Goal: Transaction & Acquisition: Purchase product/service

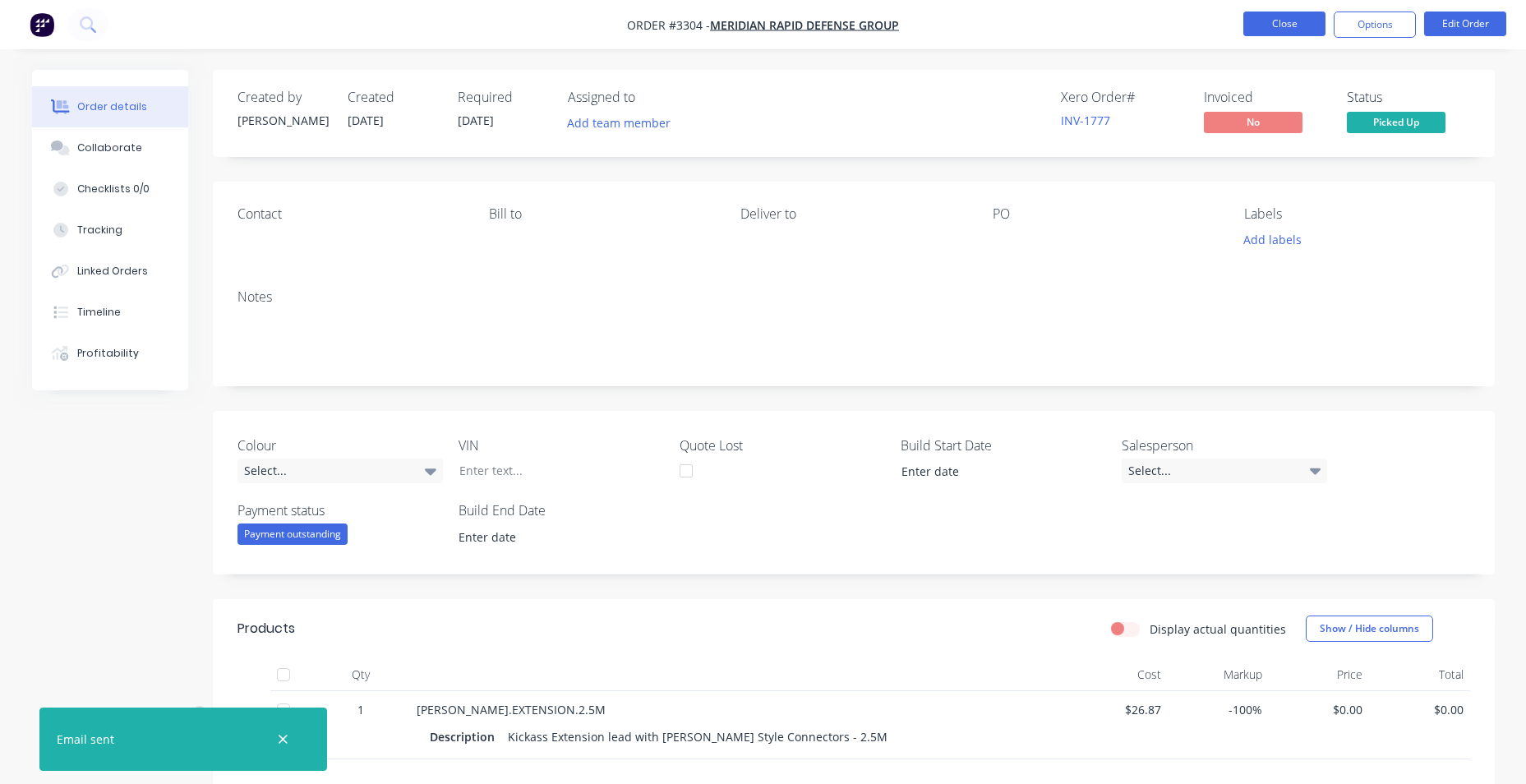
click at [734, 26] on button "Close" at bounding box center [1284, 24] width 82 height 25
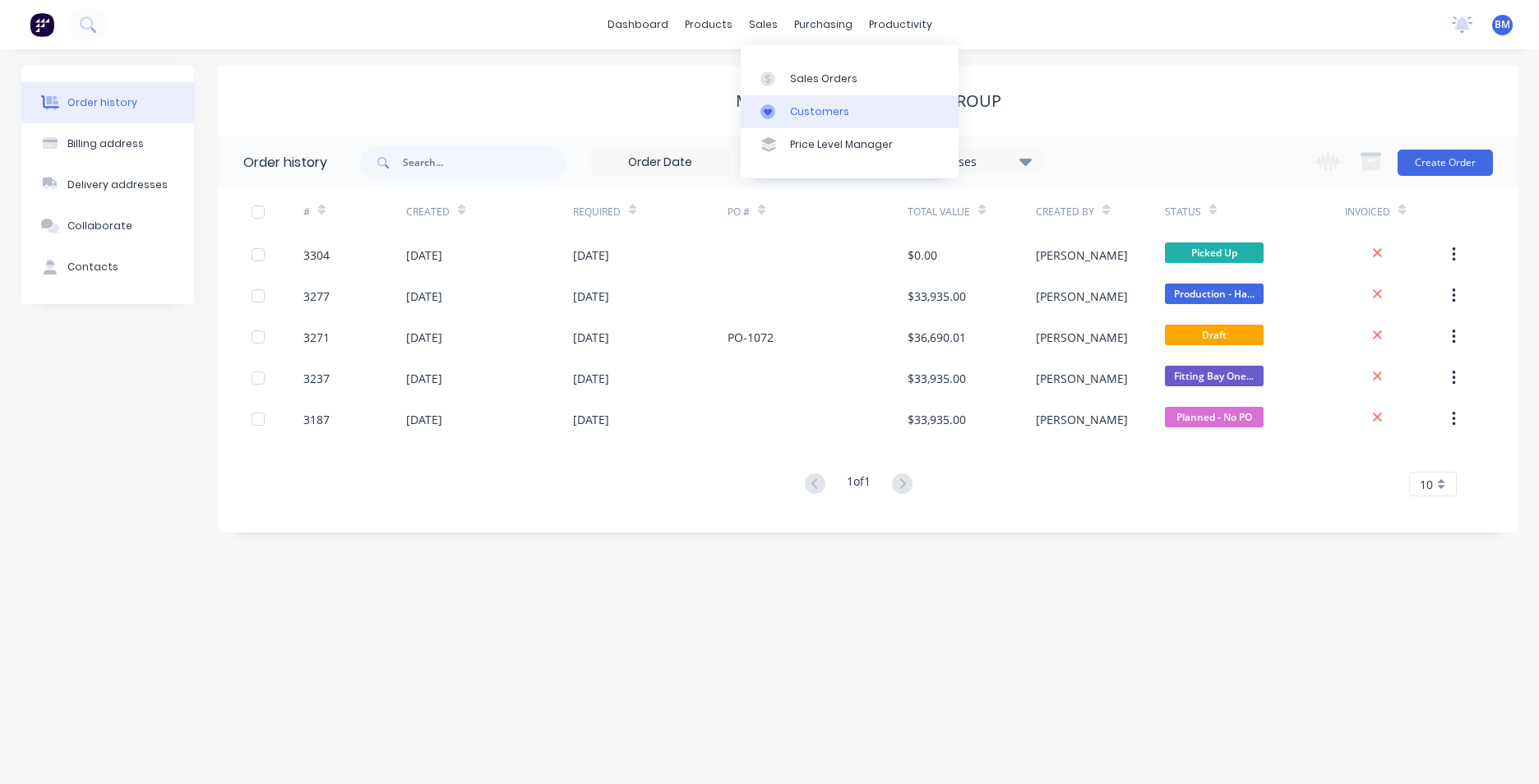
click at [735, 114] on div at bounding box center [773, 111] width 25 height 14
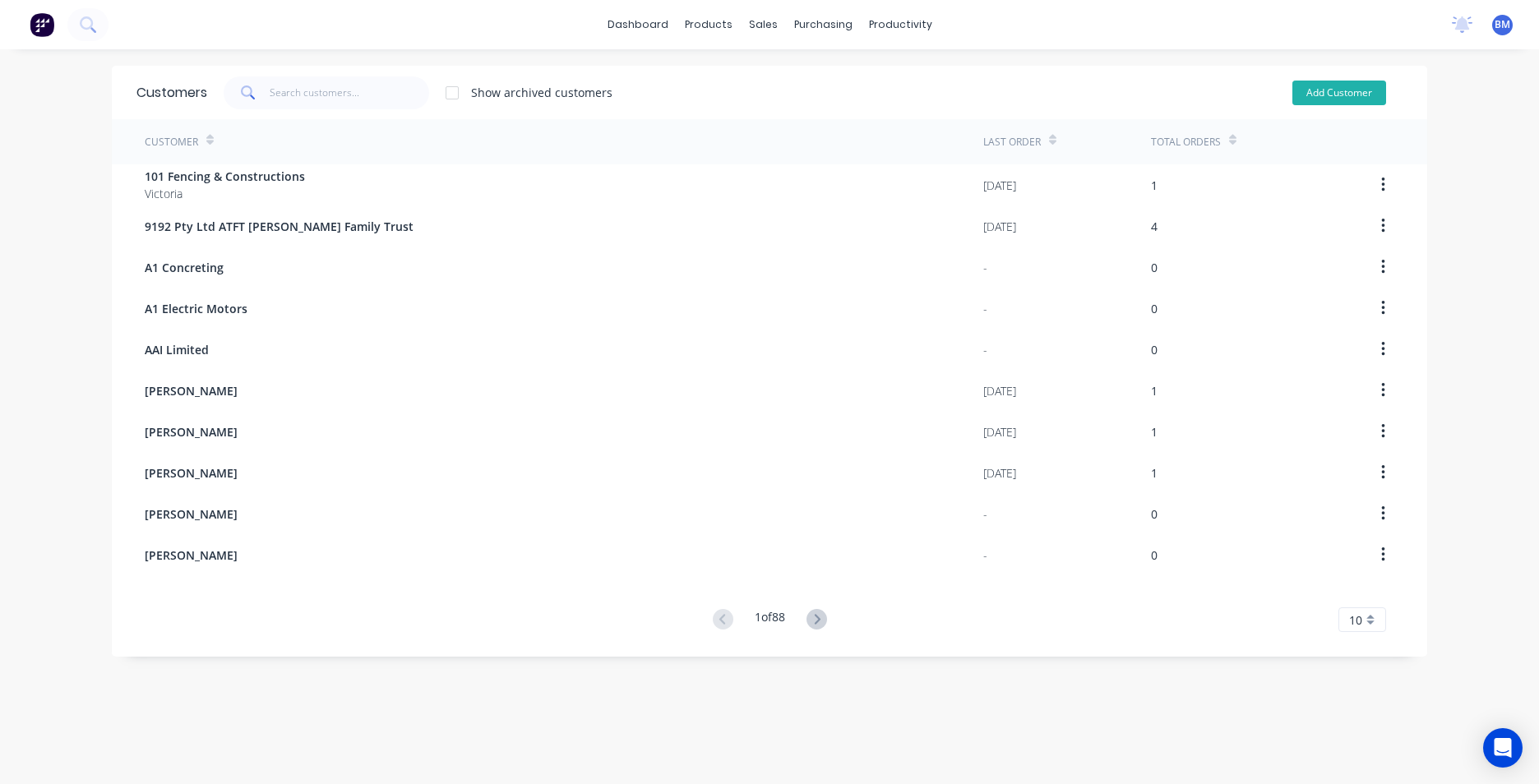
click at [1346, 85] on button "Add Customer" at bounding box center [1340, 93] width 94 height 25
select select "AU"
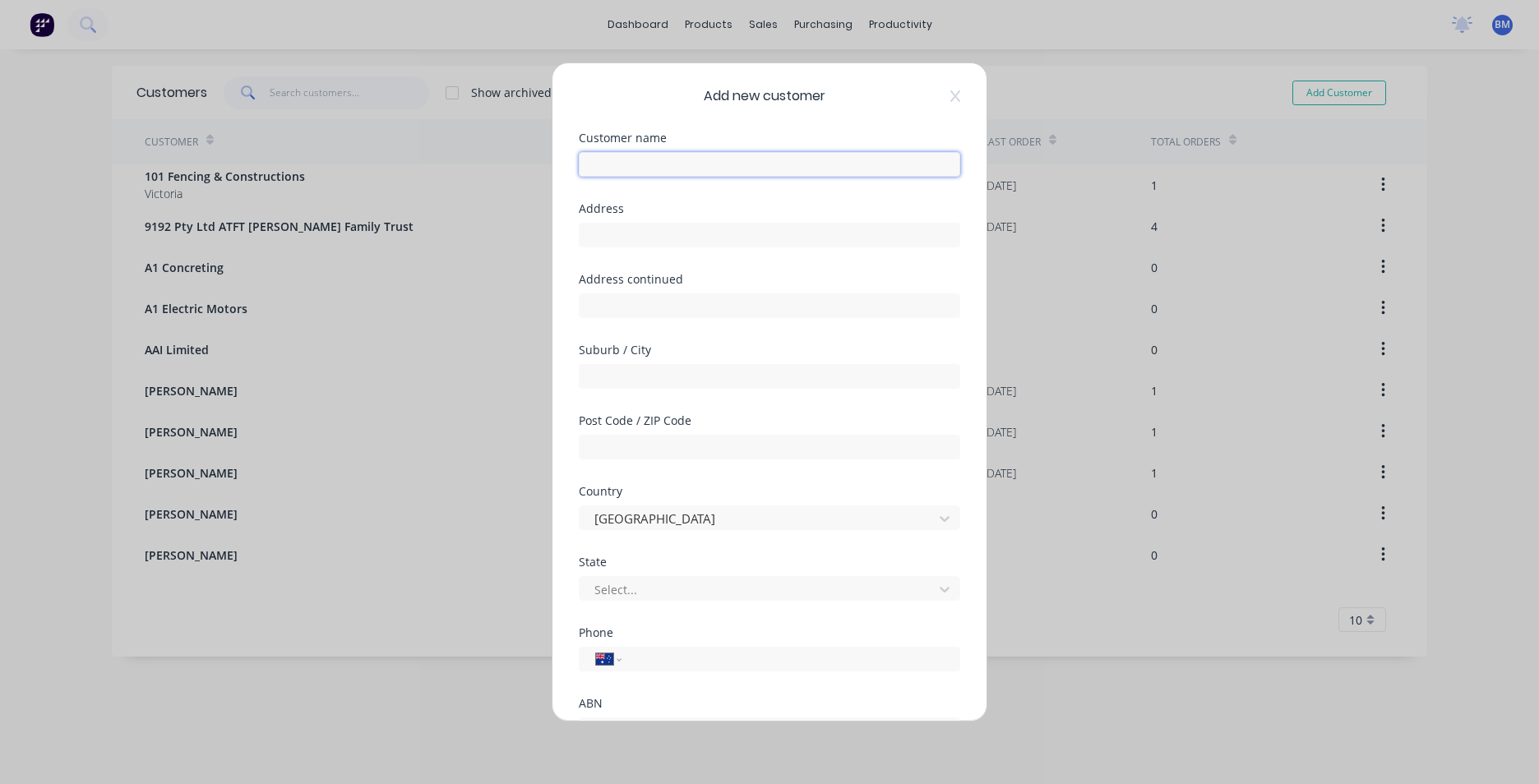
click at [669, 166] on input "text" at bounding box center [770, 165] width 382 height 25
type input "WIL BUILD"
click at [642, 662] on input "tel" at bounding box center [787, 659] width 310 height 19
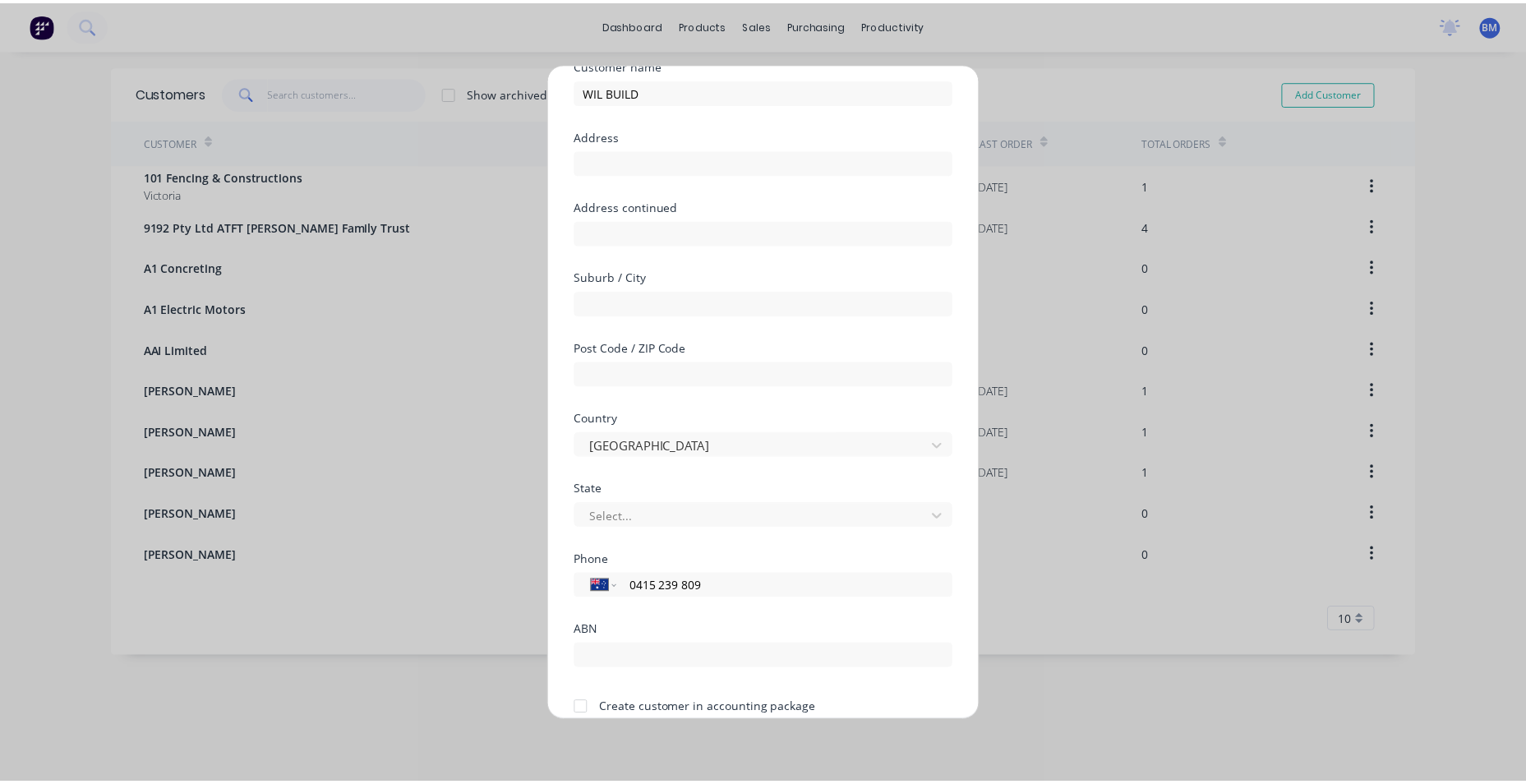
scroll to position [145, 0]
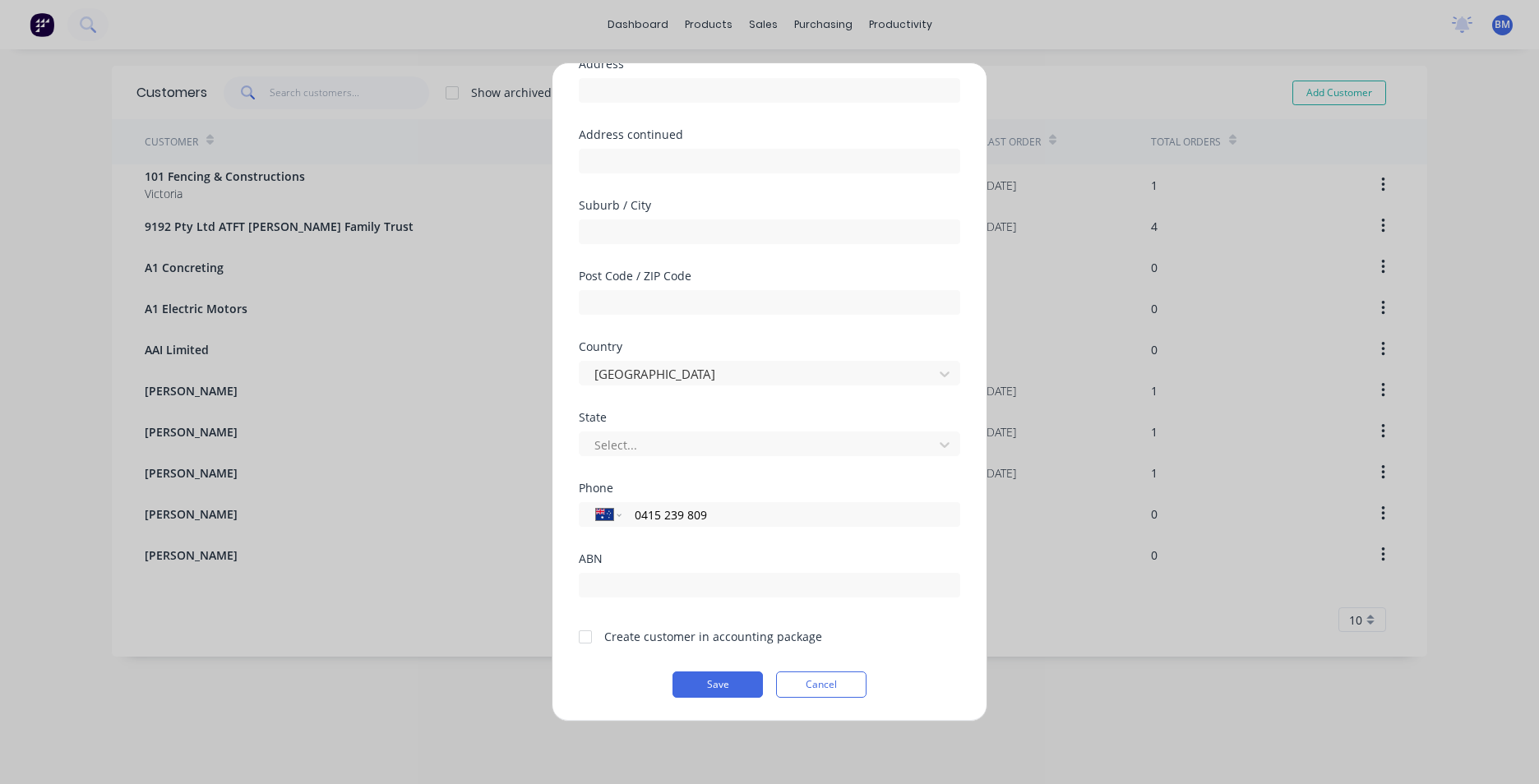
type input "0415 239 809"
drag, startPoint x: 589, startPoint y: 637, endPoint x: 639, endPoint y: 654, distance: 52.8
click at [593, 637] on div at bounding box center [585, 636] width 33 height 33
click at [676, 677] on button "Save" at bounding box center [717, 683] width 90 height 26
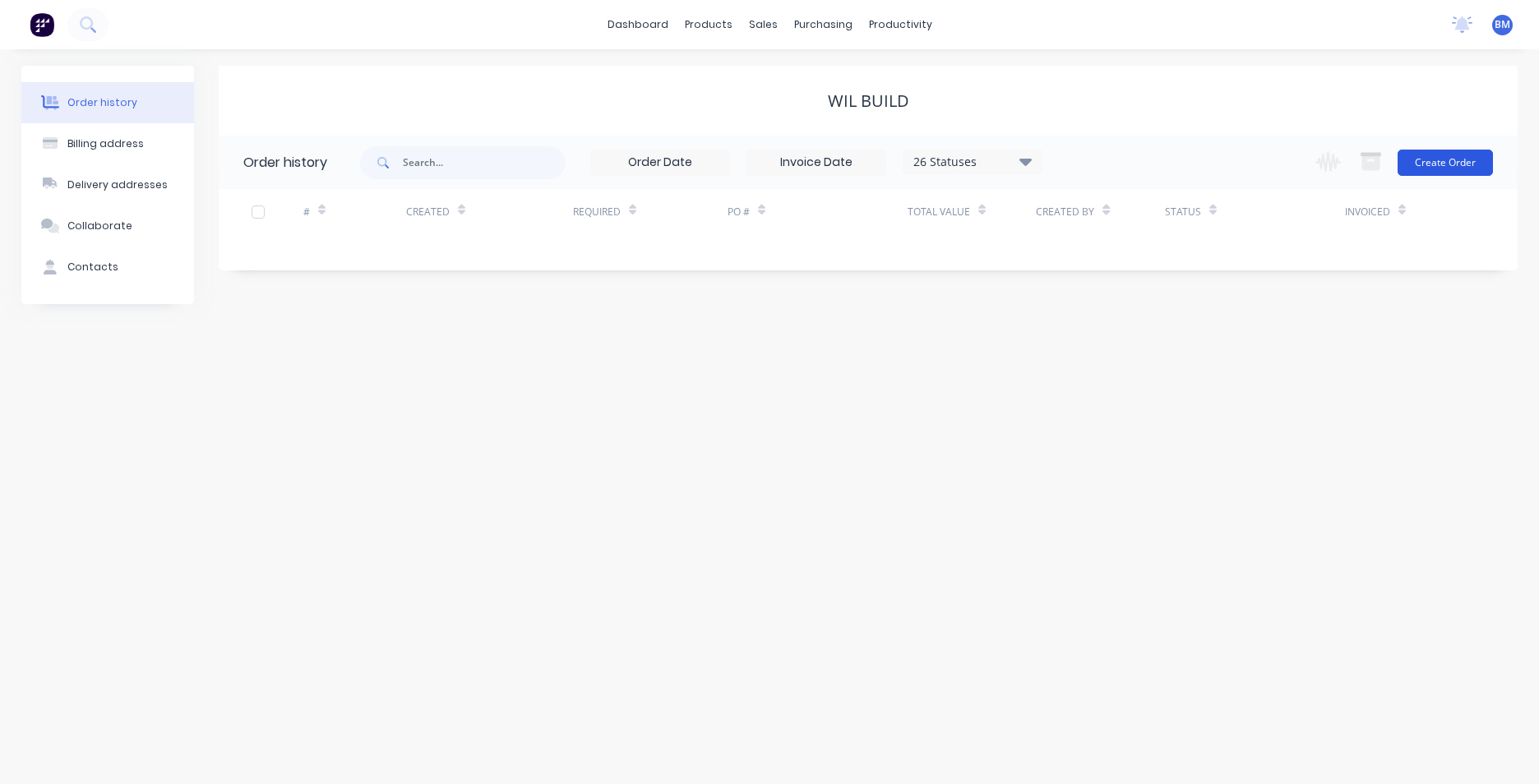
click at [1439, 162] on button "Create Order" at bounding box center [1444, 162] width 95 height 26
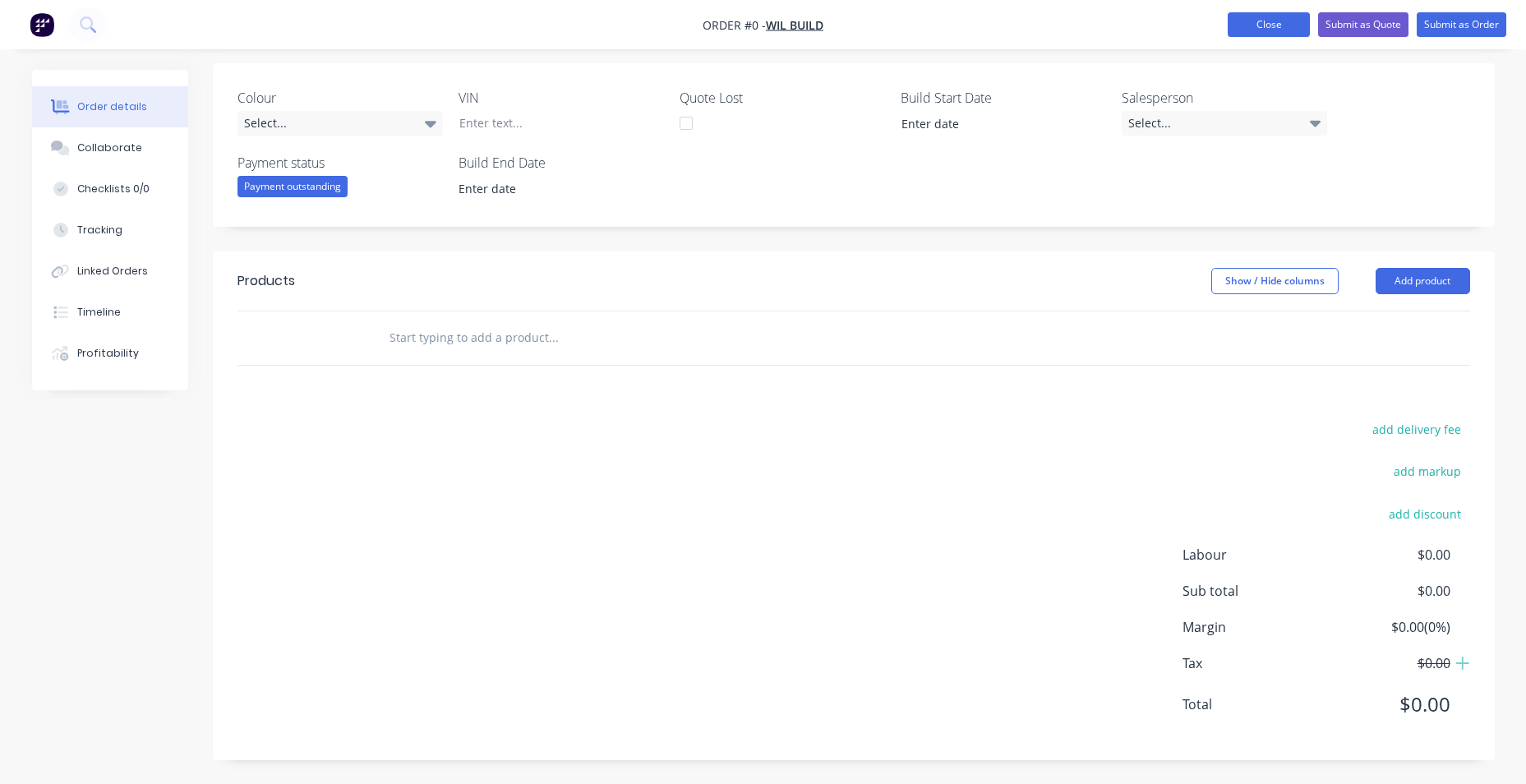
scroll to position [351, 0]
click at [1409, 284] on button "Add product" at bounding box center [1422, 280] width 95 height 26
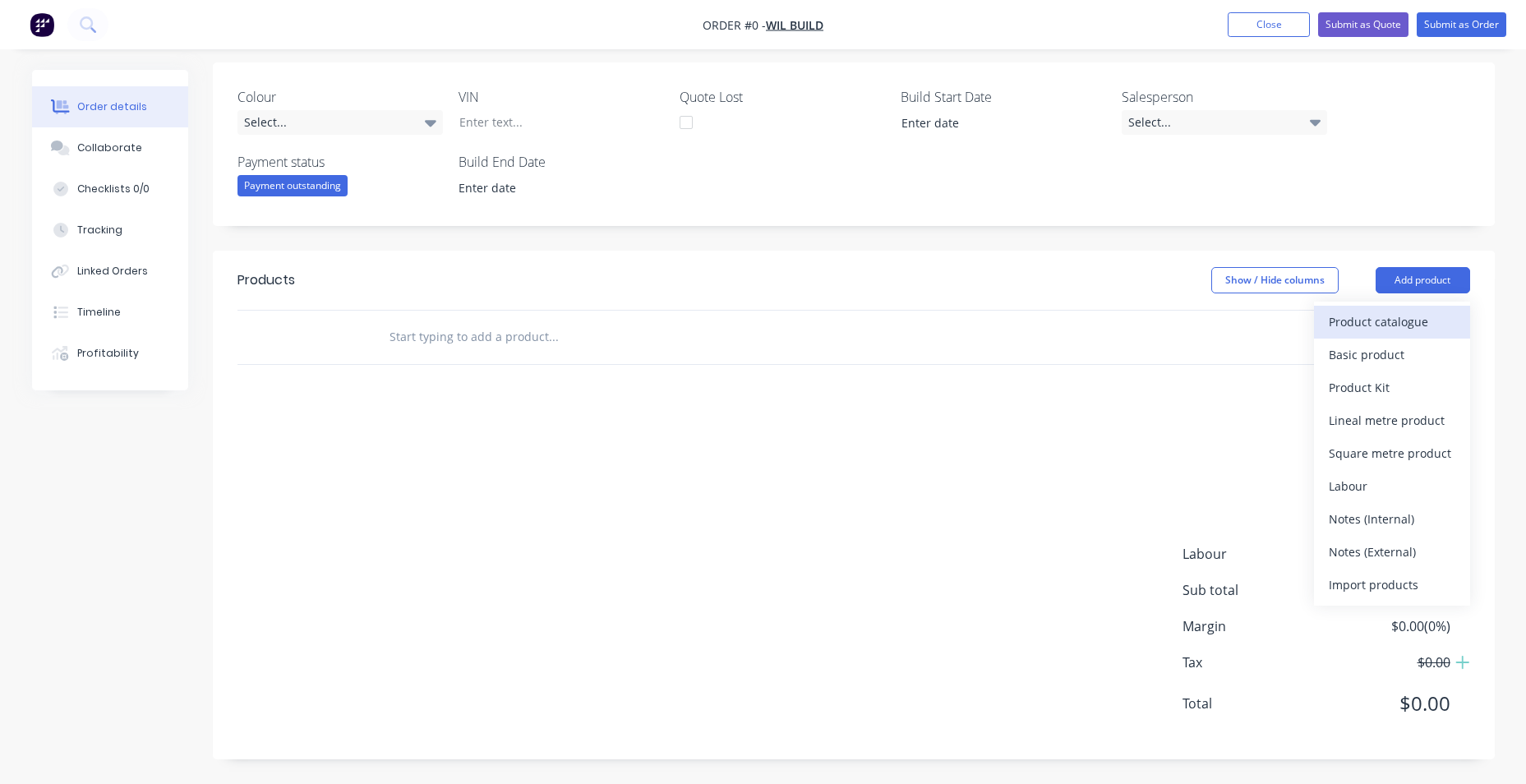
click at [1453, 330] on div "Product catalogue" at bounding box center [1392, 321] width 127 height 24
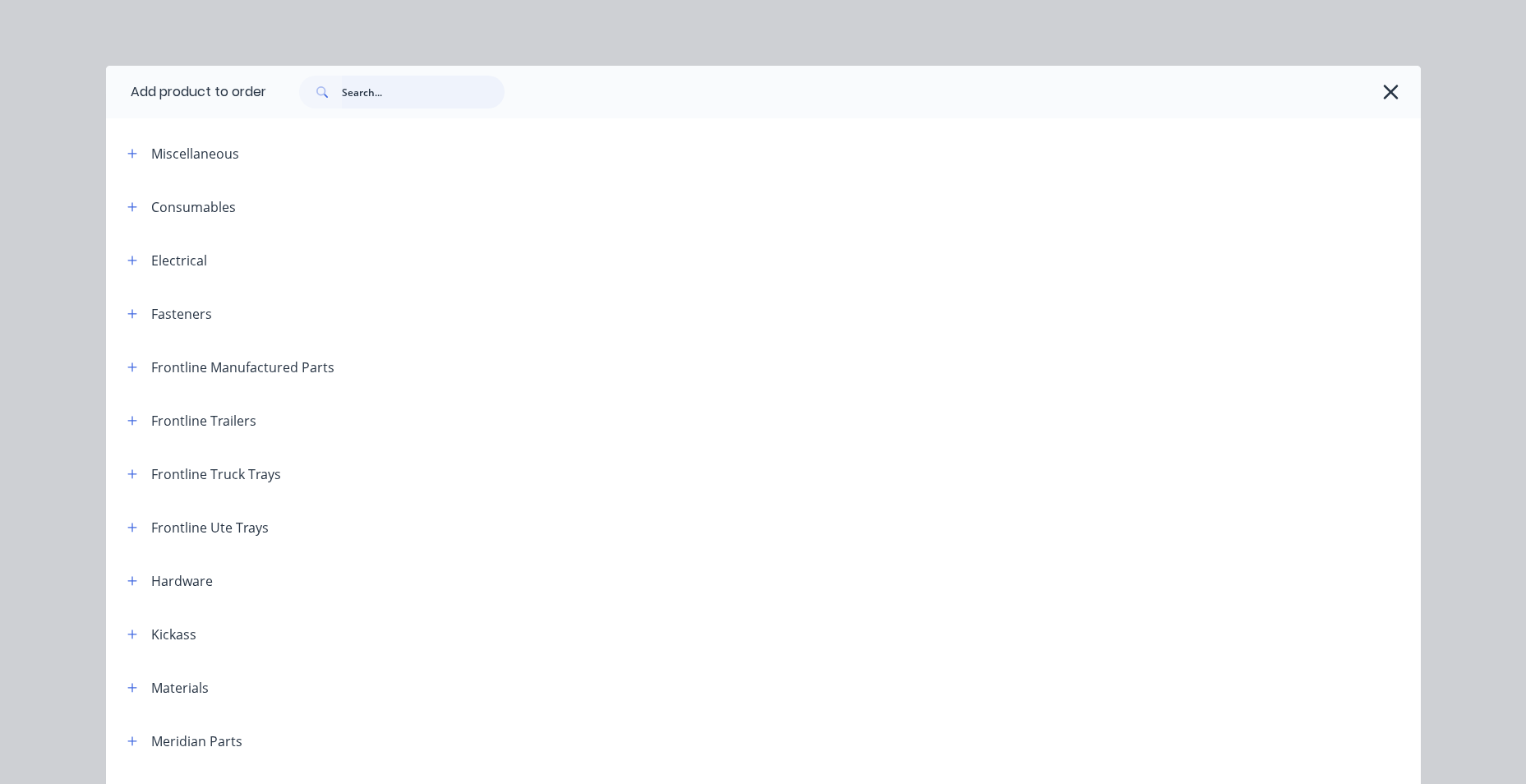
click at [342, 96] on input "text" at bounding box center [424, 92] width 163 height 33
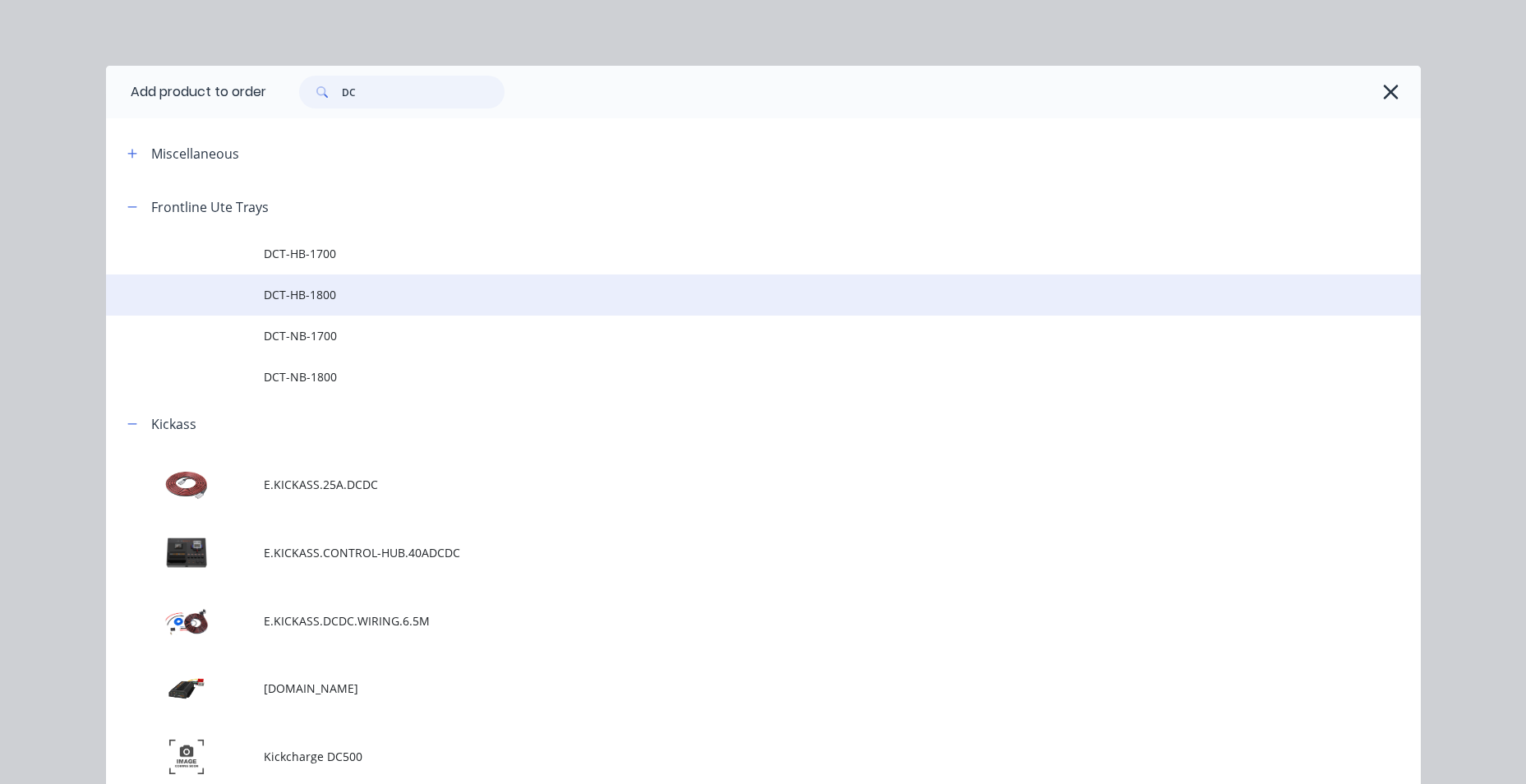
type input "DC"
click at [380, 289] on span "DCT-HB-1800" at bounding box center [726, 294] width 925 height 17
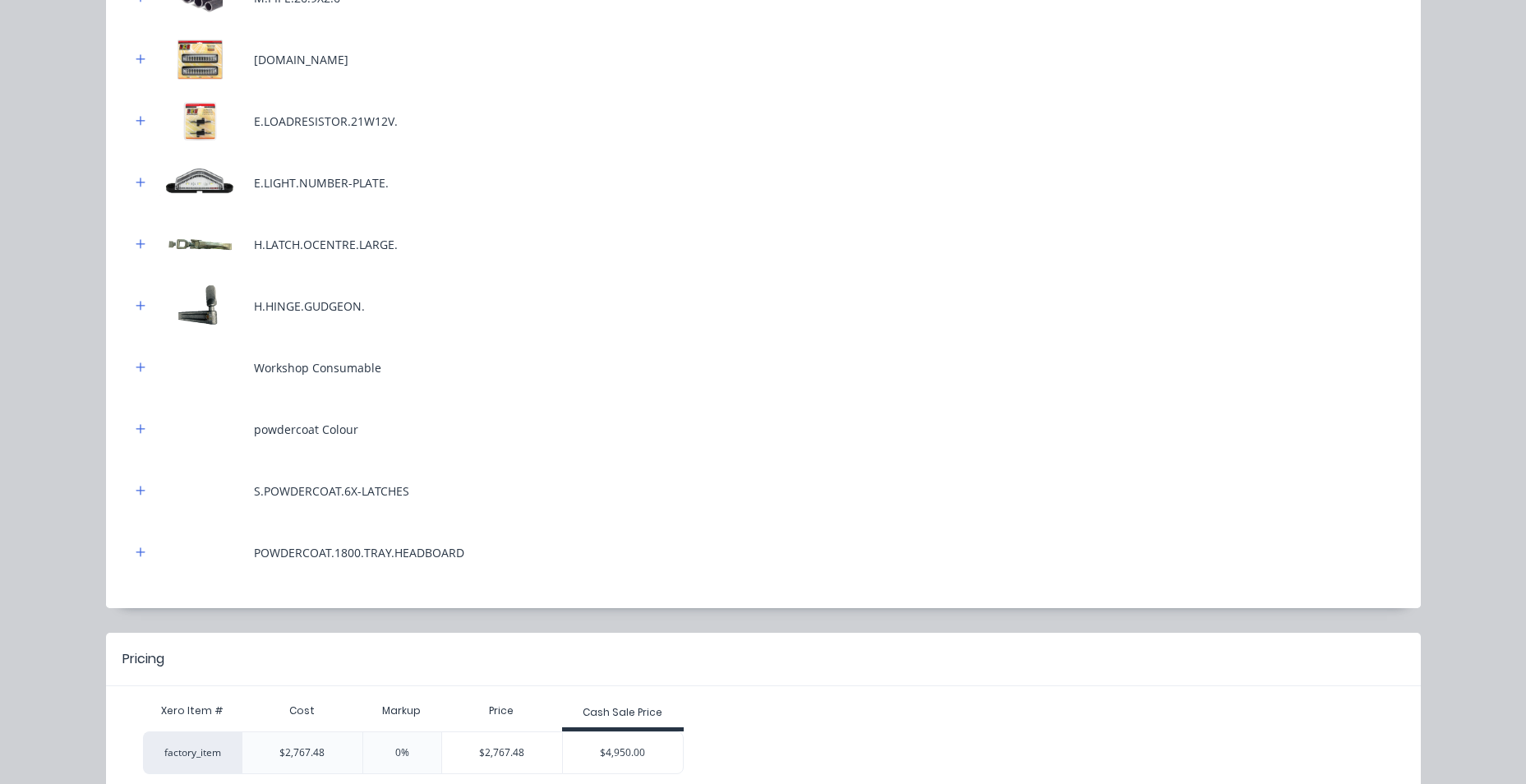
scroll to position [813, 0]
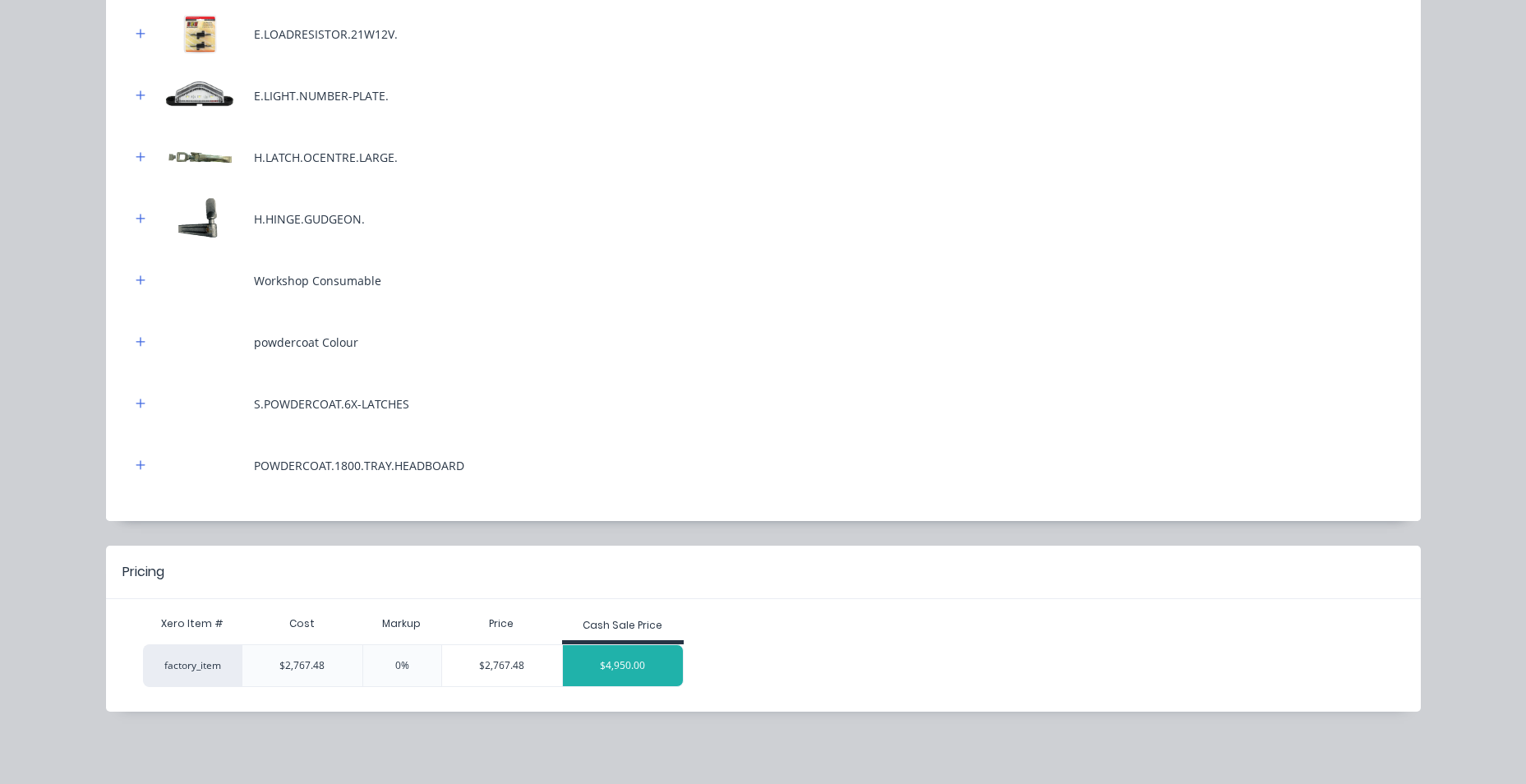
click at [651, 656] on div "$4,950.00" at bounding box center [622, 665] width 120 height 41
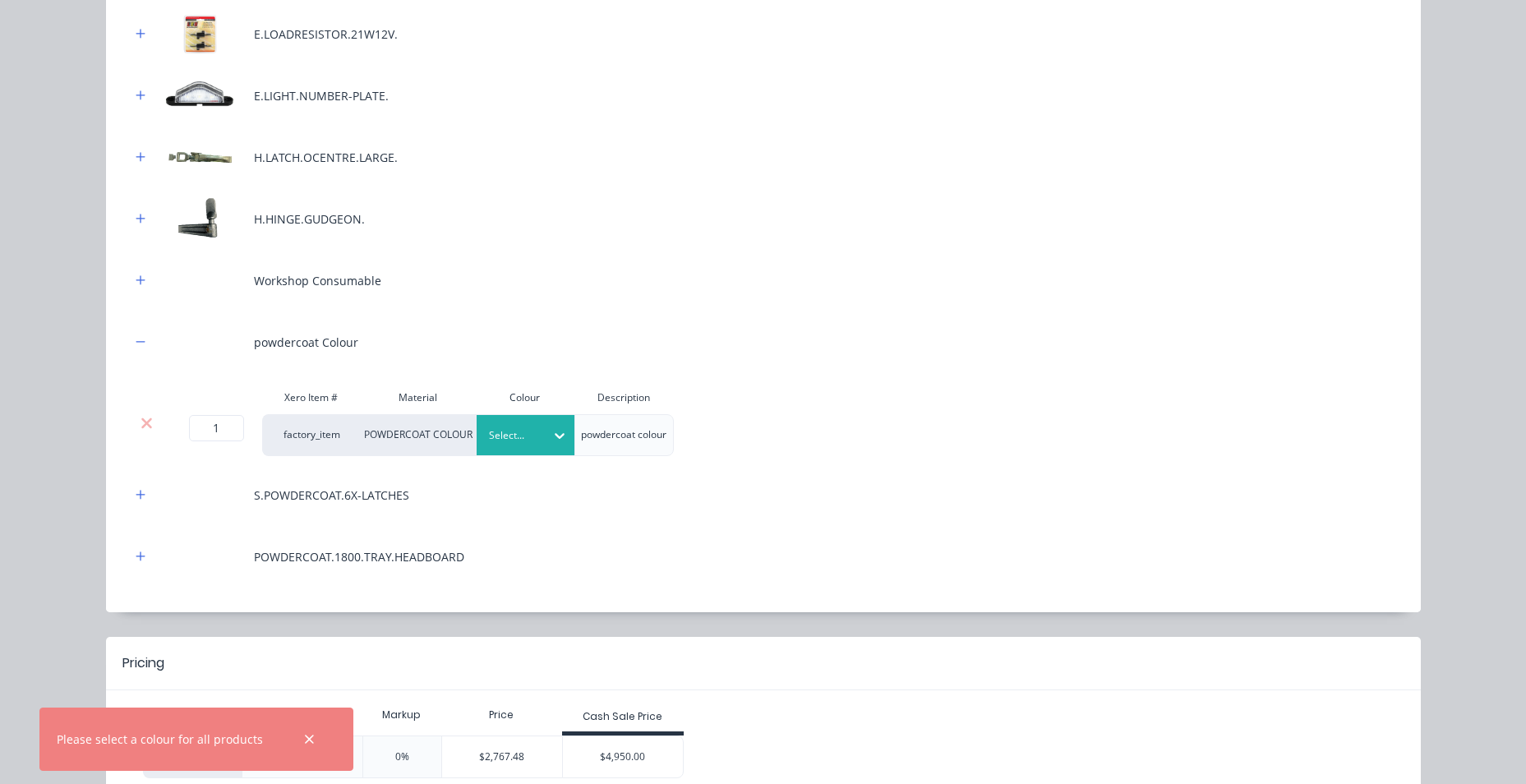
click at [528, 441] on div at bounding box center [513, 435] width 49 height 18
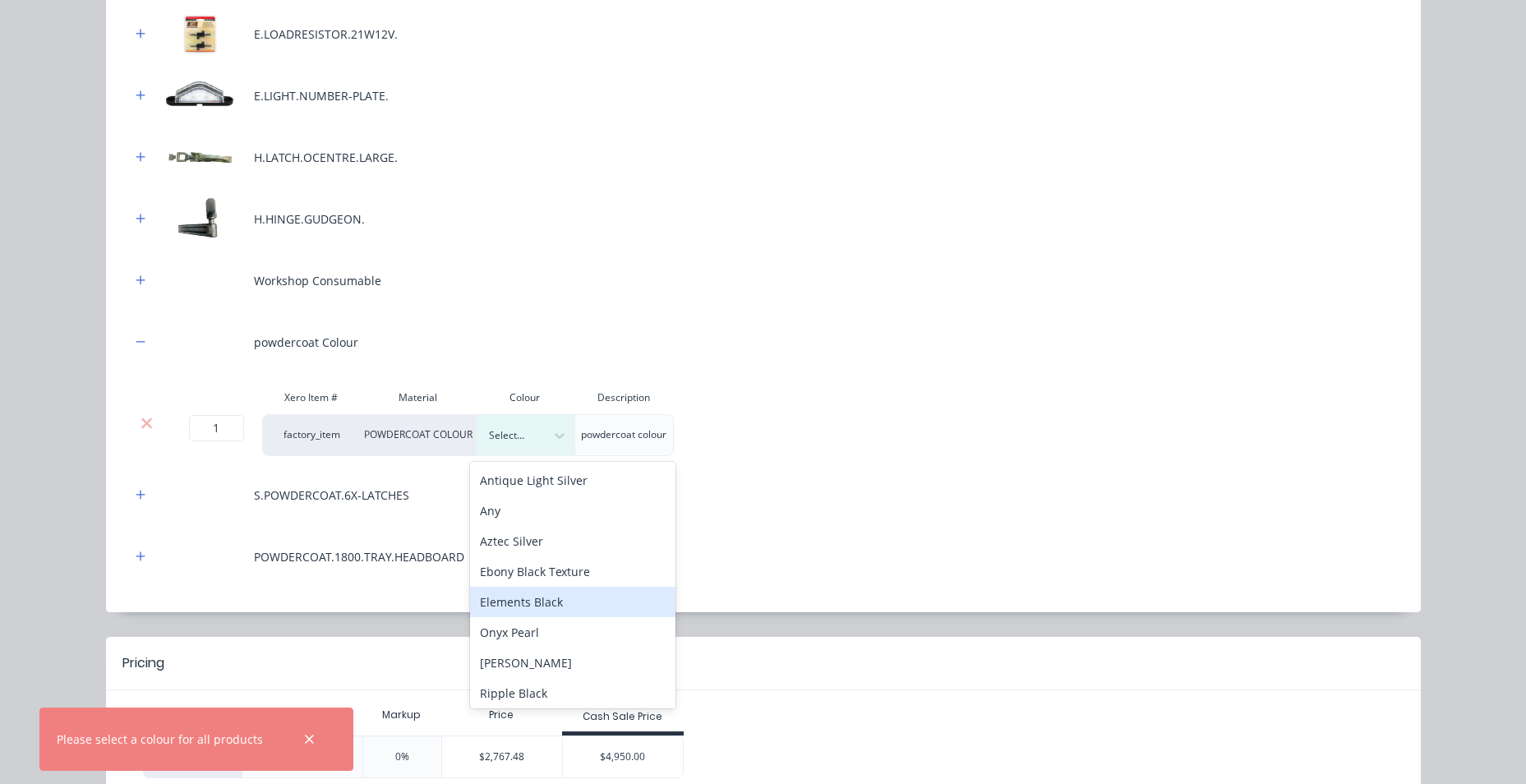
click at [566, 602] on div "Elements Black" at bounding box center [572, 602] width 205 height 31
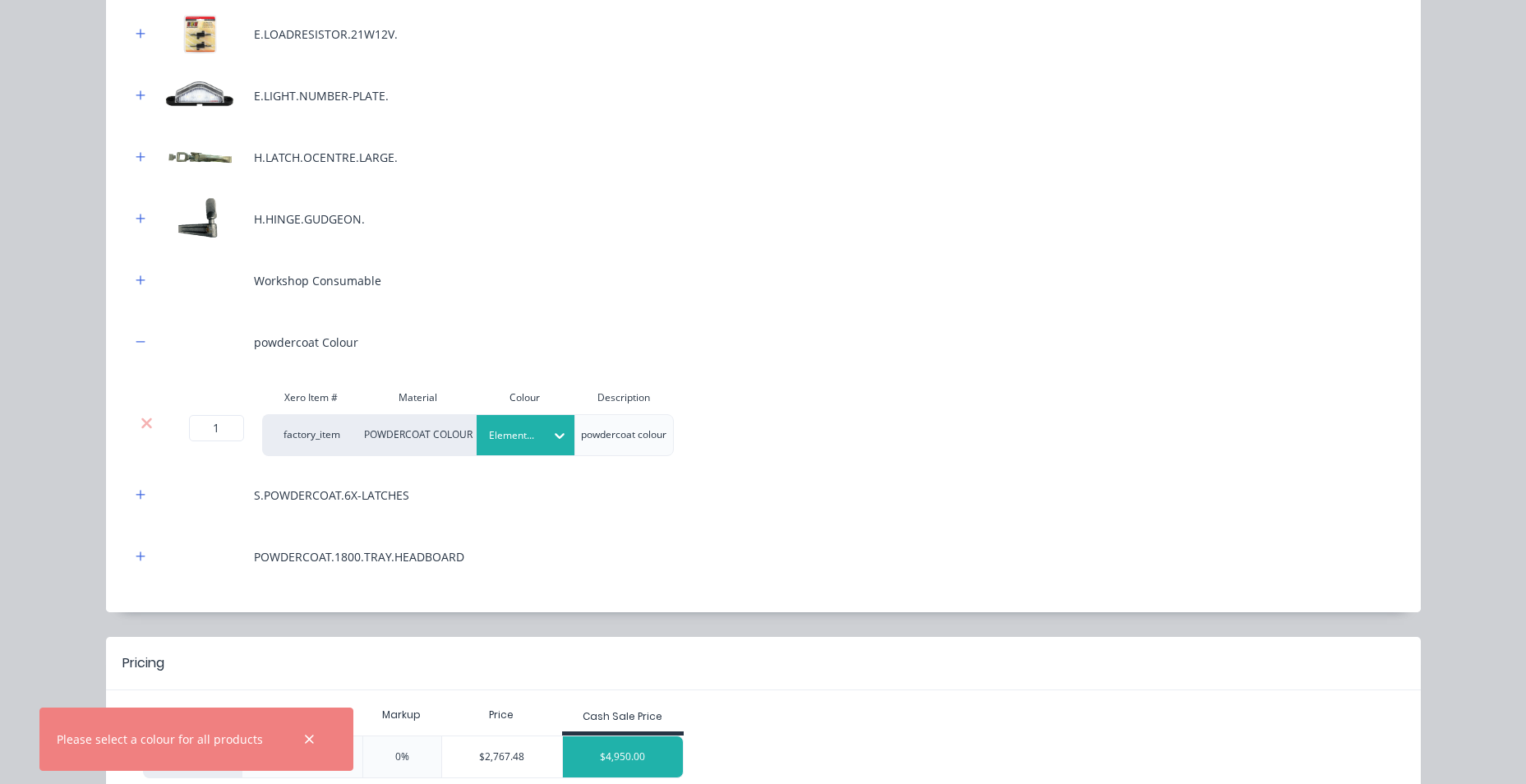
click at [659, 756] on div "$4,950.00" at bounding box center [622, 756] width 120 height 41
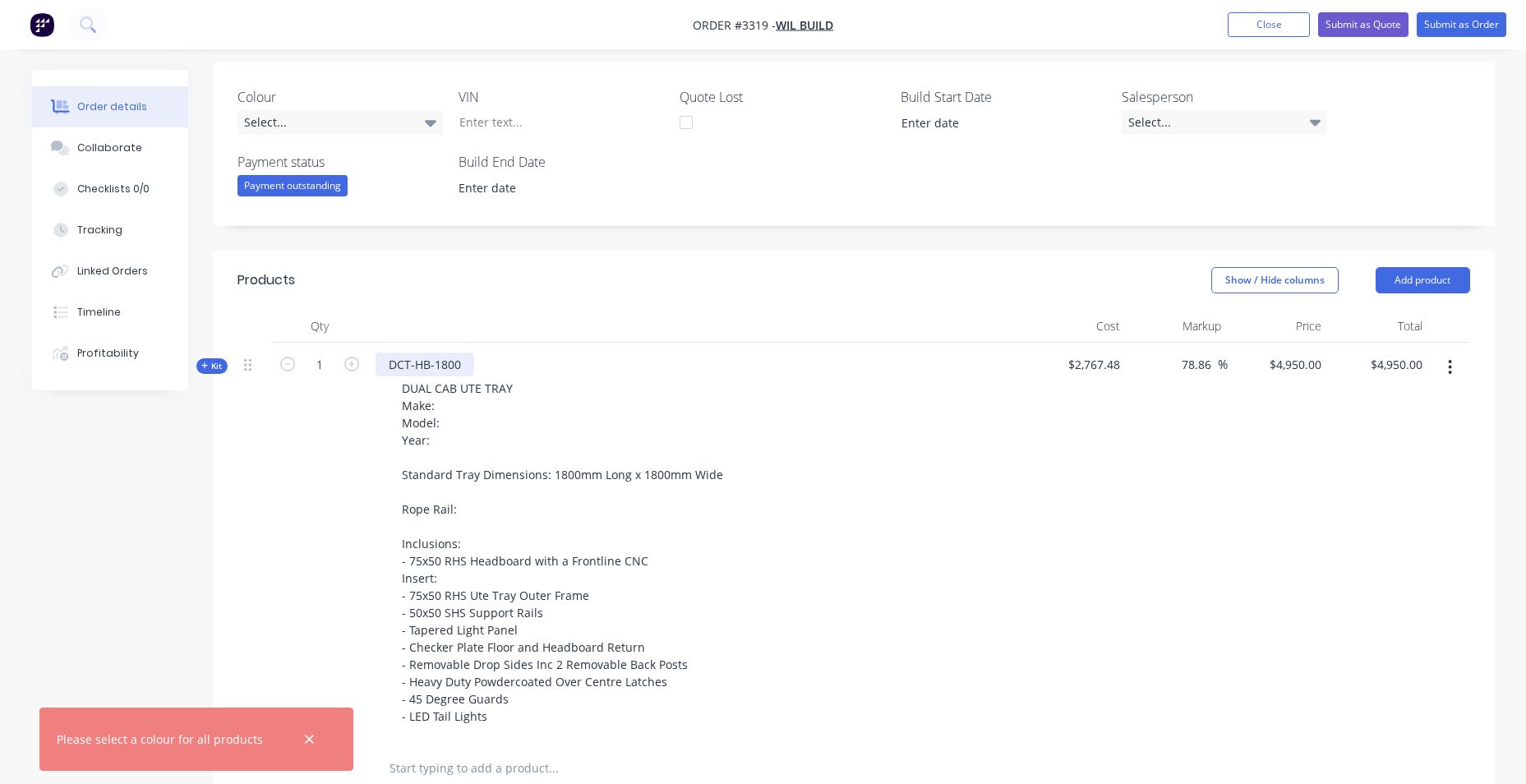
click at [450, 366] on div "DCT-HB-1800" at bounding box center [425, 364] width 99 height 24
click at [1243, 30] on button "Close" at bounding box center [1269, 25] width 82 height 25
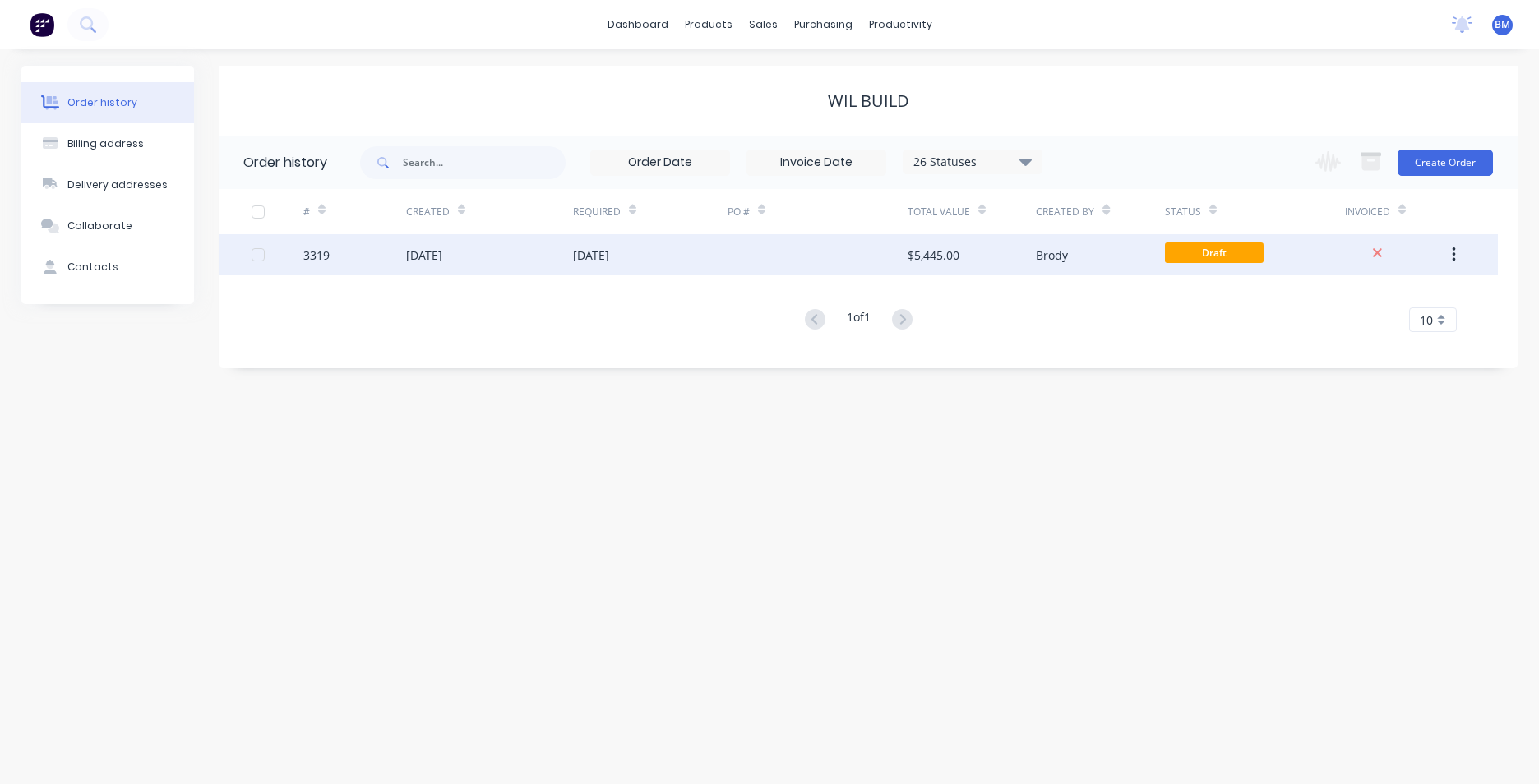
click at [904, 242] on div at bounding box center [818, 254] width 180 height 41
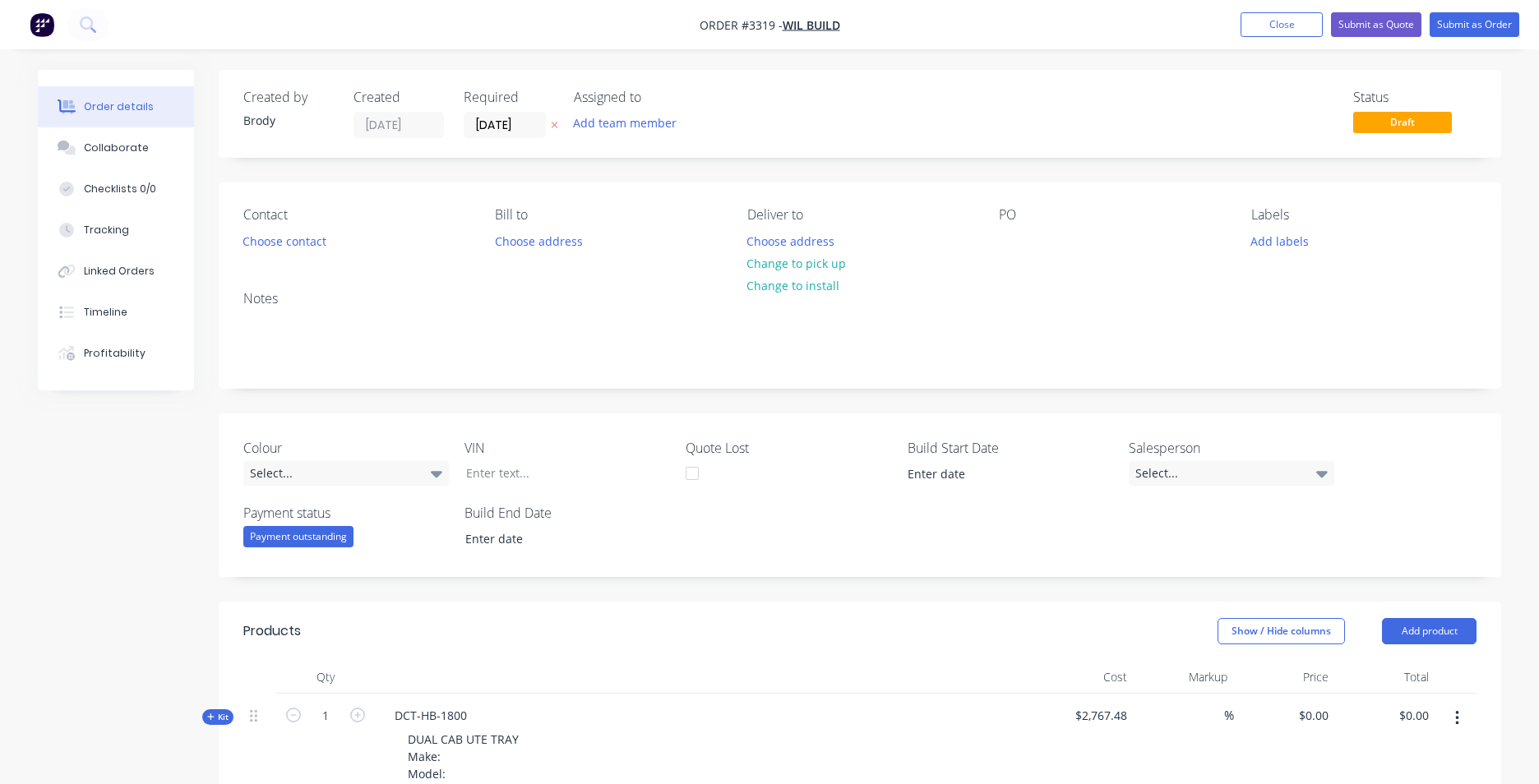
type input "78.86"
type input "$4,950.00"
click at [1386, 26] on button "Submit as Quote" at bounding box center [1364, 25] width 90 height 25
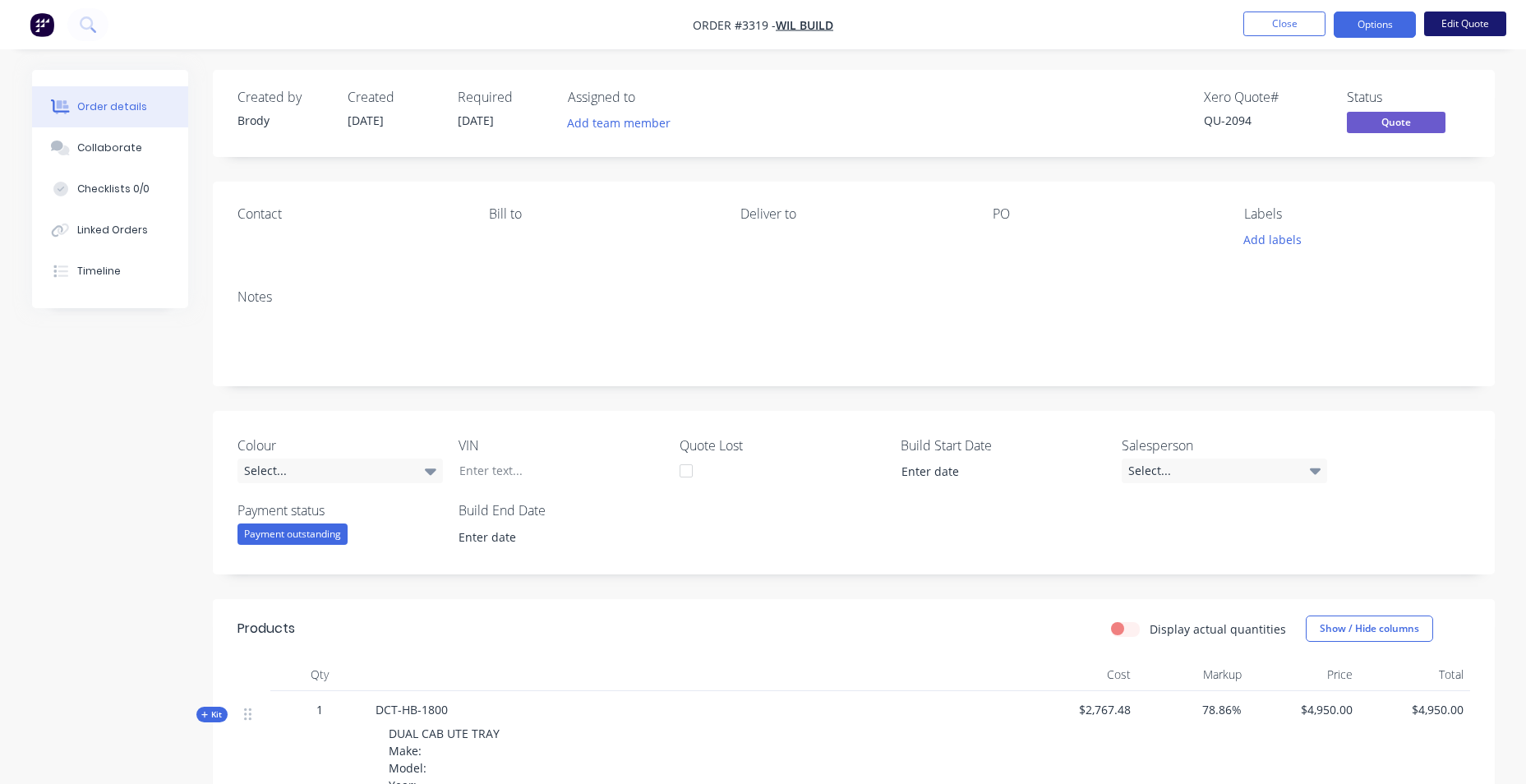
click at [1443, 29] on button "Edit Quote" at bounding box center [1466, 24] width 82 height 25
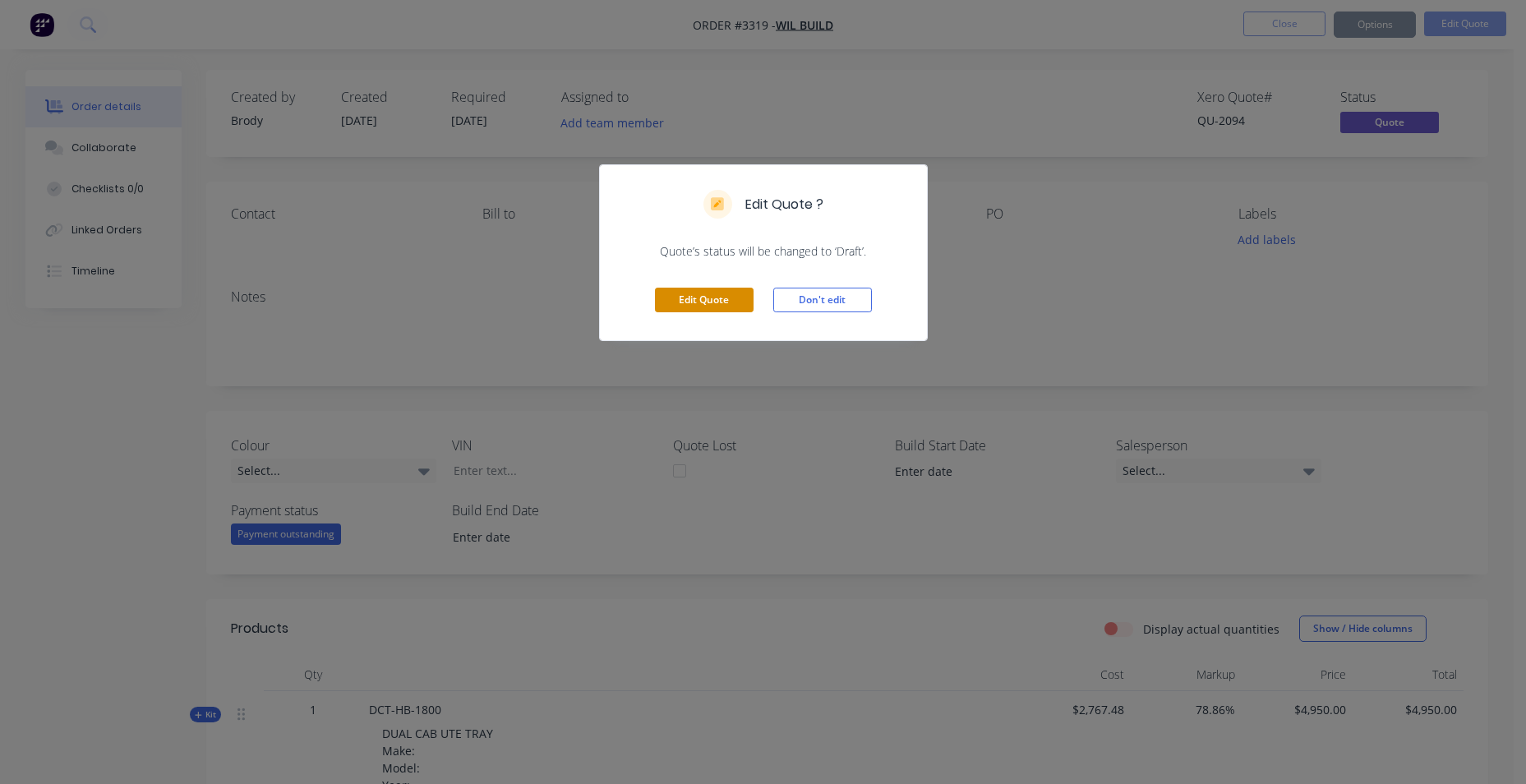
click at [723, 311] on button "Edit Quote" at bounding box center [704, 300] width 99 height 25
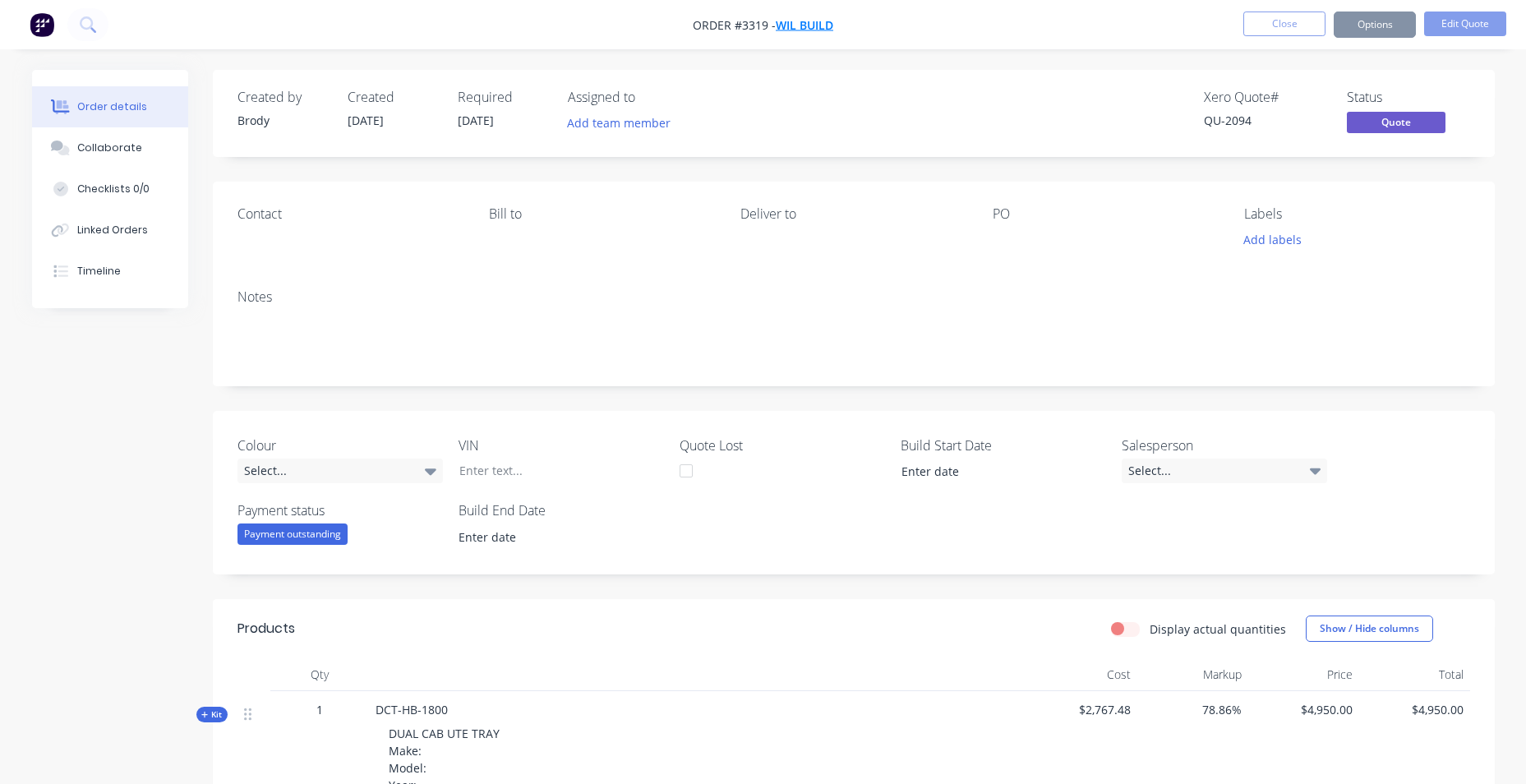
click at [800, 22] on span "WIL BUILD" at bounding box center [804, 25] width 58 height 15
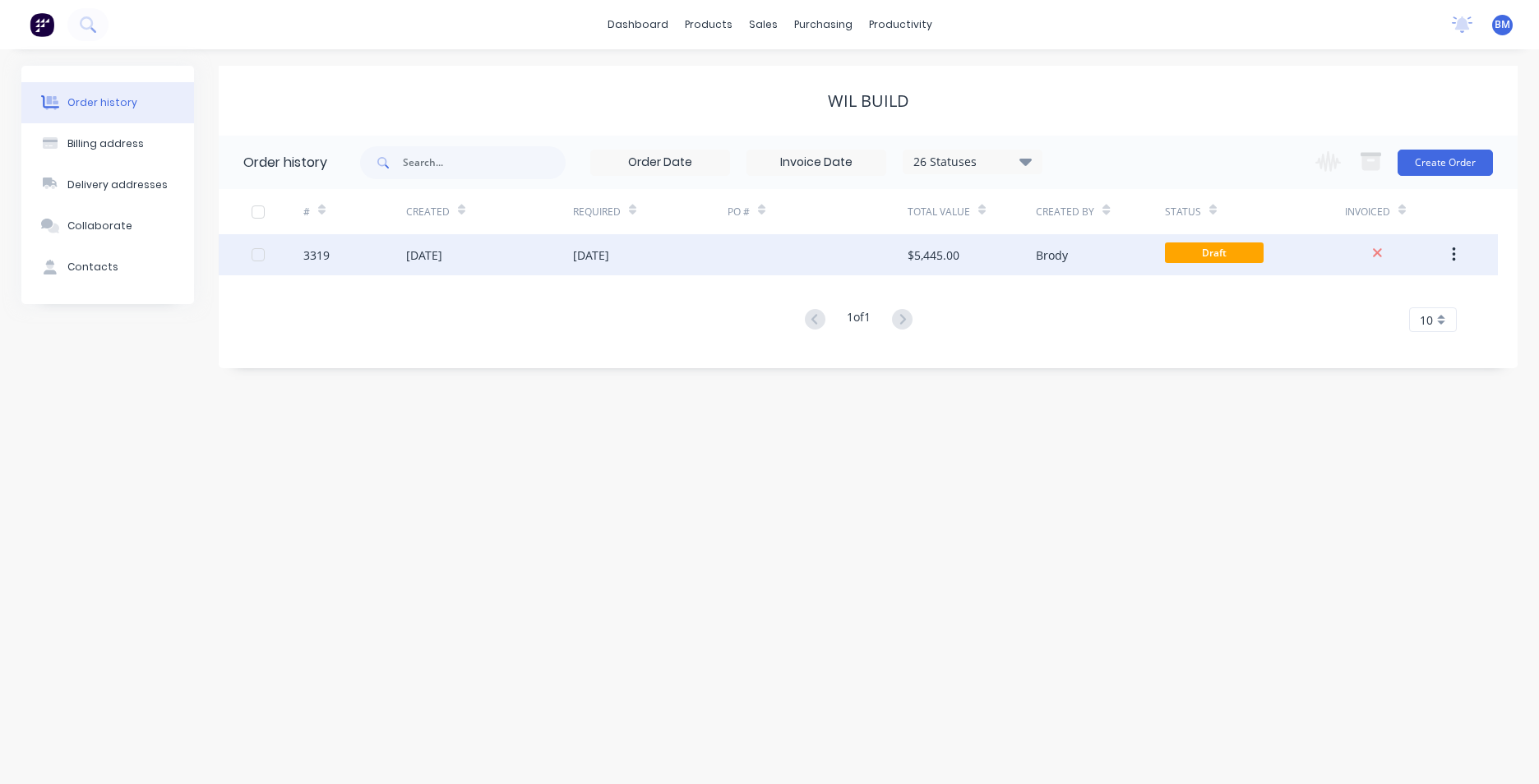
click at [546, 265] on div "[DATE]" at bounding box center [490, 254] width 167 height 41
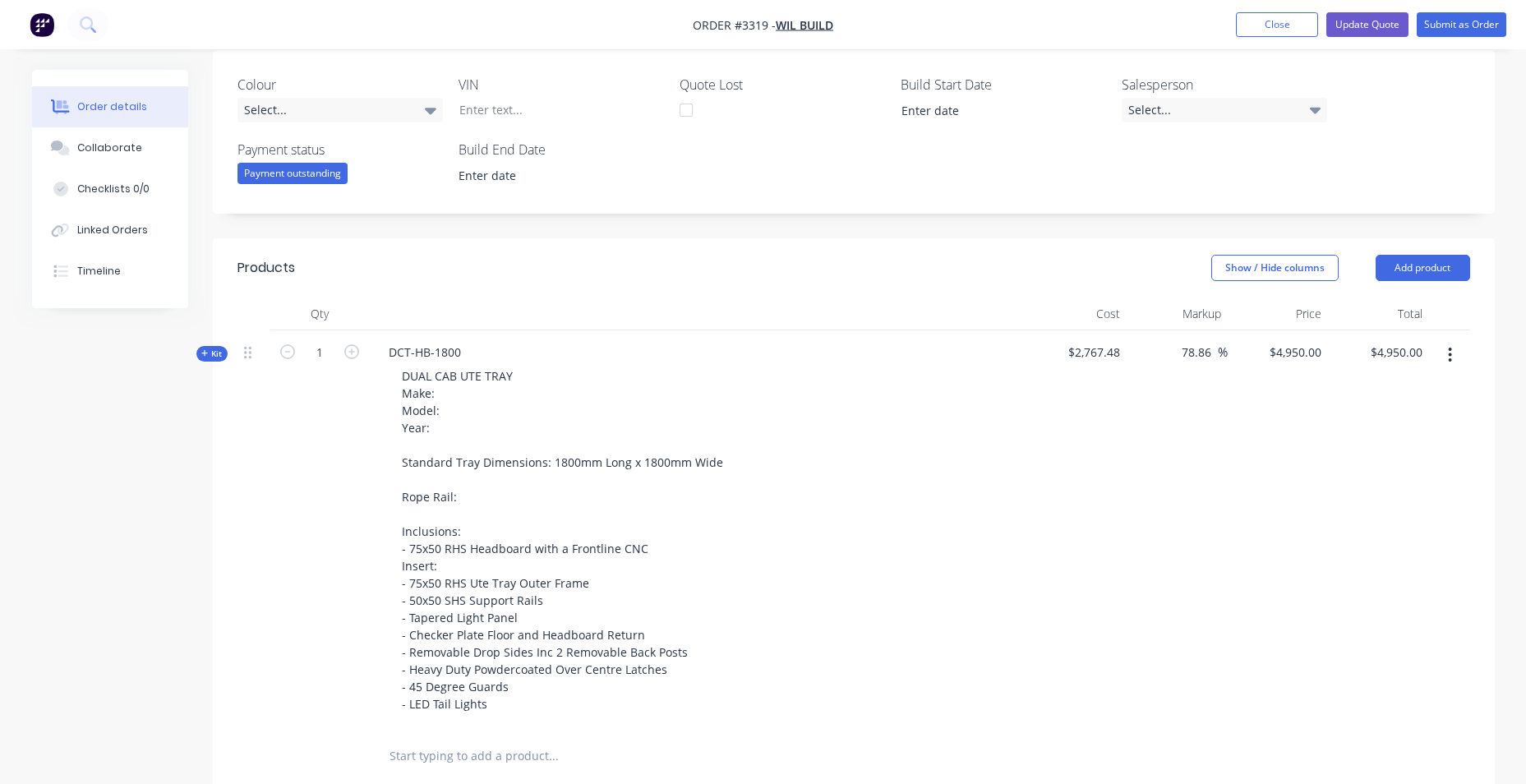
scroll to position [411, 0]
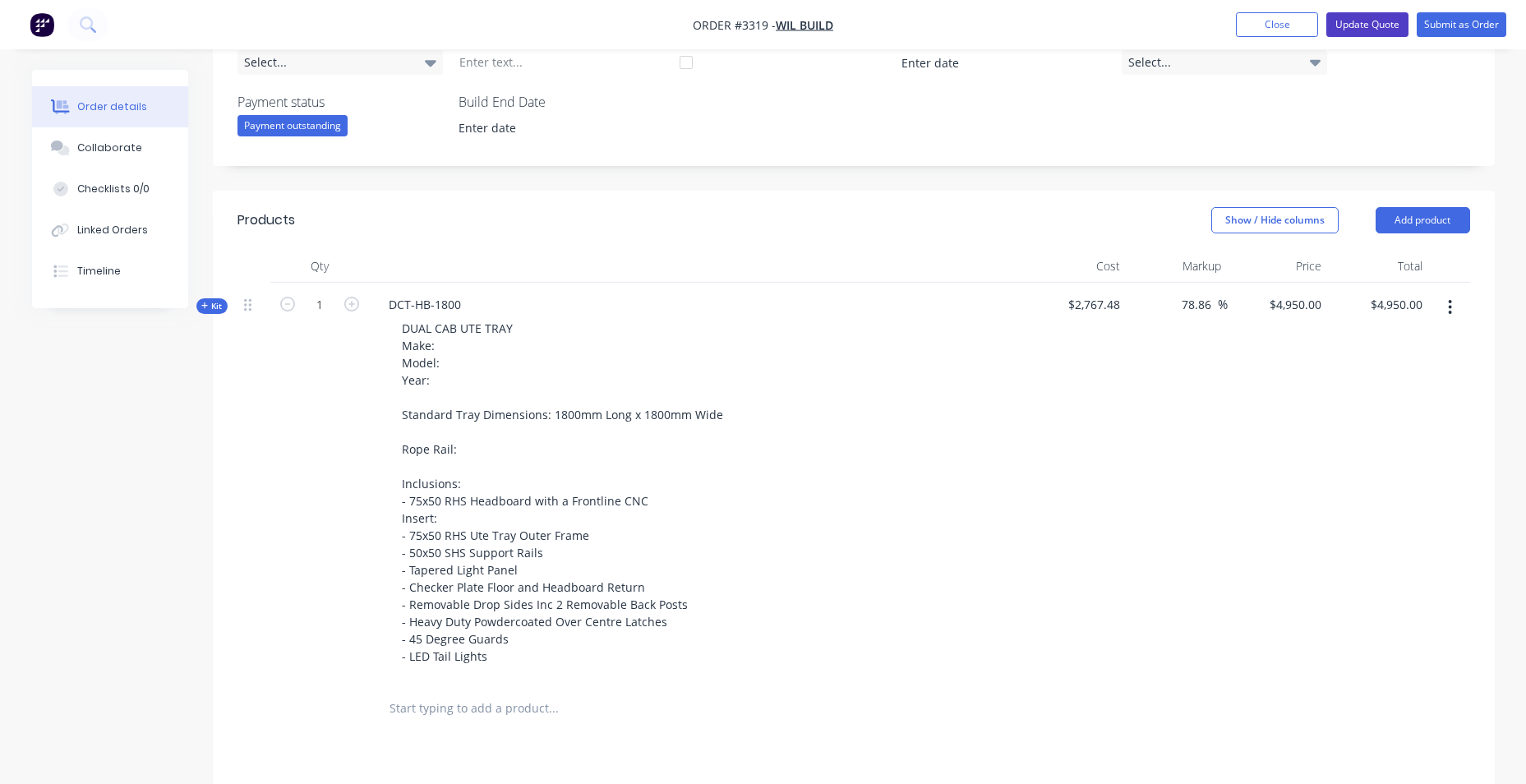
click at [1374, 15] on button "Update Quote" at bounding box center [1368, 25] width 82 height 25
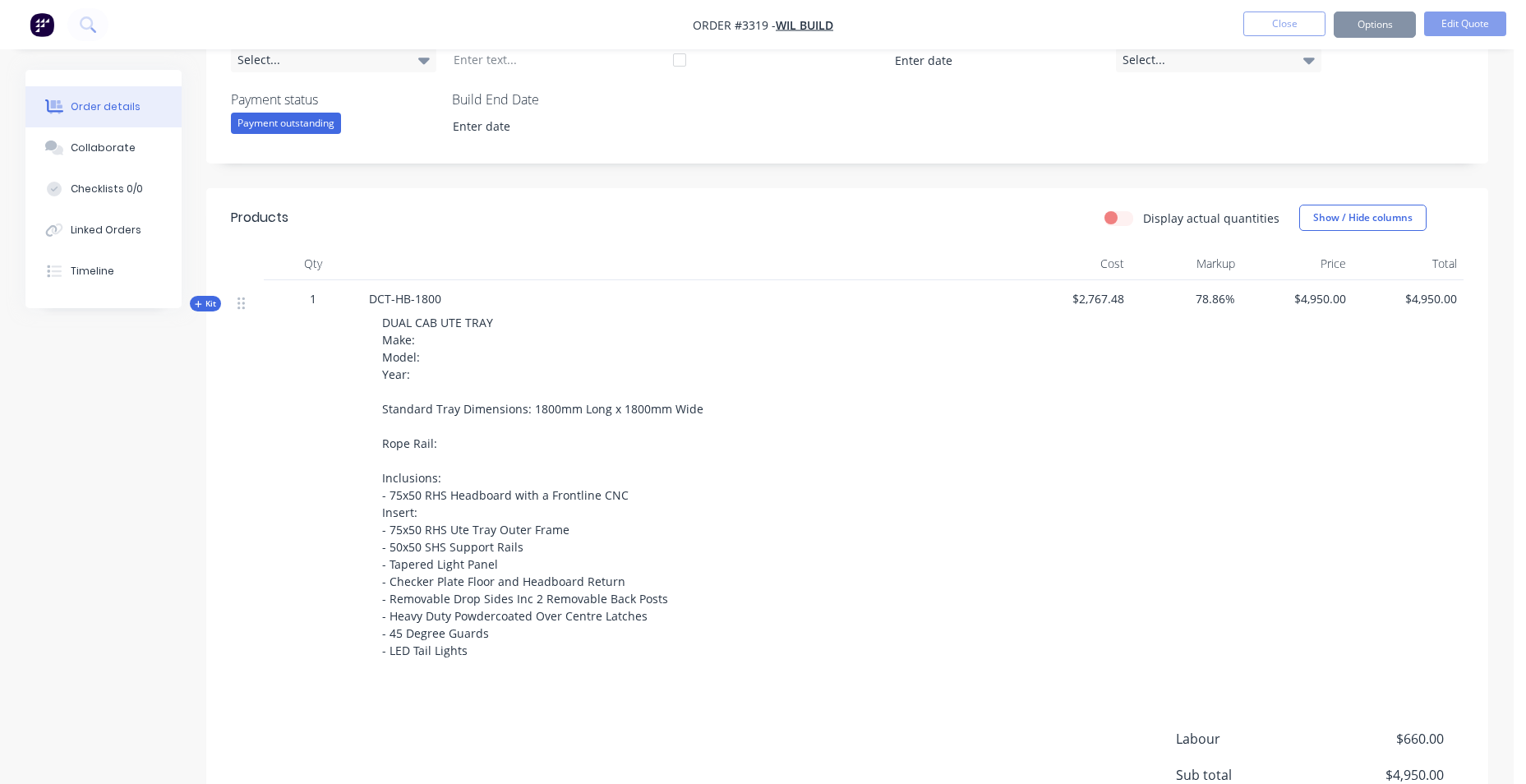
scroll to position [0, 0]
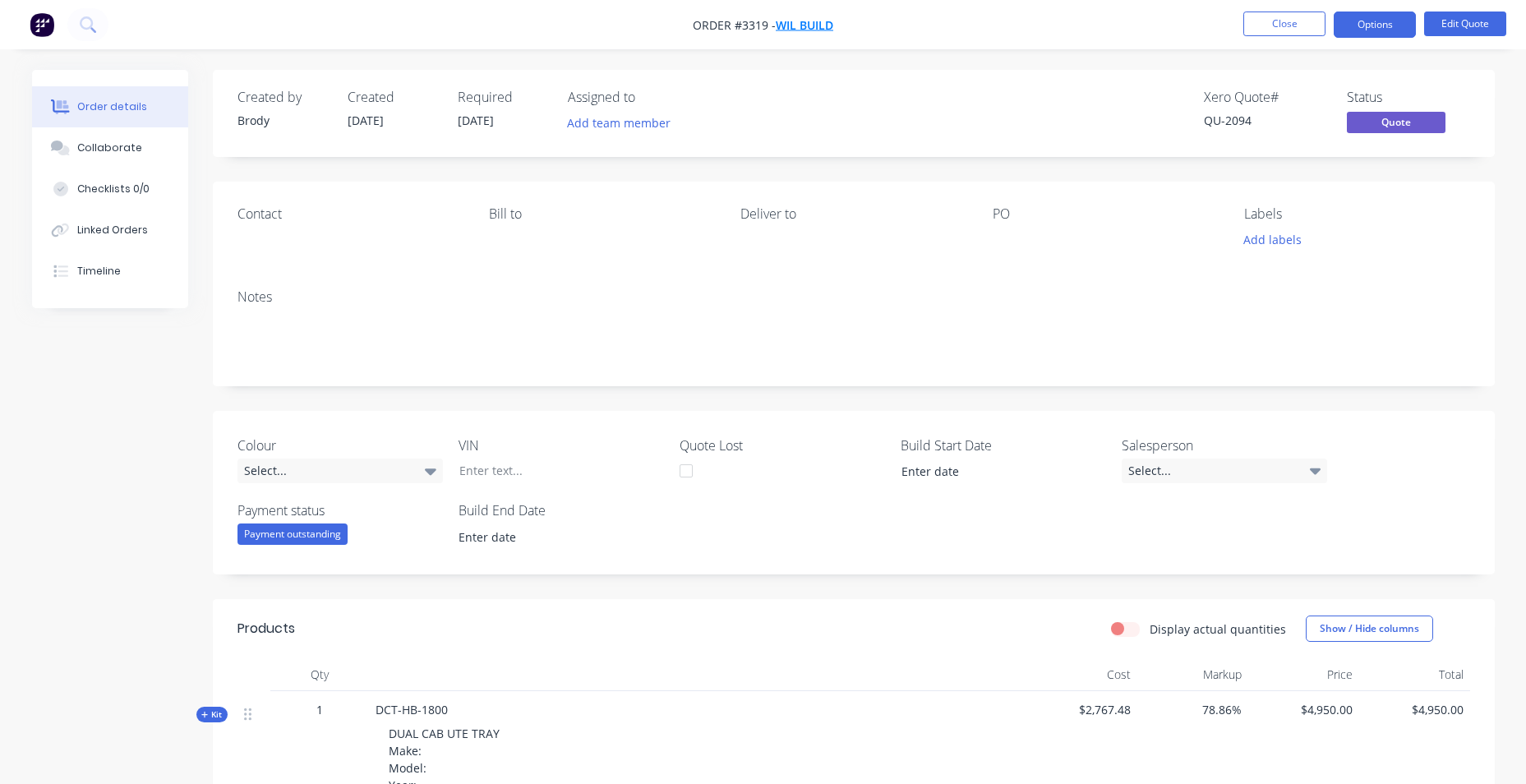
click at [824, 26] on span "WIL BUILD" at bounding box center [804, 25] width 58 height 15
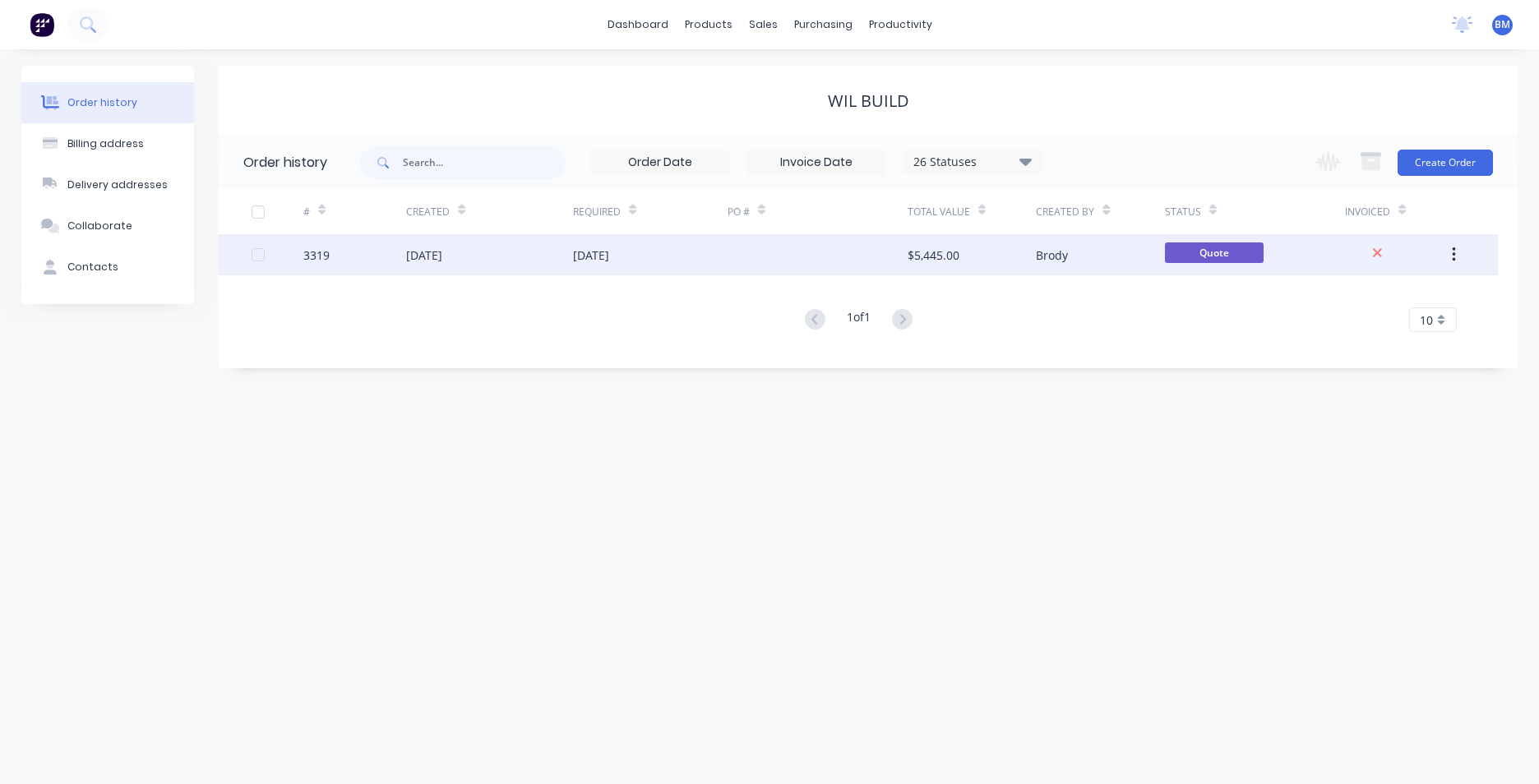
click at [677, 248] on div "[DATE]" at bounding box center [650, 254] width 154 height 41
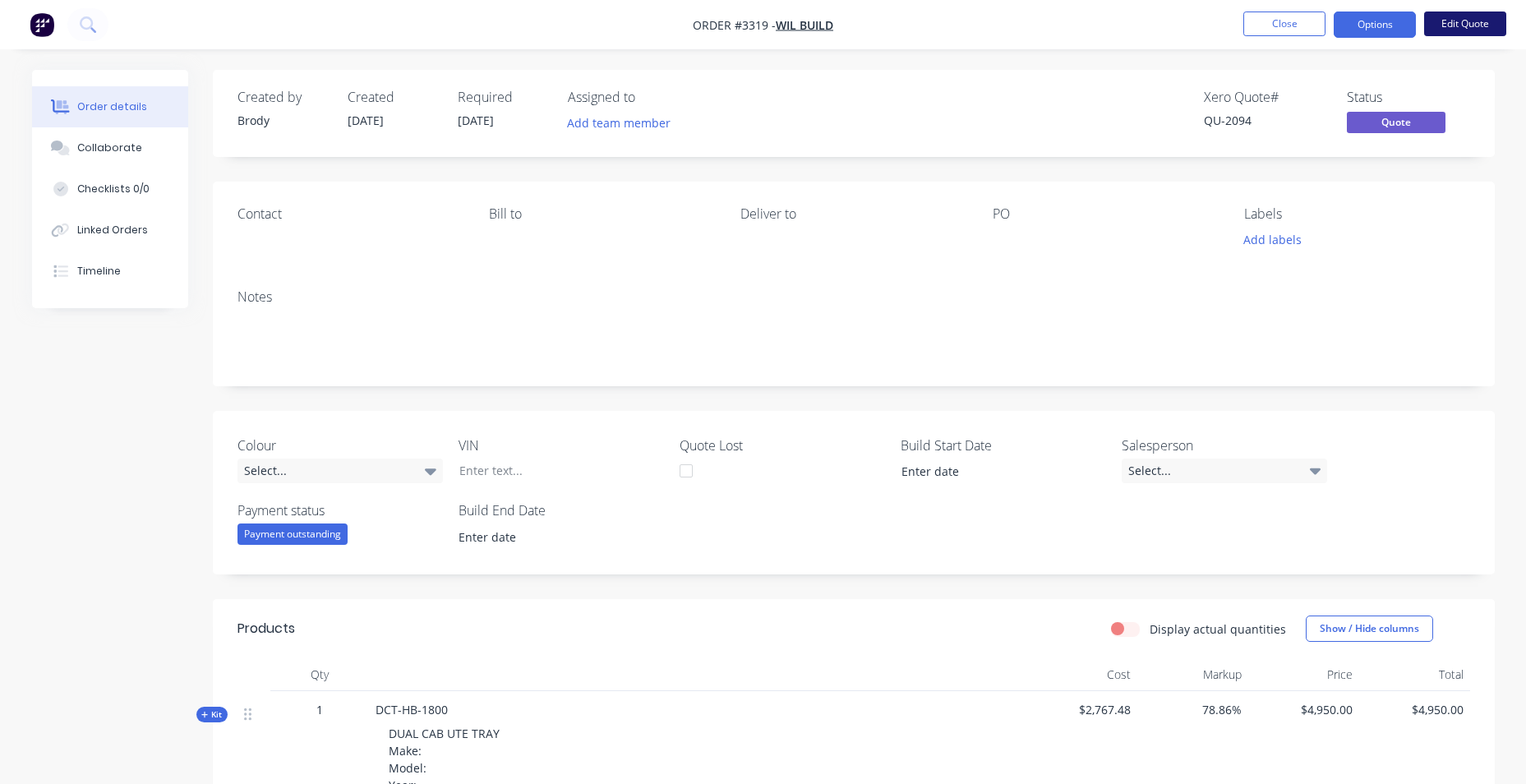
click at [1470, 22] on button "Edit Quote" at bounding box center [1466, 24] width 82 height 25
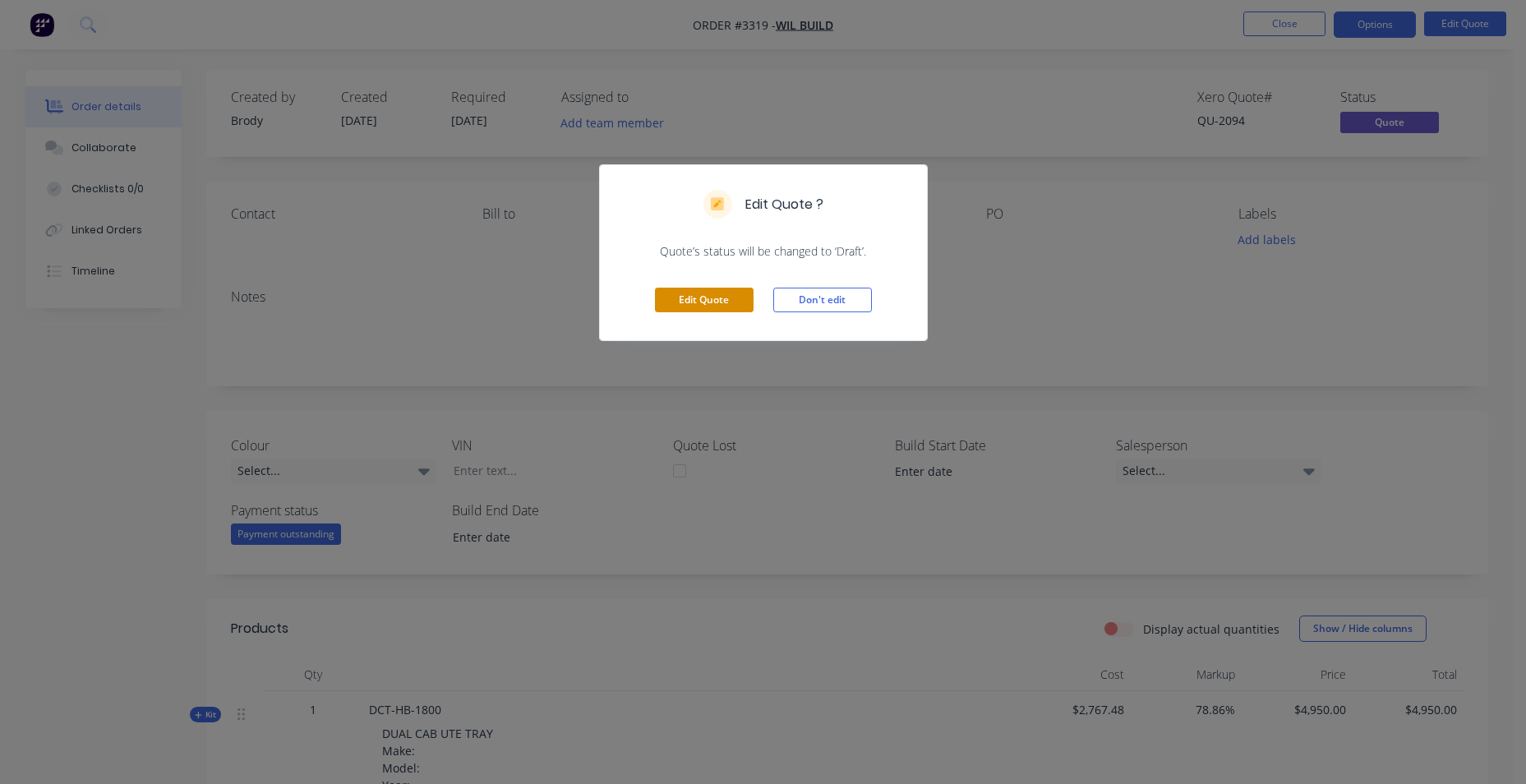
click at [733, 298] on button "Edit Quote" at bounding box center [704, 300] width 99 height 25
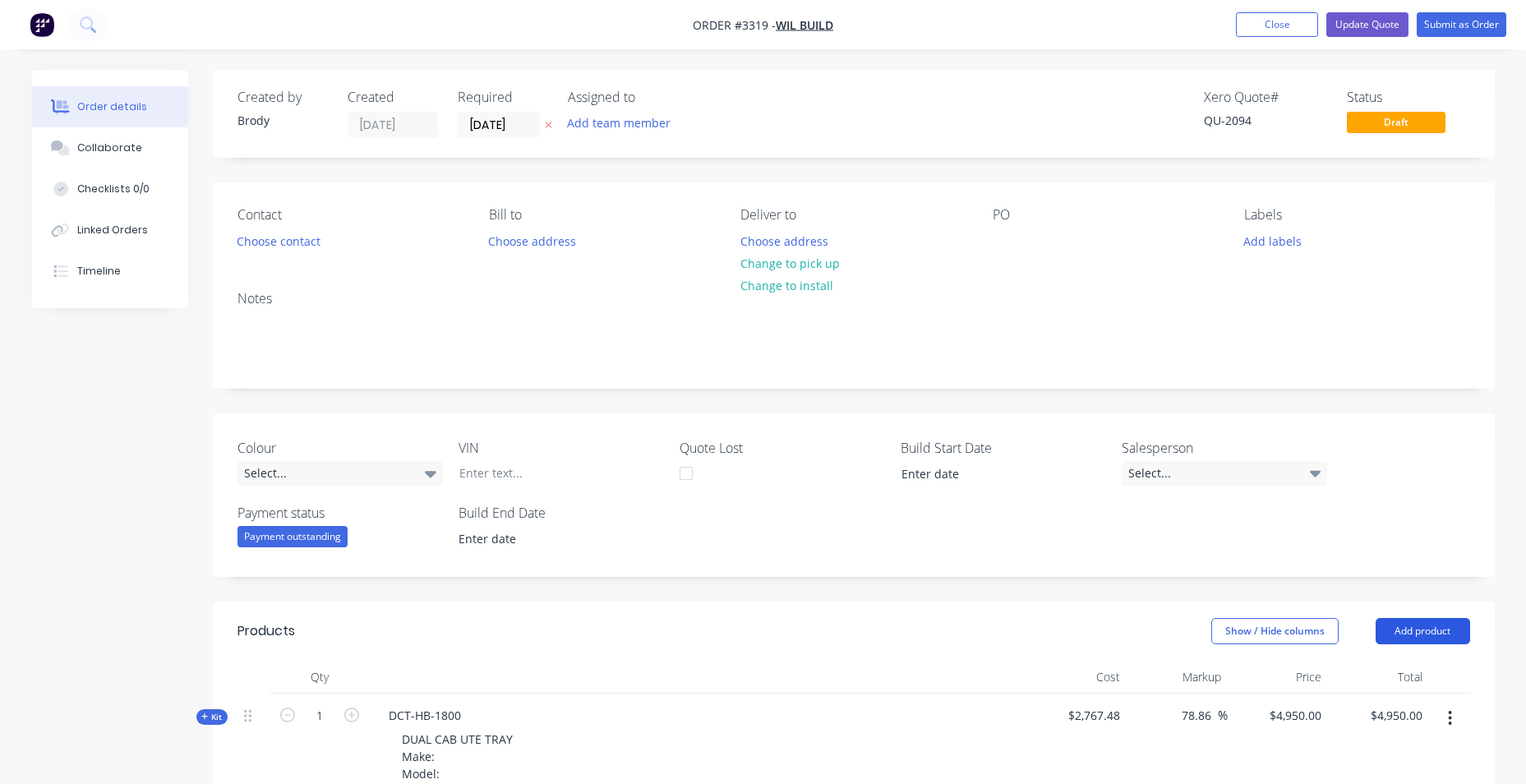
click at [1395, 627] on button "Add product" at bounding box center [1422, 631] width 95 height 26
click at [1385, 684] on div "Product catalogue" at bounding box center [1392, 672] width 127 height 24
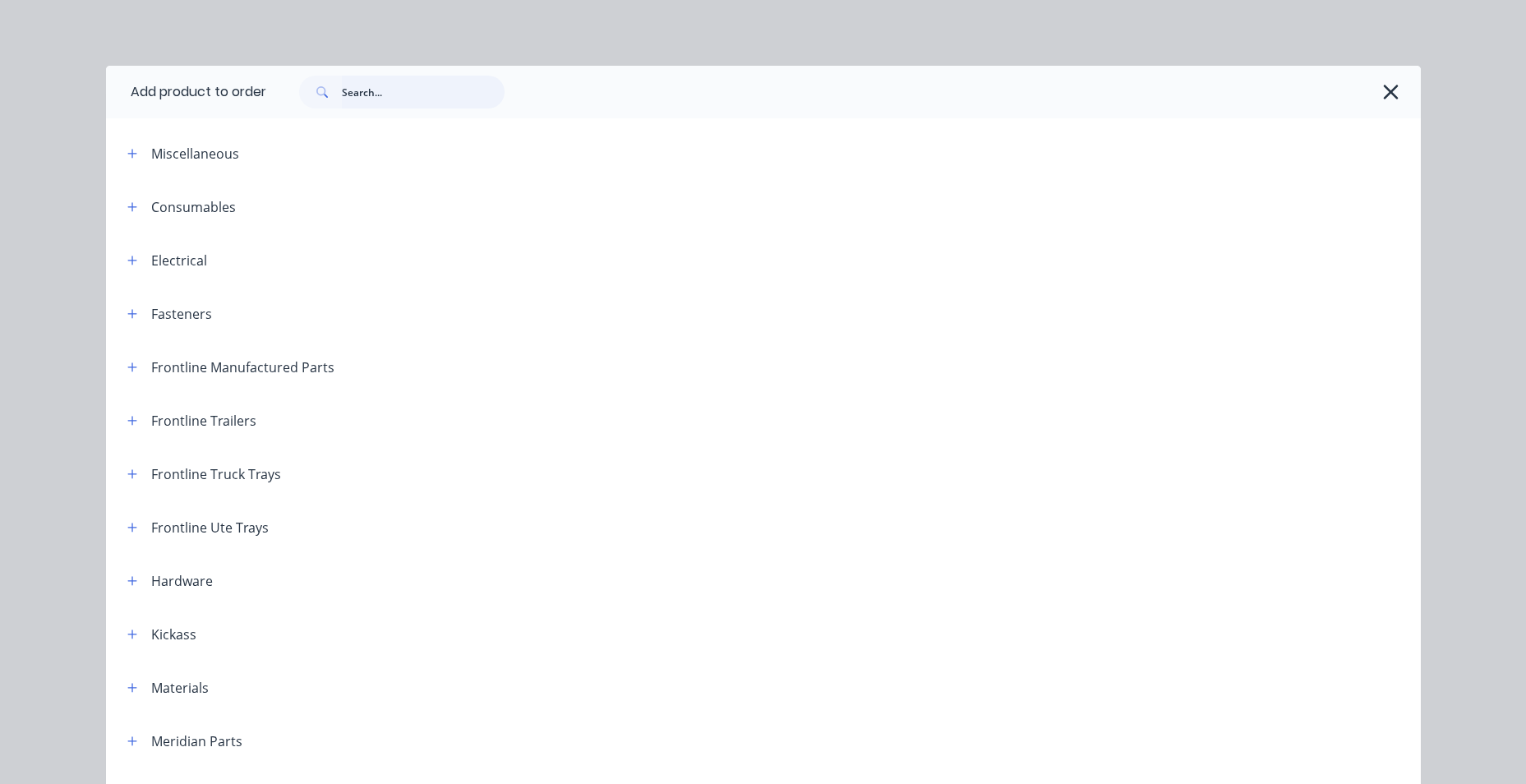
click at [363, 94] on input "text" at bounding box center [424, 92] width 163 height 33
click at [114, 530] on div "Frontline Ute Trays" at bounding box center [191, 526] width 154 height 20
click at [129, 527] on icon "button" at bounding box center [131, 526] width 9 height 9
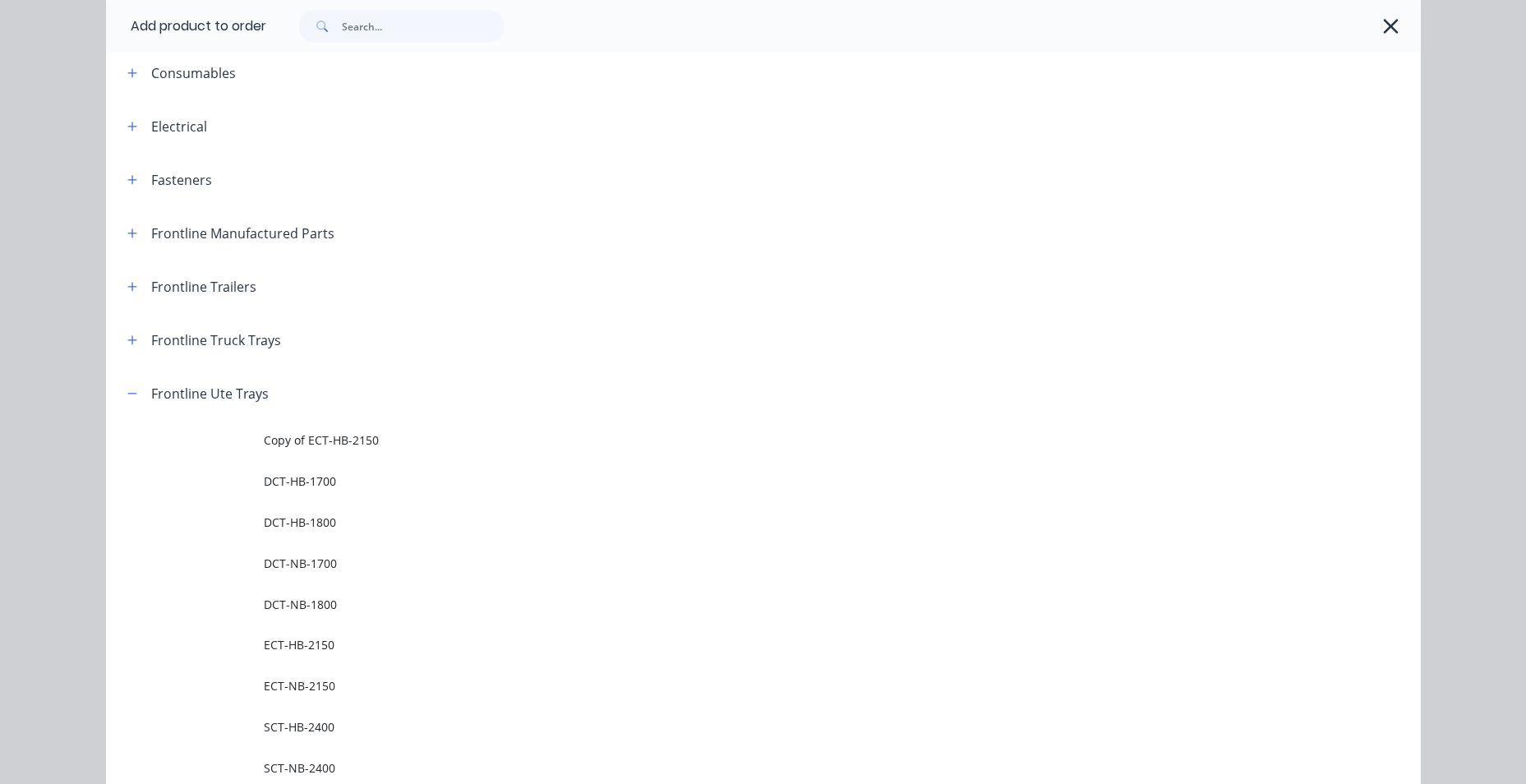
scroll to position [246, 0]
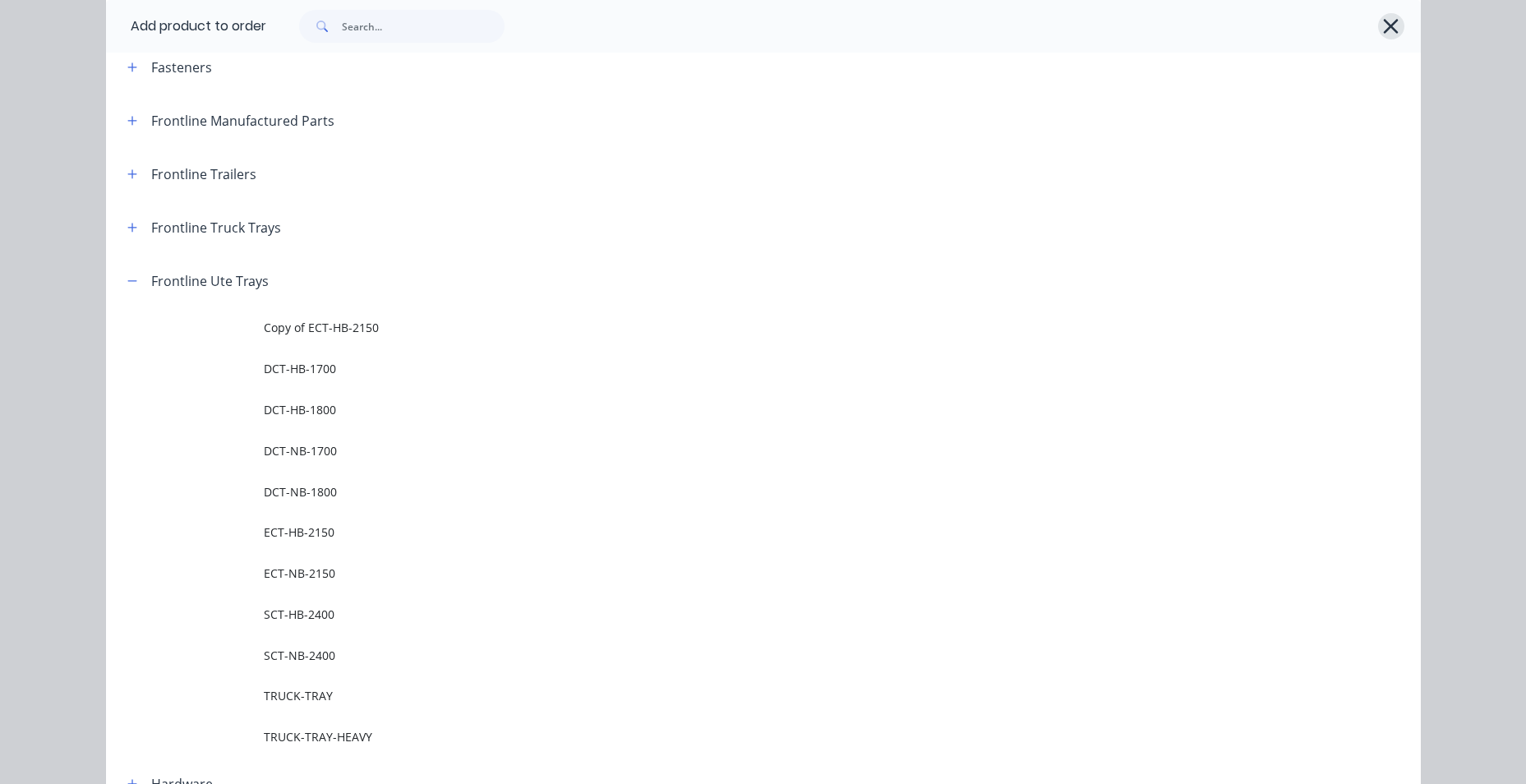
click at [1382, 34] on icon "button" at bounding box center [1391, 26] width 17 height 23
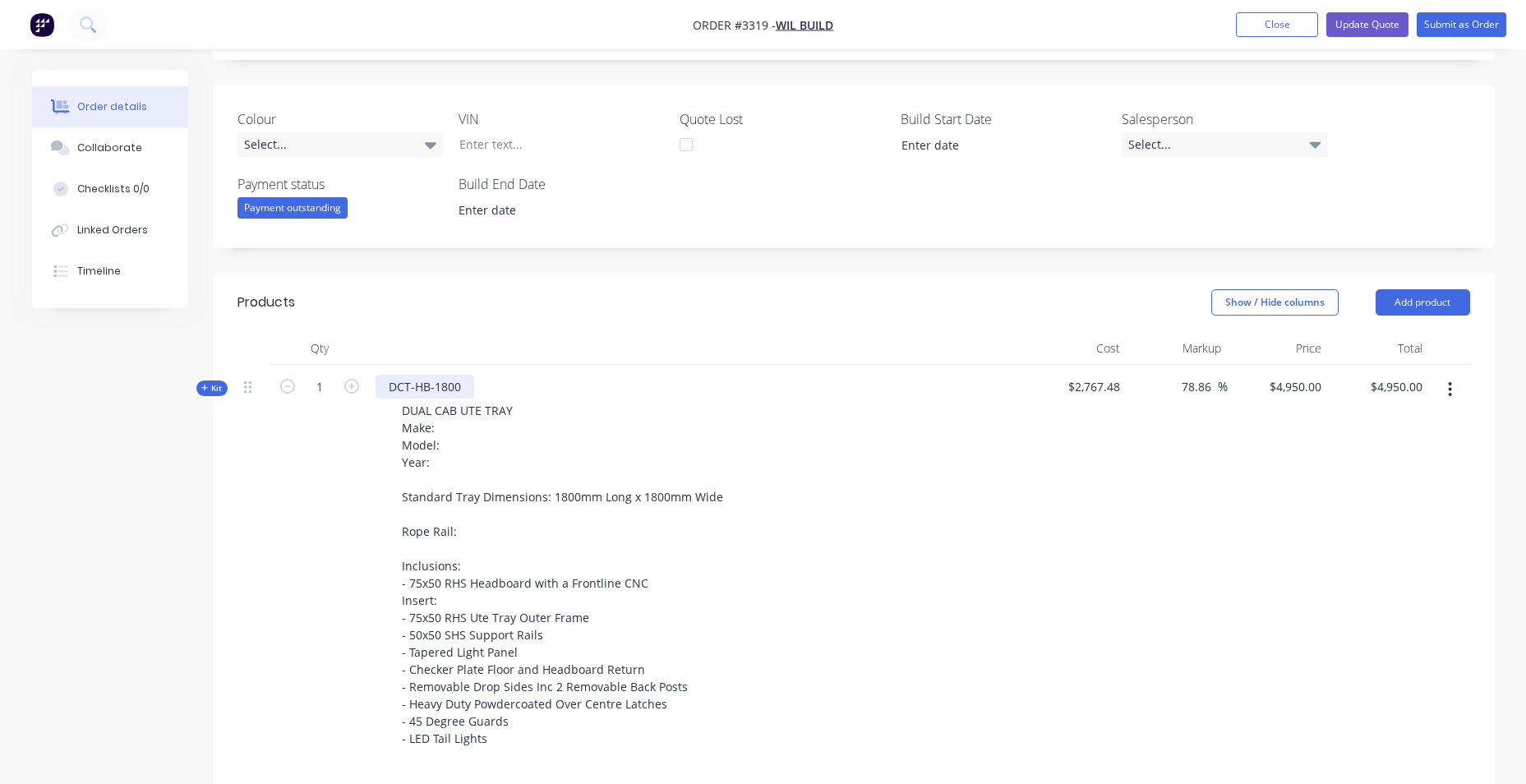
click at [452, 380] on div "DCT-HB-1800" at bounding box center [425, 386] width 99 height 24
drag, startPoint x: 457, startPoint y: 388, endPoint x: 433, endPoint y: 388, distance: 24.0
click at [433, 388] on div "DCT-HB-1850" at bounding box center [425, 386] width 99 height 24
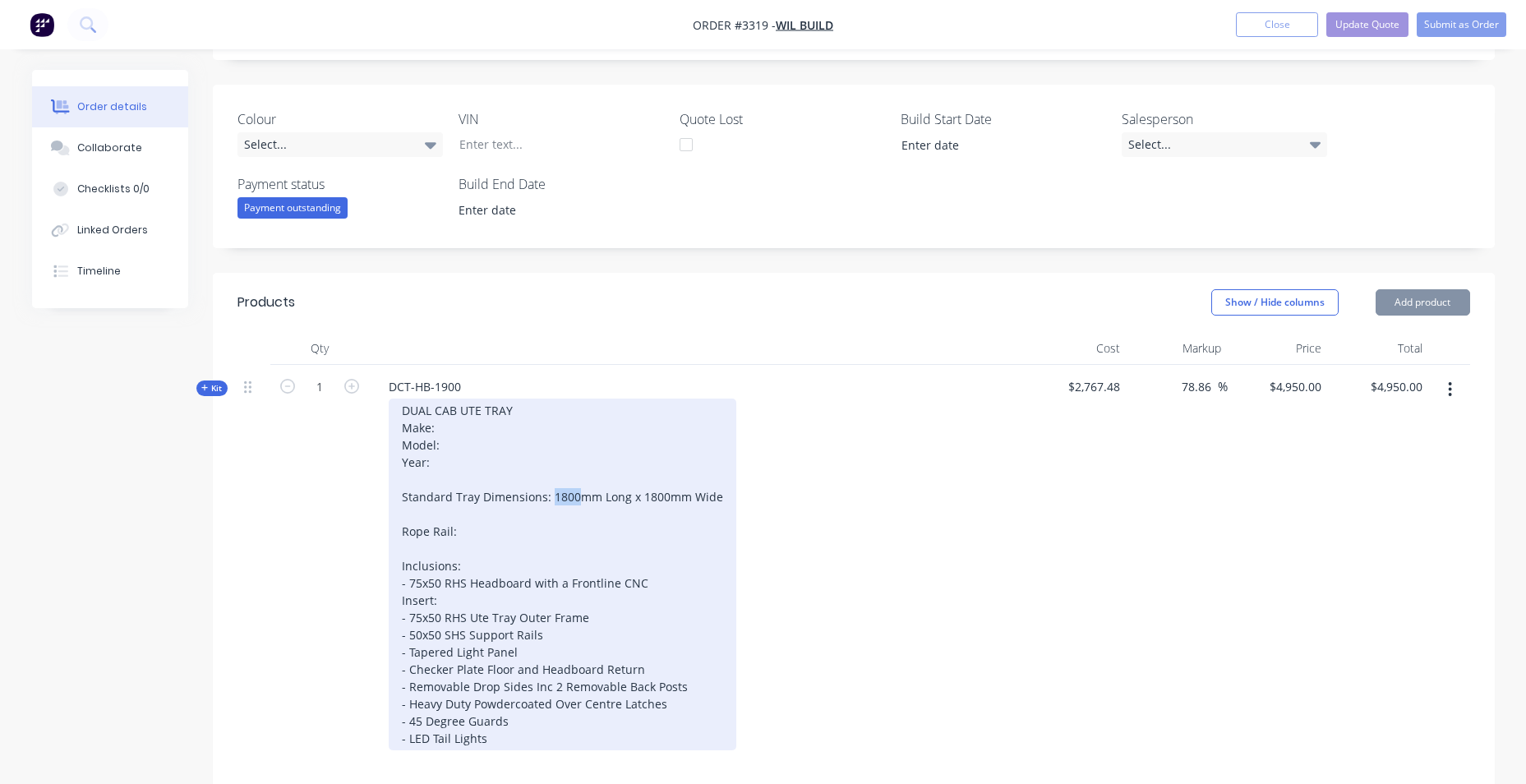
drag, startPoint x: 548, startPoint y: 502, endPoint x: 579, endPoint y: 498, distance: 31.3
click at [579, 498] on div "DUAL CAB UTE TRAY Make: Model: Year: Standard Tray Dimensions: 1800mm Long x 18…" at bounding box center [562, 574] width 348 height 352
drag, startPoint x: 637, startPoint y: 496, endPoint x: 663, endPoint y: 495, distance: 26.0
click at [663, 495] on div "DUAL CAB UTE TRAY Make: Model: Year: Standard Tray Dimensions: 1900mm Long x 18…" at bounding box center [562, 574] width 348 height 352
click at [558, 497] on div "DUAL CAB UTE TRAY Make: Model: Year: Standard Tray Dimensions: 1900mm Long x 19…" at bounding box center [562, 574] width 348 height 352
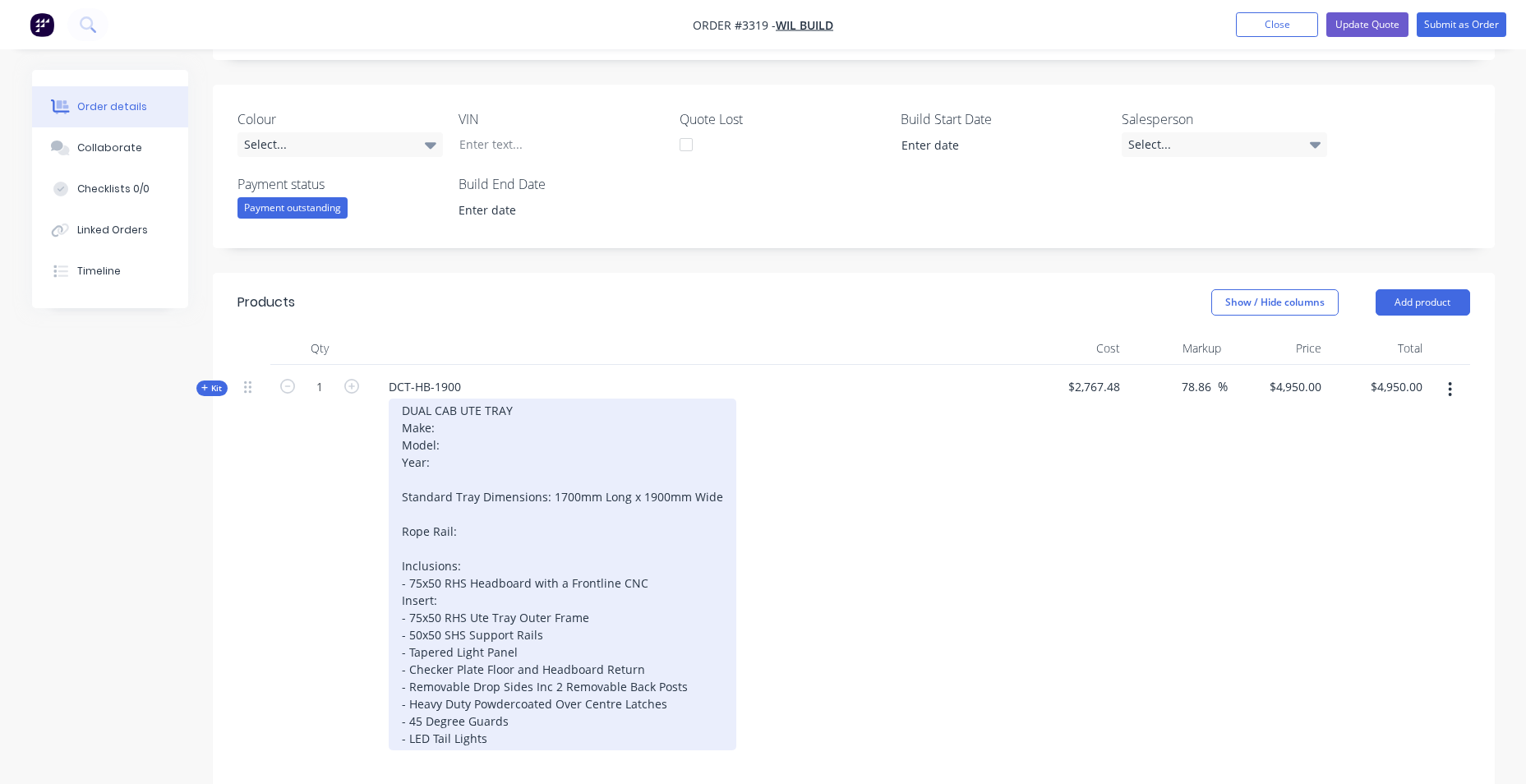
click at [556, 532] on div "DUAL CAB UTE TRAY Make: Model: Year: Standard Tray Dimensions: 1700mm Long x 19…" at bounding box center [562, 574] width 348 height 352
click at [677, 595] on div "DUAL CAB UTE TRAY Make: Model: Year: Standard Tray Dimensions: 1700mm Long x 19…" at bounding box center [562, 574] width 348 height 352
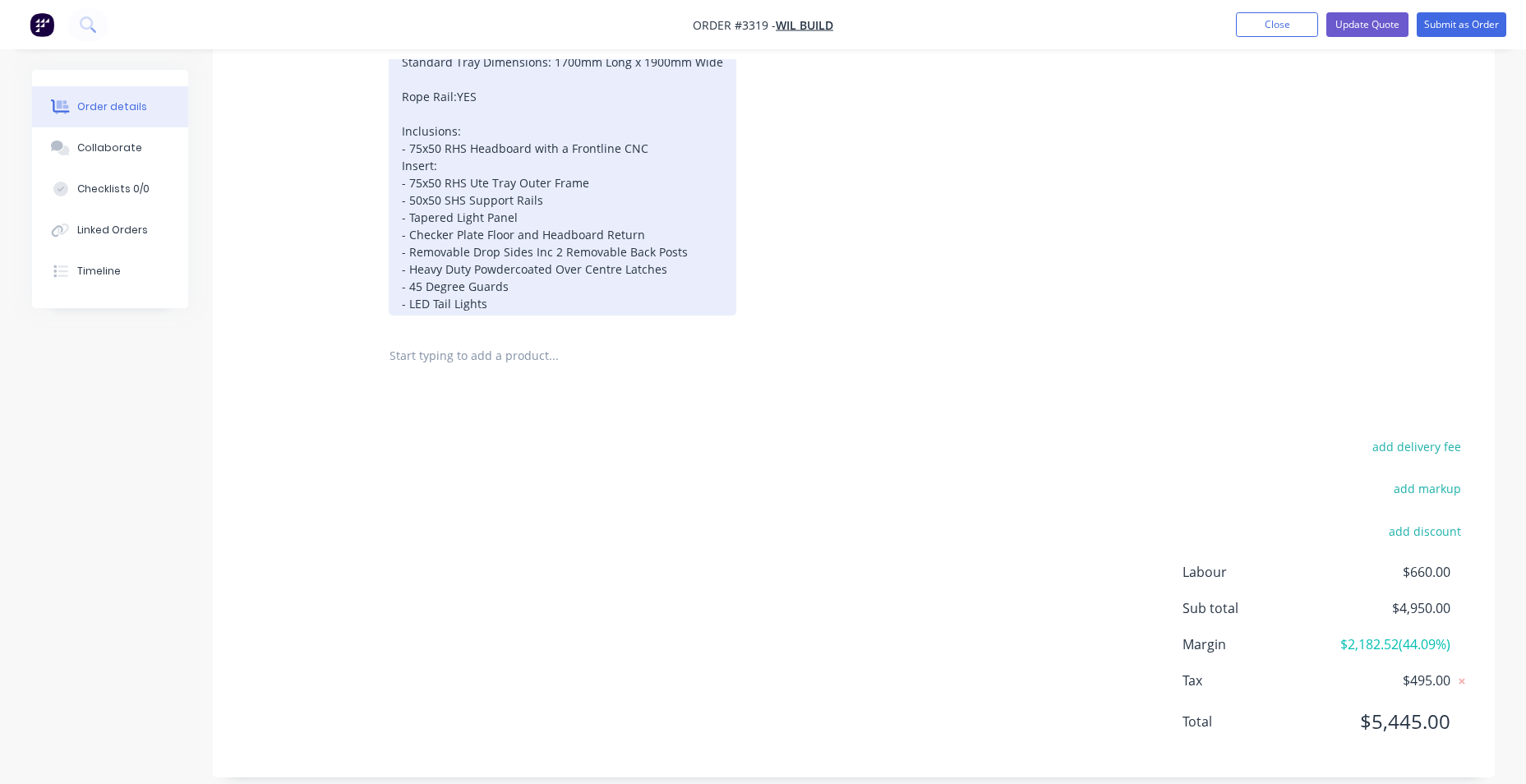
scroll to position [781, 0]
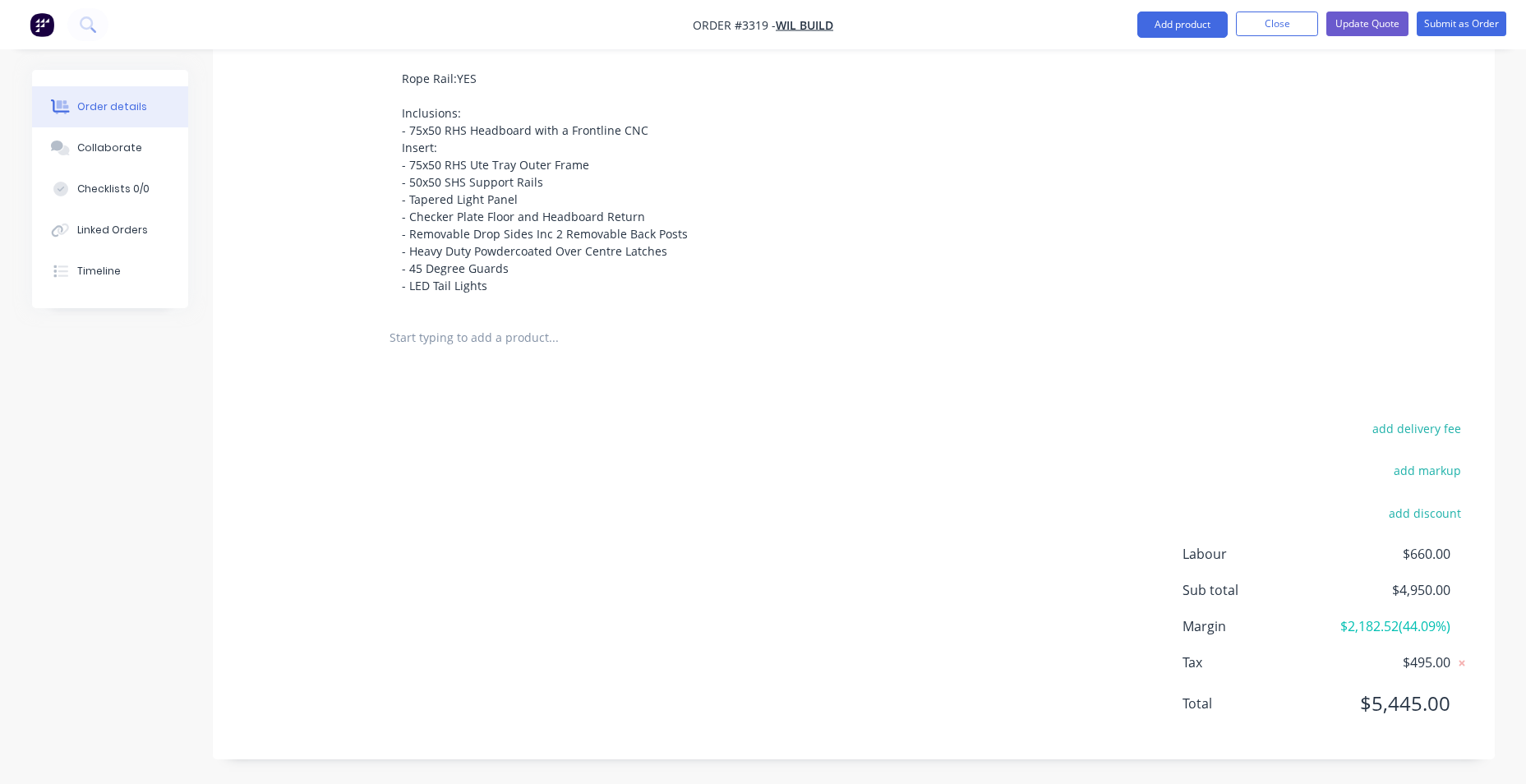
click at [487, 347] on input "text" at bounding box center [552, 337] width 329 height 33
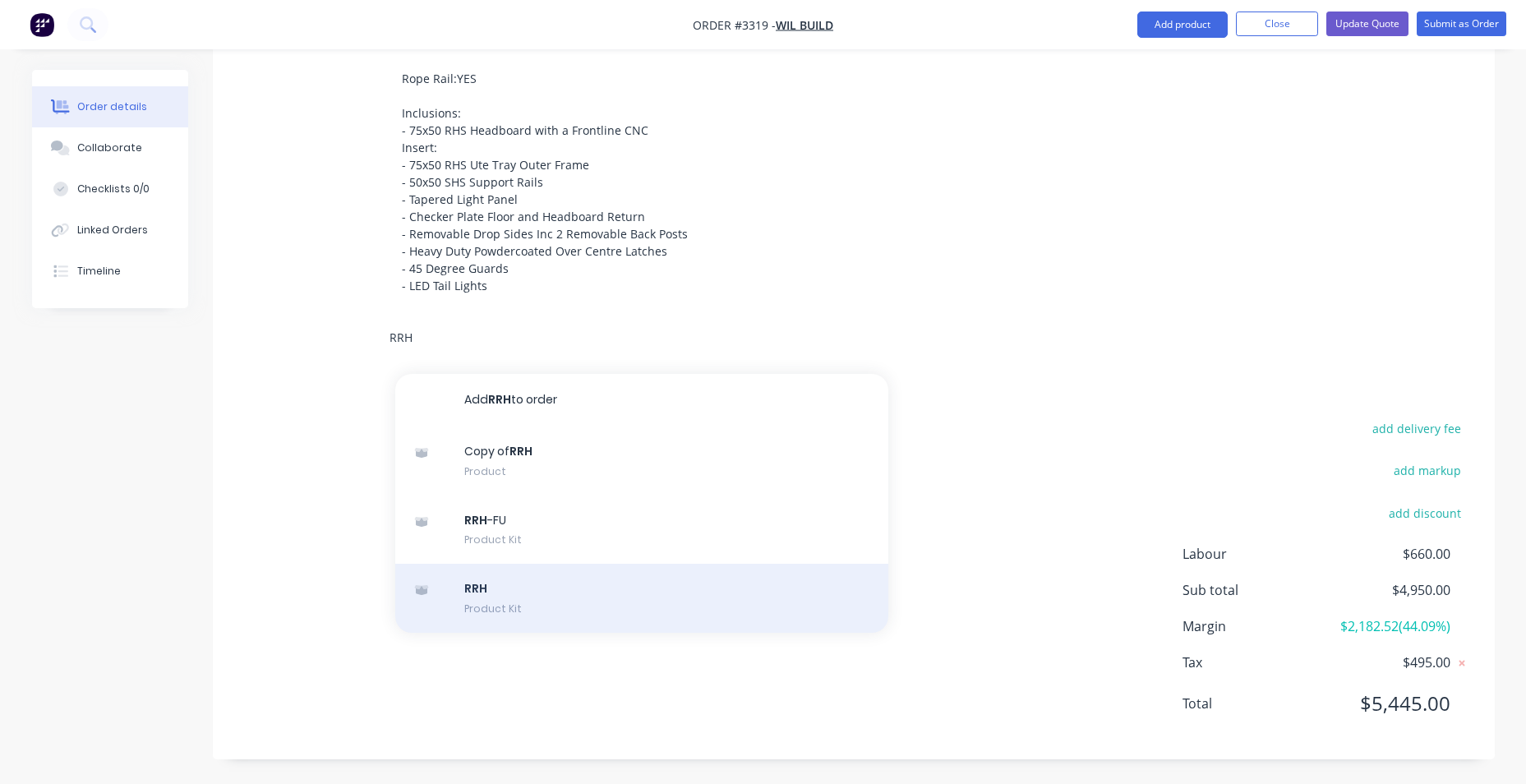
type input "RRH"
click at [578, 606] on div "RRH Product Kit" at bounding box center [641, 598] width 493 height 69
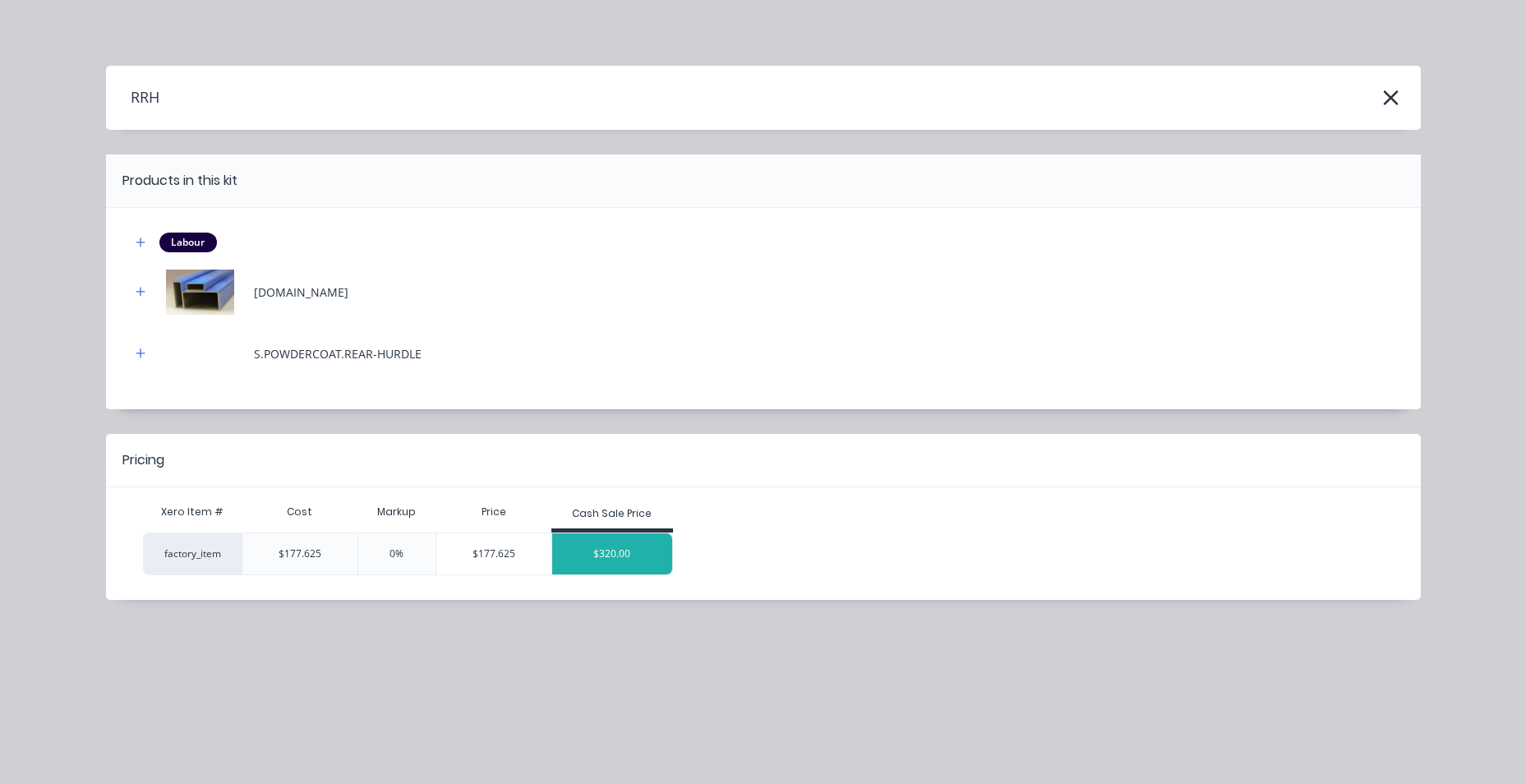
click at [567, 556] on div "$320.00" at bounding box center [612, 553] width 120 height 41
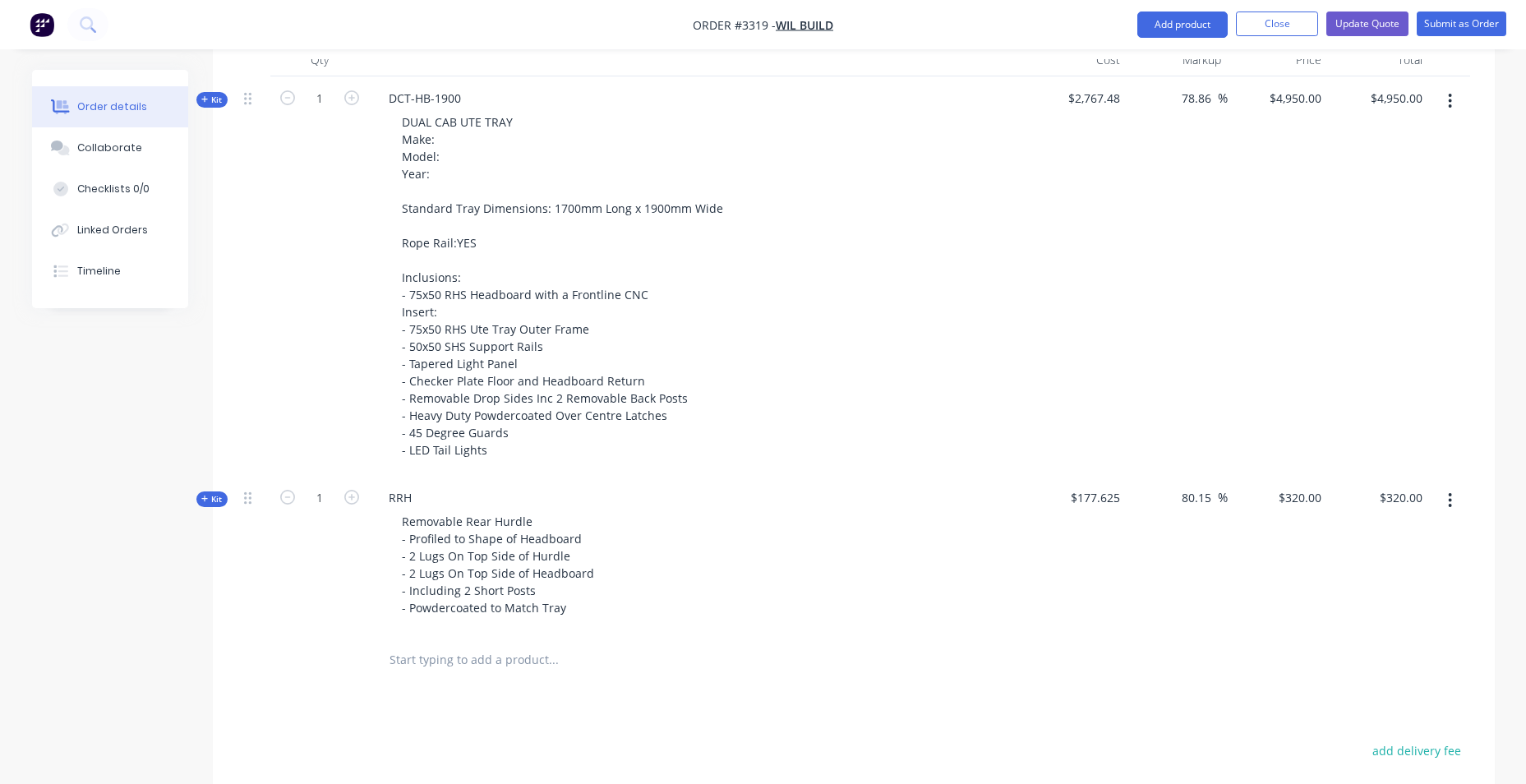
scroll to position [864, 0]
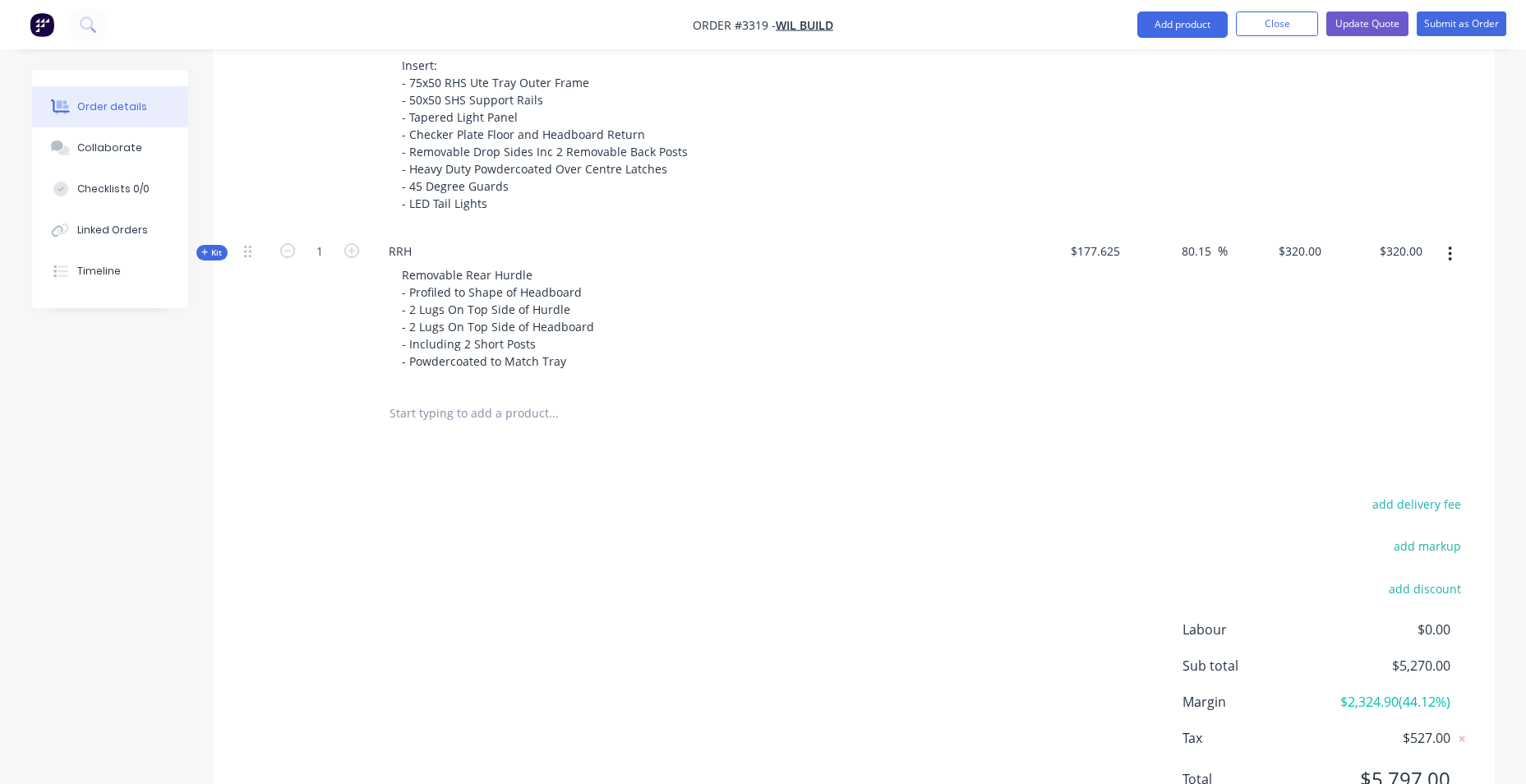
click at [424, 421] on input "text" at bounding box center [552, 413] width 329 height 33
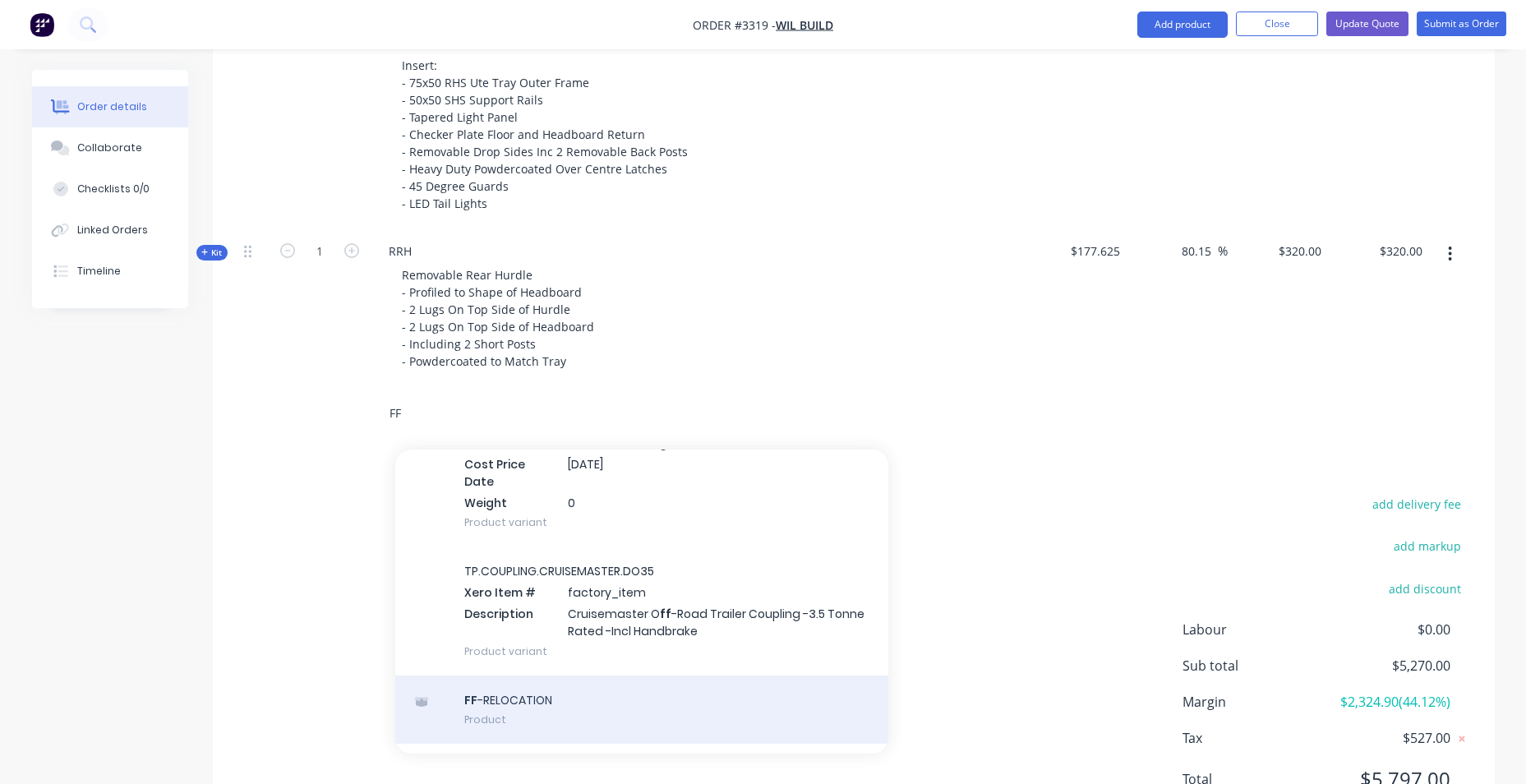
scroll to position [575, 0]
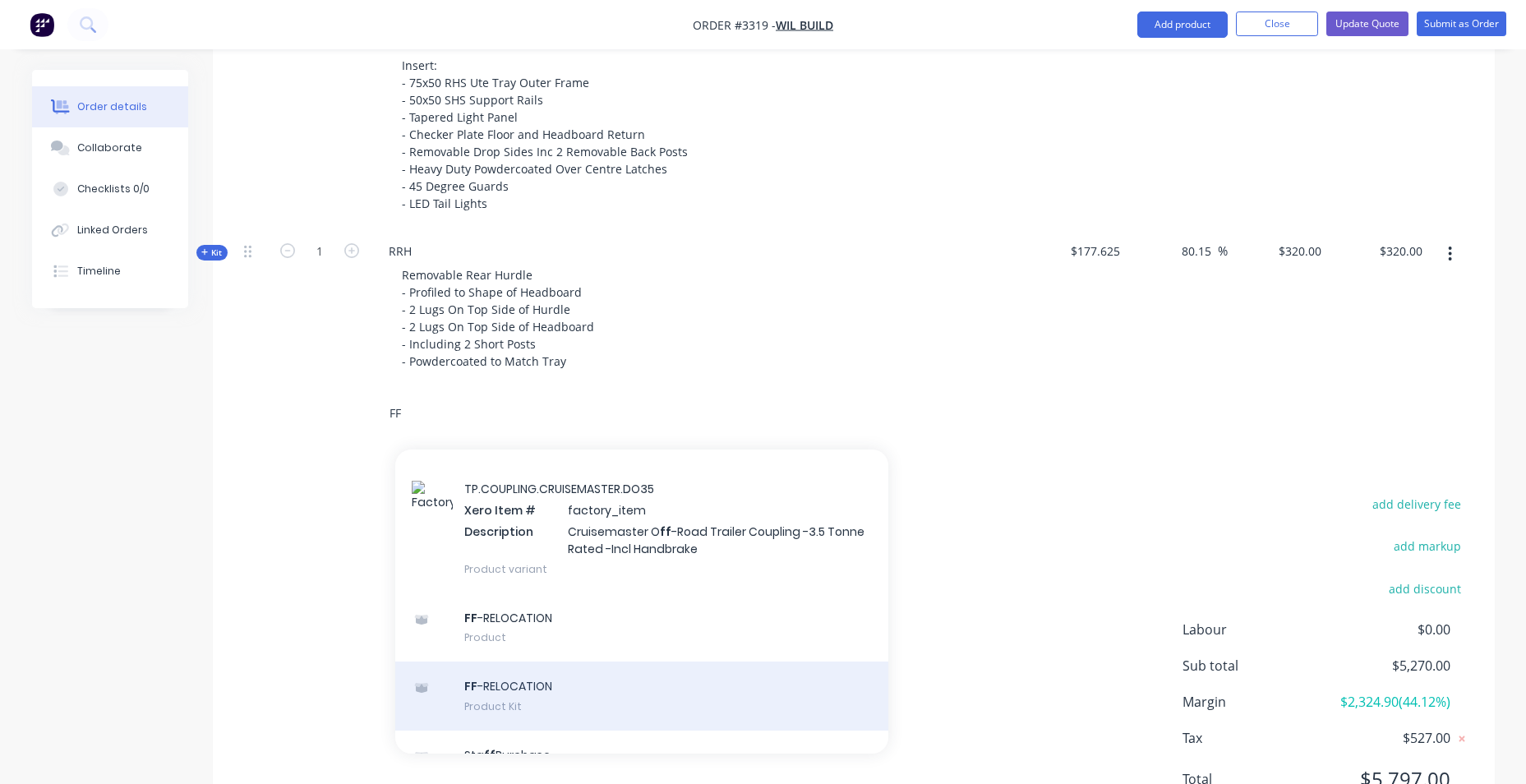
type input "FF"
click at [589, 668] on div "FF -RELOCATION Product Kit" at bounding box center [641, 696] width 493 height 69
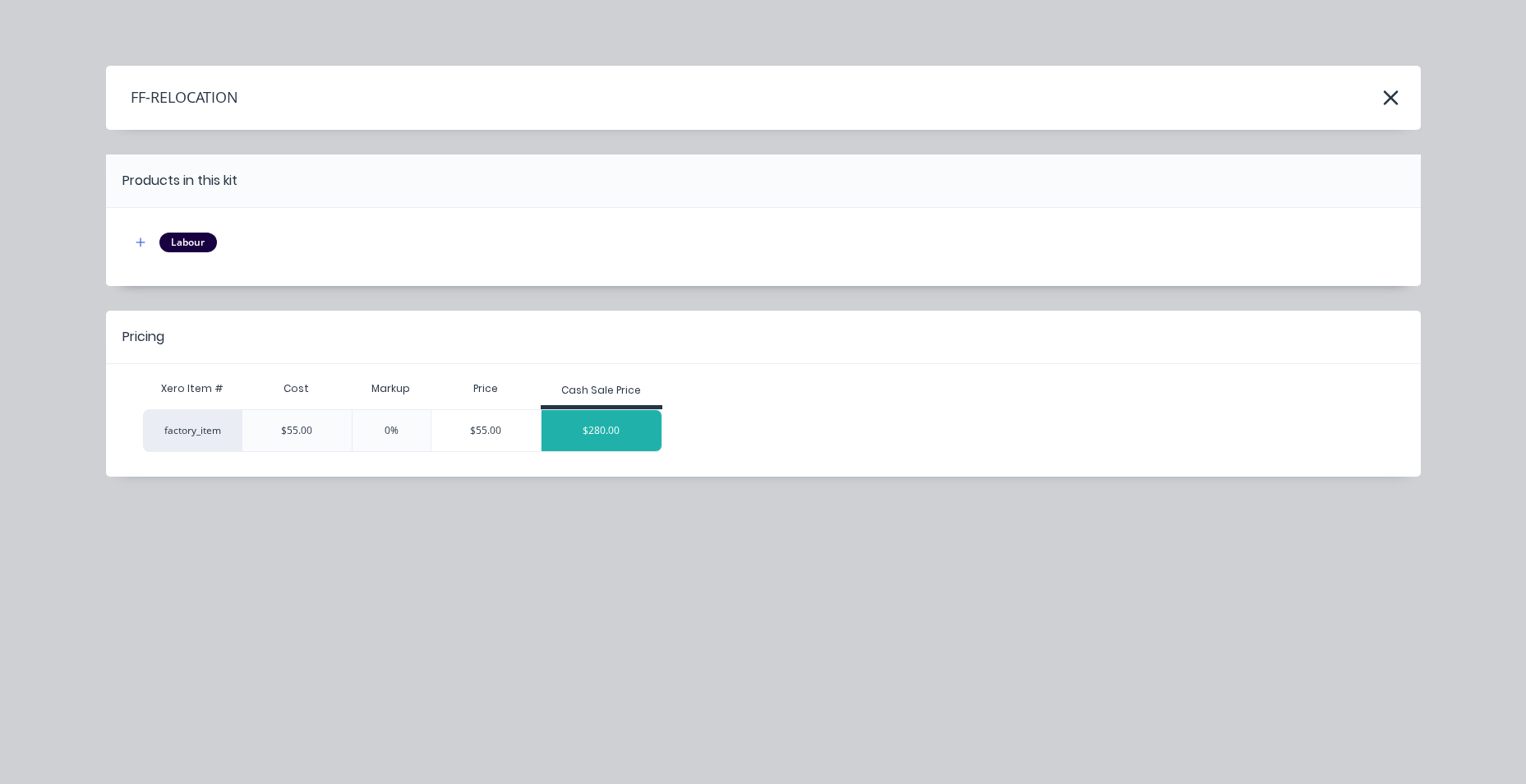
click at [622, 435] on div "$280.00" at bounding box center [601, 430] width 120 height 41
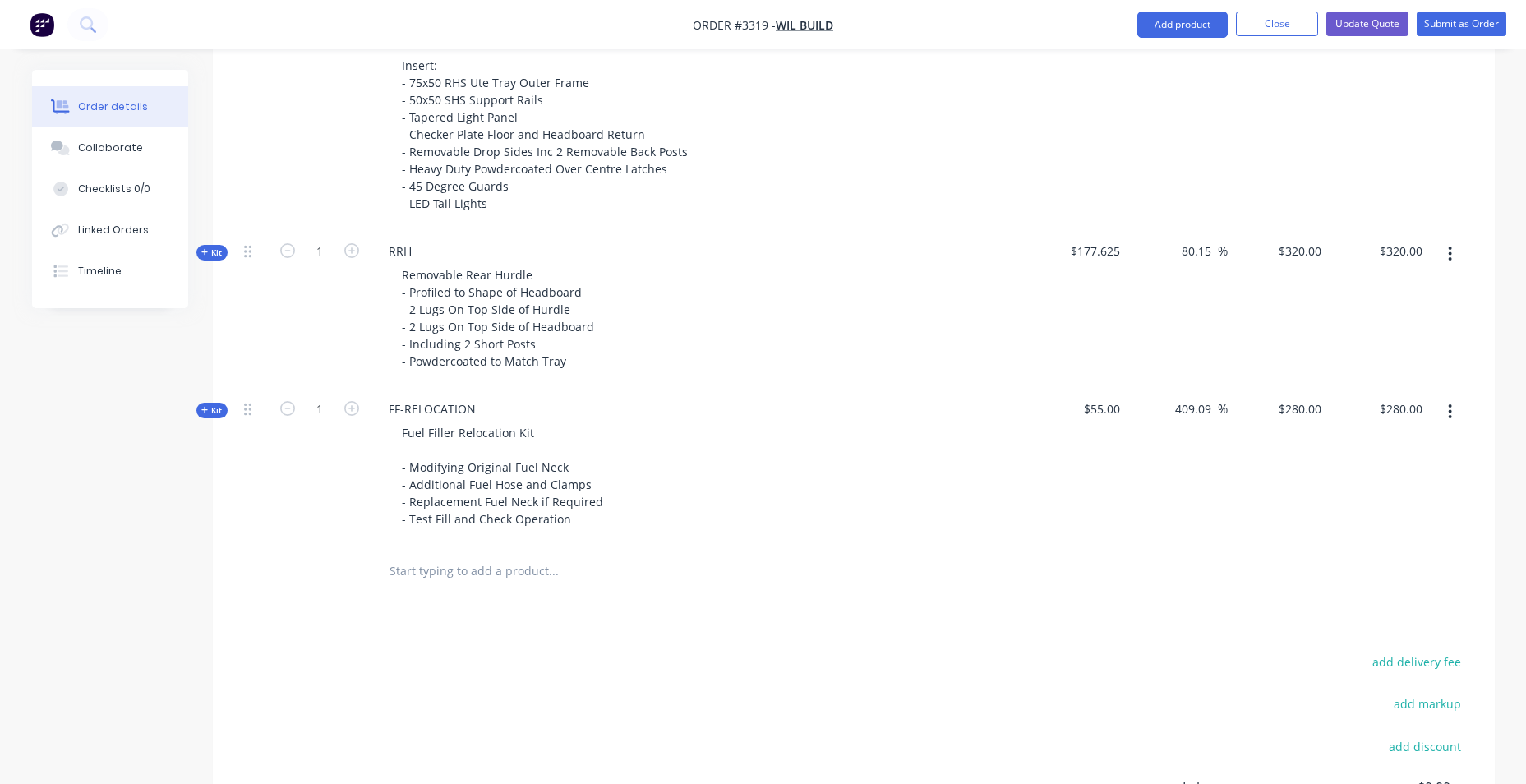
click at [480, 562] on input "text" at bounding box center [552, 571] width 329 height 33
type input "T"
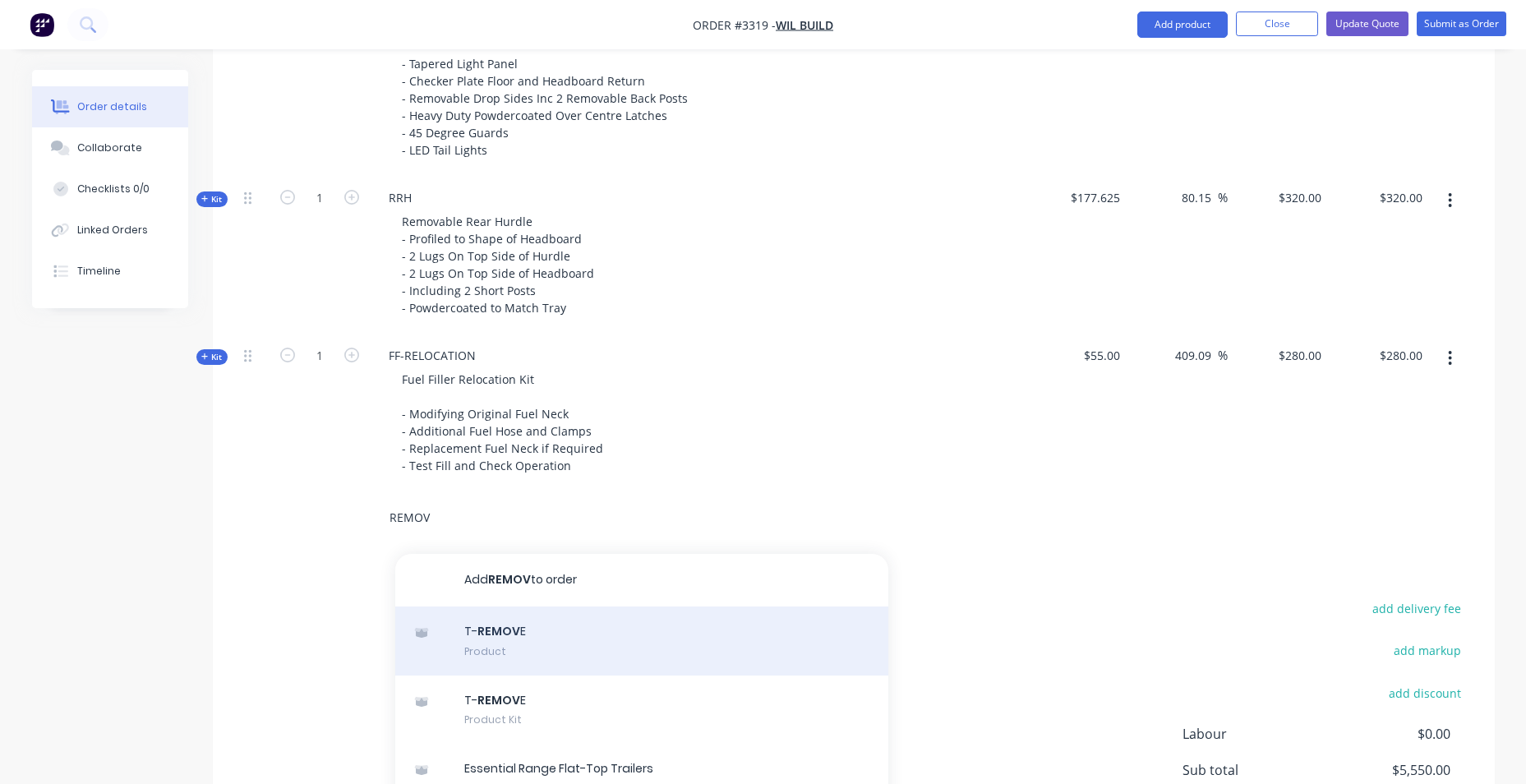
scroll to position [946, 0]
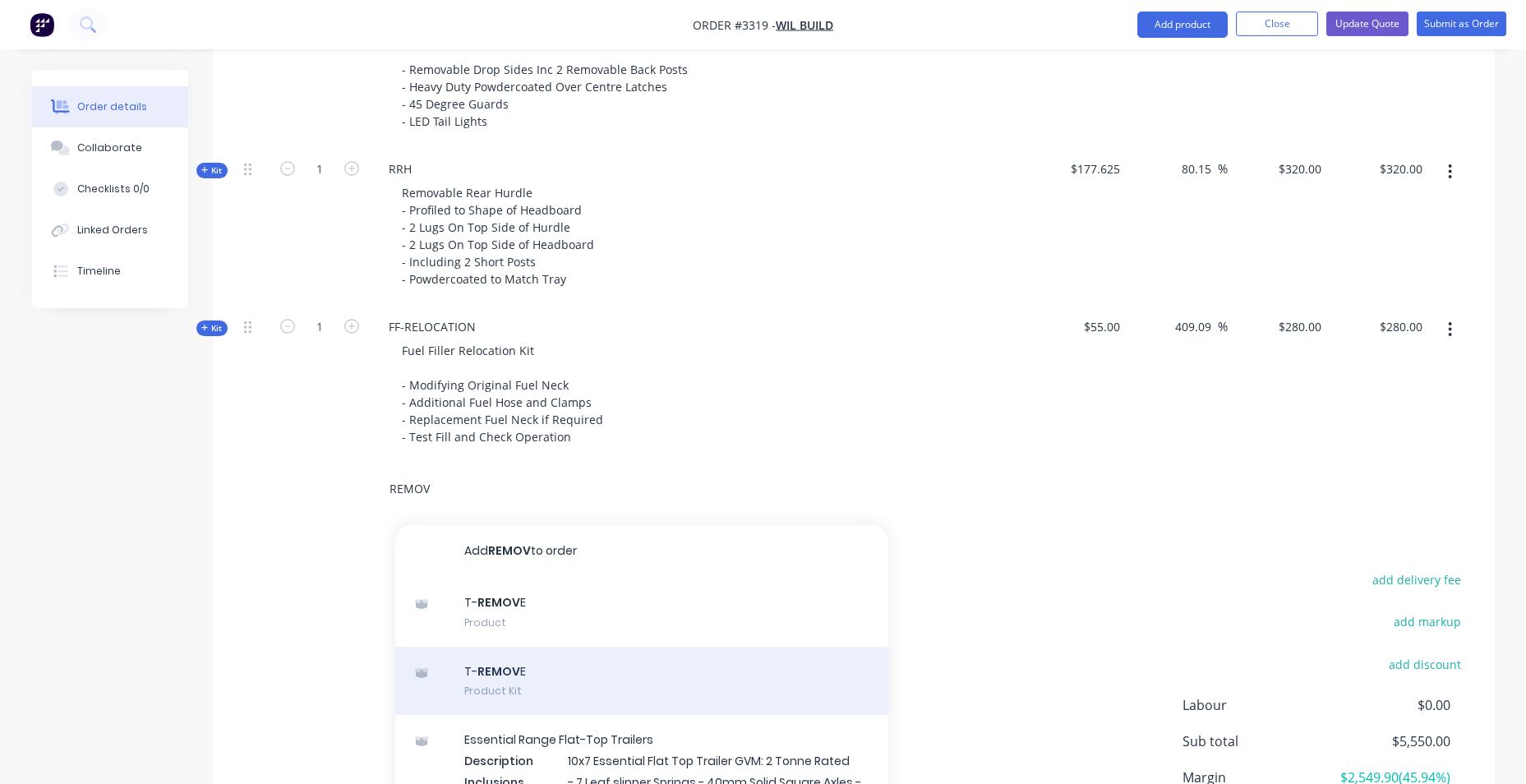
type input "REMOV"
click at [550, 680] on div "T- REMOV E Product Kit" at bounding box center [641, 681] width 493 height 69
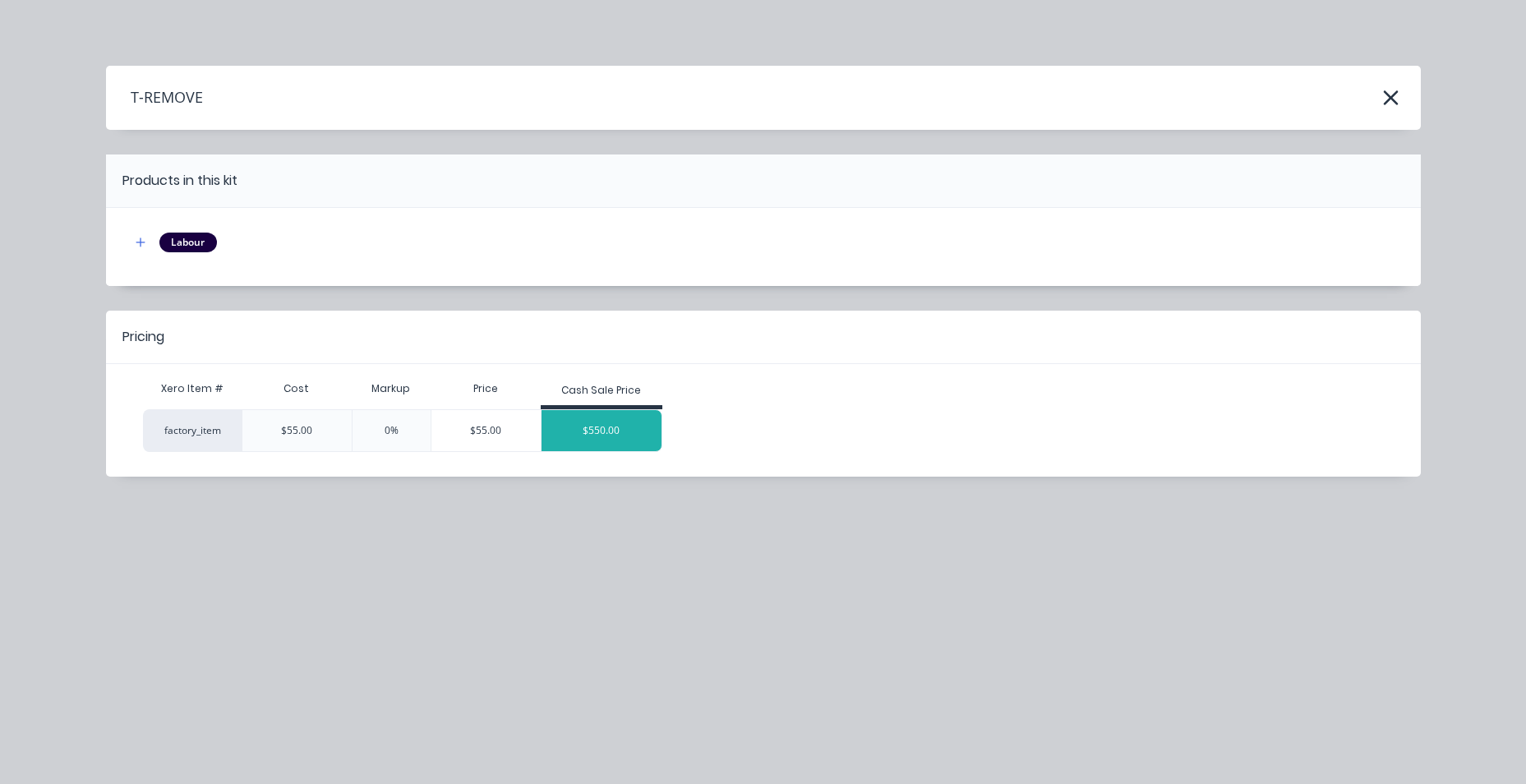
click at [609, 413] on div "$550.00" at bounding box center [601, 430] width 120 height 41
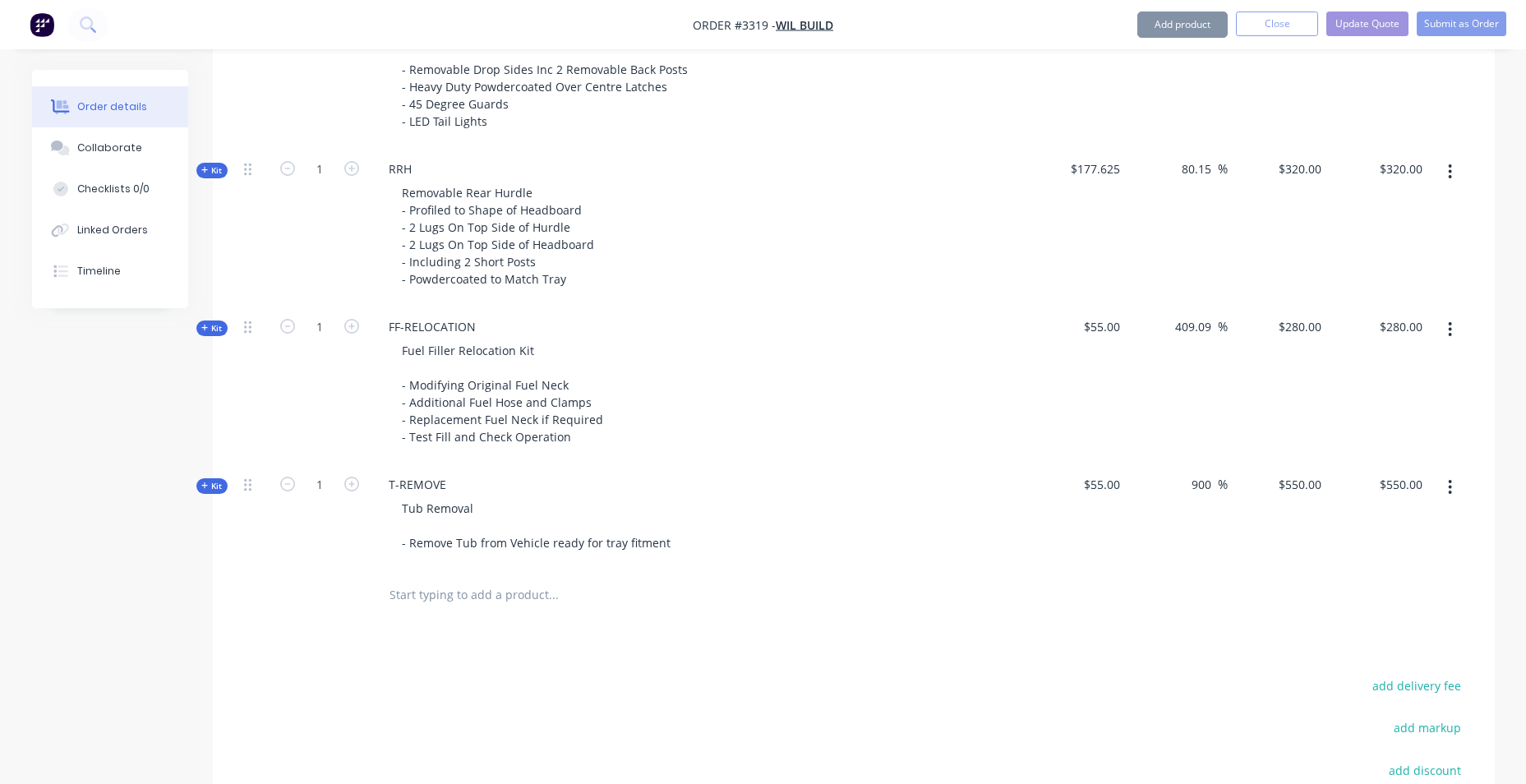
click at [538, 597] on input "text" at bounding box center [552, 595] width 329 height 33
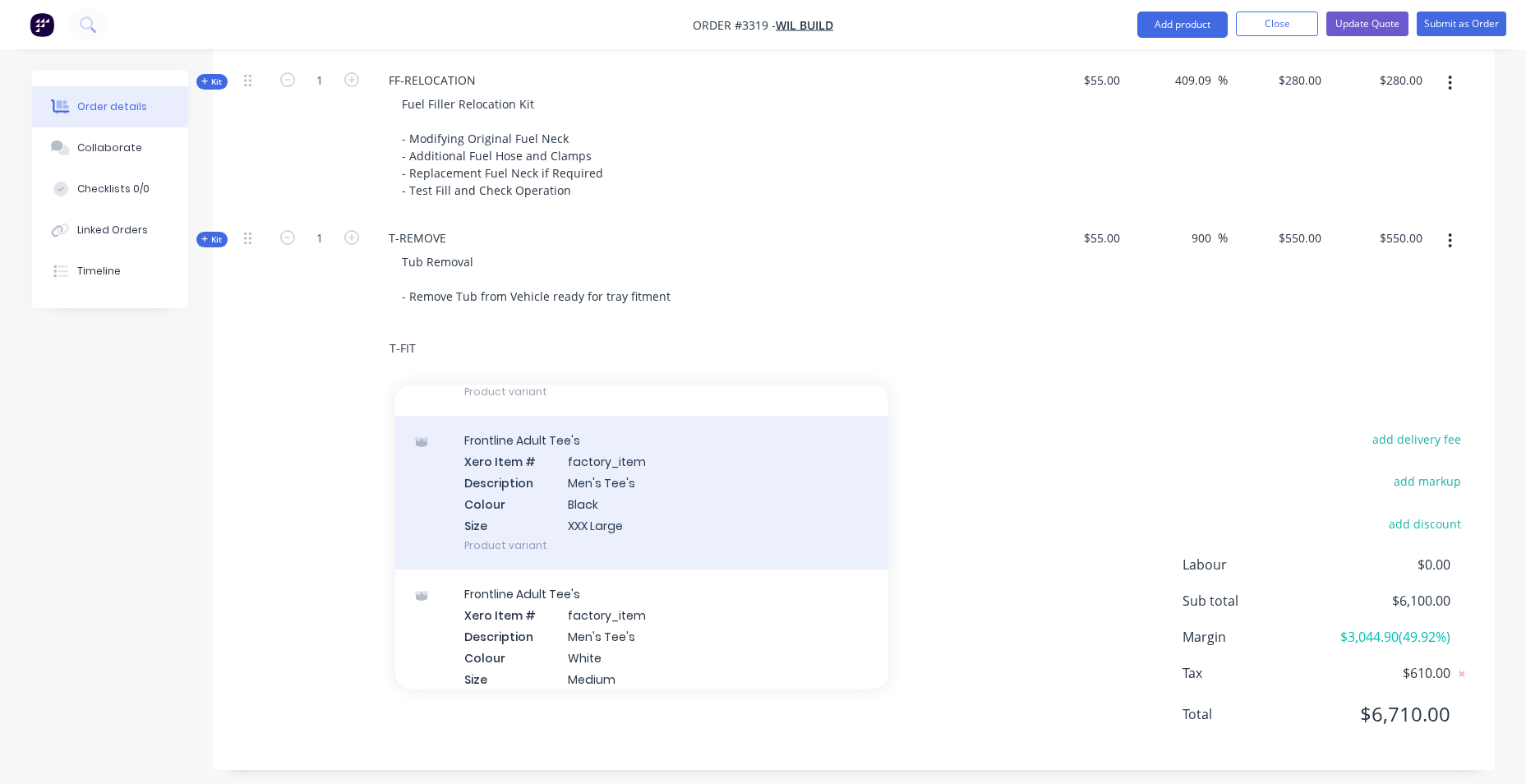
scroll to position [1808, 0]
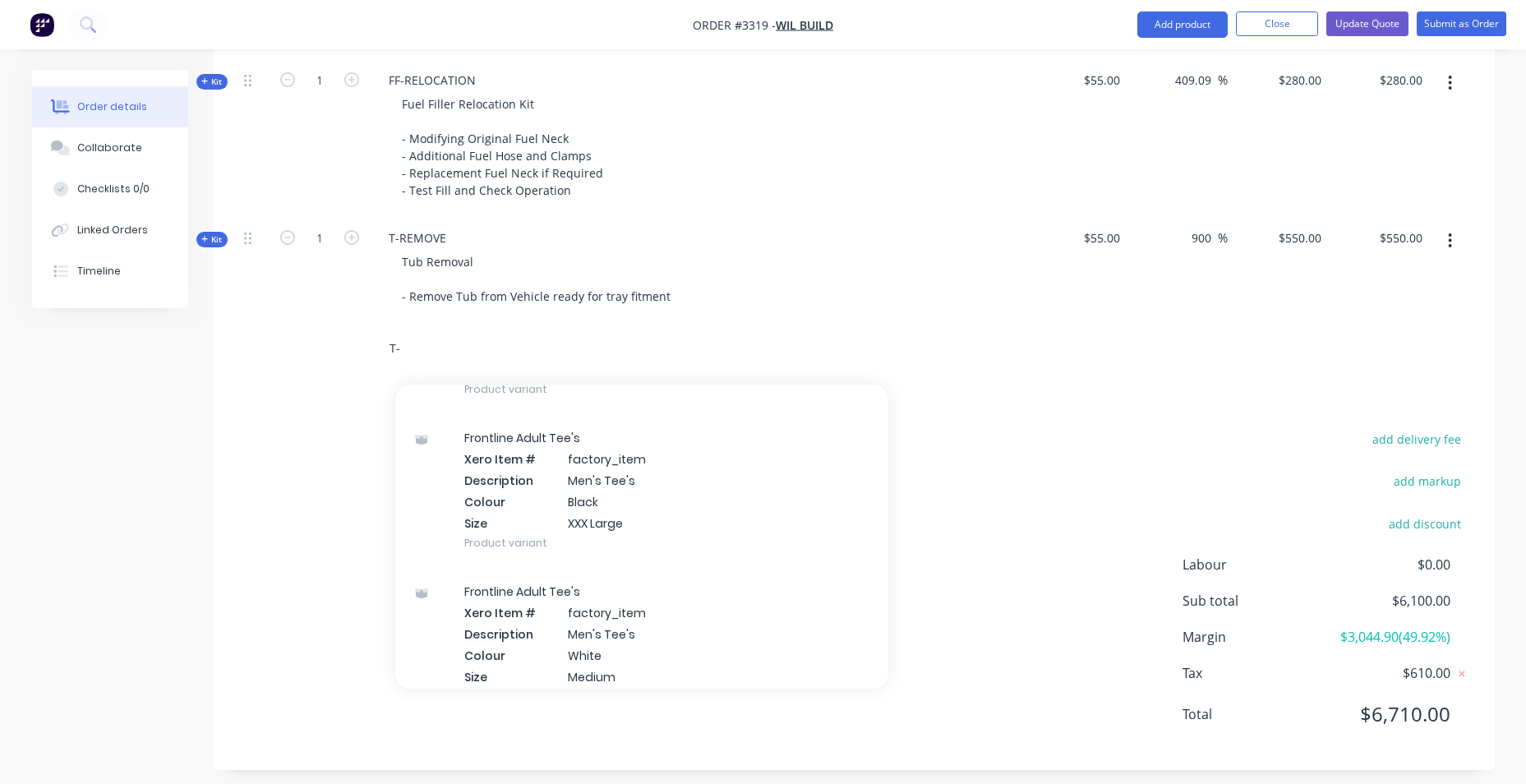
type input "T"
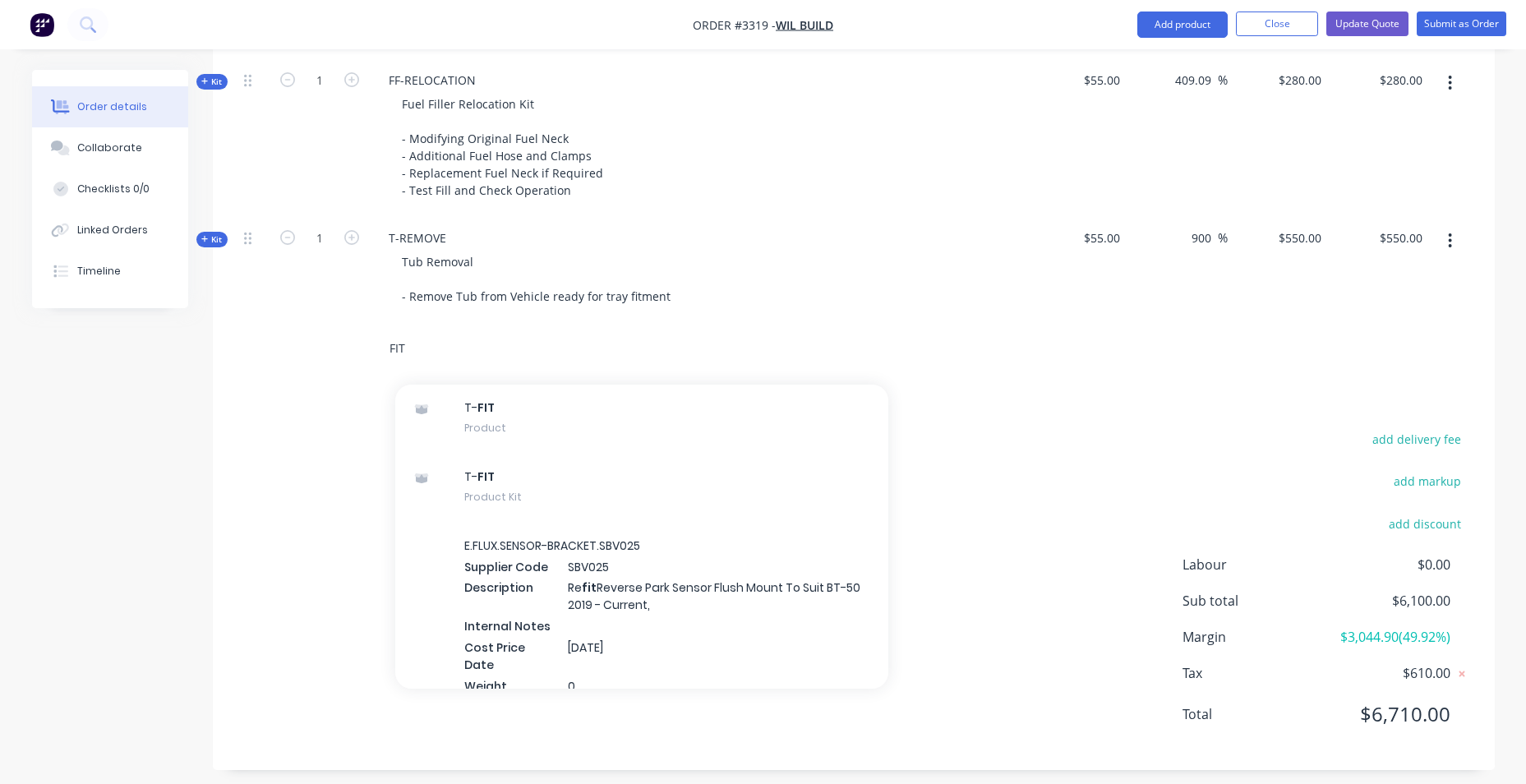
scroll to position [1315, 0]
drag, startPoint x: 471, startPoint y: 348, endPoint x: 323, endPoint y: 351, distance: 148.0
click at [323, 351] on div "FIT Add FIT to order E.FLUX.CAMERA-BRACKET.CB005 Xero Item # factory_item Suppl…" at bounding box center [854, 349] width 1233 height 54
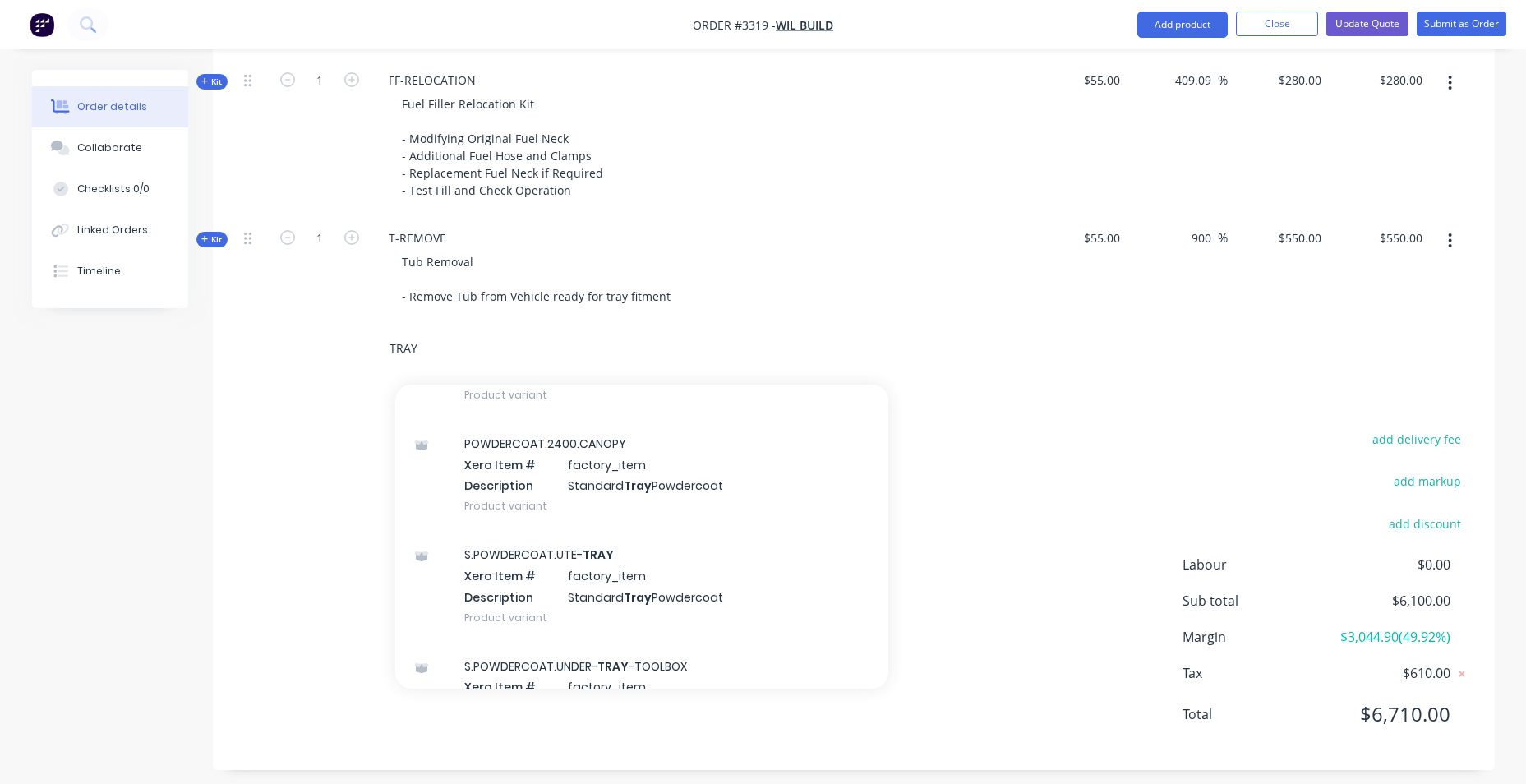
scroll to position [1561, 0]
drag, startPoint x: 431, startPoint y: 346, endPoint x: 313, endPoint y: 348, distance: 118.0
click at [313, 348] on div "TRAY Add TRAY to order S.POWDERCOAT.UNDER TRAY -DRAWER Xero Item # factory_item…" at bounding box center [854, 349] width 1233 height 54
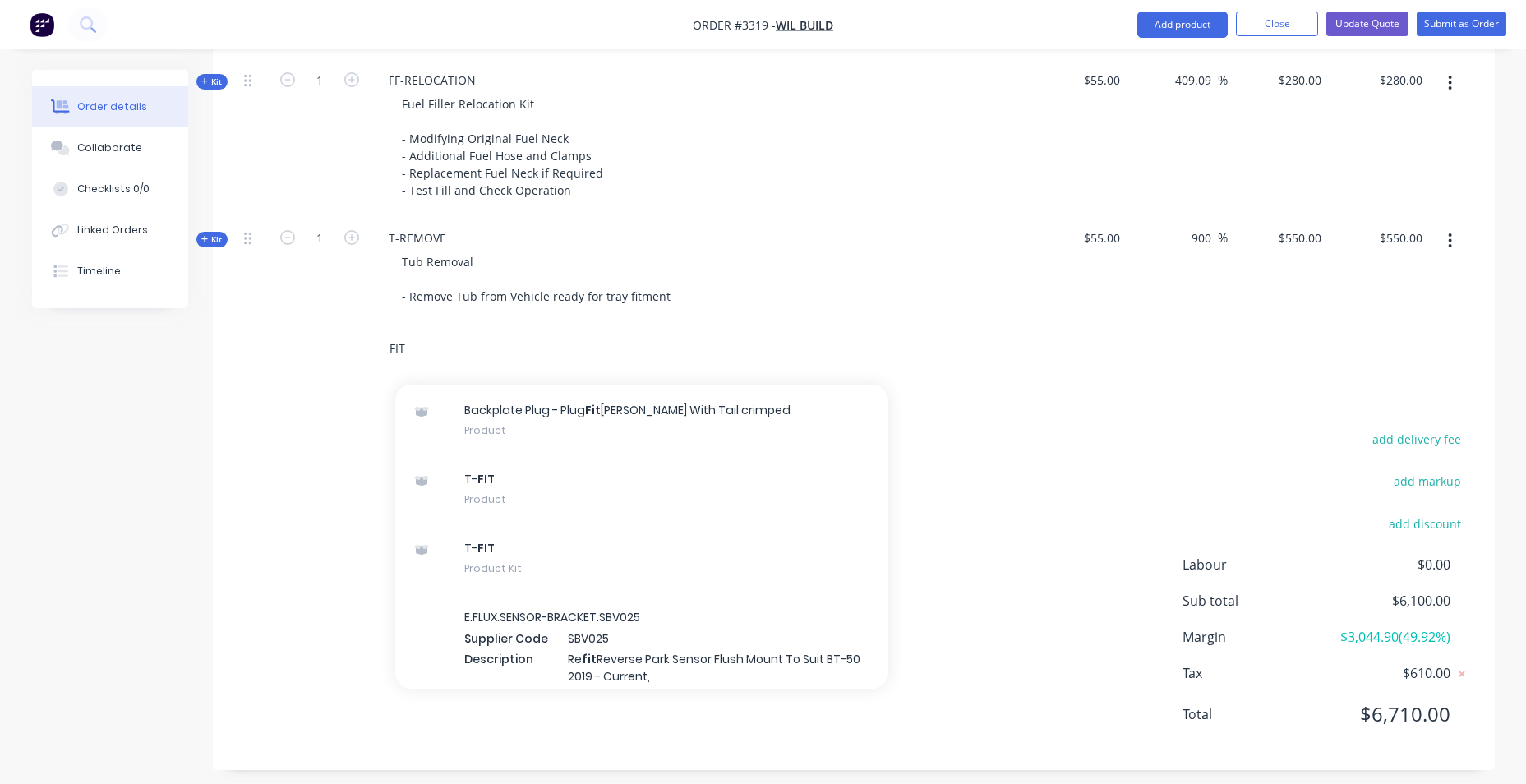
scroll to position [1150, 0]
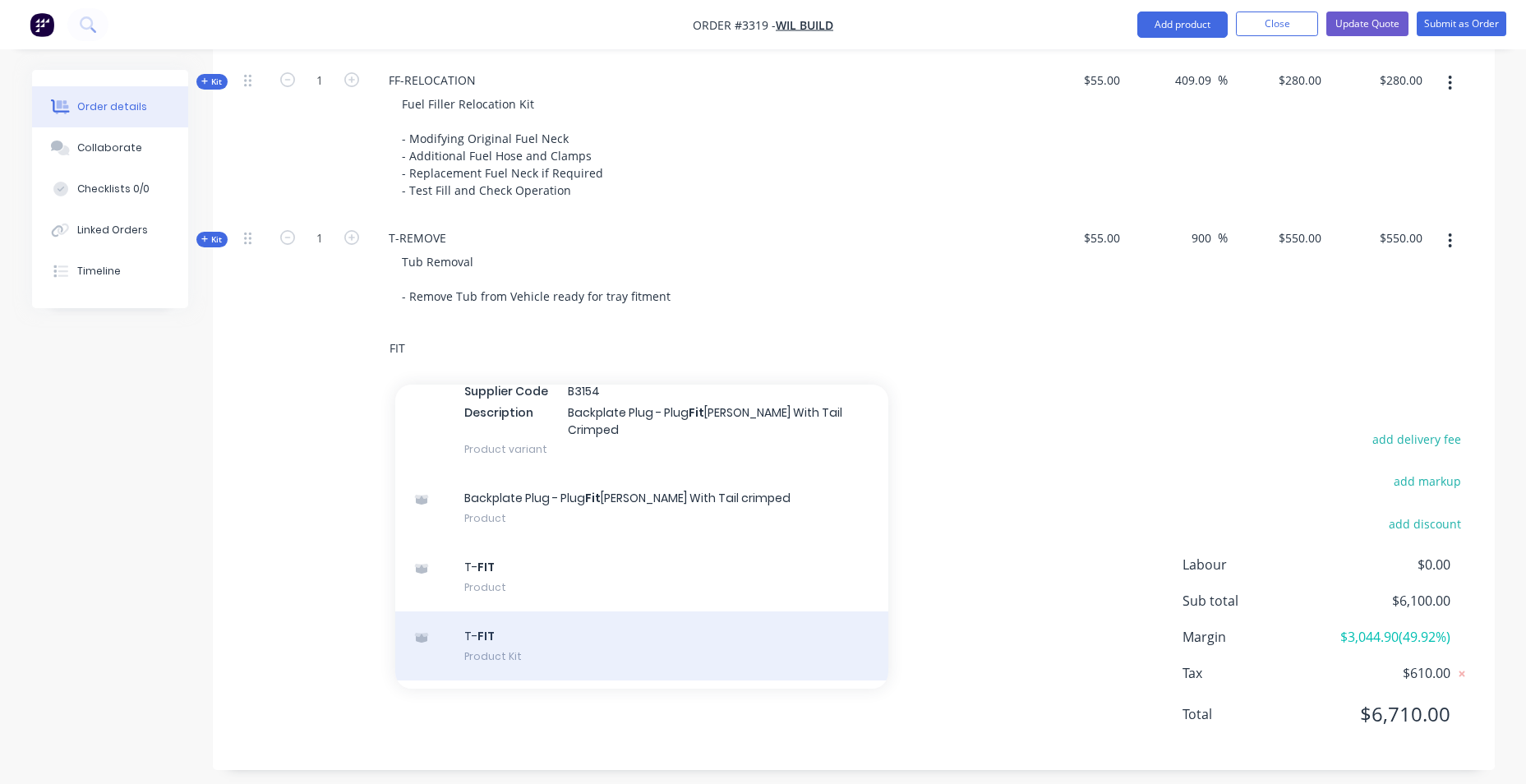
type input "FIT"
click at [510, 611] on div "T- FIT Product Kit" at bounding box center [641, 646] width 493 height 69
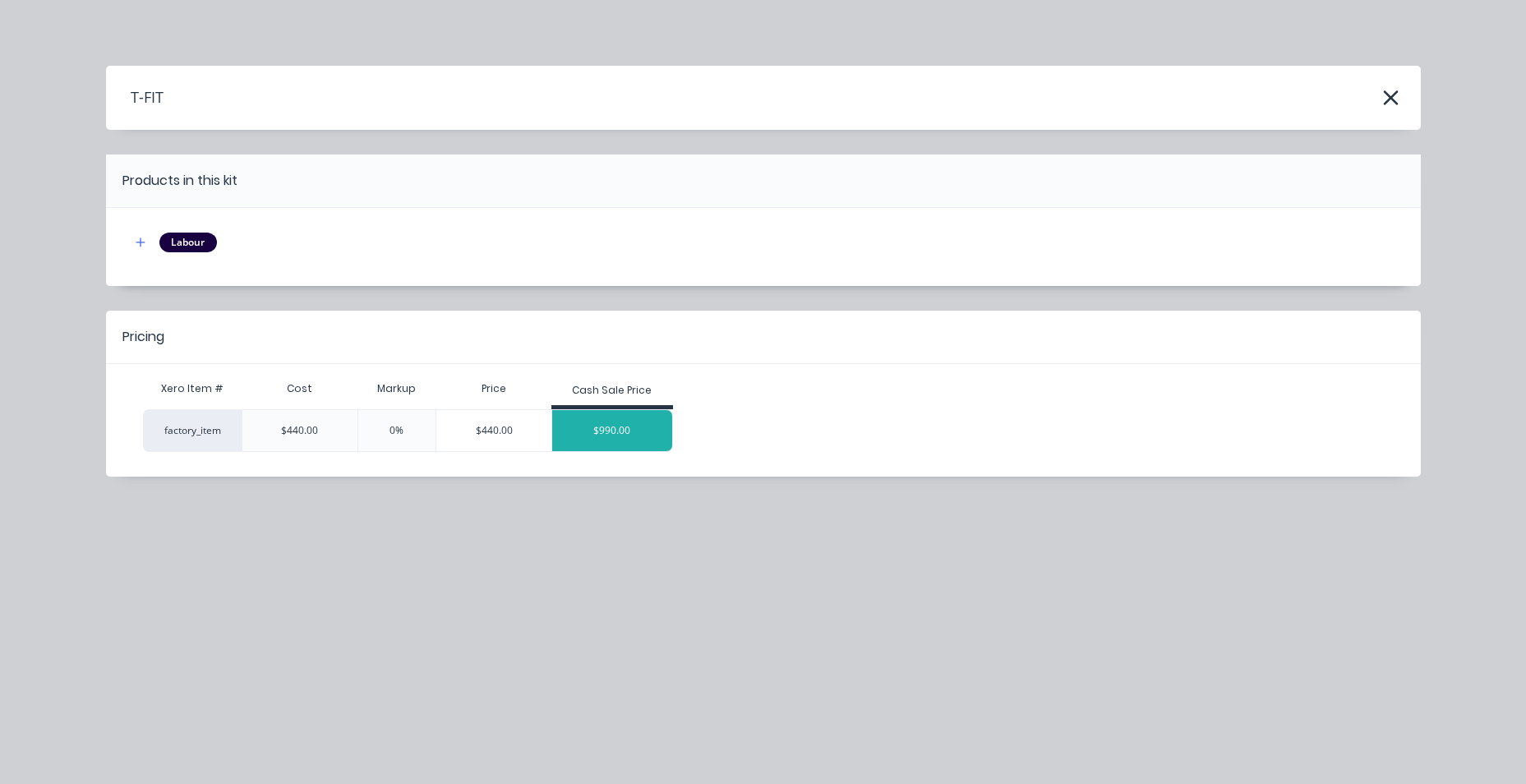
click at [596, 429] on div "$990.00" at bounding box center [612, 430] width 120 height 41
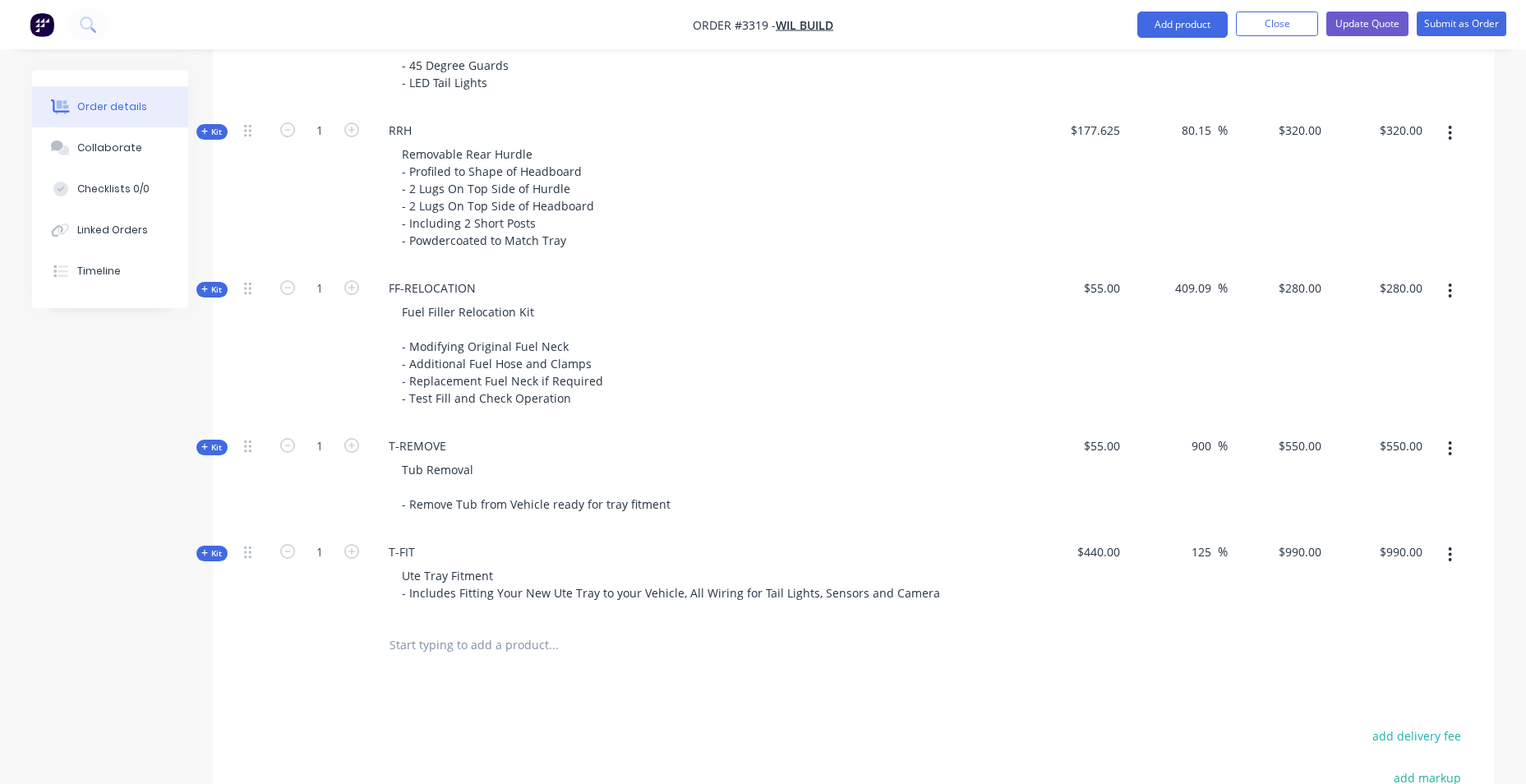
scroll to position [986, 0]
click at [416, 637] on input "text" at bounding box center [552, 643] width 329 height 33
click at [1170, 29] on button "Add product" at bounding box center [1182, 24] width 90 height 26
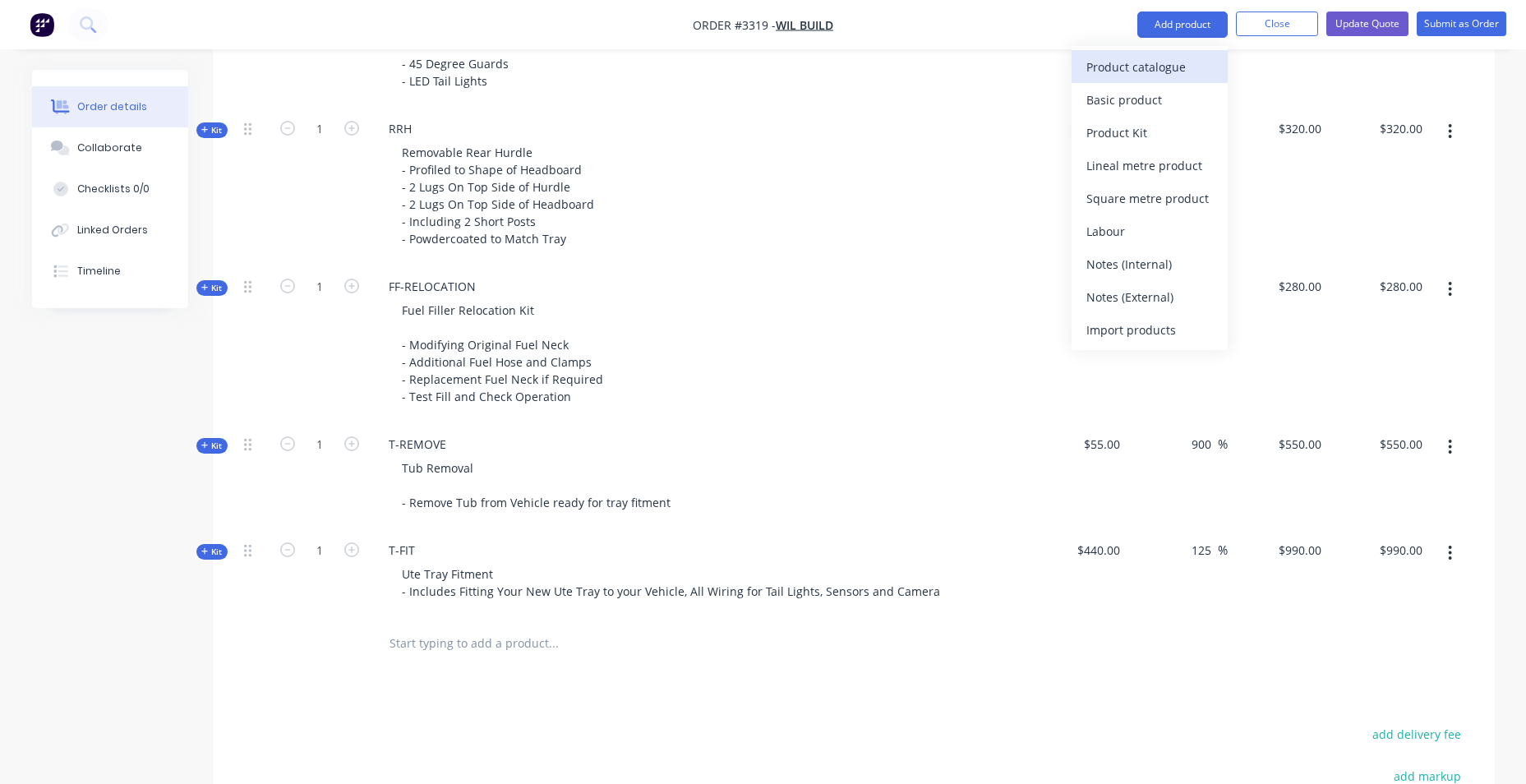
click at [1180, 68] on div "Product catalogue" at bounding box center [1149, 66] width 127 height 24
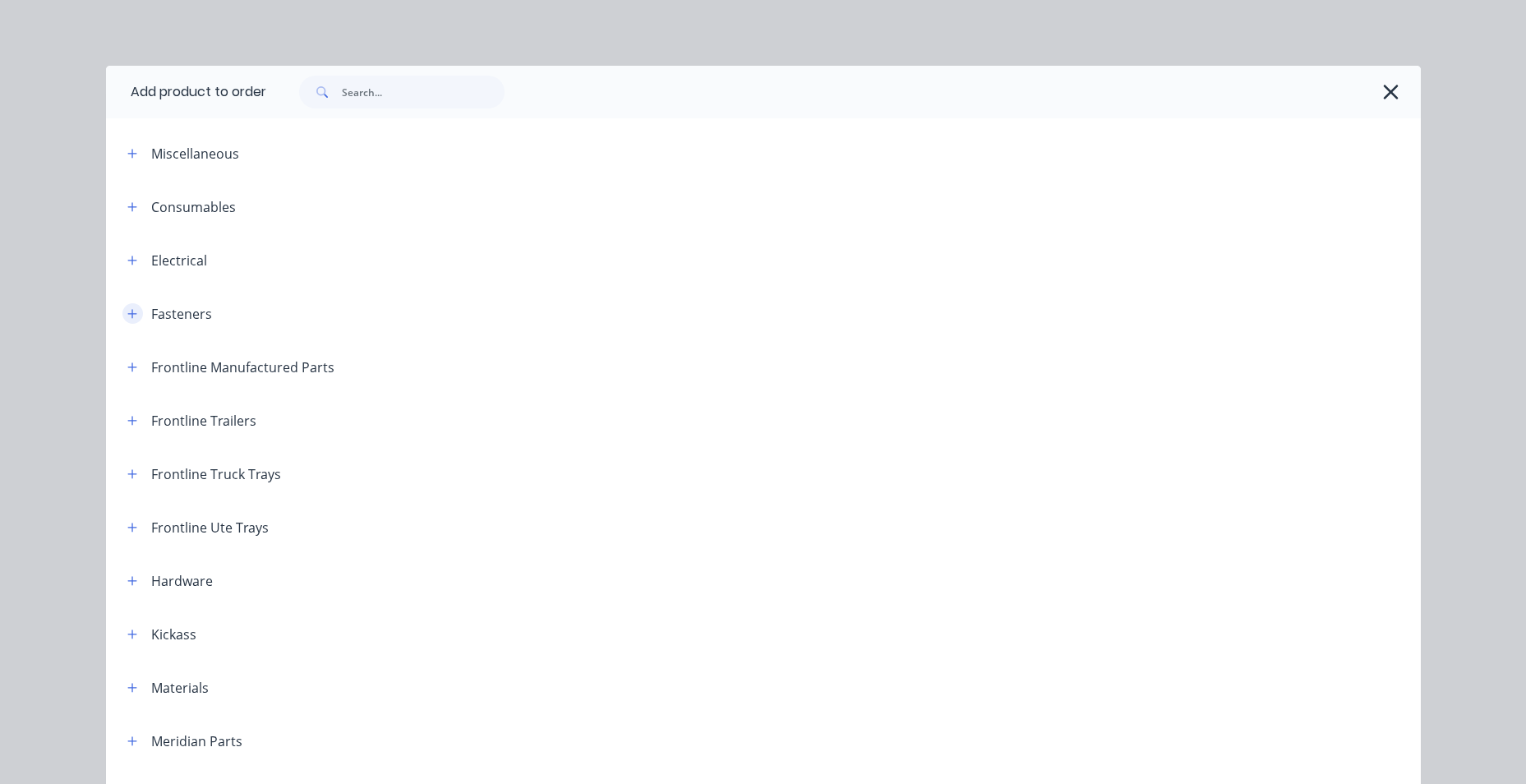
click at [135, 312] on button "button" at bounding box center [132, 312] width 20 height 20
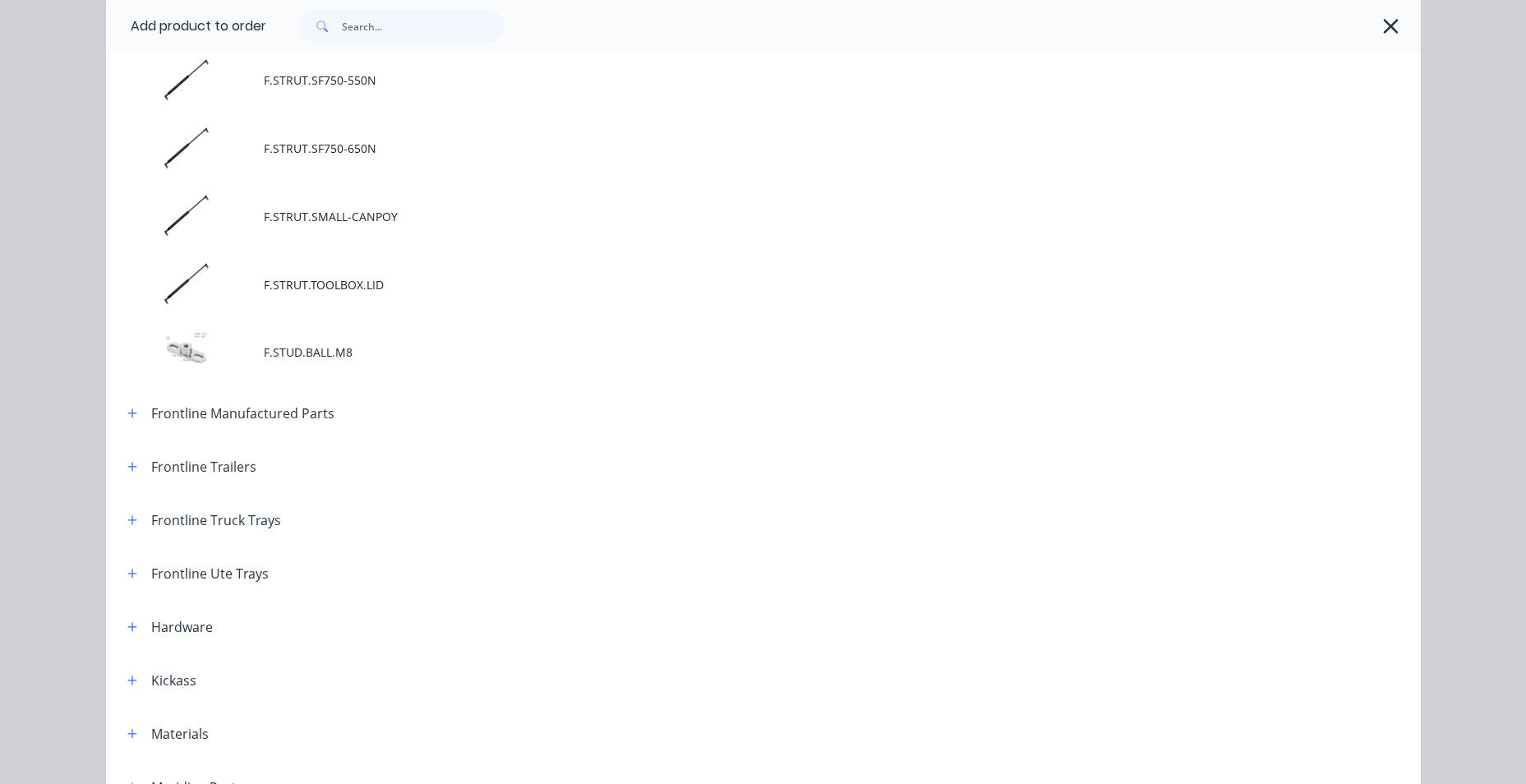
scroll to position [1725, 0]
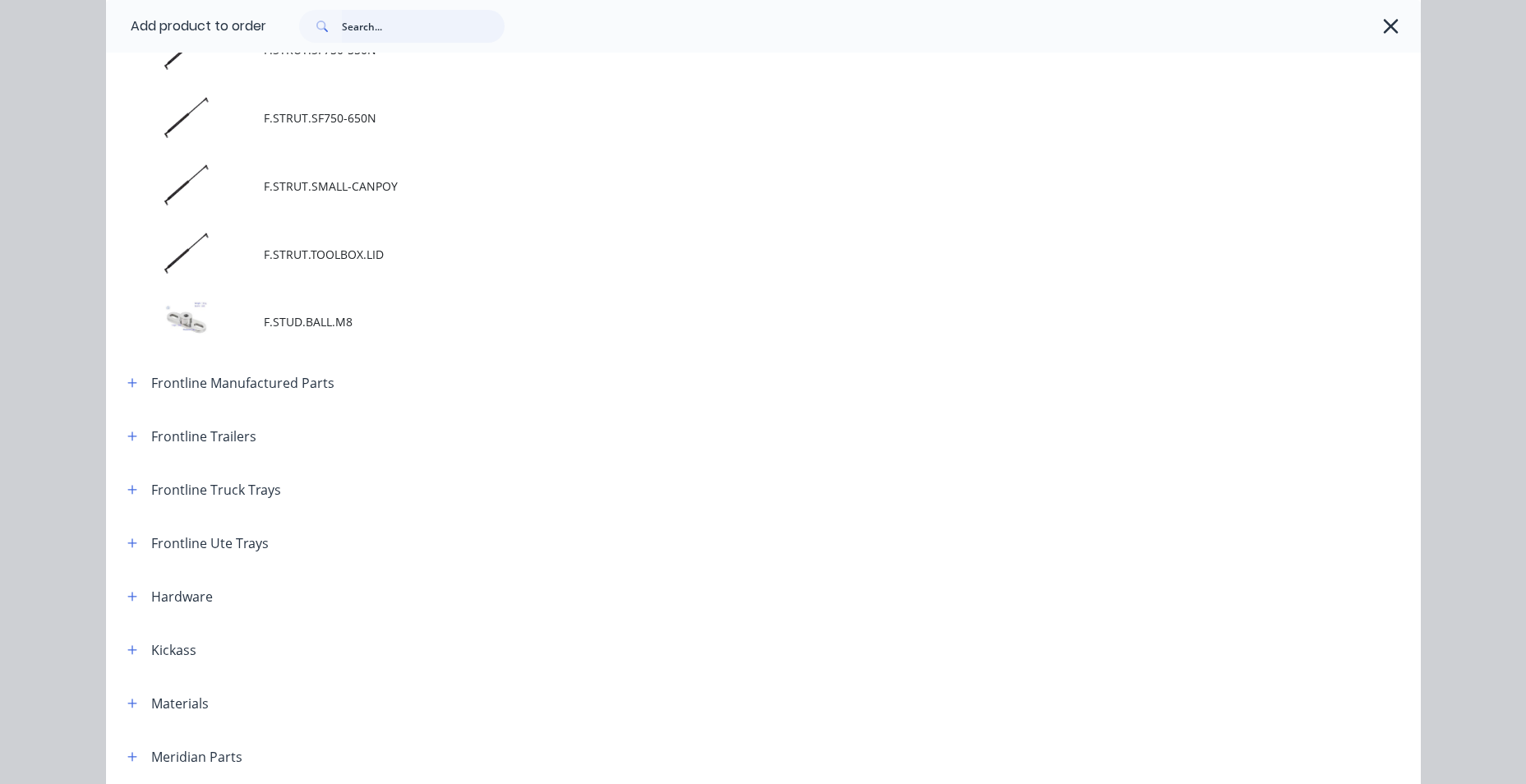
click at [371, 34] on input "text" at bounding box center [424, 26] width 163 height 33
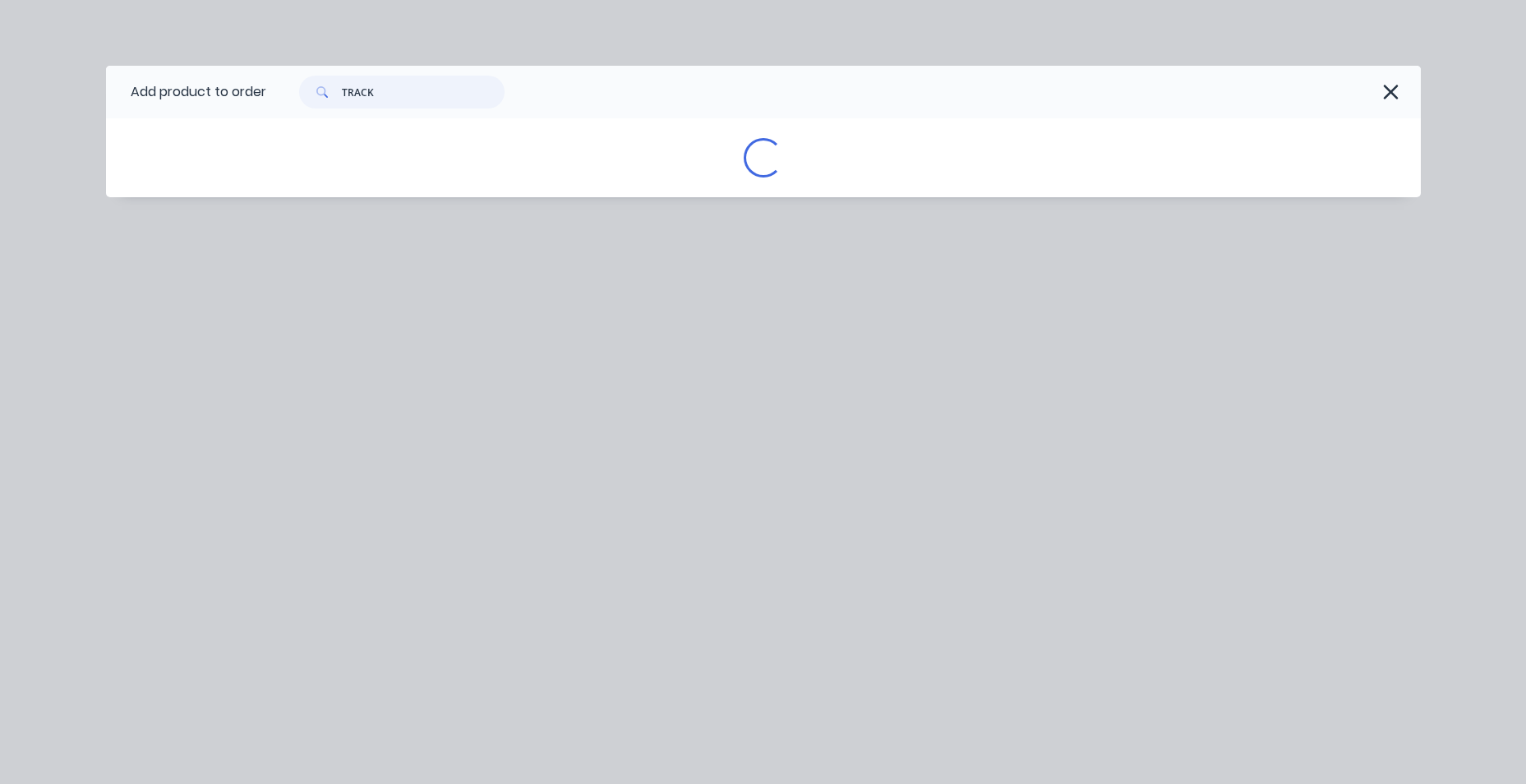
scroll to position [0, 0]
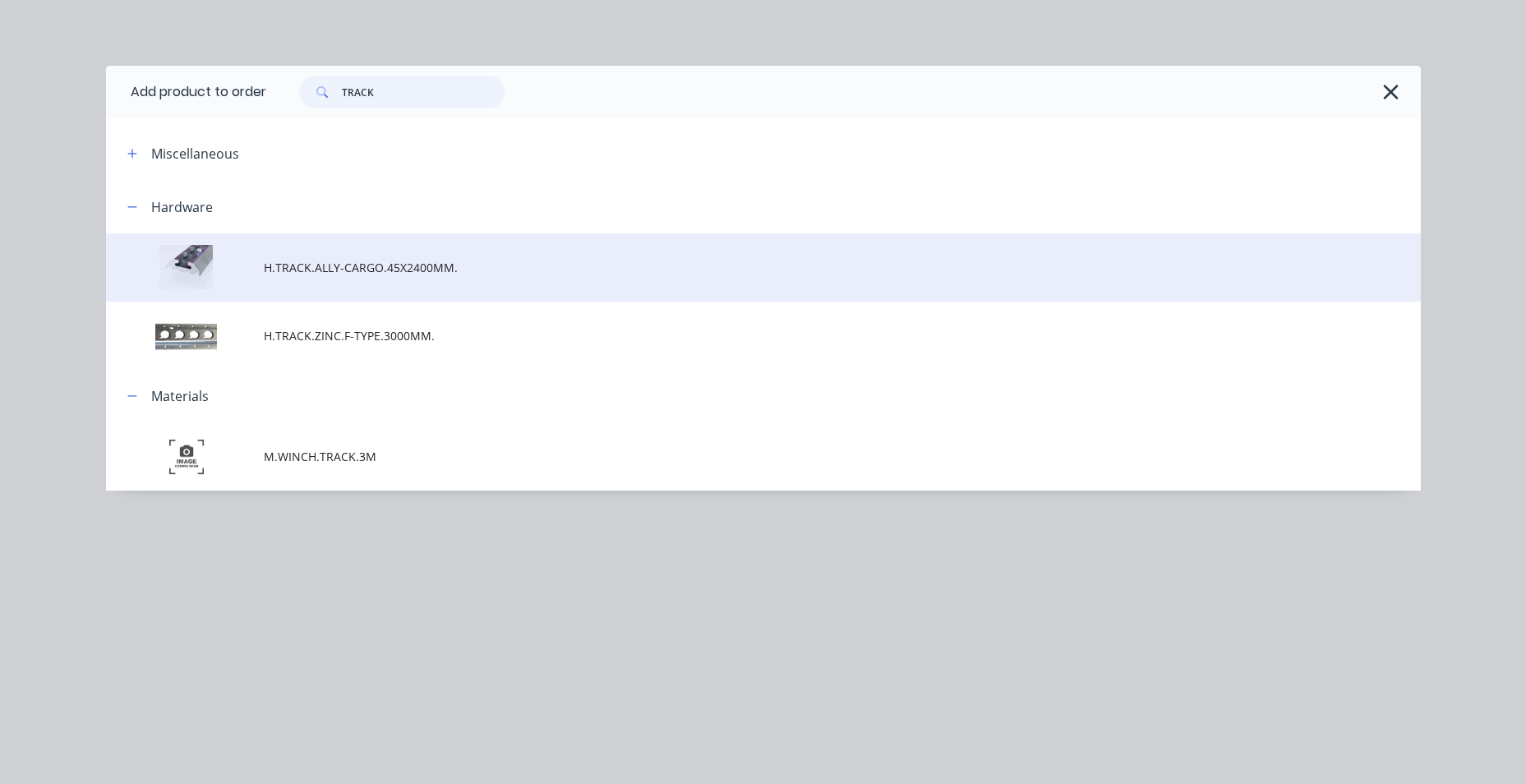
type input "TRACK"
click at [357, 272] on span "H.TRACK.ALLY-CARGO.45X2400MM." at bounding box center [726, 267] width 925 height 17
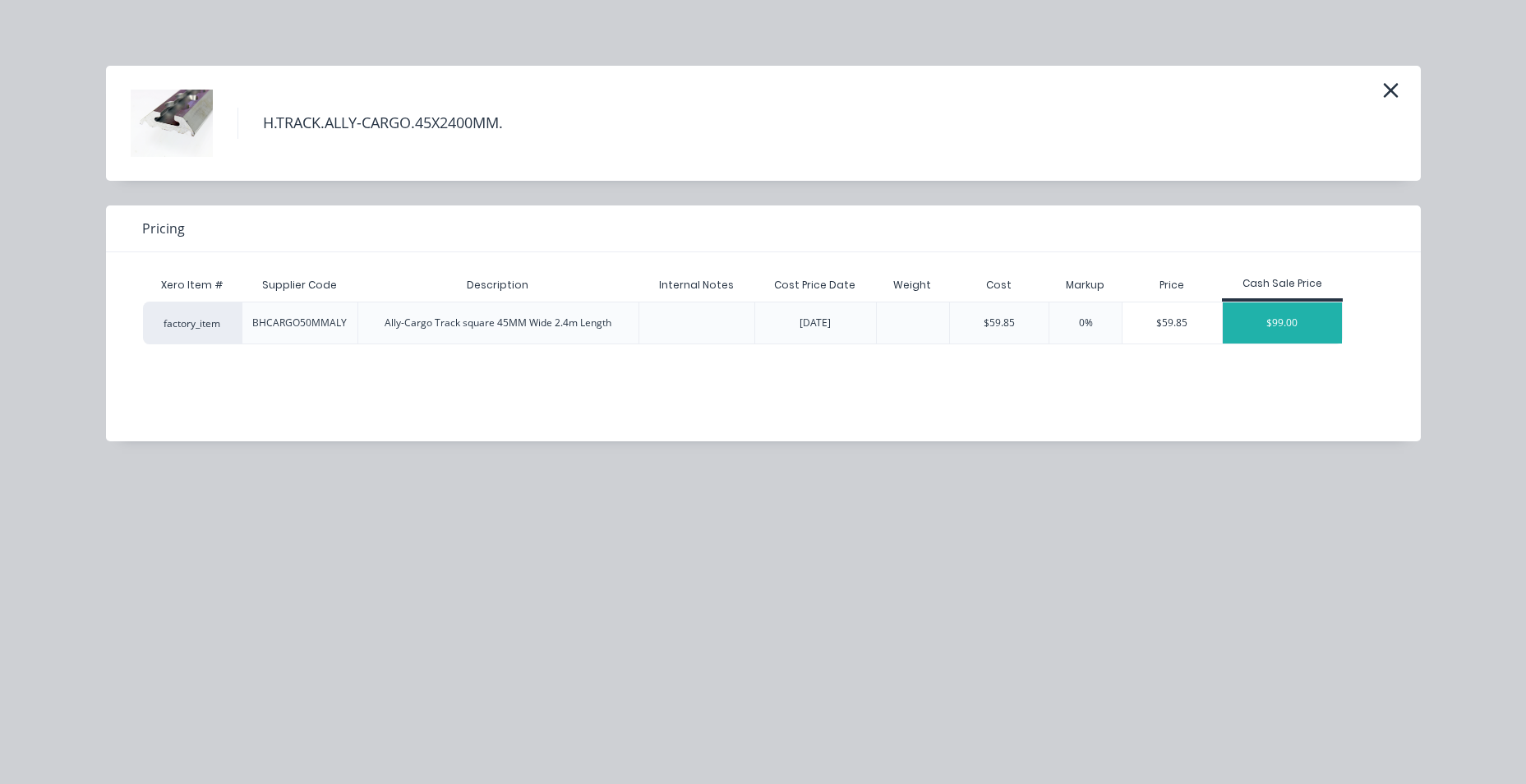
click at [1277, 332] on div "$99.00" at bounding box center [1283, 322] width 120 height 41
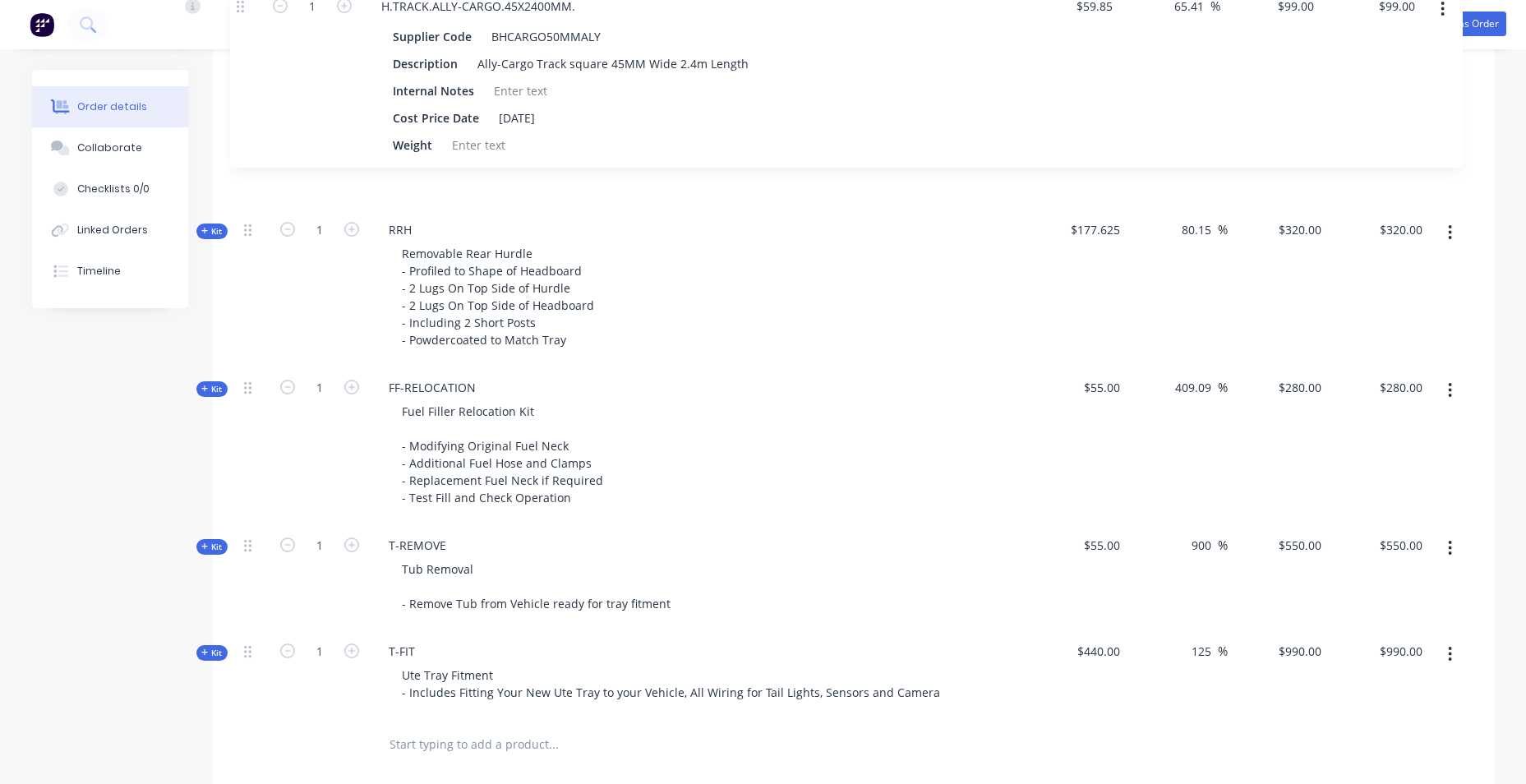
scroll to position [954, 0]
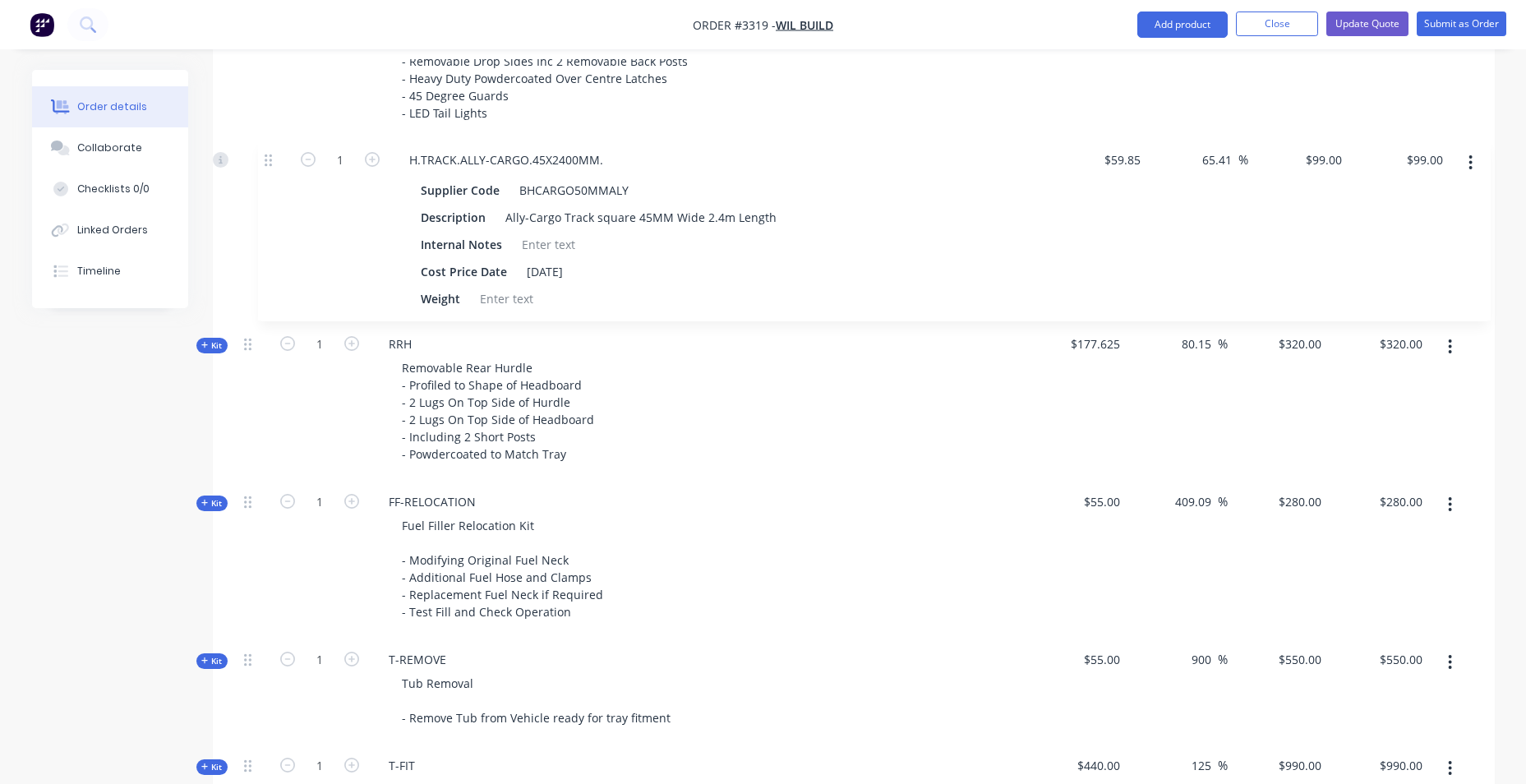
drag, startPoint x: 248, startPoint y: 403, endPoint x: 266, endPoint y: 161, distance: 242.7
click at [266, 161] on div "Kit 1 DCT-HB-1900 DUAL CAB UTE TRAY Make: Model: Year: Standard Tray Dimensions…" at bounding box center [854, 286] width 1233 height 1093
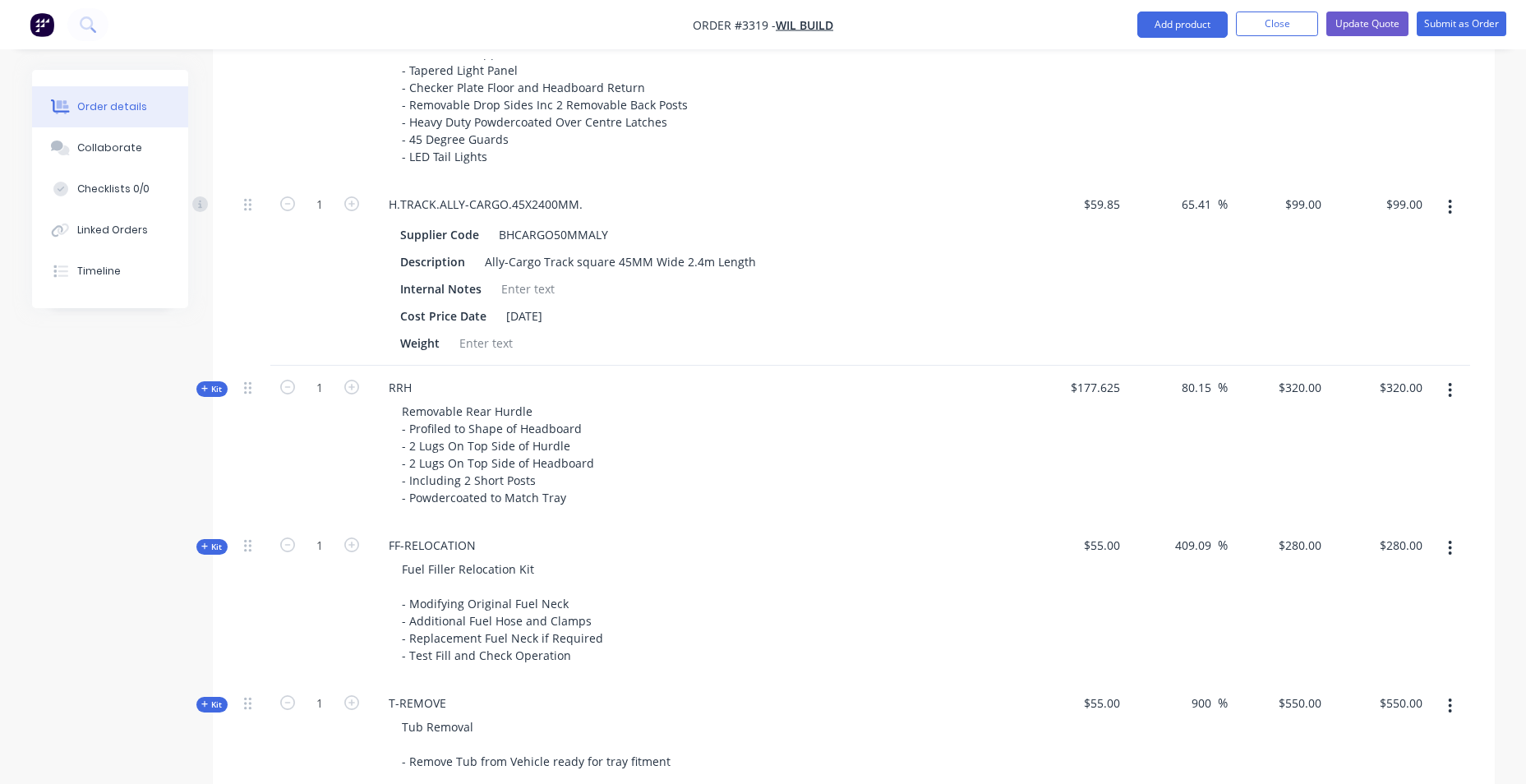
scroll to position [790, 0]
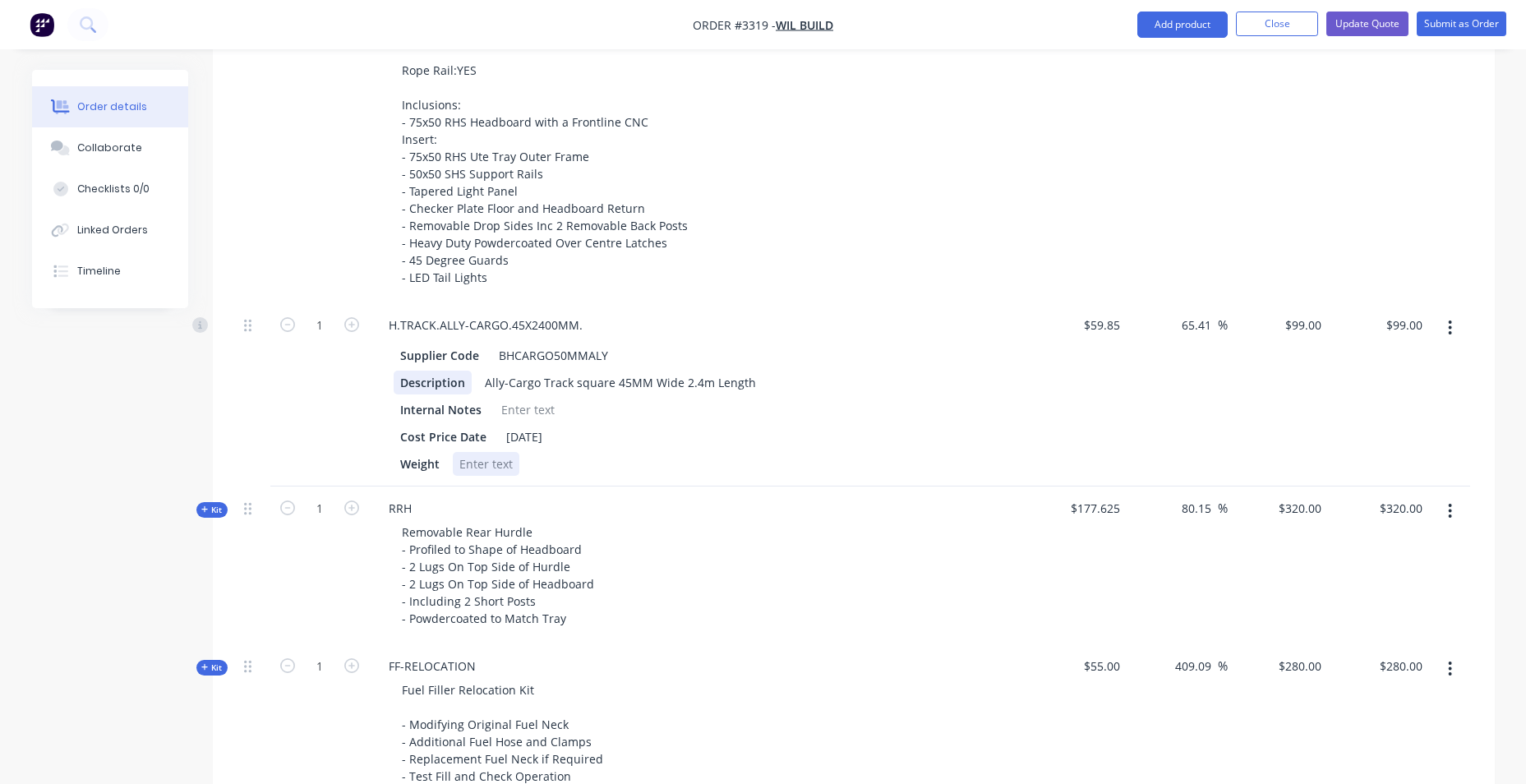
drag, startPoint x: 553, startPoint y: 453, endPoint x: 407, endPoint y: 389, distance: 159.4
click at [407, 389] on div "Supplier Code BHCARGO50MMALY Description Ally-Cargo Track square 45MM Wide 2.4m…" at bounding box center [698, 407] width 644 height 135
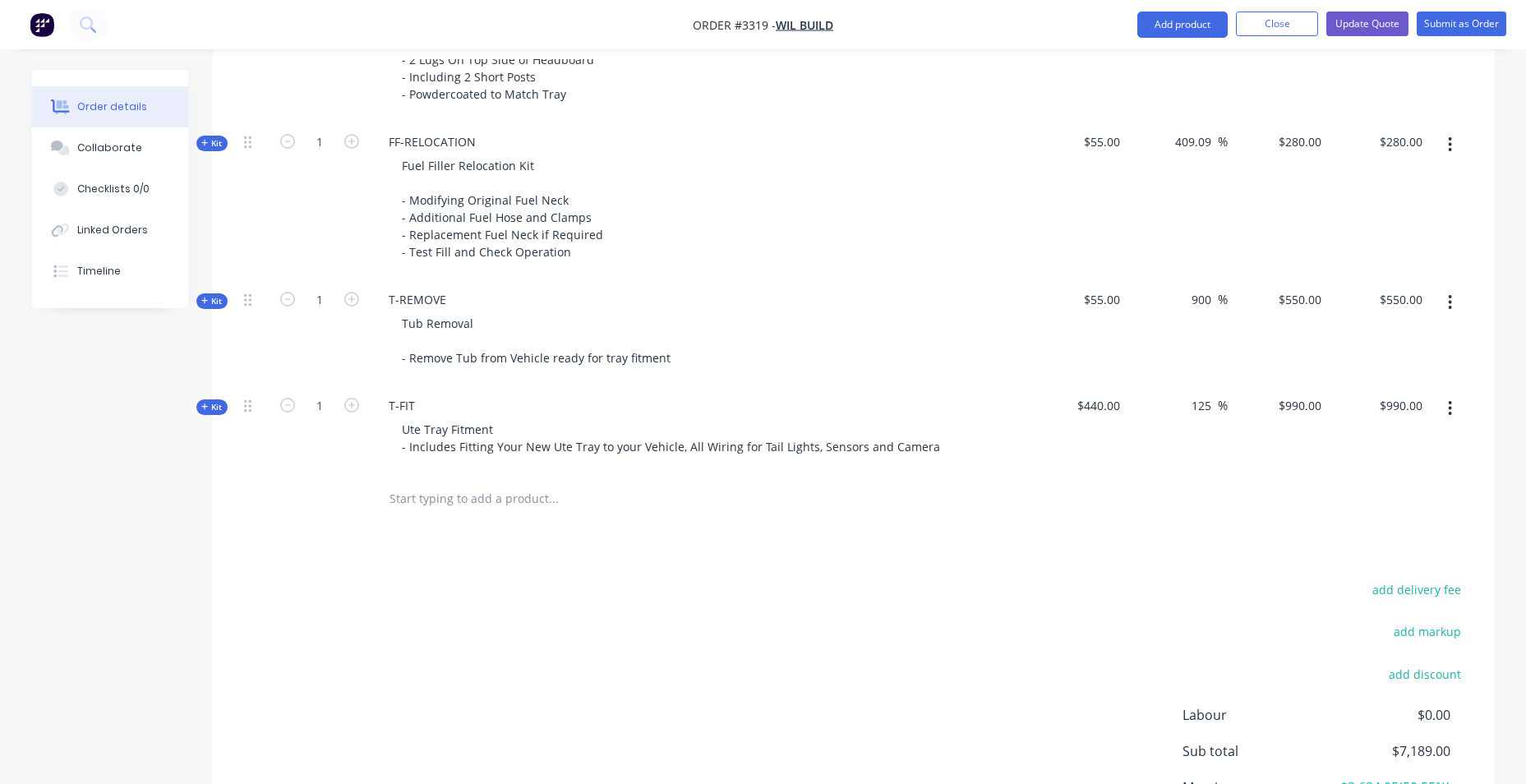
scroll to position [1475, 0]
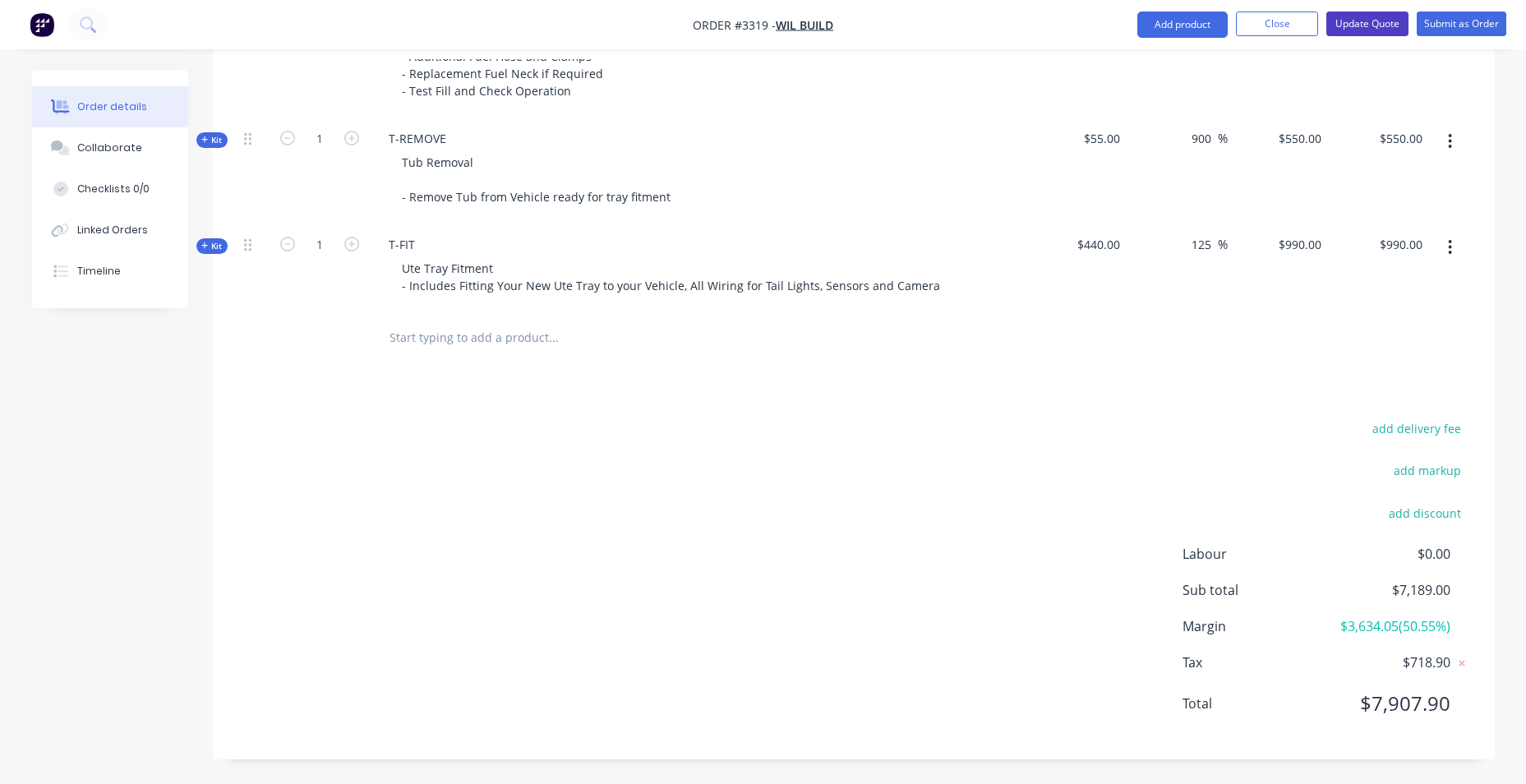
click at [1372, 21] on button "Update Quote" at bounding box center [1368, 24] width 82 height 25
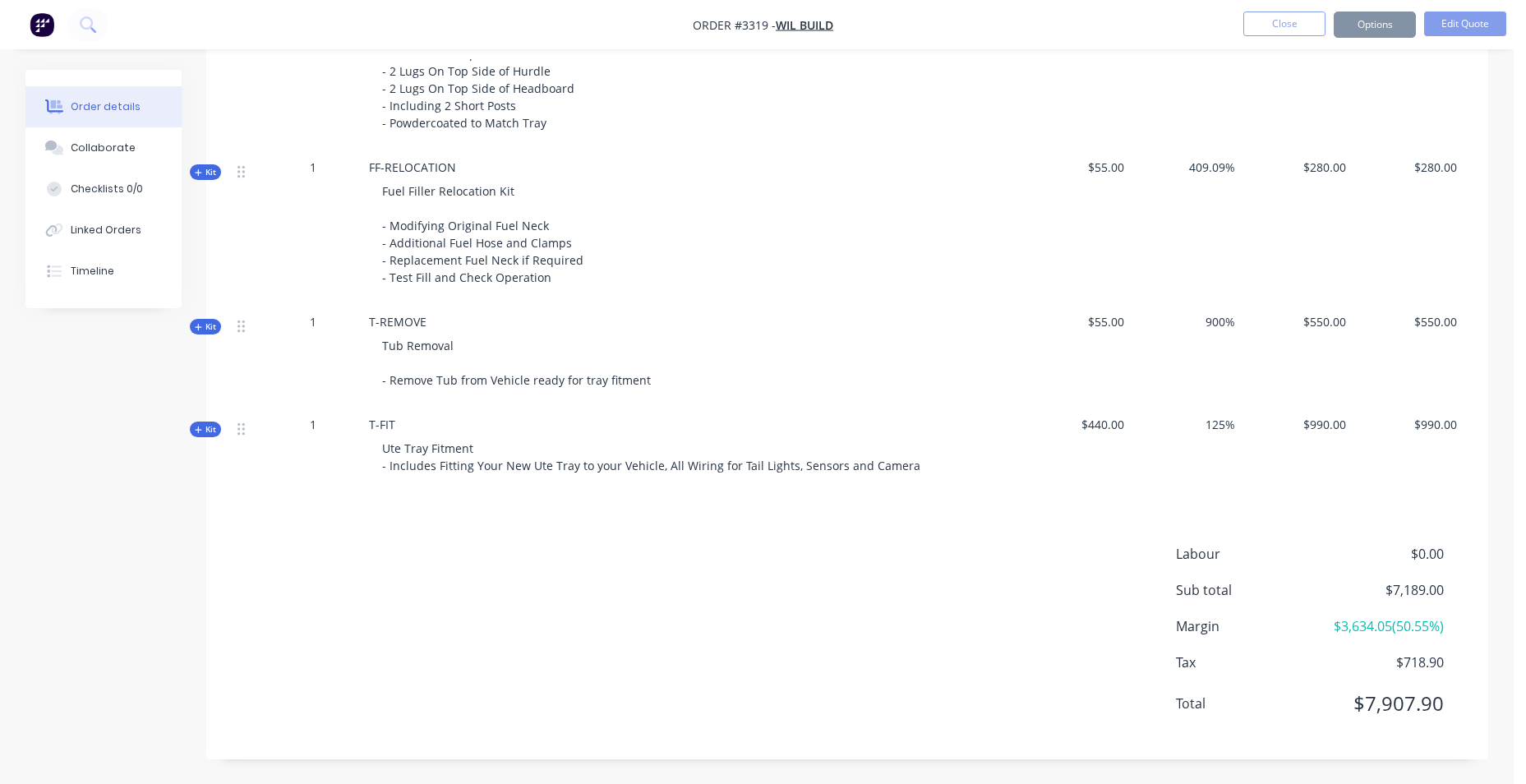
scroll to position [0, 0]
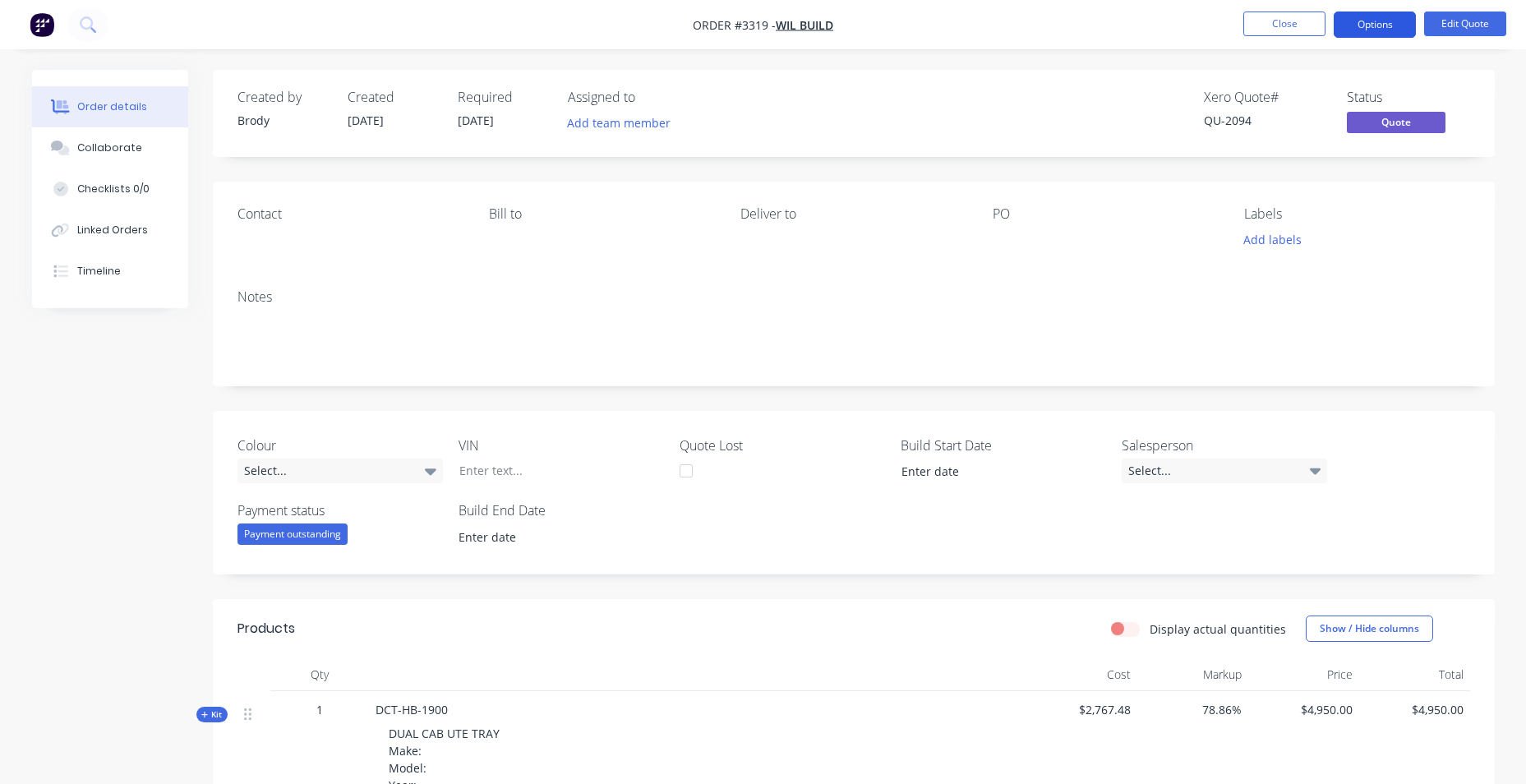
click at [1366, 32] on button "Options" at bounding box center [1375, 24] width 82 height 26
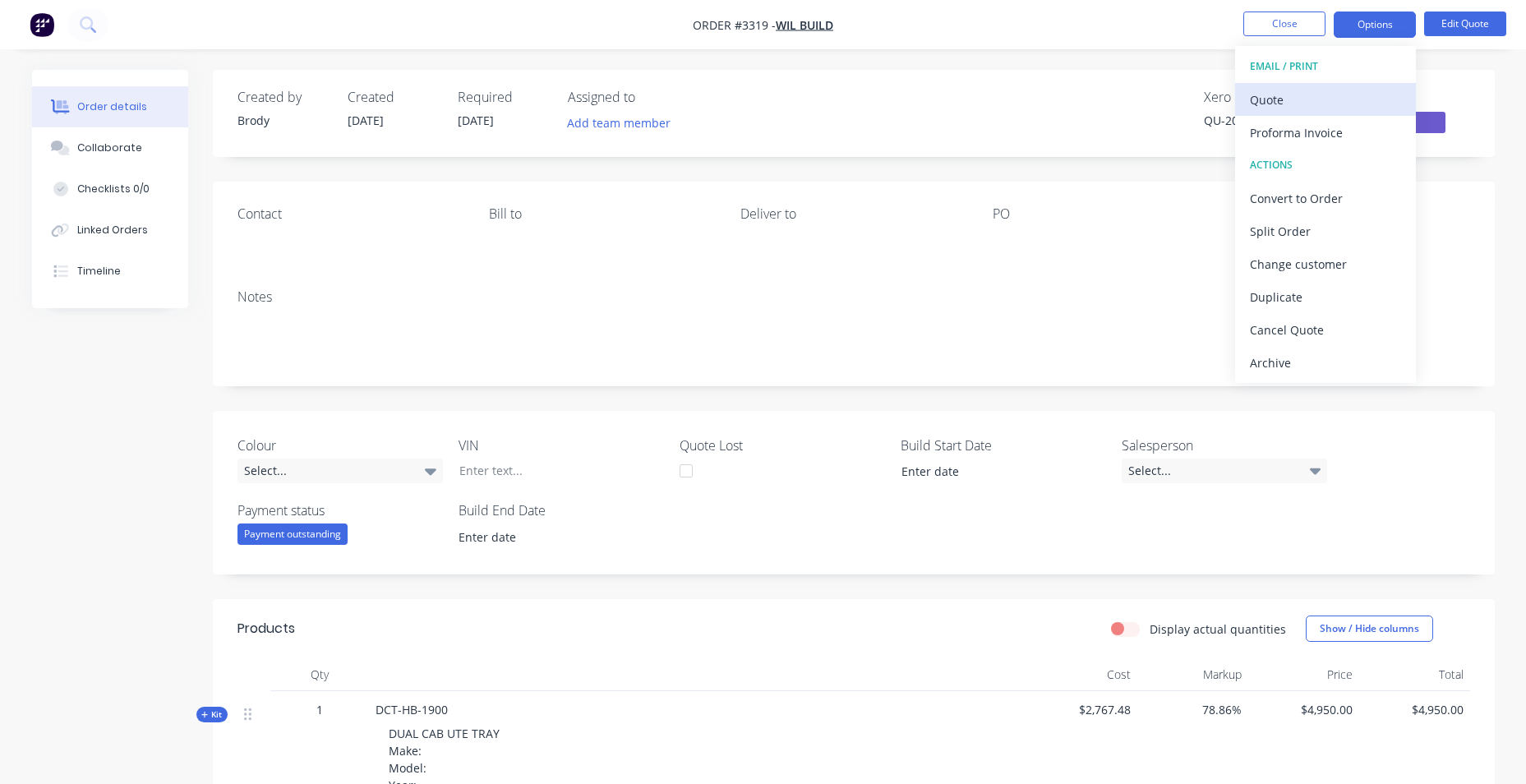
click at [1300, 103] on div "Quote" at bounding box center [1326, 100] width 151 height 24
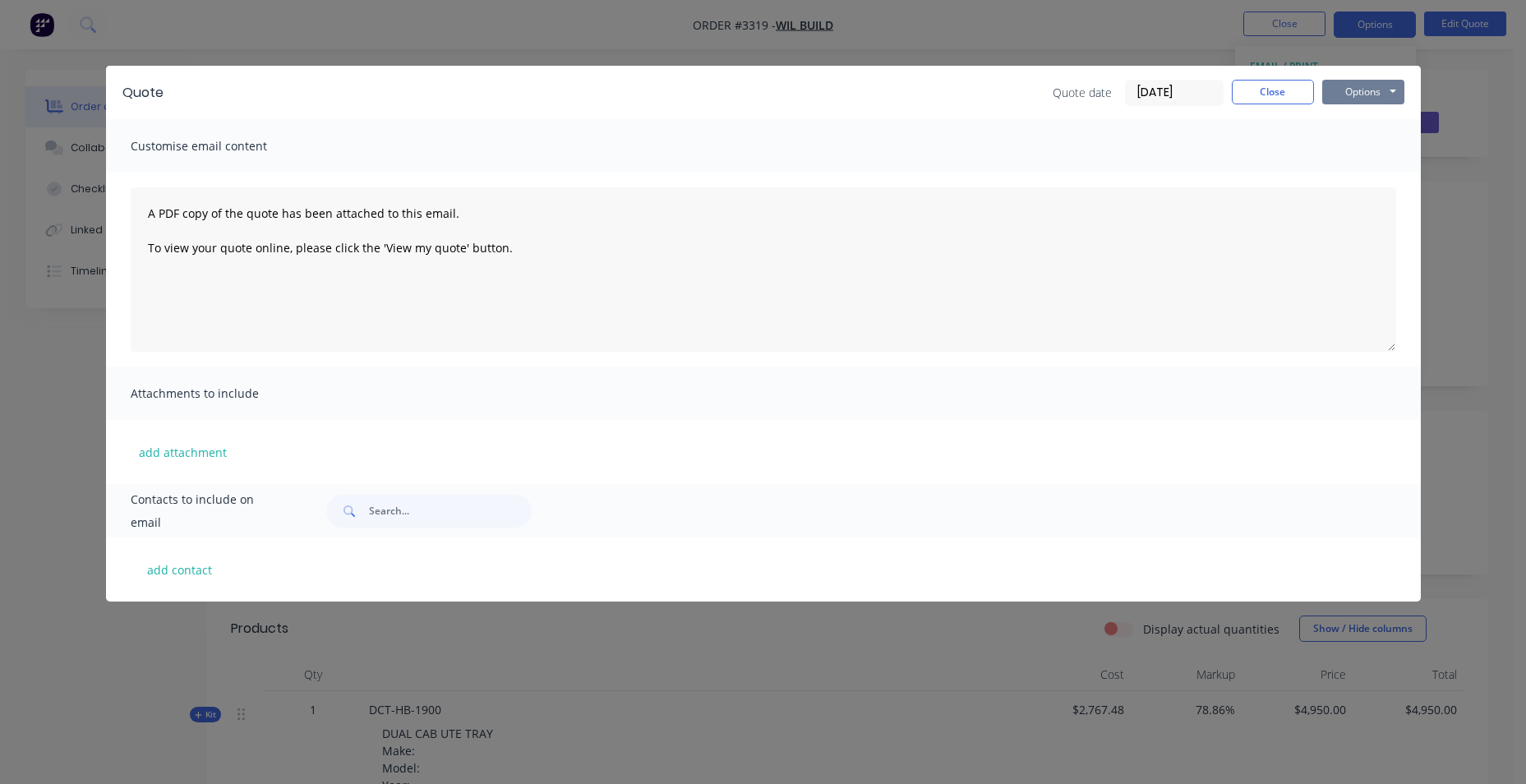
click at [1354, 93] on button "Options" at bounding box center [1363, 92] width 82 height 25
click at [204, 564] on button "add contact" at bounding box center [179, 569] width 99 height 25
select select "AU"
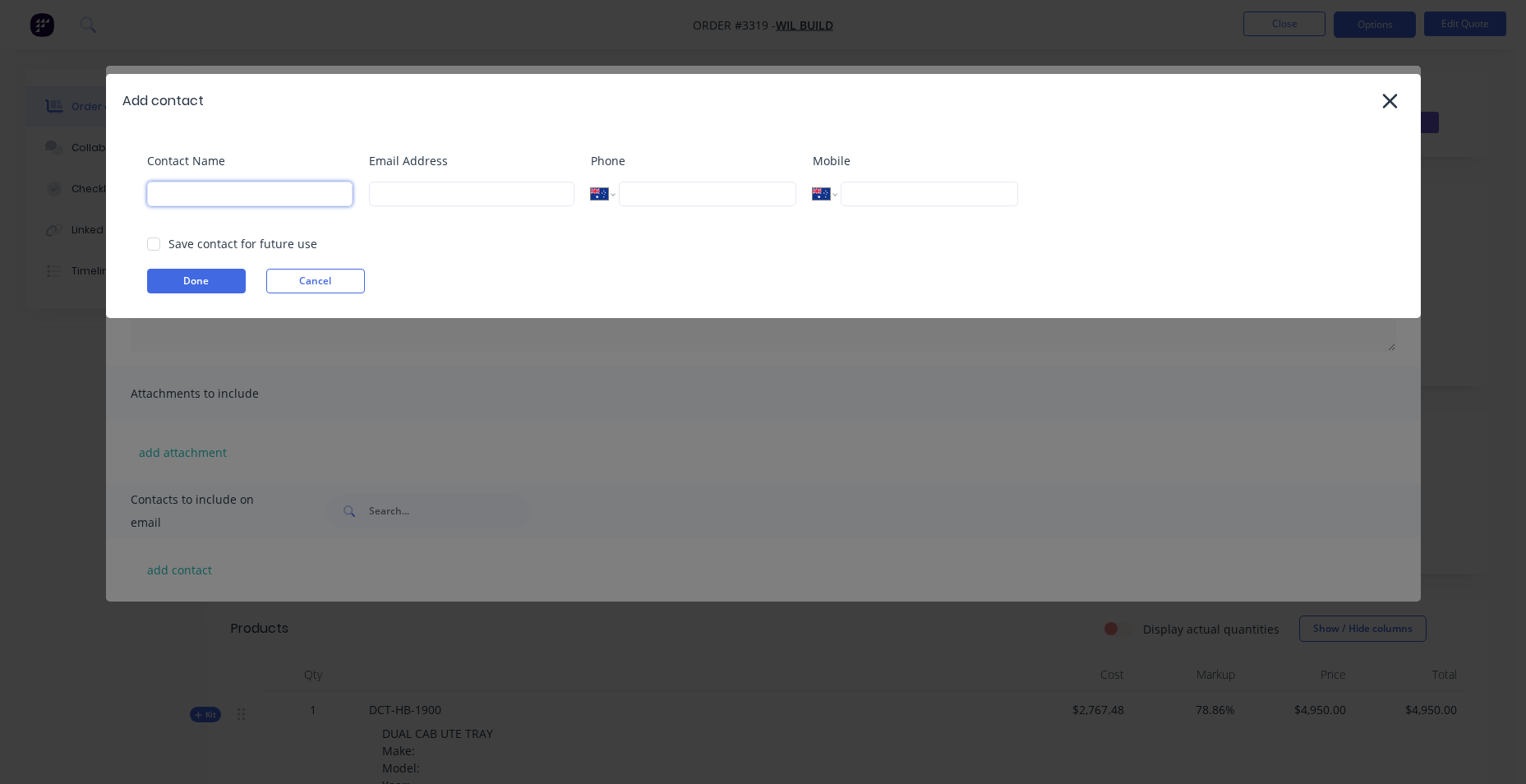
click at [326, 200] on input at bounding box center [249, 194] width 205 height 25
type input "JUSTIN"
click at [384, 198] on input at bounding box center [472, 194] width 205 height 25
type input "INFO@WILBUILDCO.COM.AU"
click at [229, 287] on button "Done" at bounding box center [196, 281] width 99 height 25
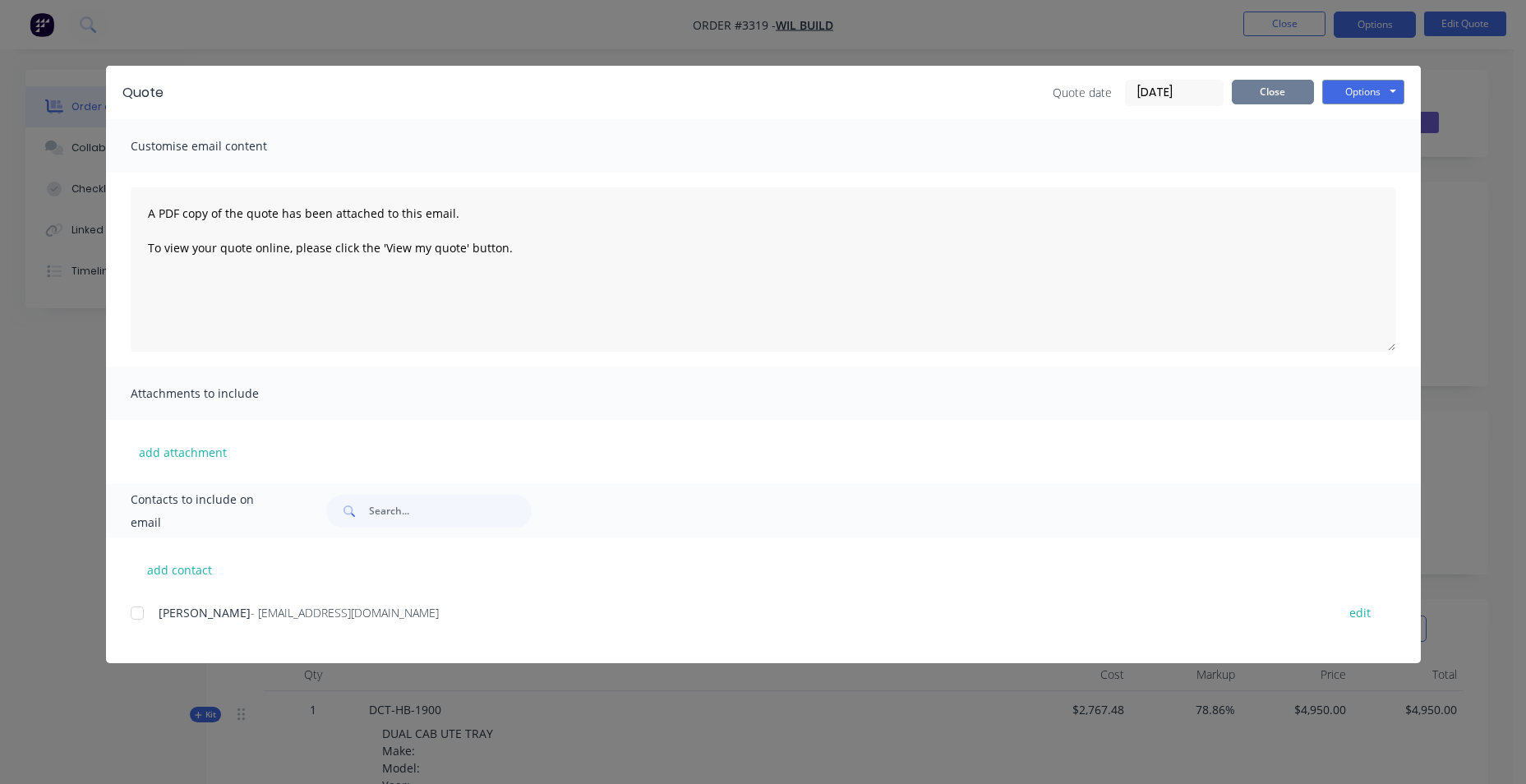
click at [1291, 96] on button "Close" at bounding box center [1273, 92] width 82 height 25
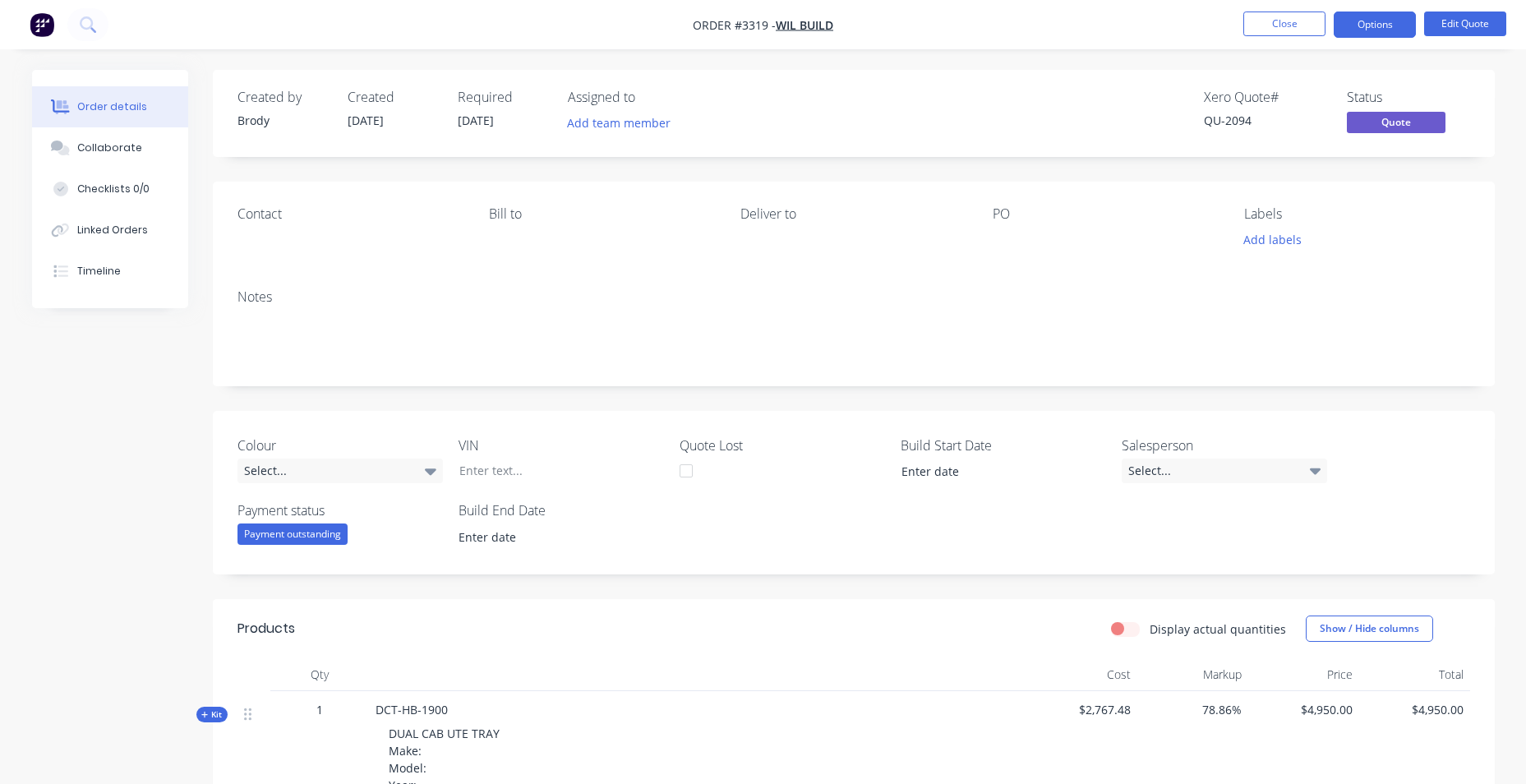
scroll to position [493, 0]
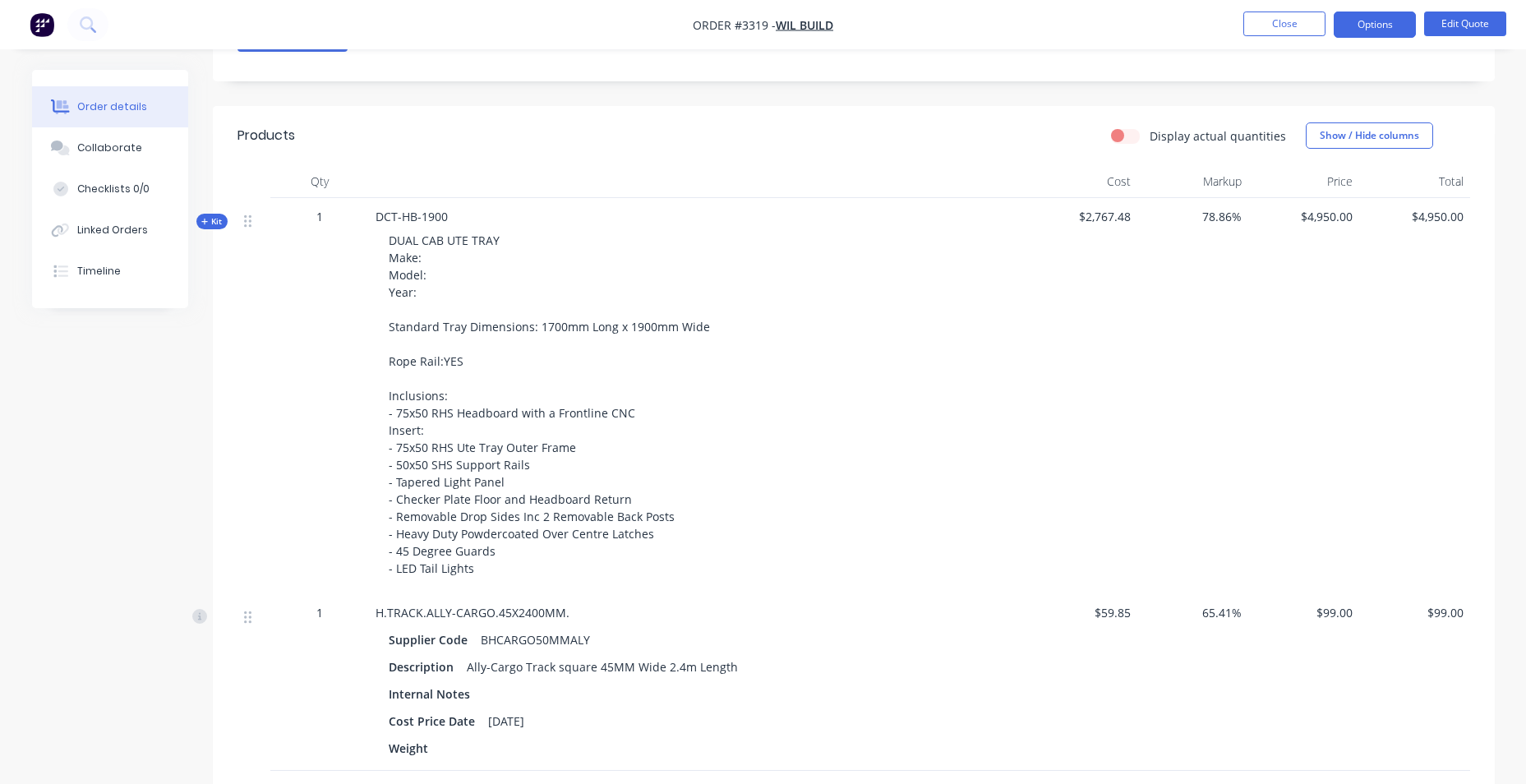
click at [485, 256] on div "DUAL CAB UTE TRAY Make: Model: Year: Standard Tray Dimensions: 1700mm Long x 19…" at bounding box center [698, 404] width 644 height 358
click at [1448, 14] on button "Edit Quote" at bounding box center [1466, 24] width 82 height 25
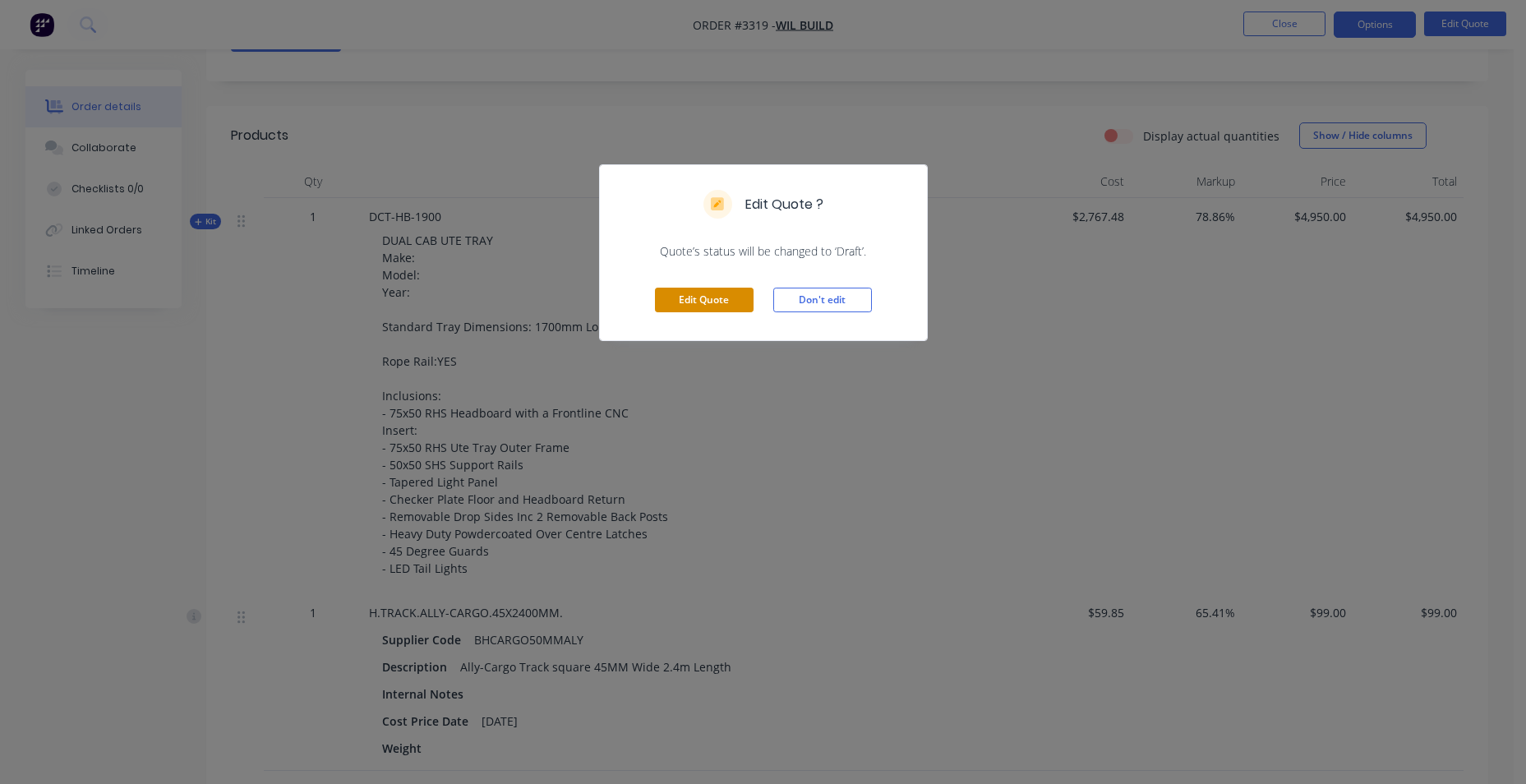
click at [681, 298] on button "Edit Quote" at bounding box center [704, 300] width 99 height 25
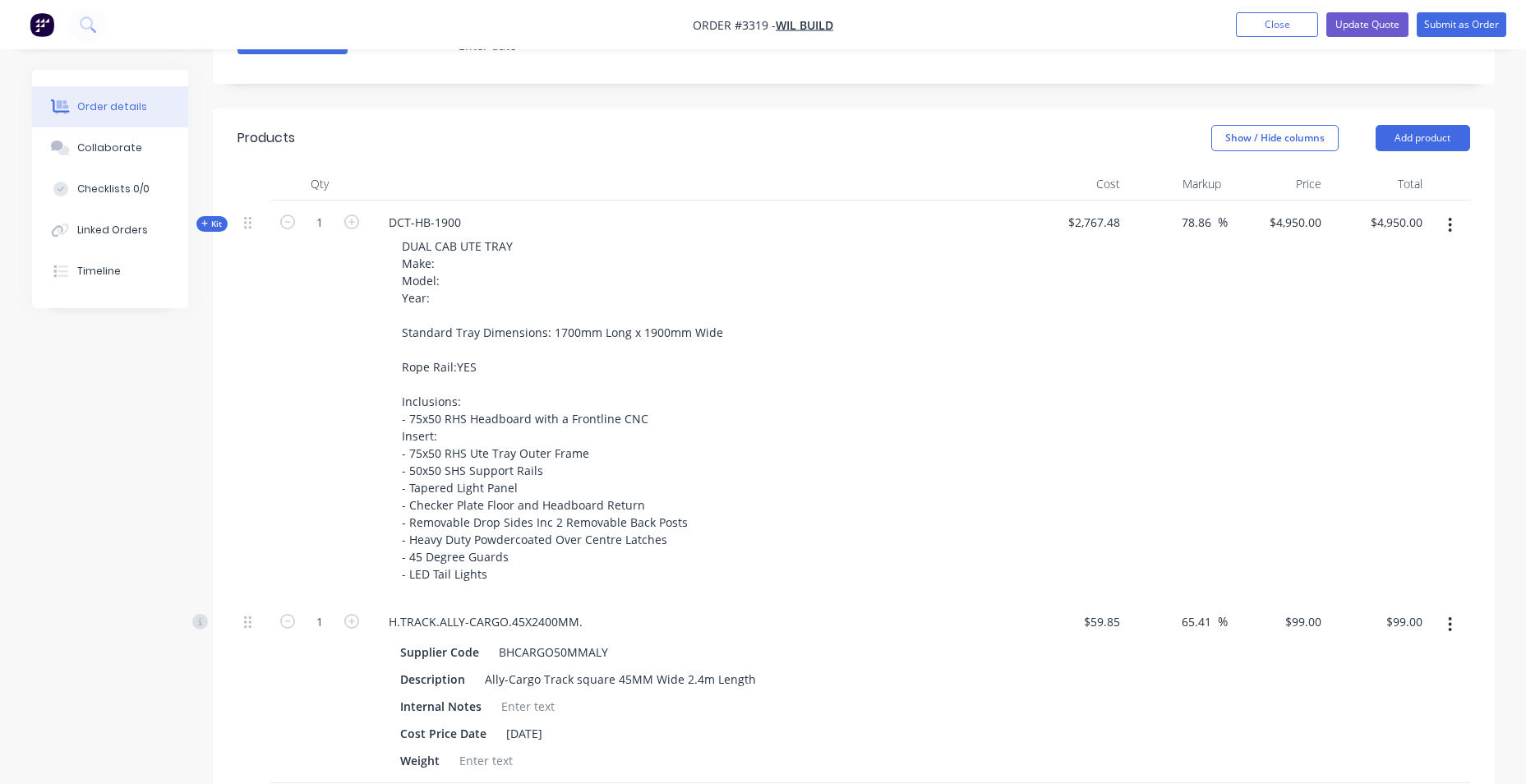
scroll to position [164, 0]
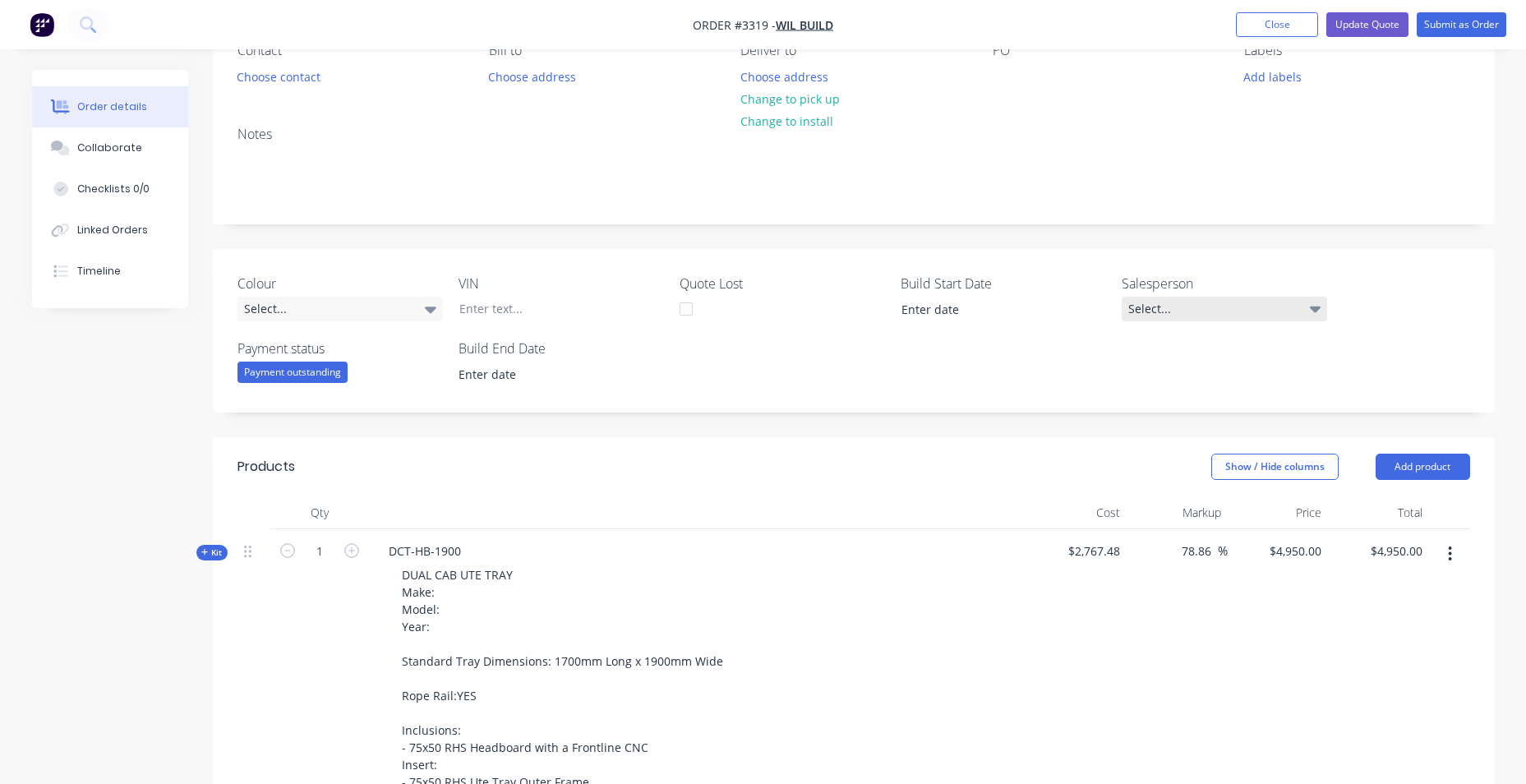
click at [1169, 304] on div "Select..." at bounding box center [1224, 309] width 205 height 25
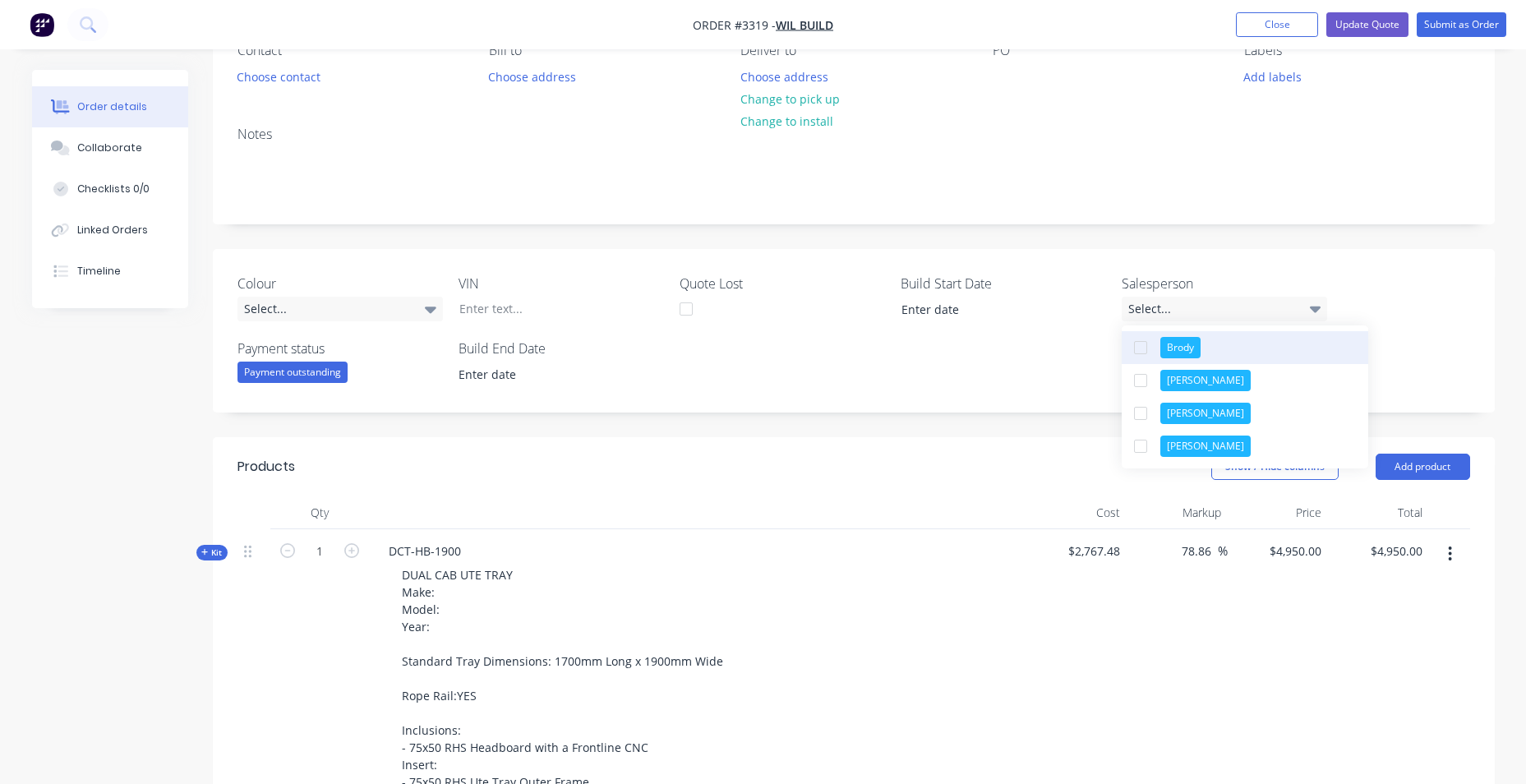
click at [1177, 339] on div "Brody" at bounding box center [1180, 347] width 40 height 21
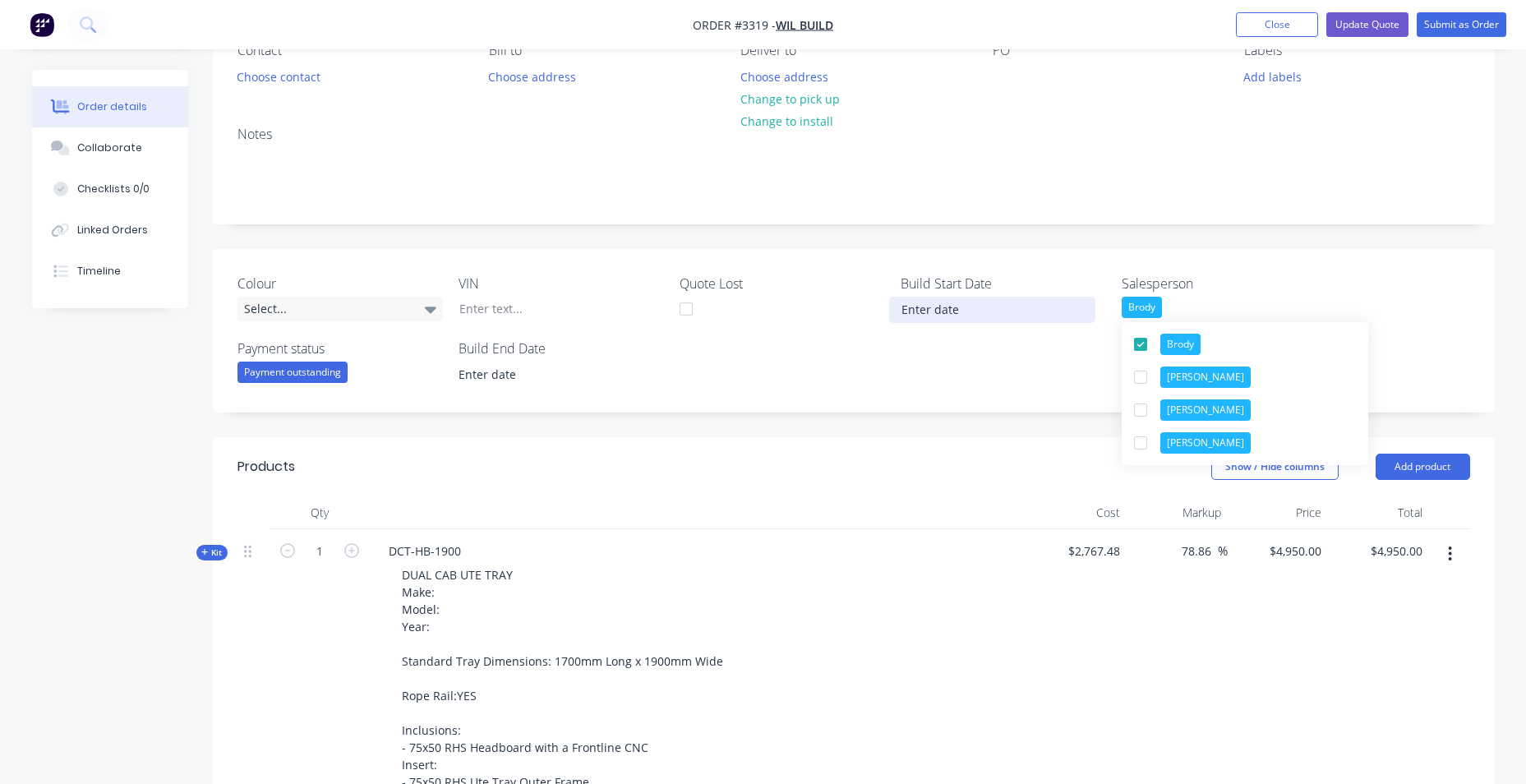
click at [1013, 313] on input at bounding box center [991, 310] width 204 height 25
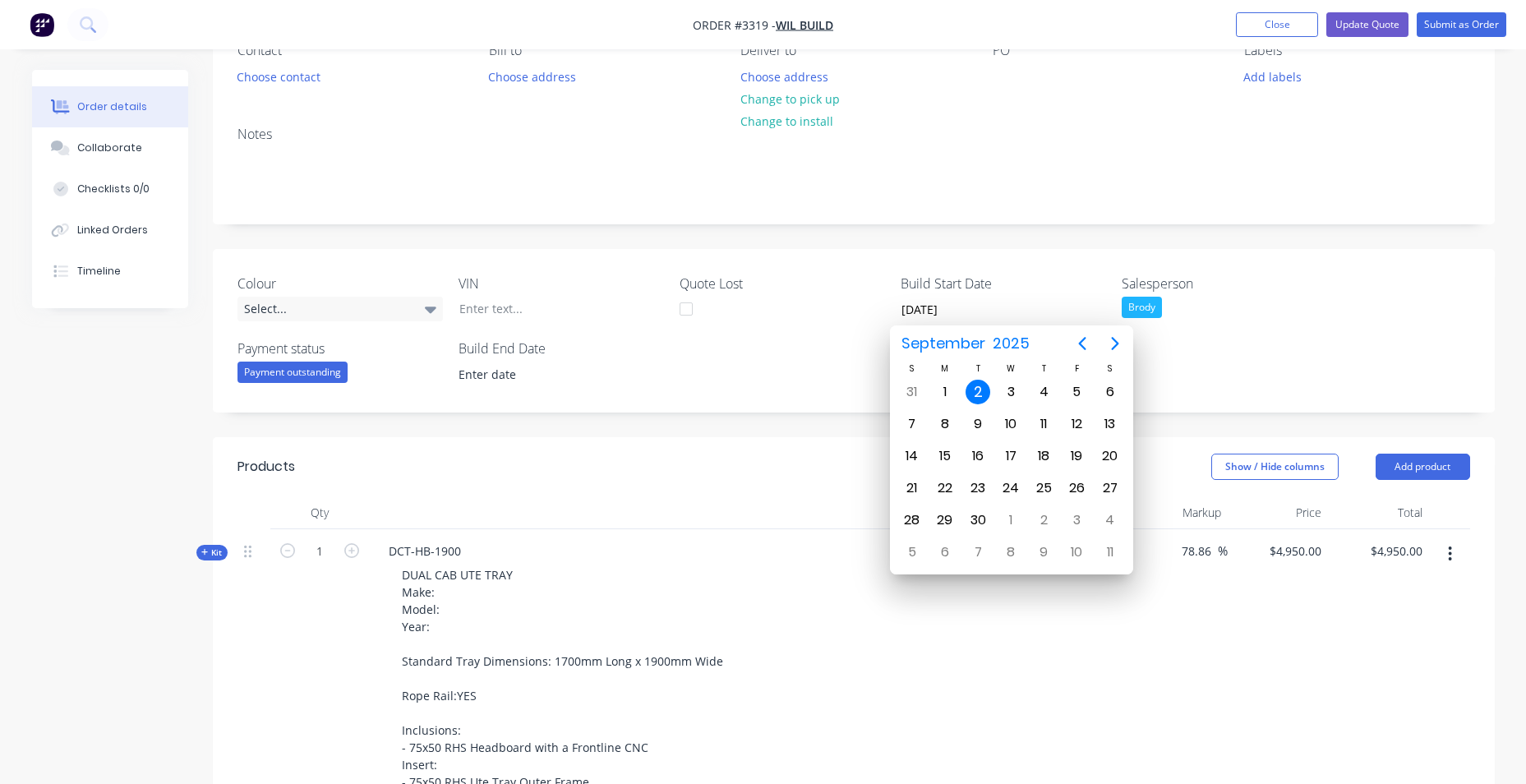
click at [1285, 297] on div "Brody" at bounding box center [1224, 307] width 205 height 21
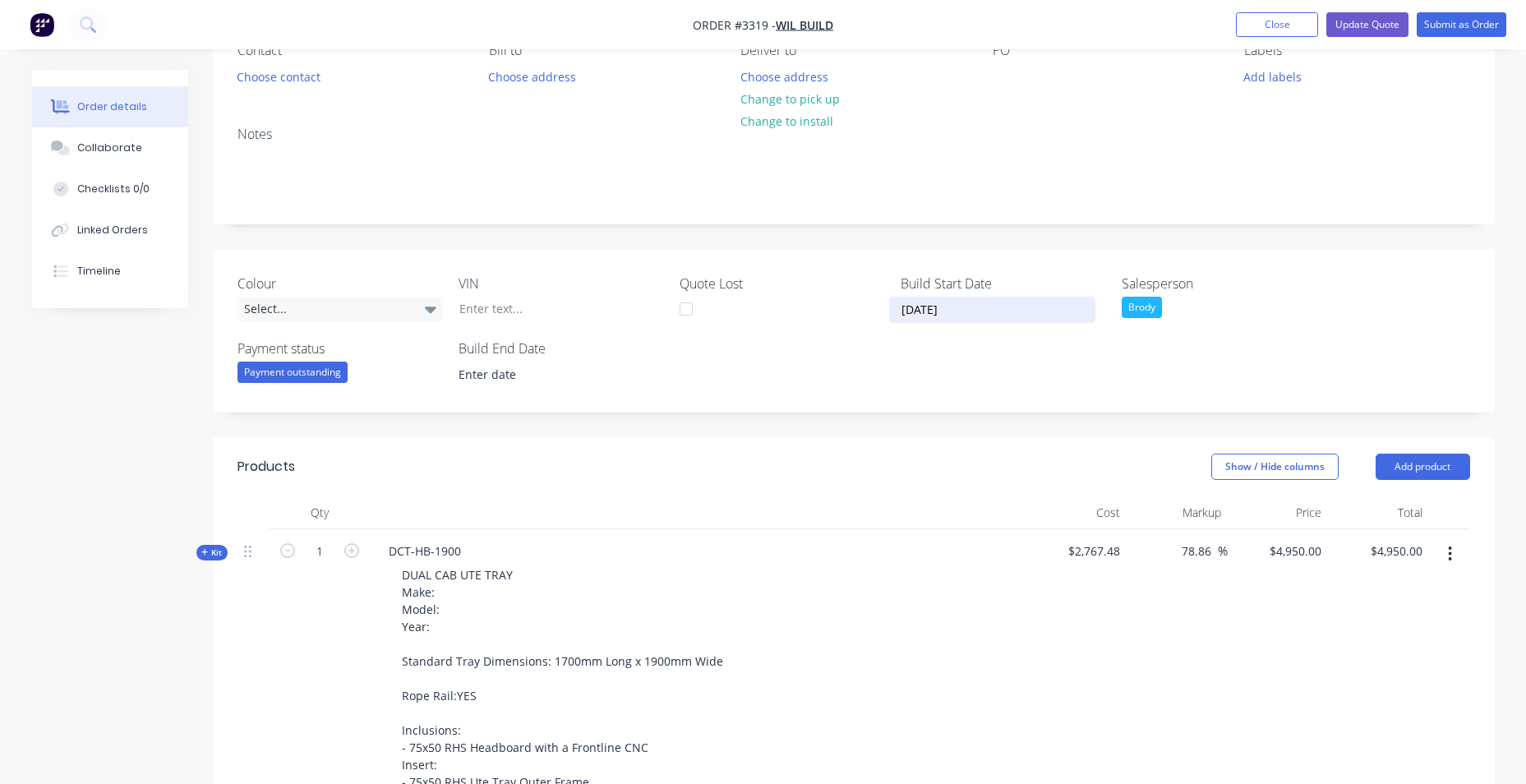
click at [912, 308] on input "02/09/2025" at bounding box center [991, 310] width 204 height 25
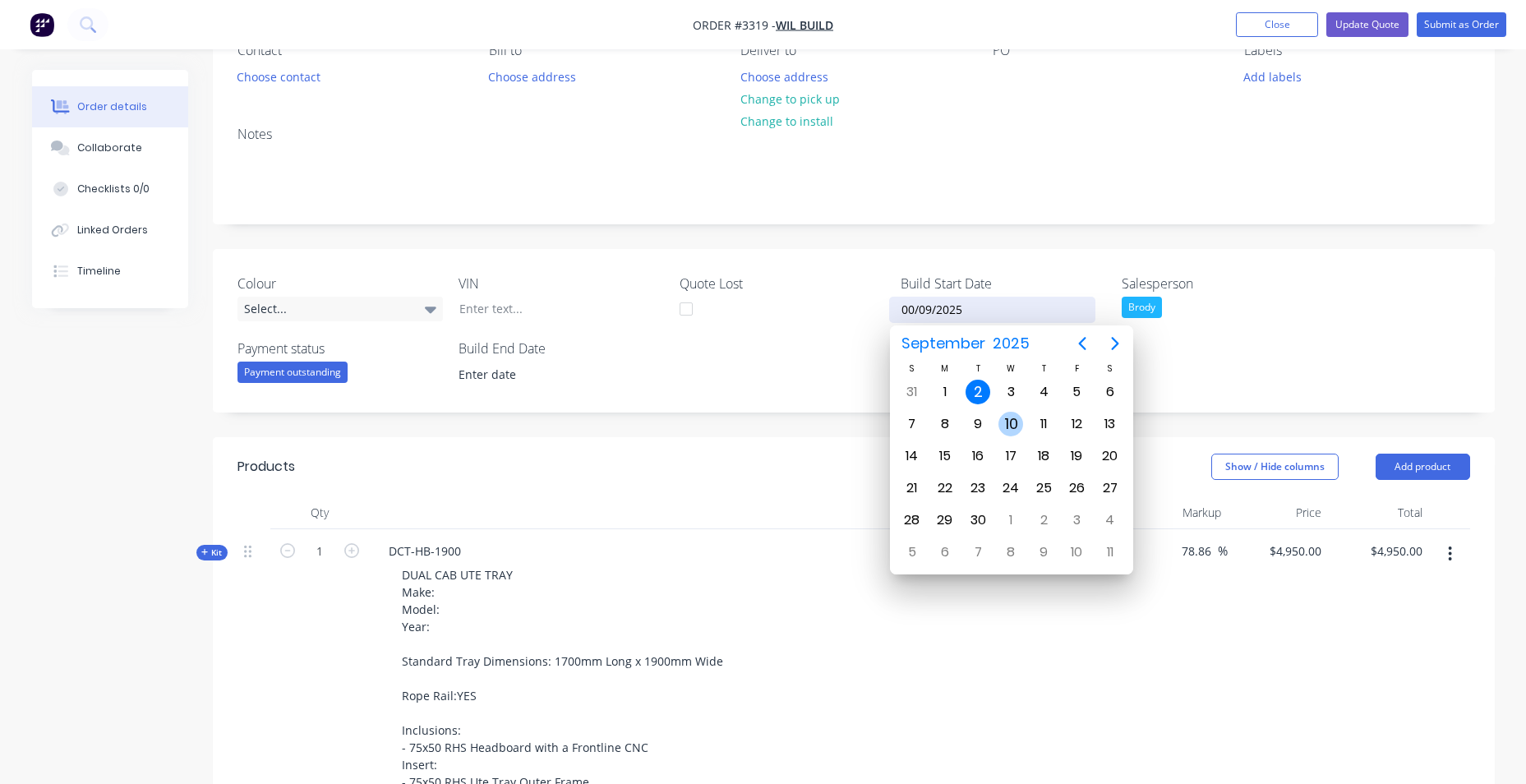
click at [1017, 423] on div "10" at bounding box center [1011, 425] width 25 height 25
type input "10/09/2025"
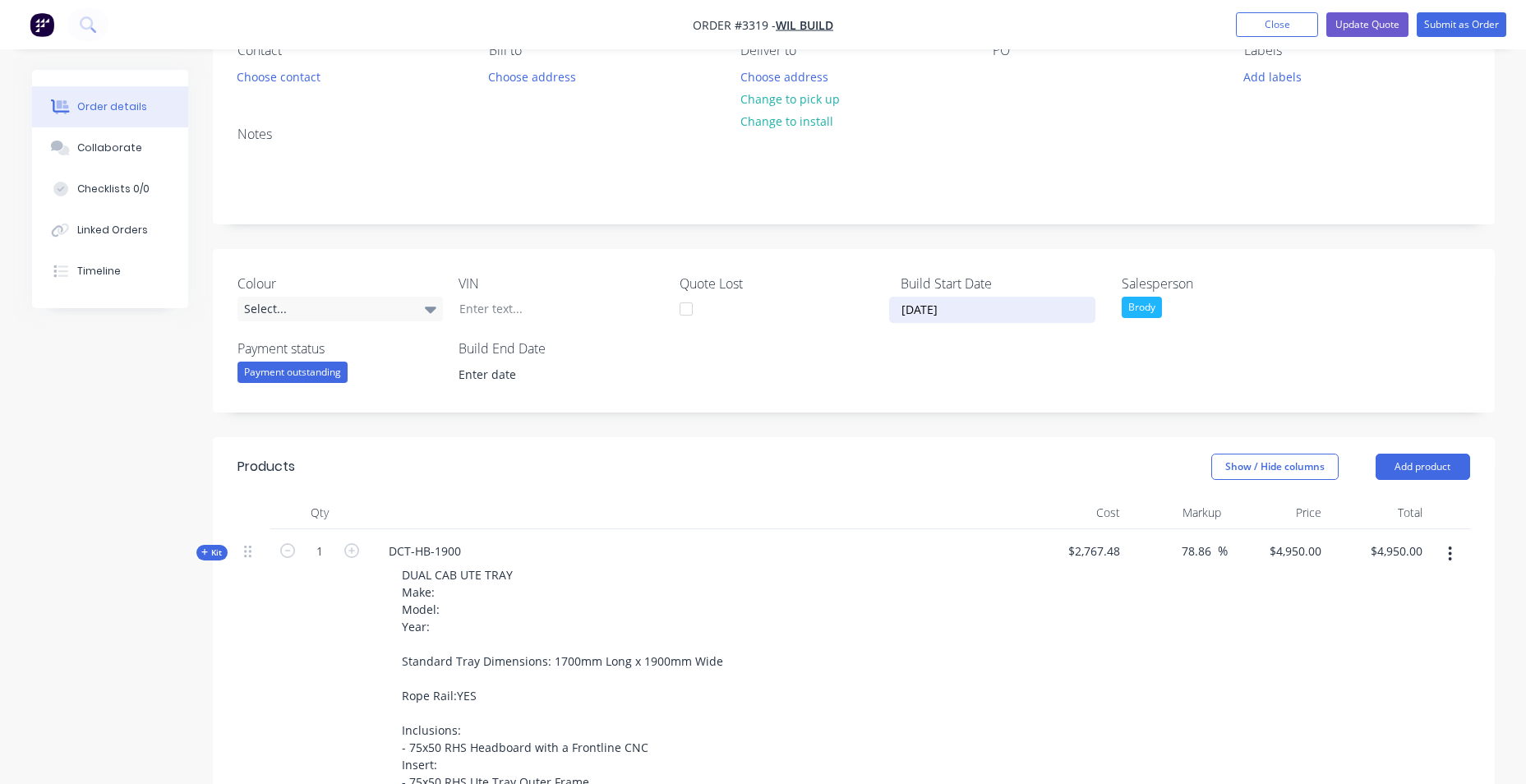
click at [1340, 356] on div "Colour Select... VIN Quote Lost Build Start Date 10/09/2025 Salesperson Brody P…" at bounding box center [853, 331] width 1282 height 164
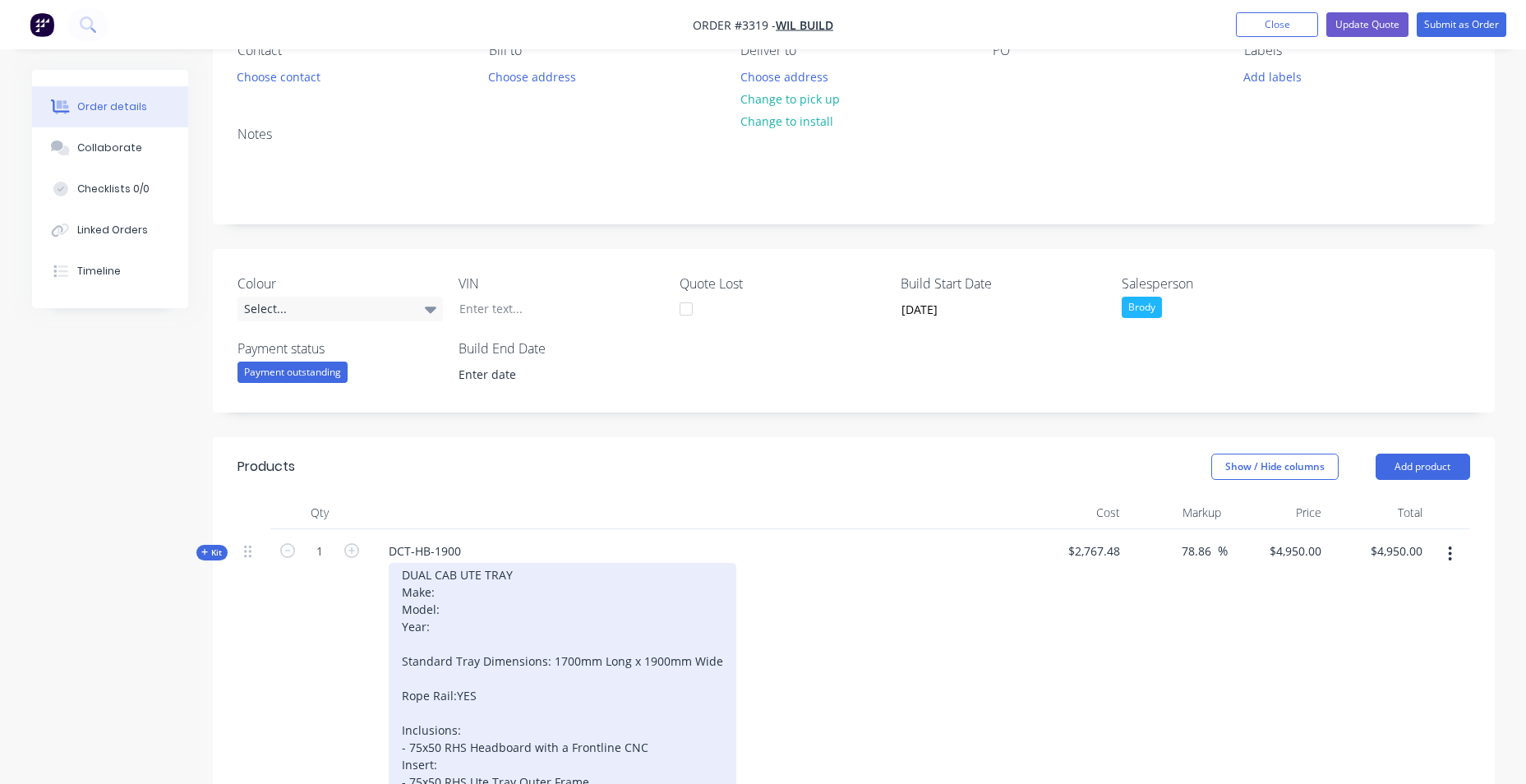
click at [446, 596] on div "DUAL CAB UTE TRAY Make: Model: Year: Standard Tray Dimensions: 1700mm Long x 19…" at bounding box center [562, 738] width 348 height 352
click at [447, 617] on div "DUAL CAB UTE TRAY Make: VW Model: Year: Standard Tray Dimensions: 1700mm Long x…" at bounding box center [562, 738] width 348 height 352
click at [439, 610] on div "DUAL CAB UTE TRAY Make: VW Model:AMAROK Year: Standard Tray Dimensions: 1700mm …" at bounding box center [562, 738] width 348 height 352
click at [503, 620] on div "DUAL CAB UTE TRAY Make: VW Model: AMAROK Year: Standard Tray Dimensions: 1700mm…" at bounding box center [562, 738] width 348 height 352
click at [429, 628] on div "DUAL CAB UTE TRAY Make: VW Model: AMAROK Year:2012 Standard Tray Dimensions: 17…" at bounding box center [562, 738] width 348 height 352
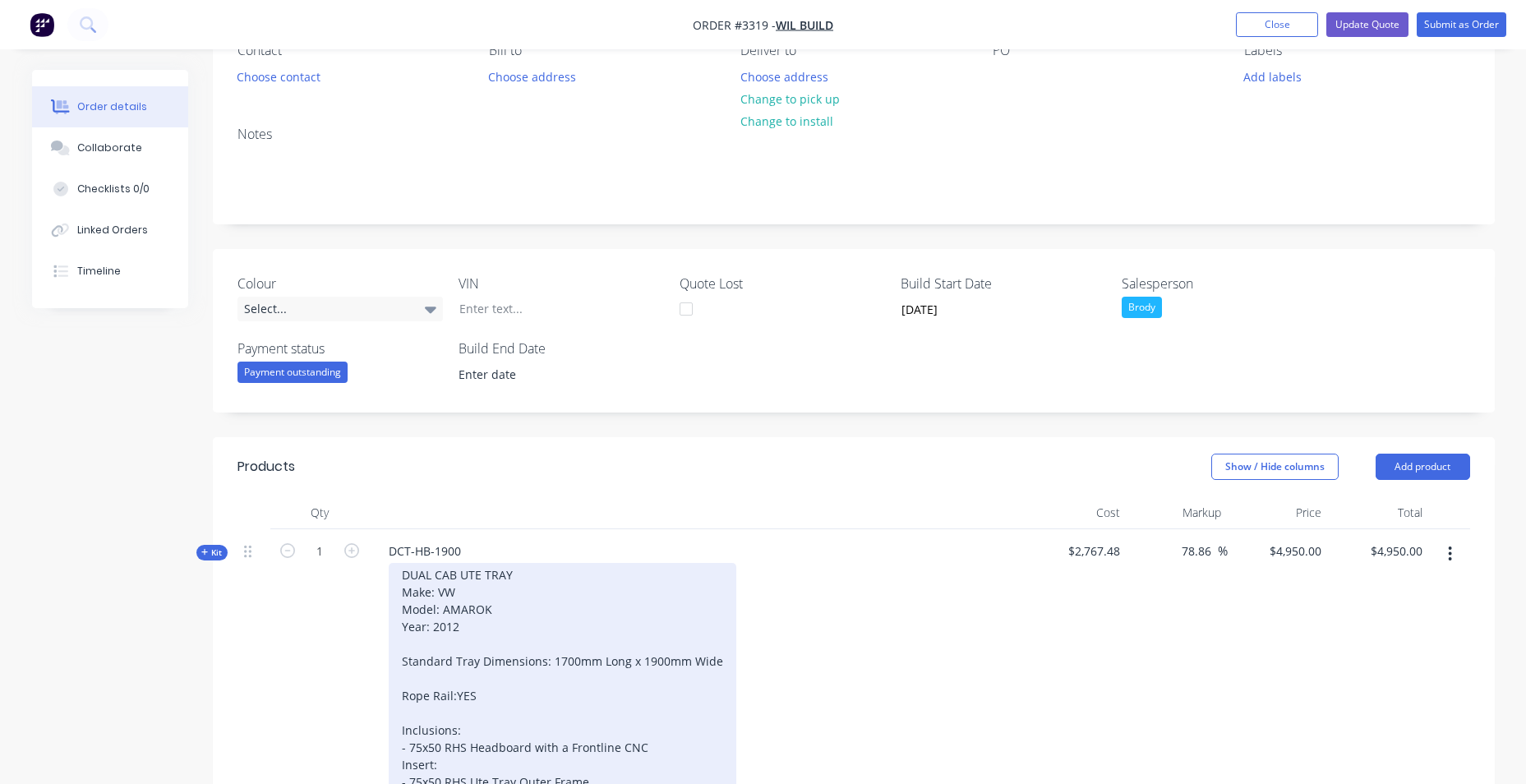
click at [458, 613] on div "DUAL CAB UTE TRAY Make: VW Model: AMAROK Year: 2012 Standard Tray Dimensions: 1…" at bounding box center [562, 738] width 348 height 352
click at [532, 630] on div "DUAL CAB UTE TRAY Make: VW Model: AMAROK Year: 2012 Standard Tray Dimensions: 1…" at bounding box center [562, 738] width 348 height 352
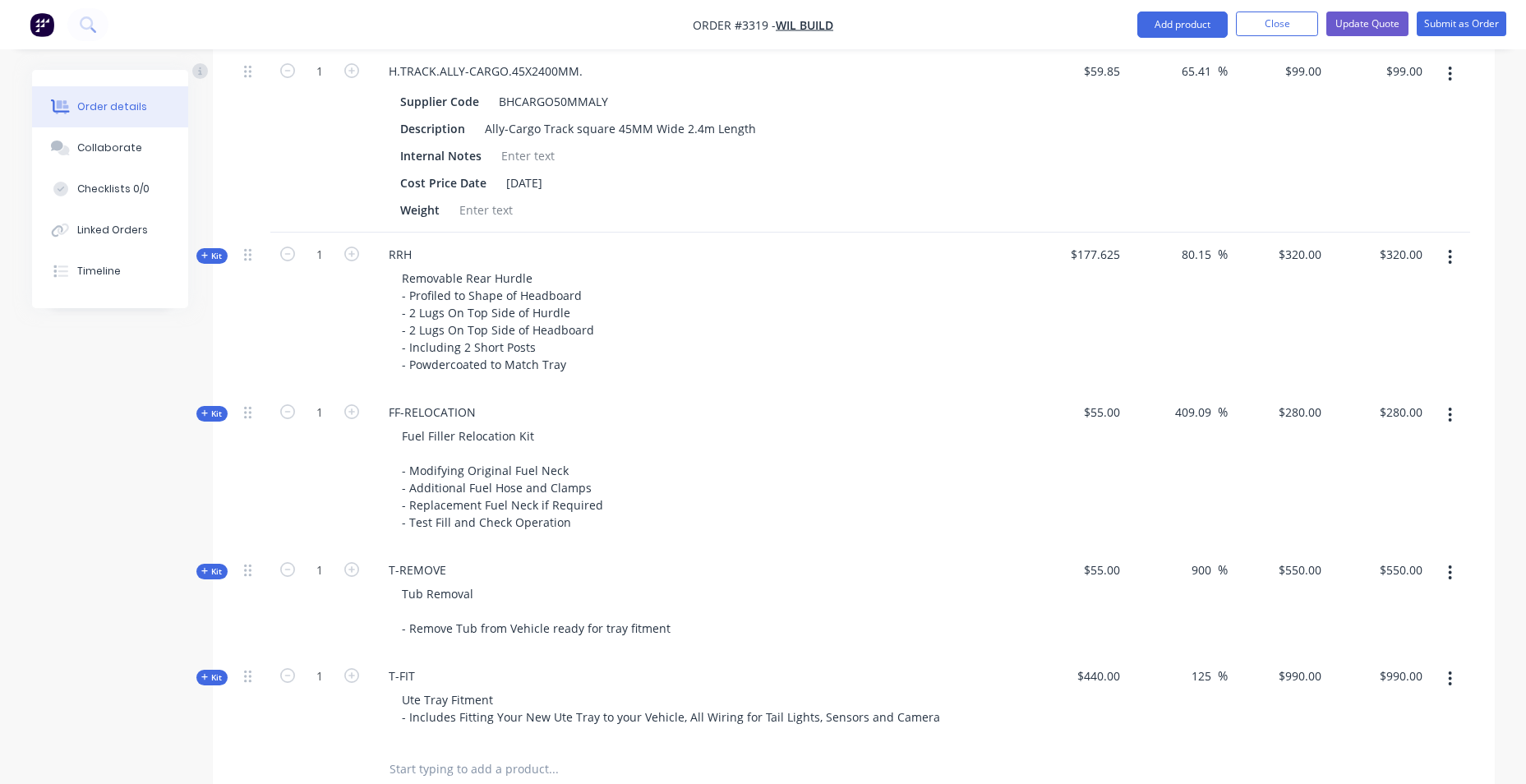
scroll to position [1396, 0]
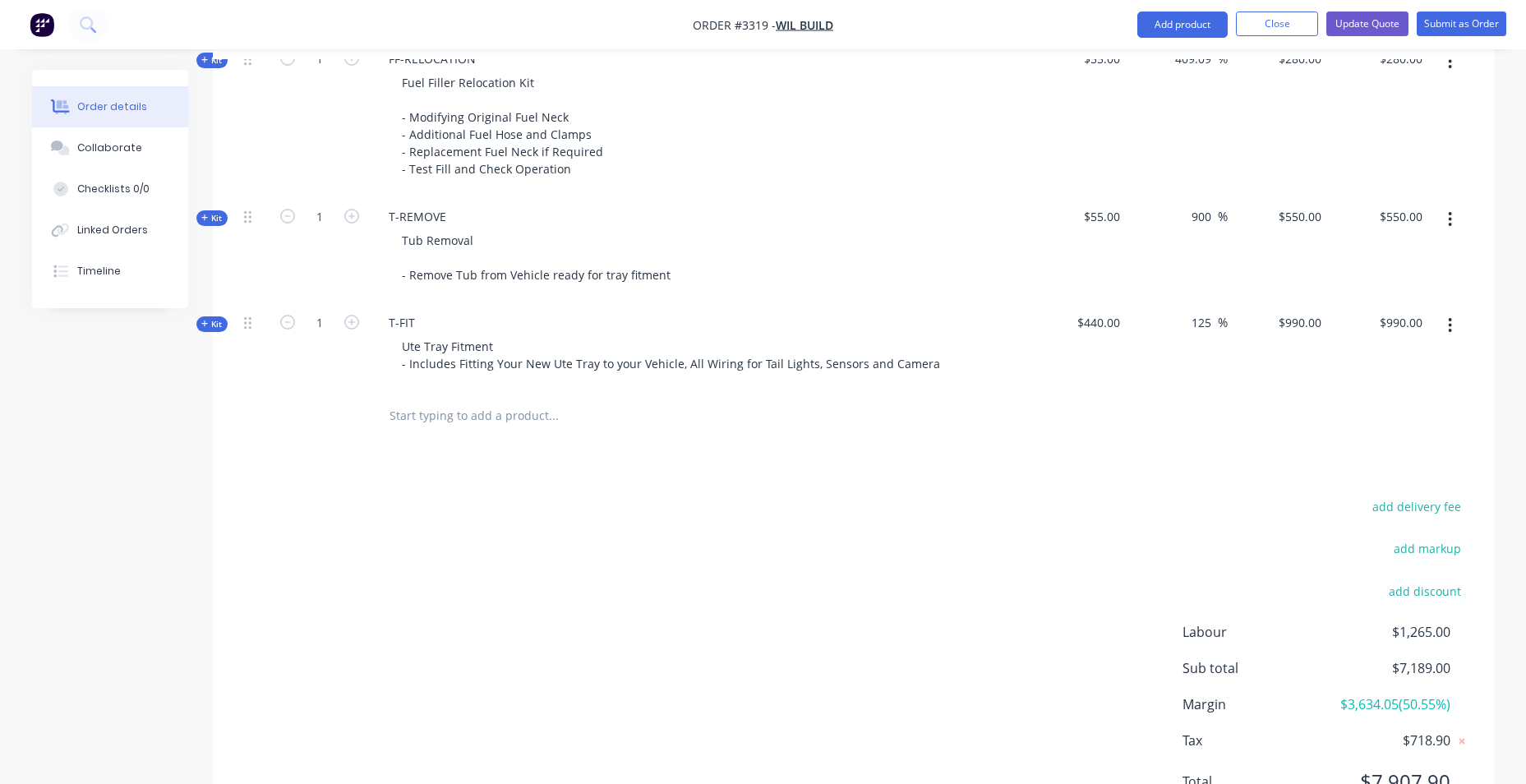
click at [453, 421] on input "text" at bounding box center [552, 416] width 329 height 33
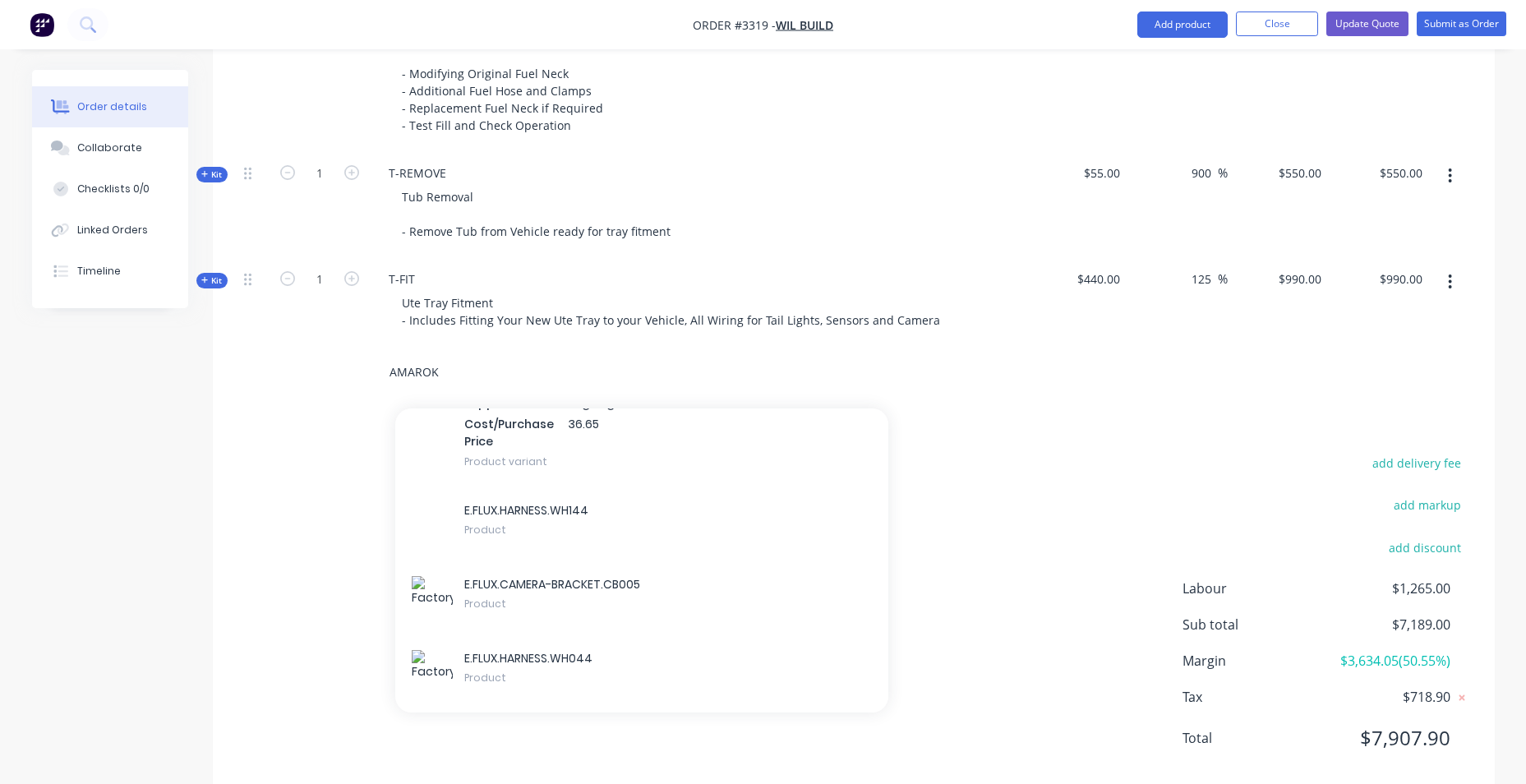
scroll to position [1475, 0]
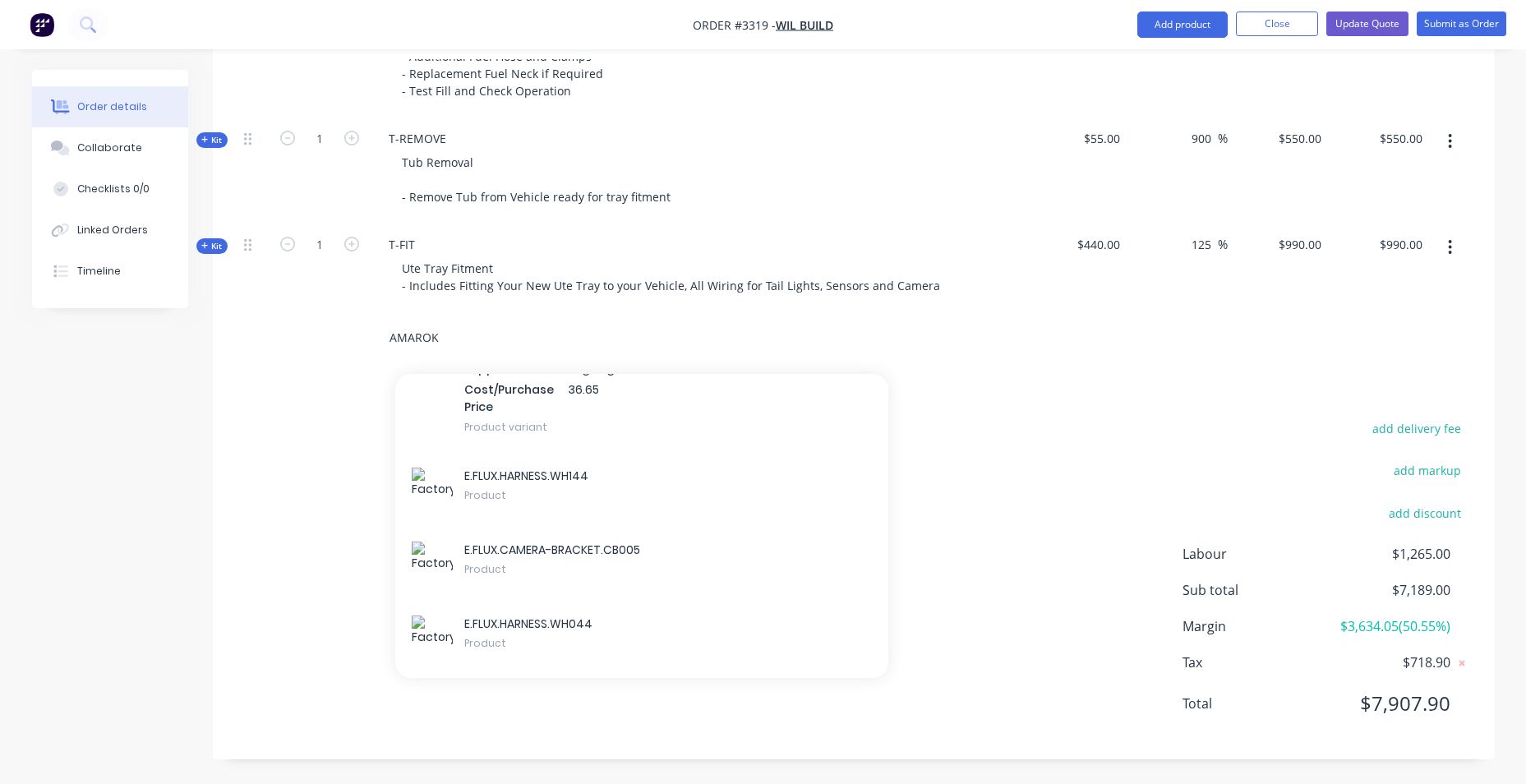
drag, startPoint x: 434, startPoint y: 339, endPoint x: 316, endPoint y: 338, distance: 118.0
click at [316, 338] on div "AMAROK Add AMAROK to order E.FLUX.CAMERA-BRACKET.CB005 Xero Item # factory_item…" at bounding box center [854, 338] width 1233 height 54
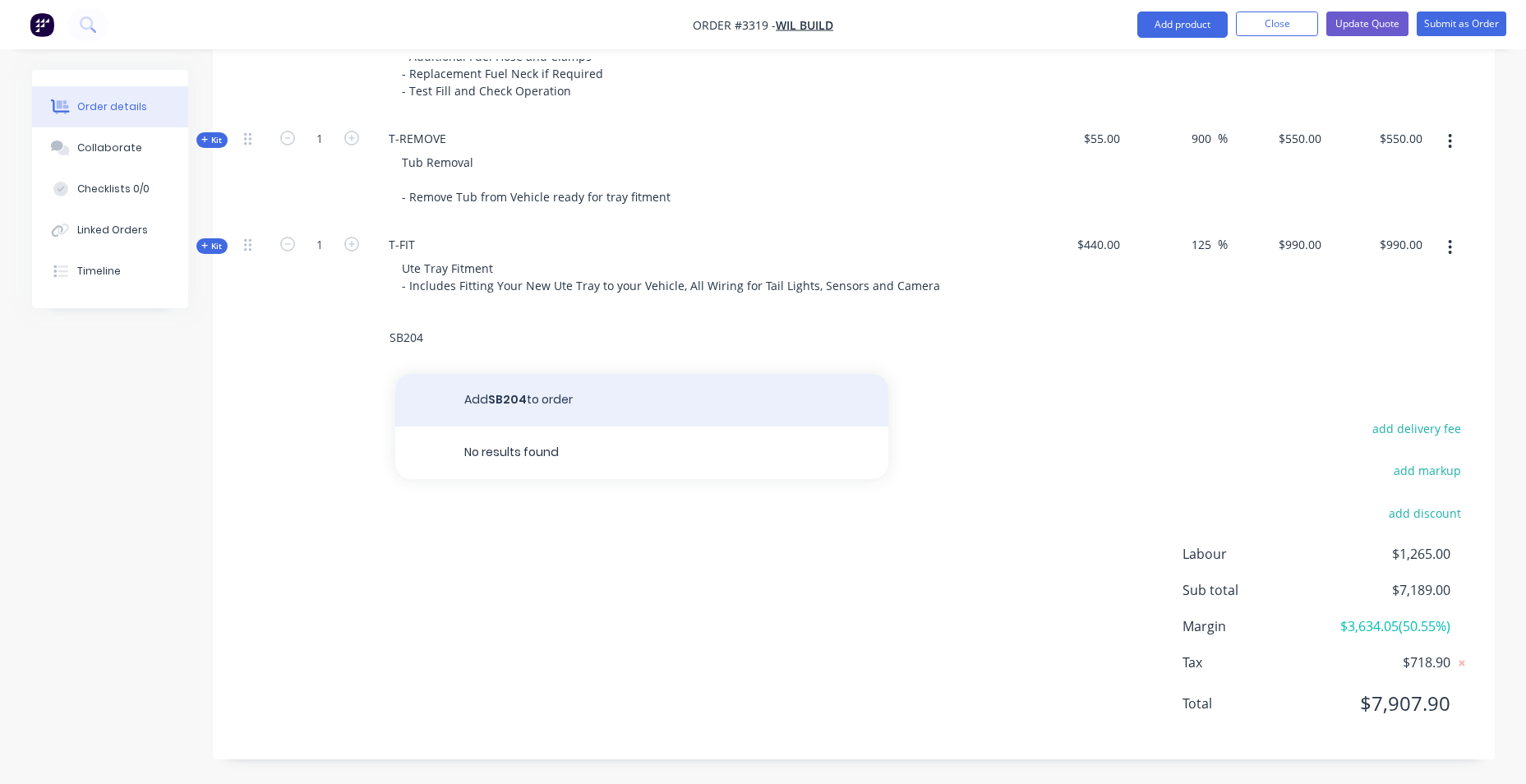
type input "SB204"
click at [511, 402] on button "Add SB204 to order" at bounding box center [641, 400] width 493 height 53
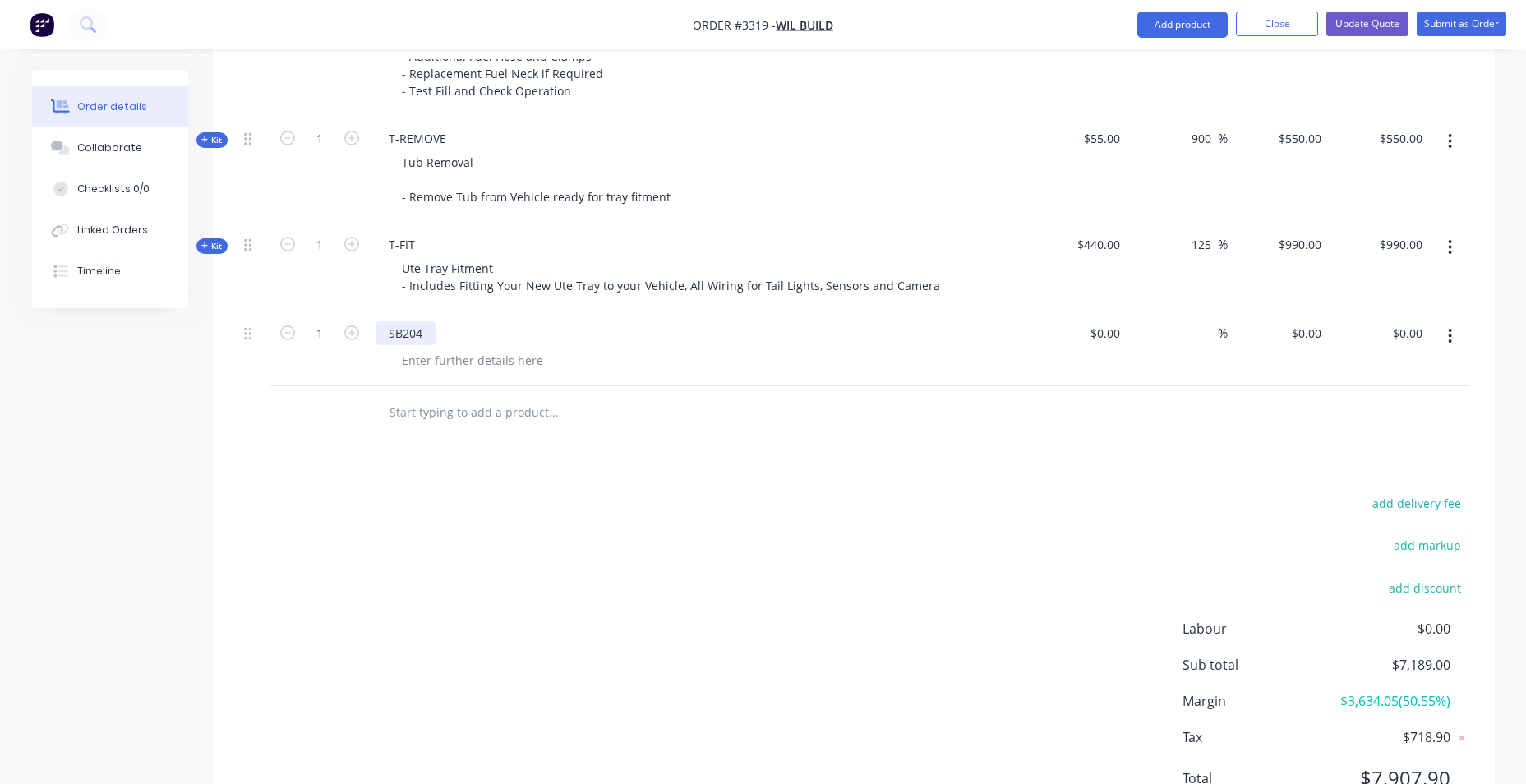
click at [389, 334] on div "SB204" at bounding box center [405, 333] width 60 height 24
click at [500, 363] on div at bounding box center [472, 359] width 168 height 24
paste div
click at [1403, 332] on input "0.00" at bounding box center [1409, 333] width 37 height 24
type input "180"
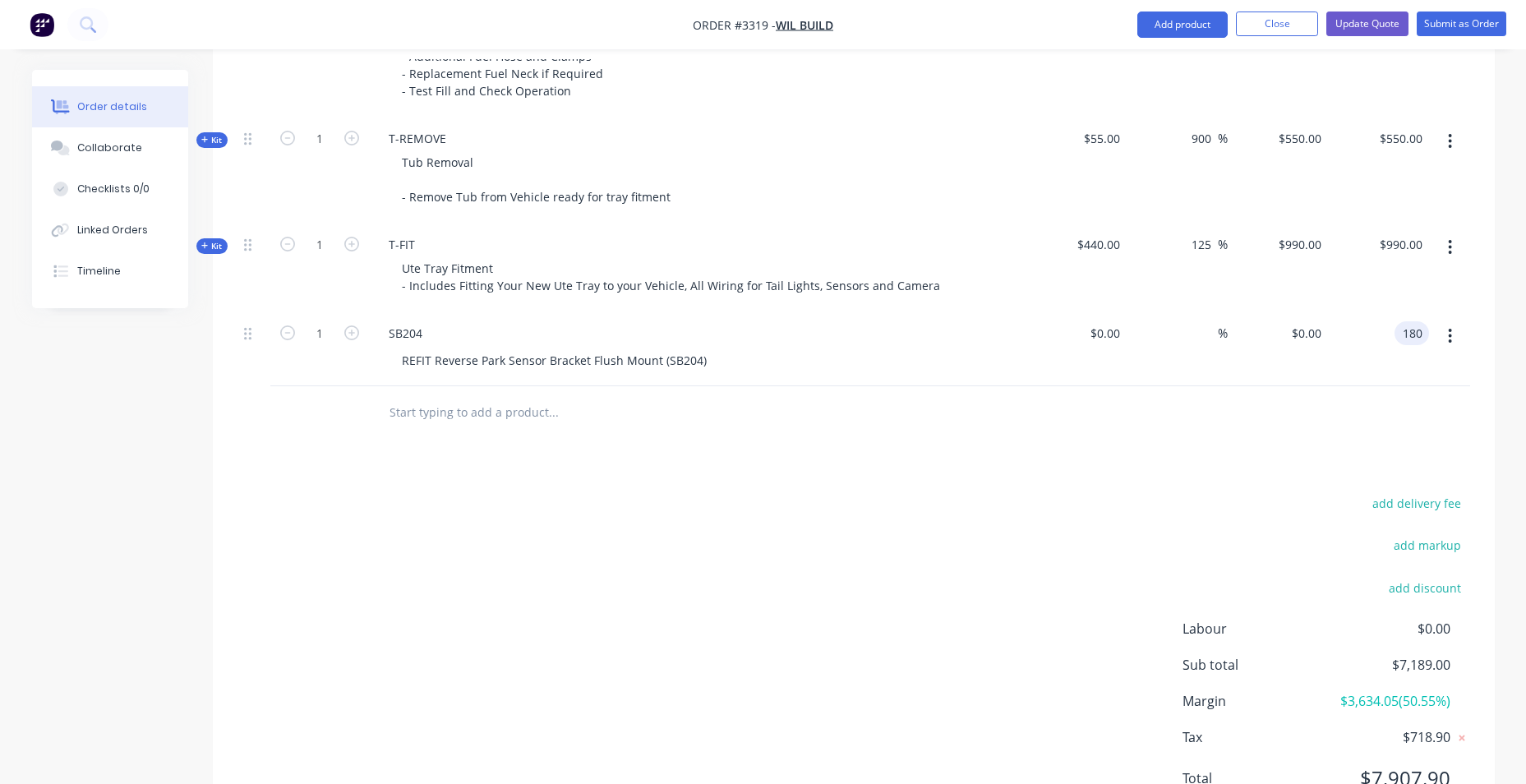
click at [1019, 495] on div "add delivery fee add markup add discount Labour $0.00 Sub total $7,189.00 Margi…" at bounding box center [854, 651] width 1233 height 317
type input "$180.00"
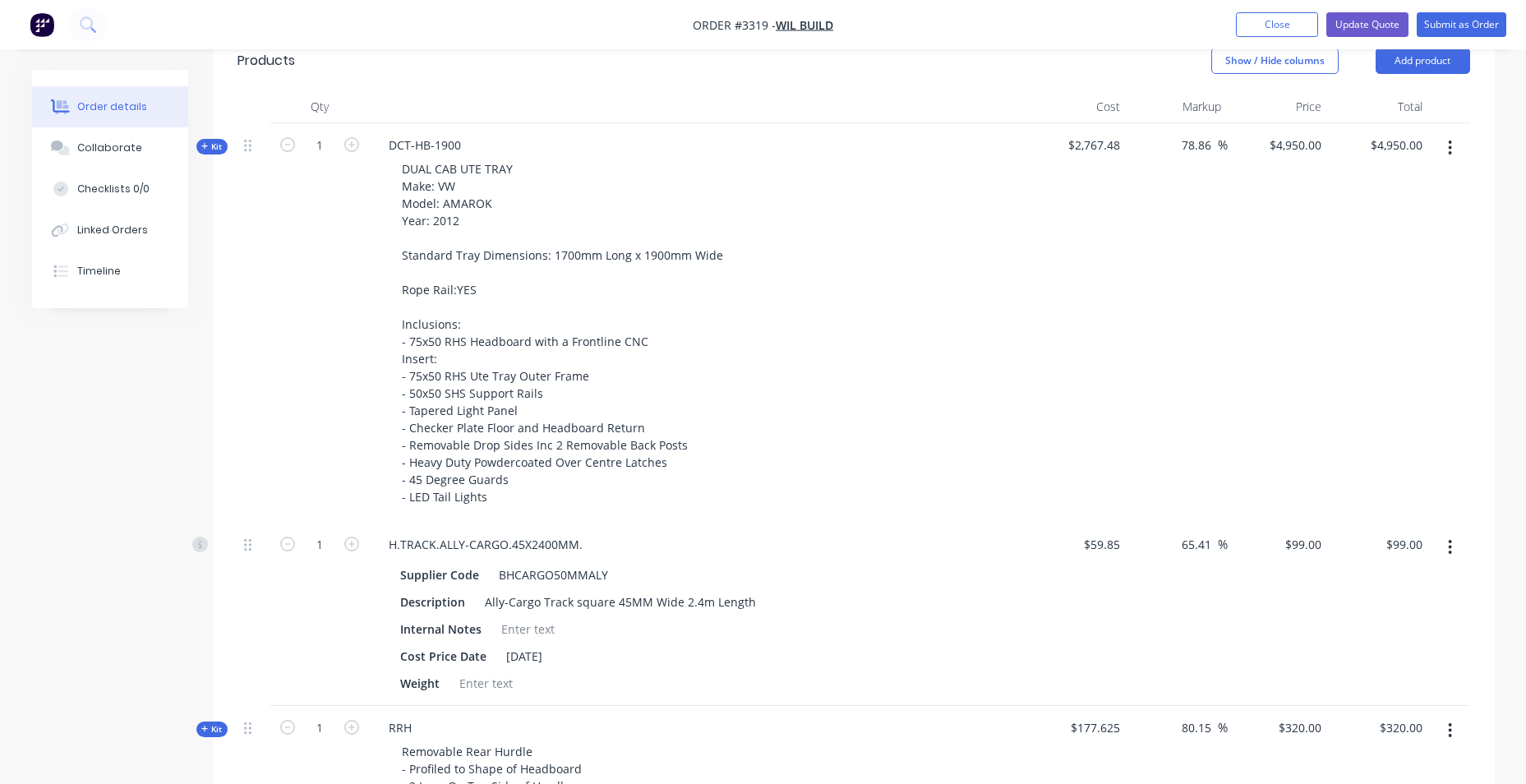
scroll to position [317, 0]
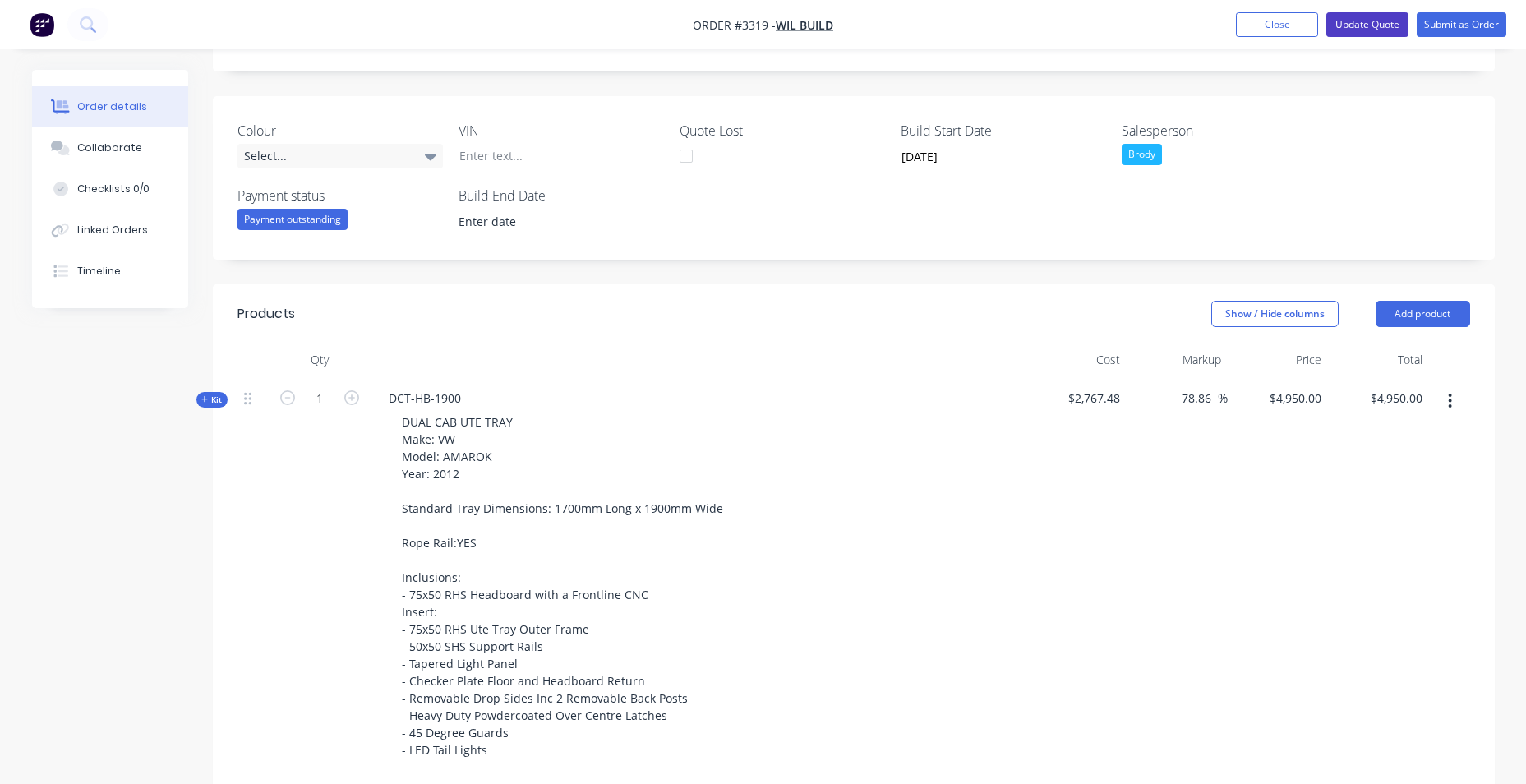
click at [1374, 14] on button "Update Quote" at bounding box center [1368, 25] width 82 height 25
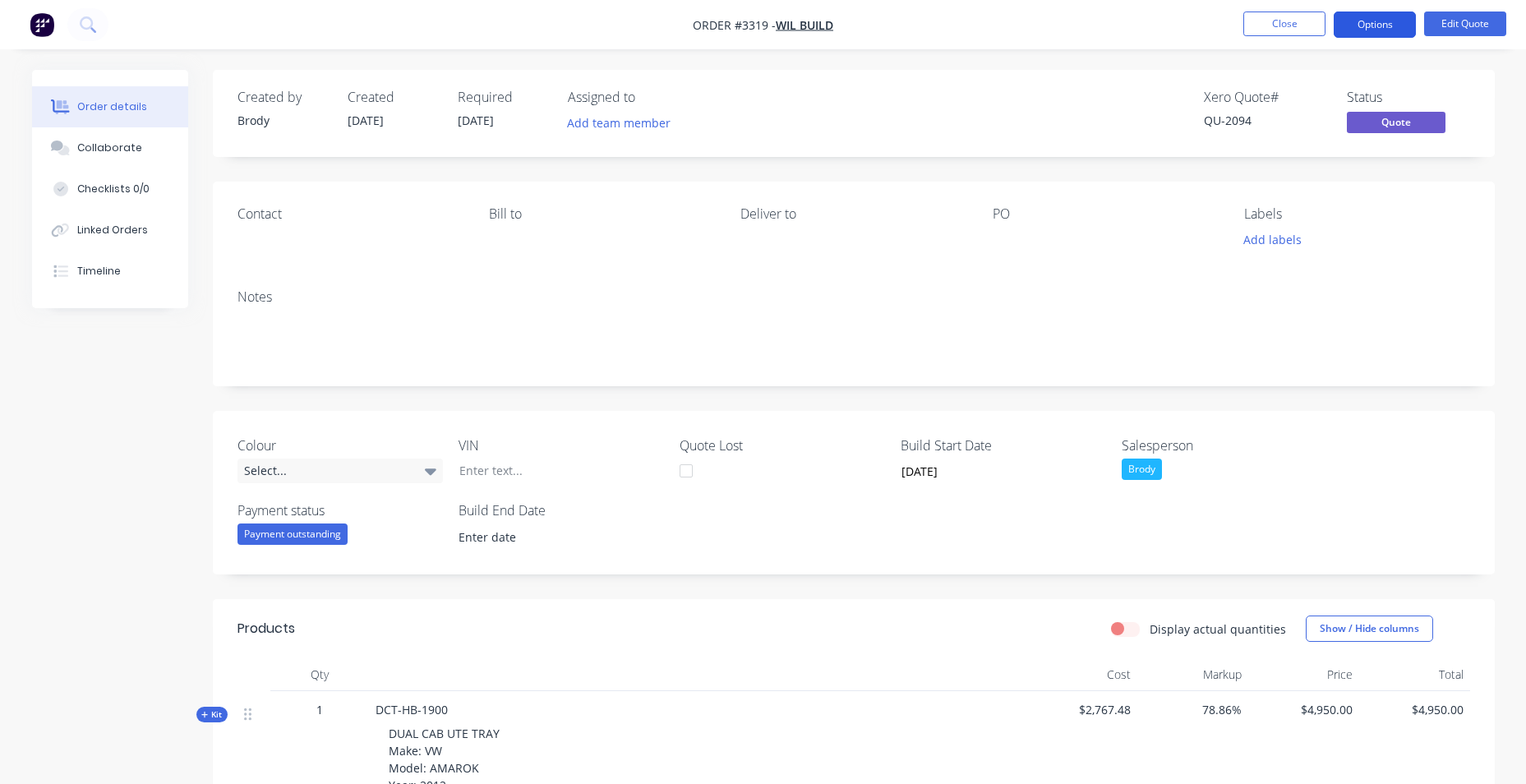
click at [1370, 24] on button "Options" at bounding box center [1375, 24] width 82 height 26
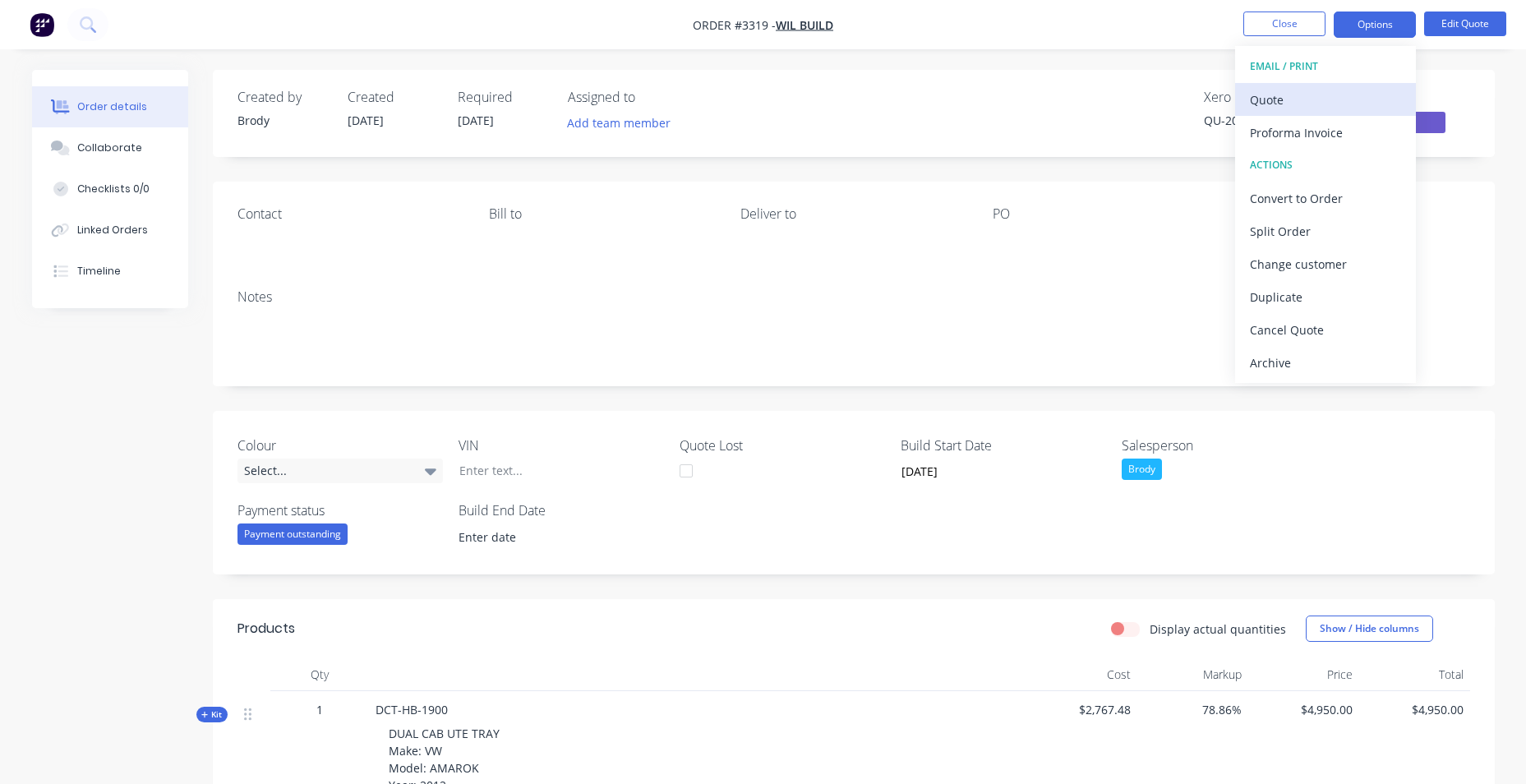
click at [1345, 95] on div "Quote" at bounding box center [1326, 100] width 151 height 24
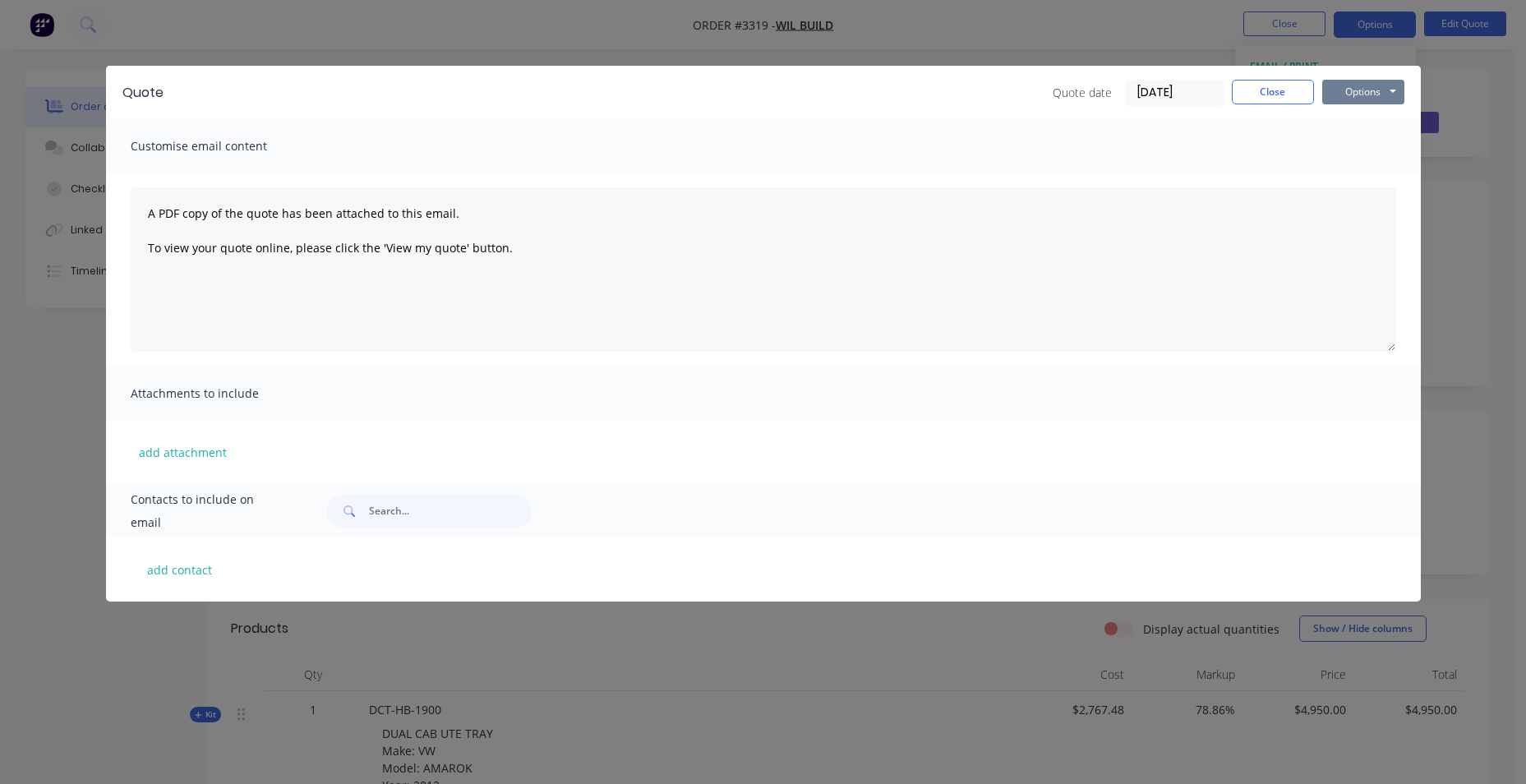
click at [1362, 80] on button "Options" at bounding box center [1363, 92] width 82 height 25
click at [1342, 175] on button "Email" at bounding box center [1375, 175] width 105 height 27
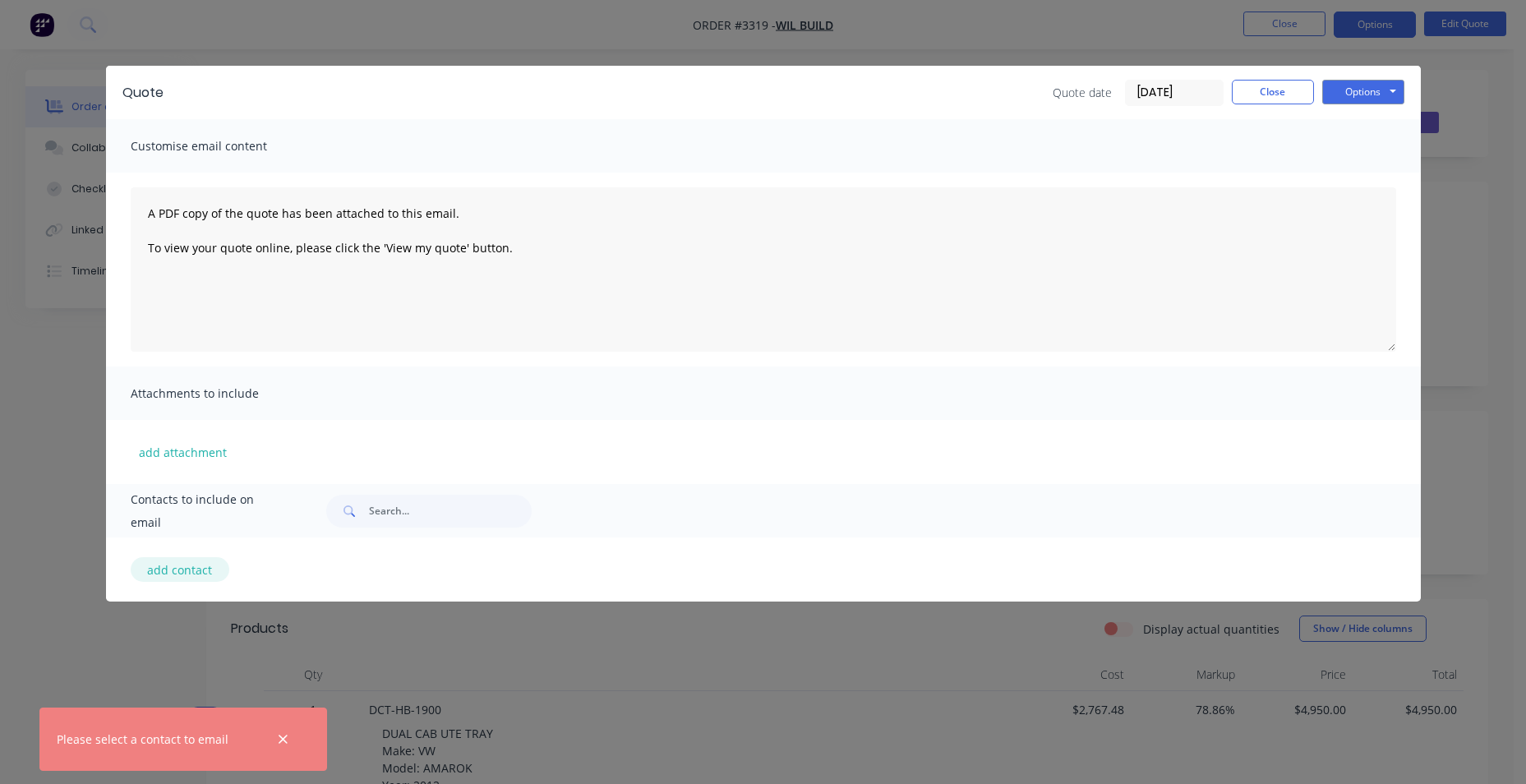
click at [168, 573] on button "add contact" at bounding box center [179, 569] width 99 height 25
select select "AU"
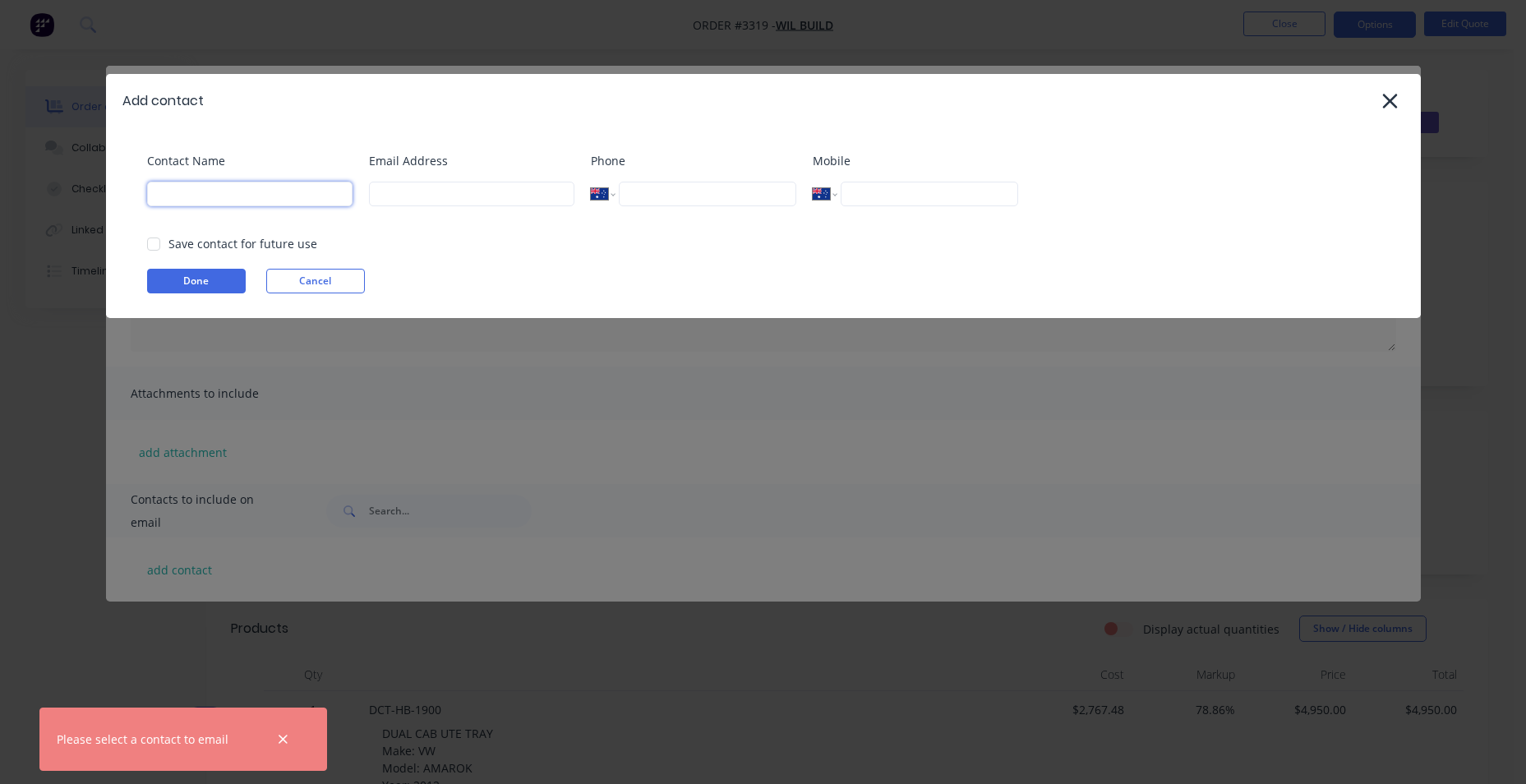
click at [175, 189] on input at bounding box center [249, 194] width 205 height 25
type input "JUSTIN"
type input "INFO@WILBUILDCO.COM.AU"
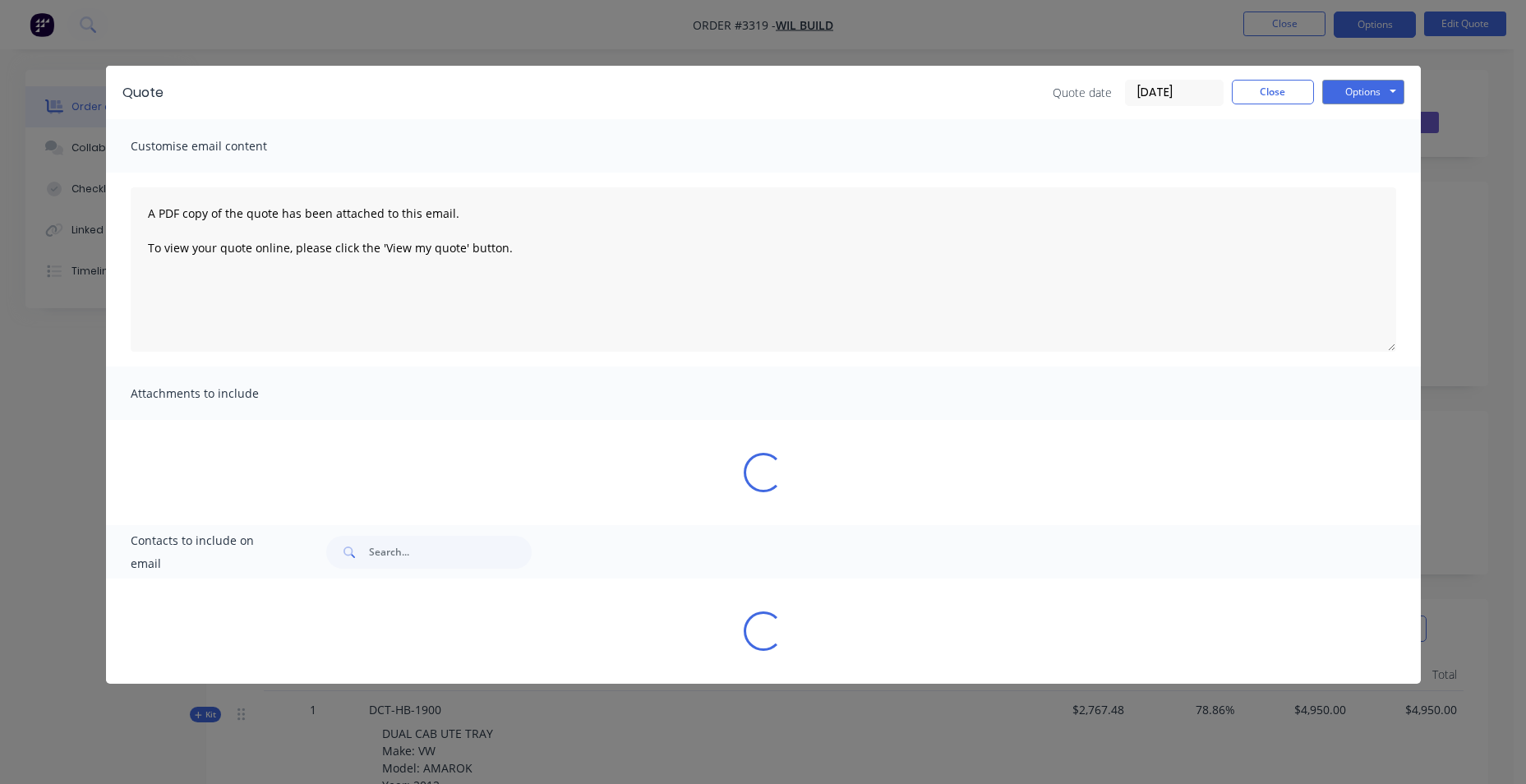
select select "AU"
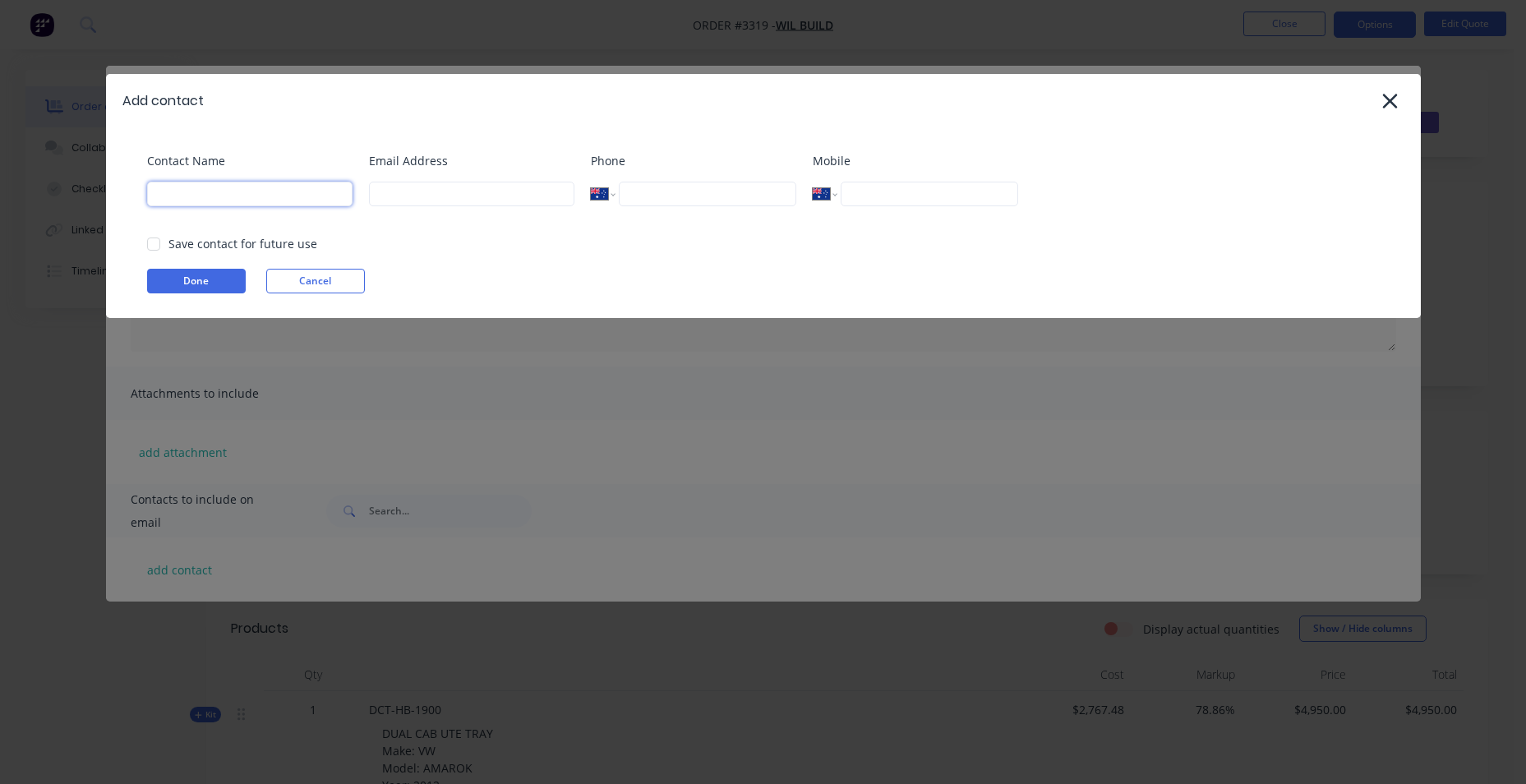
drag, startPoint x: 220, startPoint y: 196, endPoint x: 246, endPoint y: 198, distance: 26.1
click at [221, 196] on input at bounding box center [249, 194] width 205 height 25
type input "JUSTIN"
type input "INFO@WILBUILDCO.COM.AU"
click at [161, 241] on div at bounding box center [153, 243] width 33 height 33
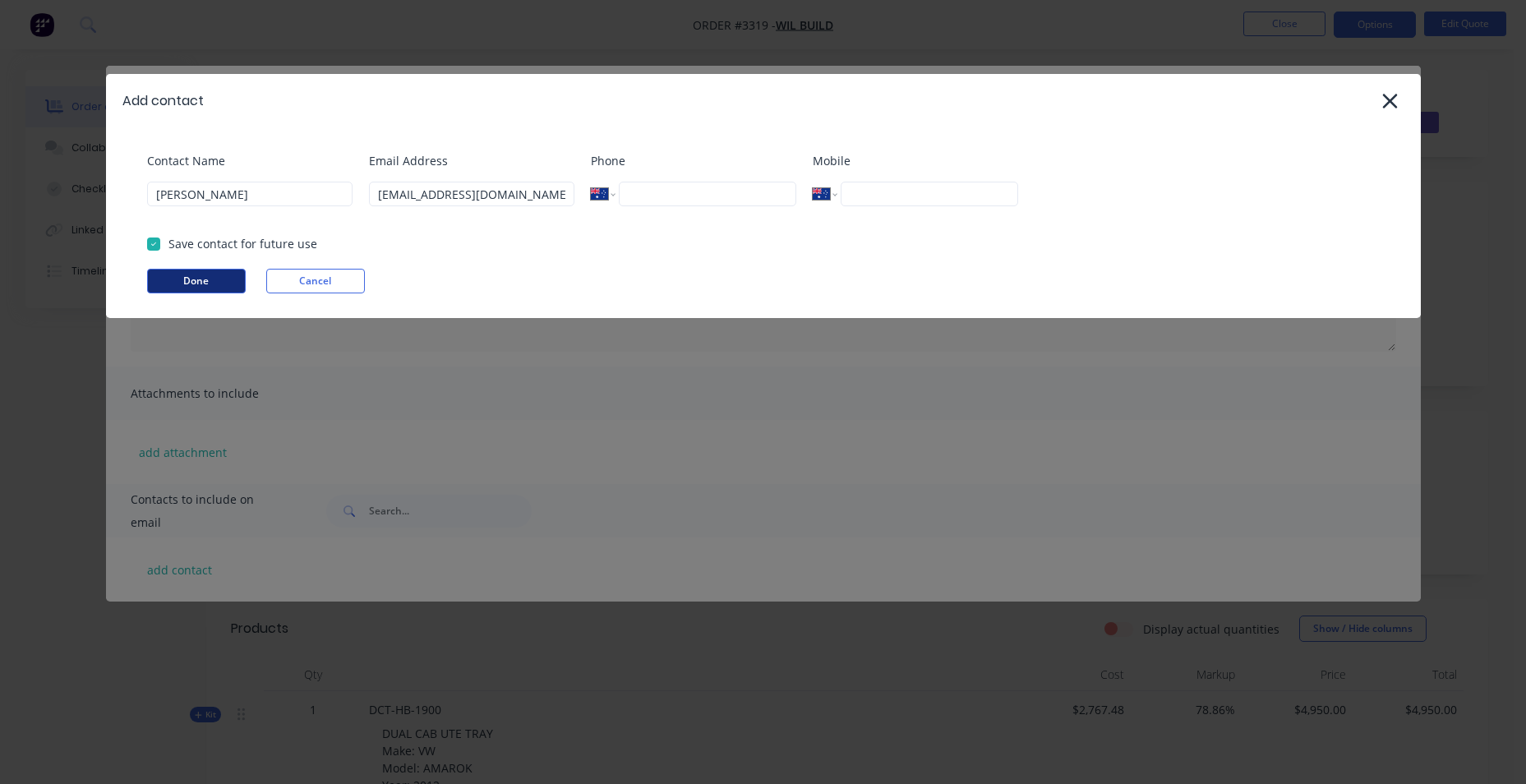
click at [183, 279] on button "Done" at bounding box center [196, 281] width 99 height 25
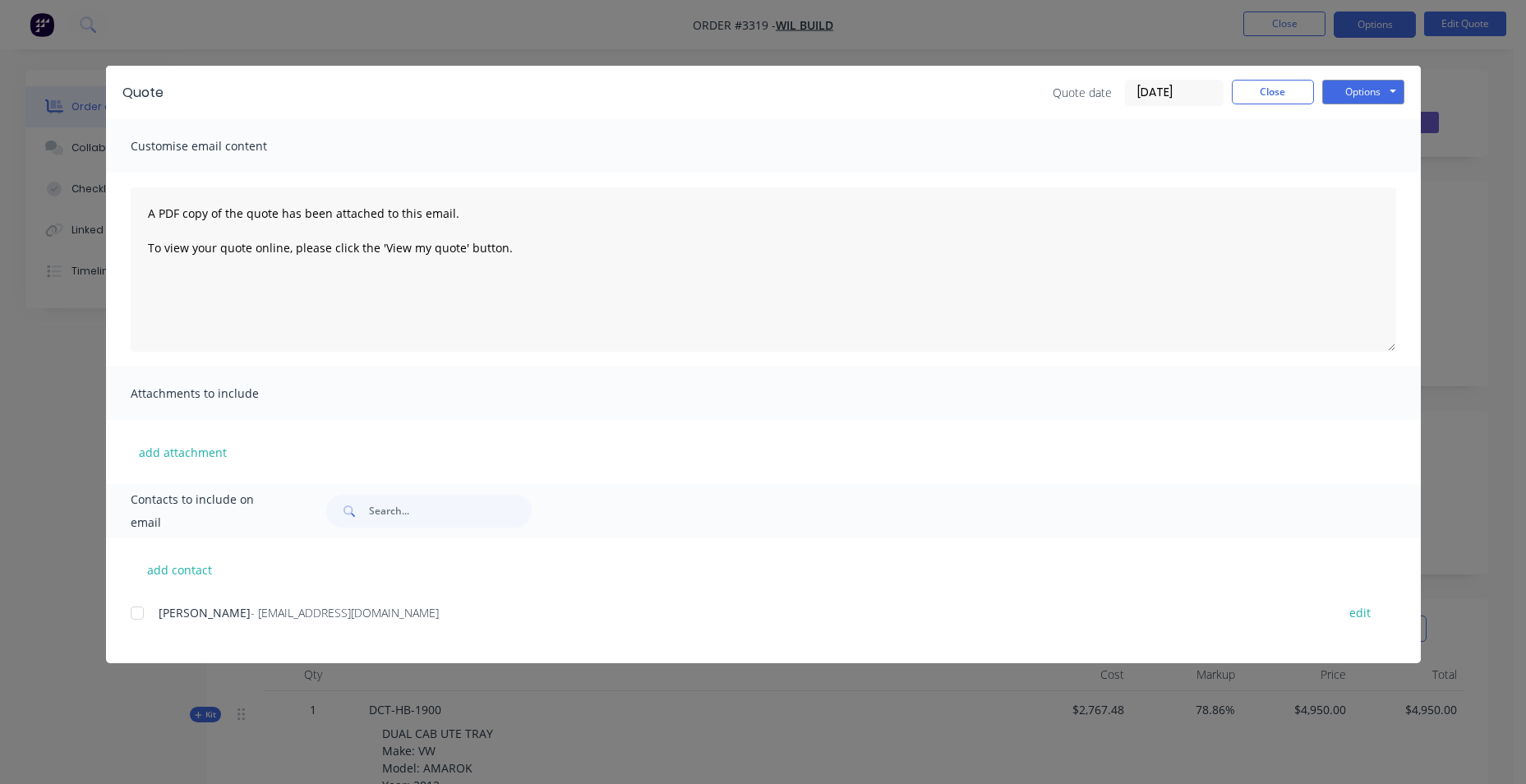
click at [135, 608] on div at bounding box center [137, 612] width 33 height 33
click at [1345, 86] on button "Options" at bounding box center [1363, 92] width 82 height 25
click at [1359, 175] on button "Email" at bounding box center [1375, 175] width 105 height 27
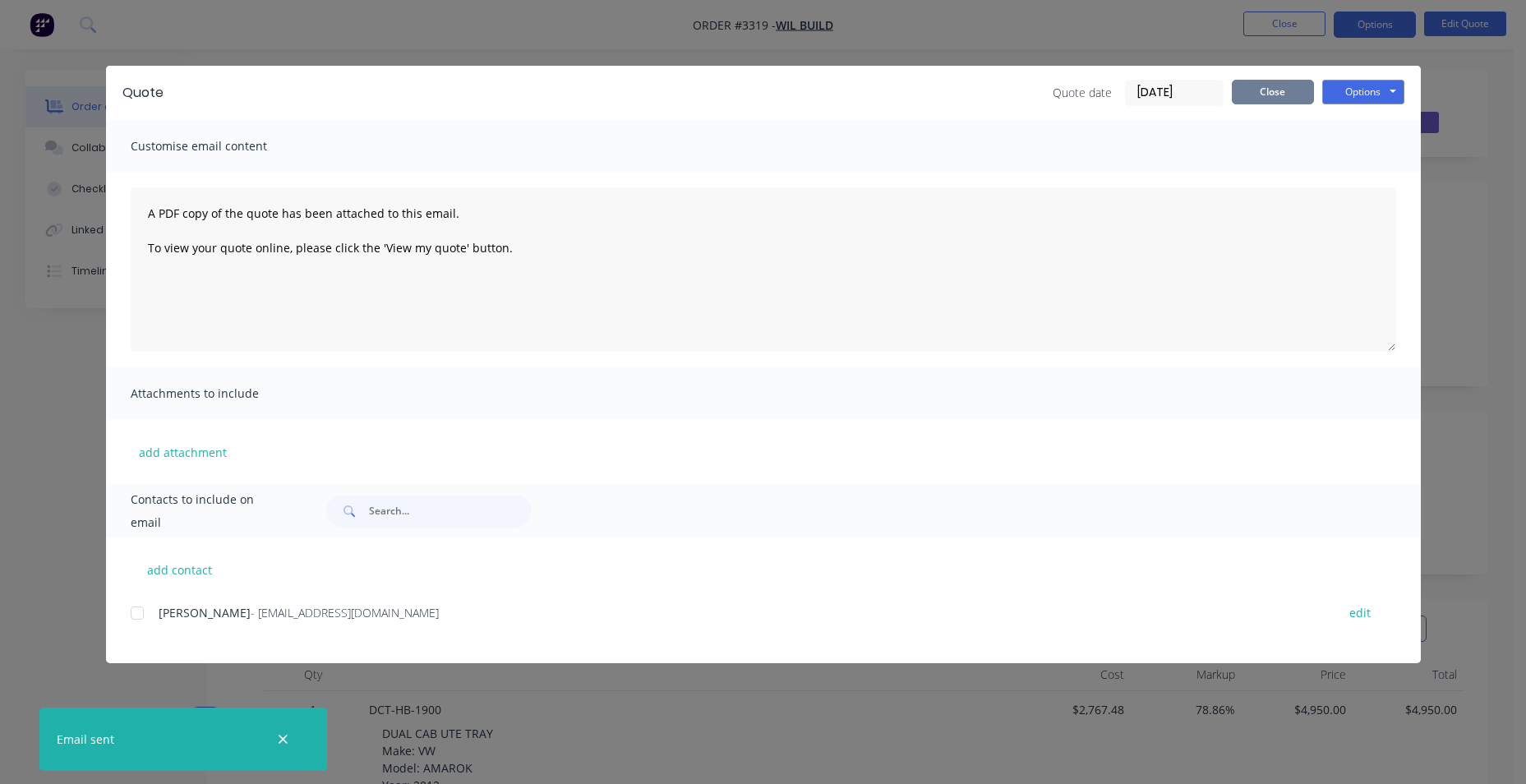
click at [1283, 91] on button "Close" at bounding box center [1273, 92] width 82 height 25
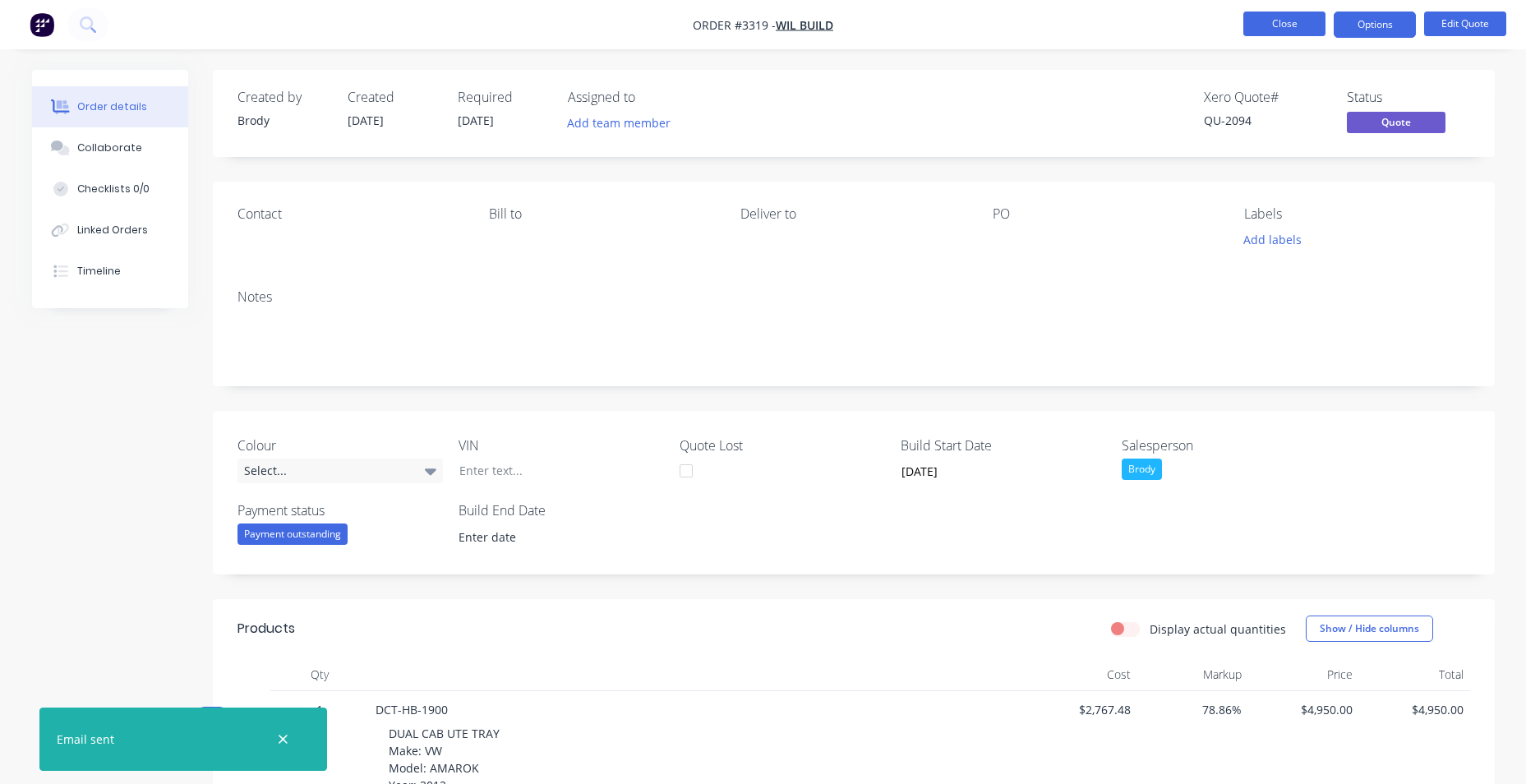
click at [1274, 32] on button "Close" at bounding box center [1284, 24] width 82 height 25
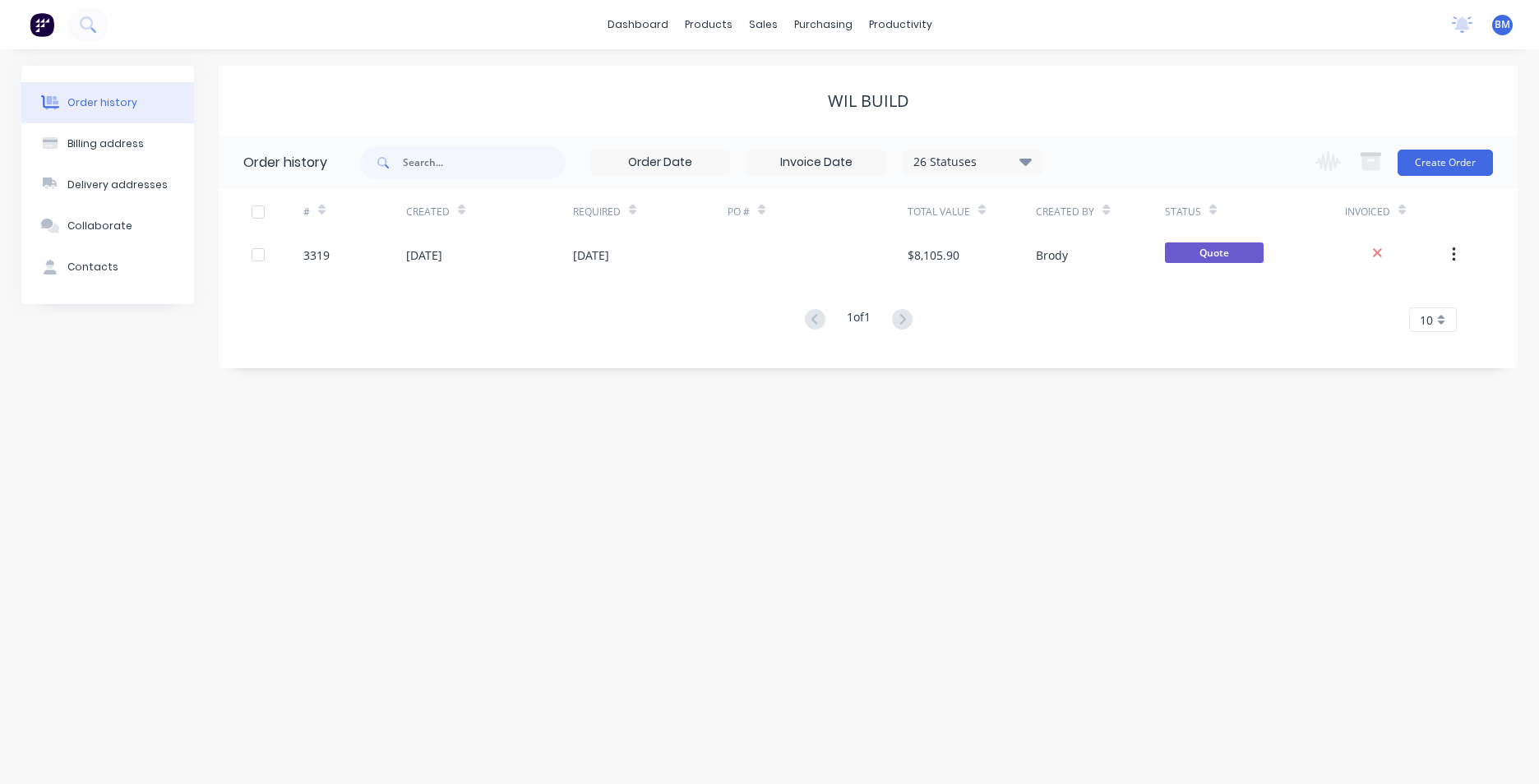
click at [924, 589] on div "Order history Billing address Delivery addresses Collaborate Contacts WIL BUILD…" at bounding box center [769, 416] width 1539 height 734
click at [754, 30] on div "sales" at bounding box center [762, 25] width 45 height 25
click at [850, 64] on link "Sales Orders" at bounding box center [849, 78] width 218 height 33
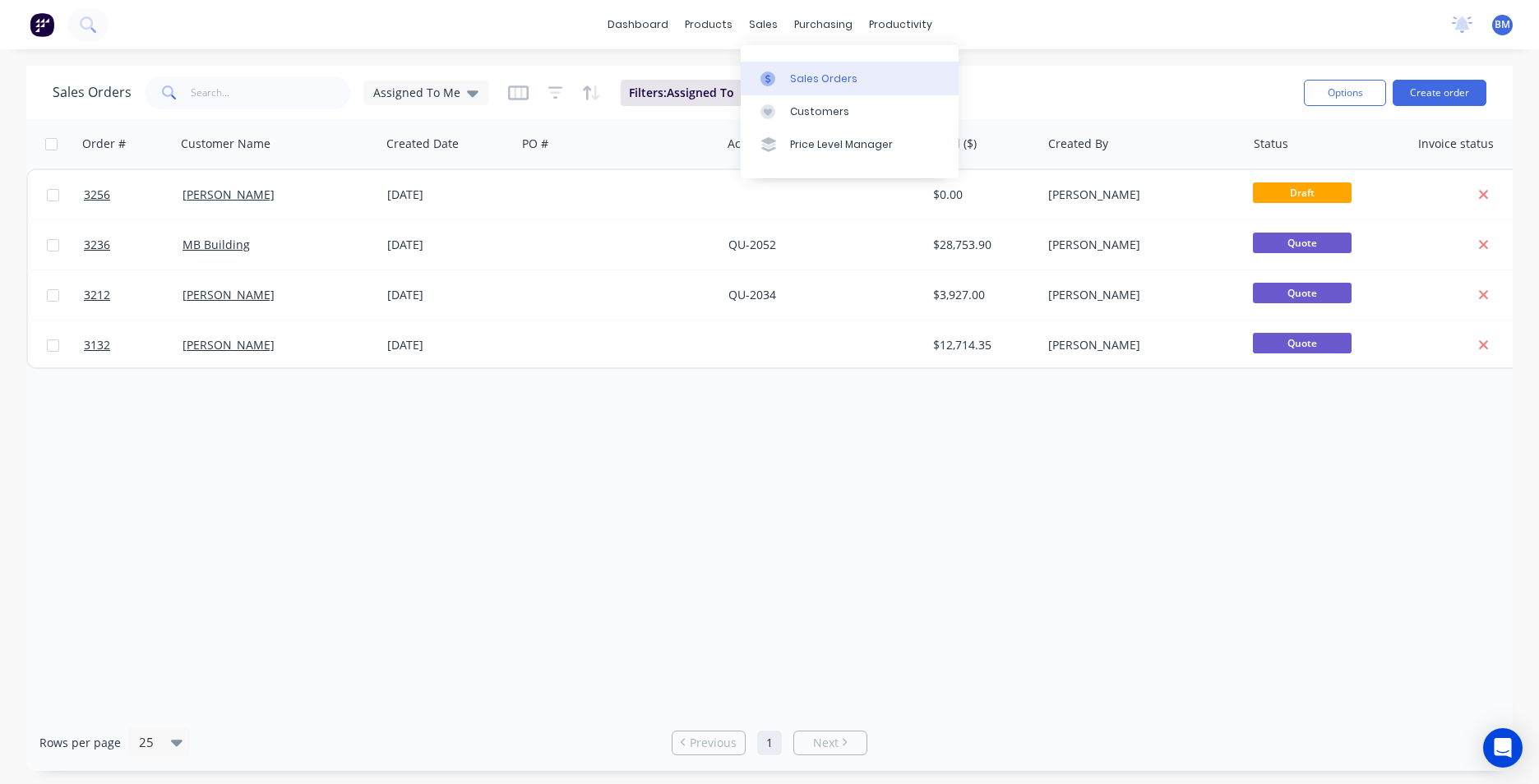
click at [815, 89] on link "Sales Orders" at bounding box center [849, 78] width 218 height 33
click at [263, 86] on input "text" at bounding box center [270, 93] width 160 height 33
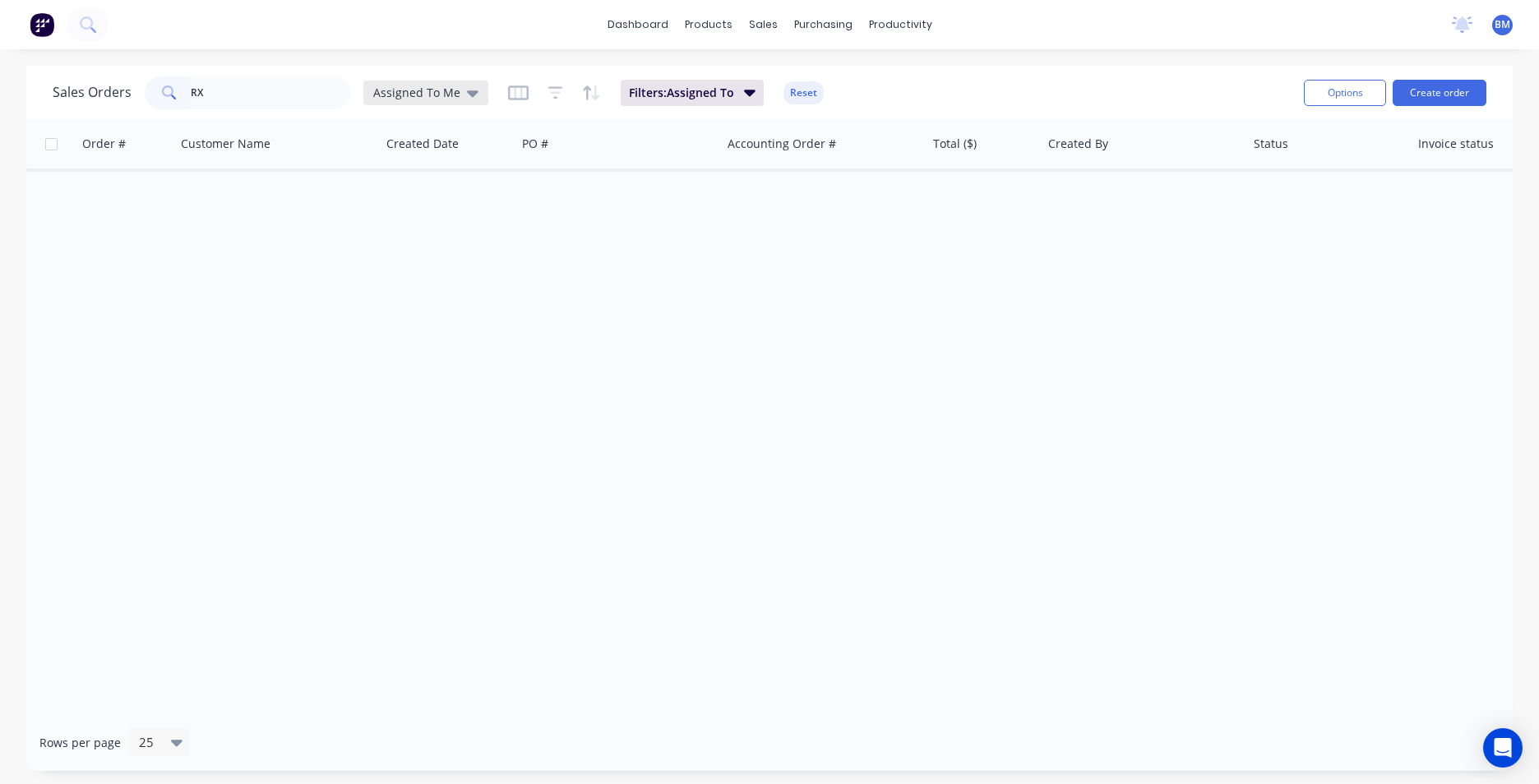
click at [411, 91] on span "Assigned To Me" at bounding box center [416, 92] width 87 height 17
click at [408, 239] on button "None" at bounding box center [461, 233] width 187 height 19
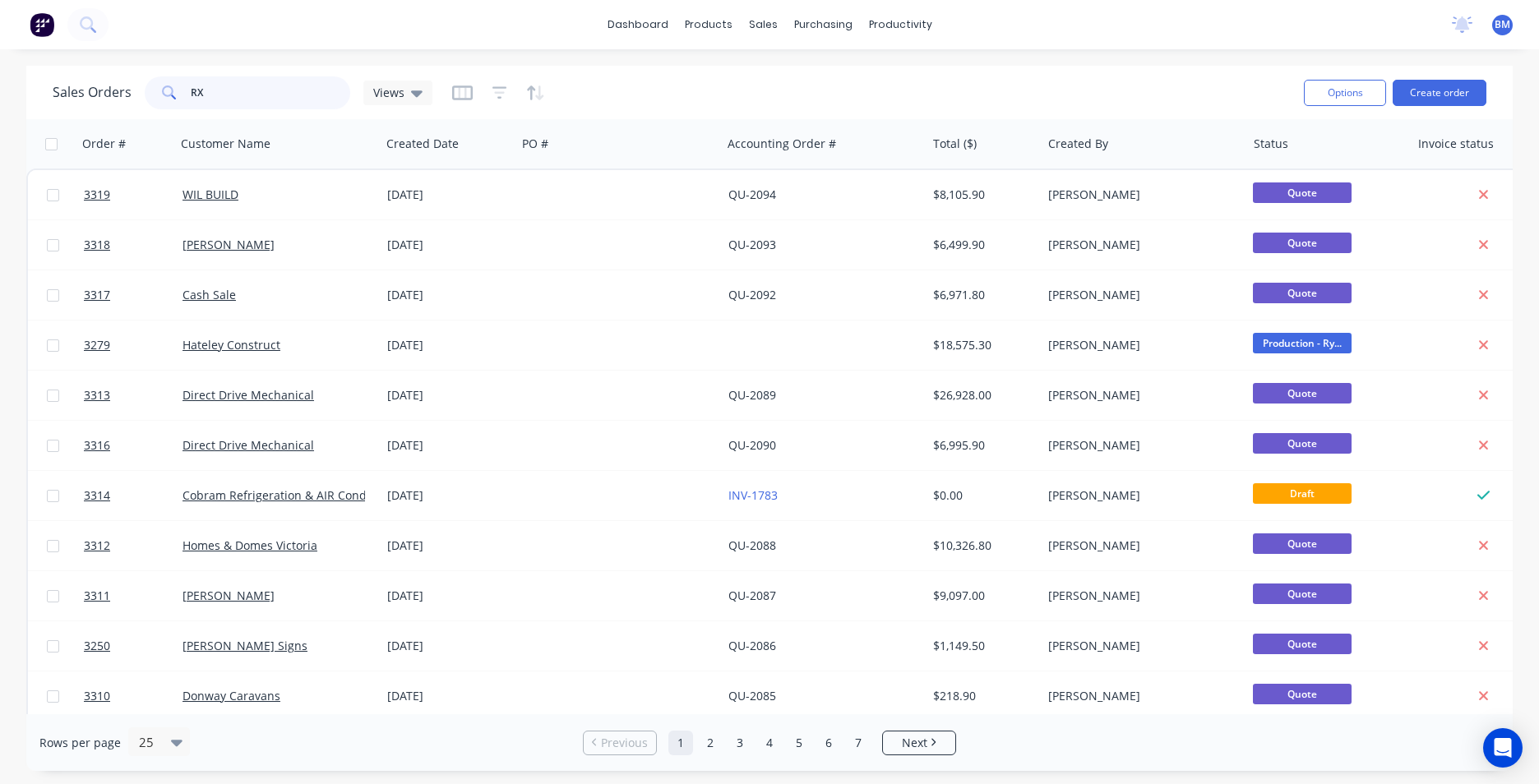
click at [245, 95] on input "RX" at bounding box center [270, 93] width 160 height 33
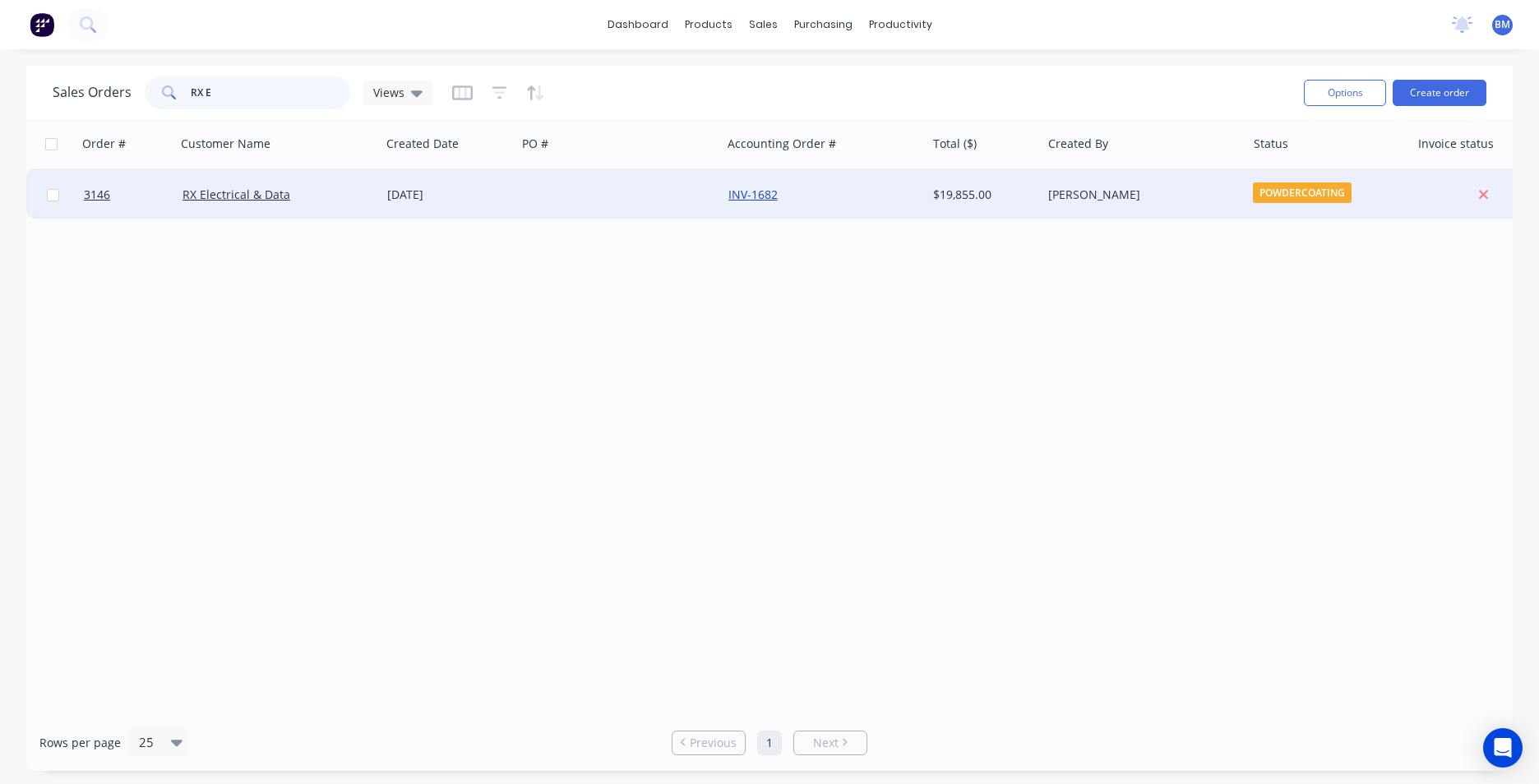
type input "RX E"
click at [763, 190] on link "INV-1682" at bounding box center [753, 195] width 49 height 15
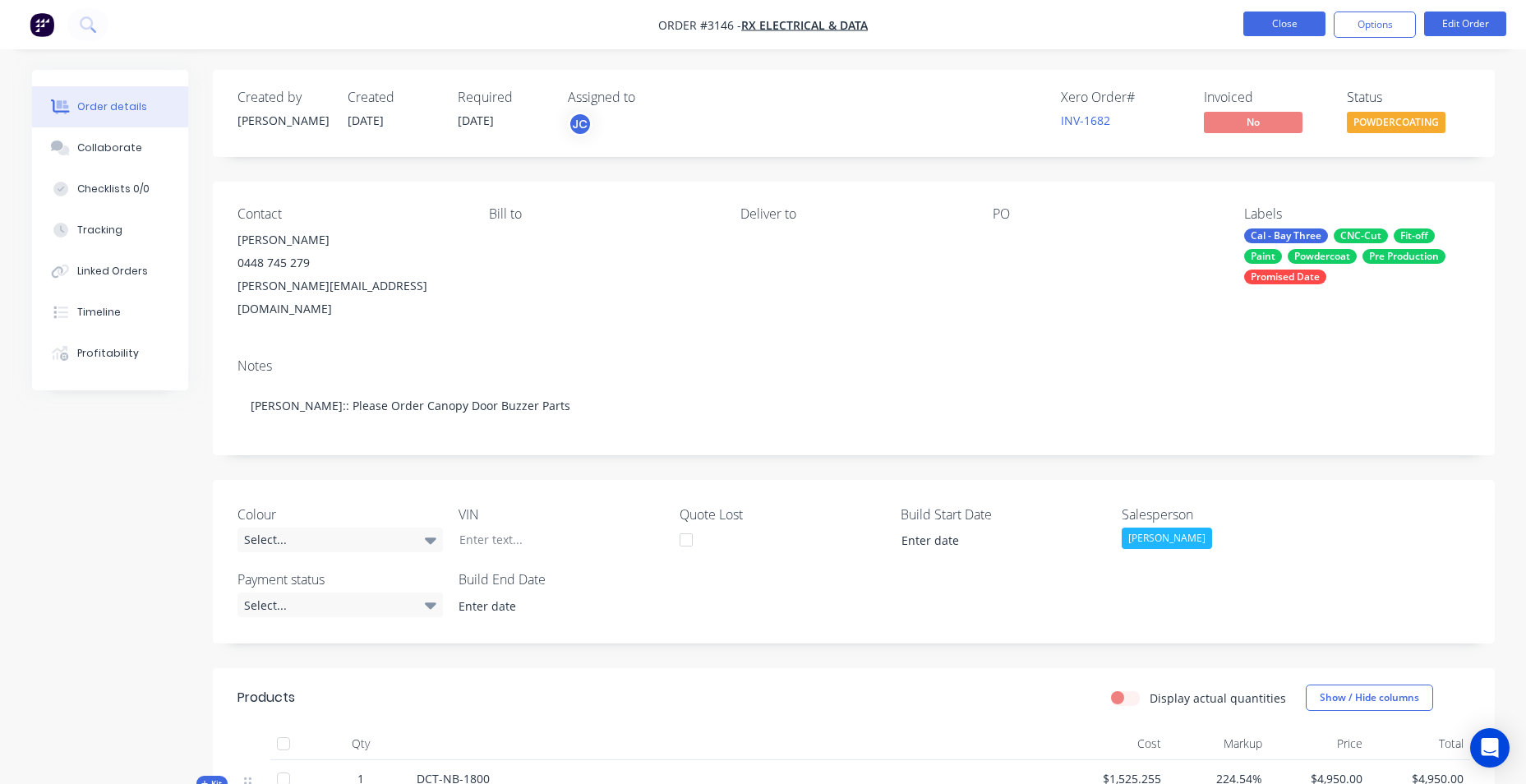
click at [1281, 17] on button "Close" at bounding box center [1284, 24] width 82 height 25
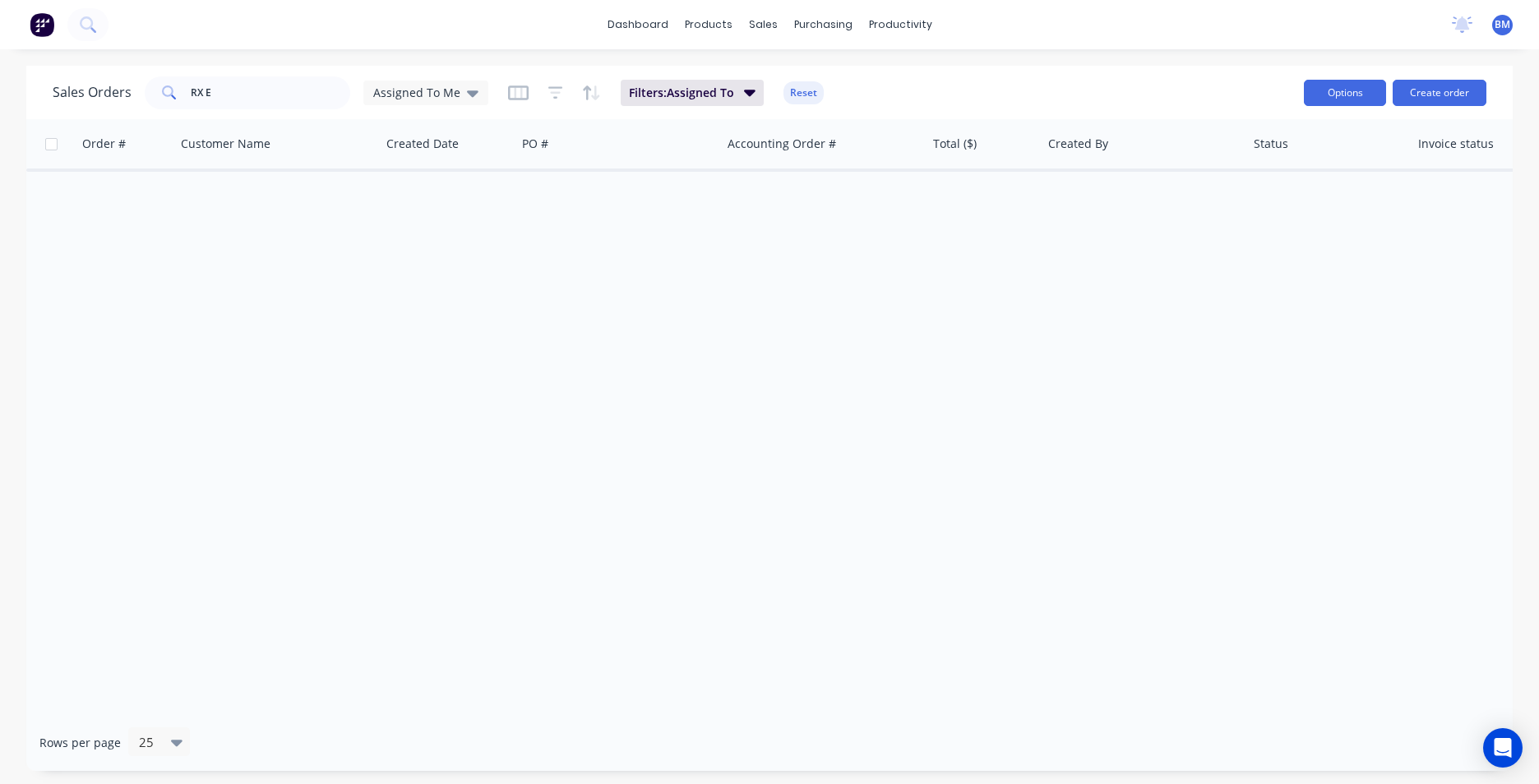
click at [1334, 88] on button "Options" at bounding box center [1345, 92] width 82 height 26
click at [1132, 97] on div "Sales Orders RX E Assigned To Me Filters: Assigned To Reset" at bounding box center [671, 92] width 1238 height 40
click at [1423, 88] on button "Create order" at bounding box center [1439, 92] width 94 height 26
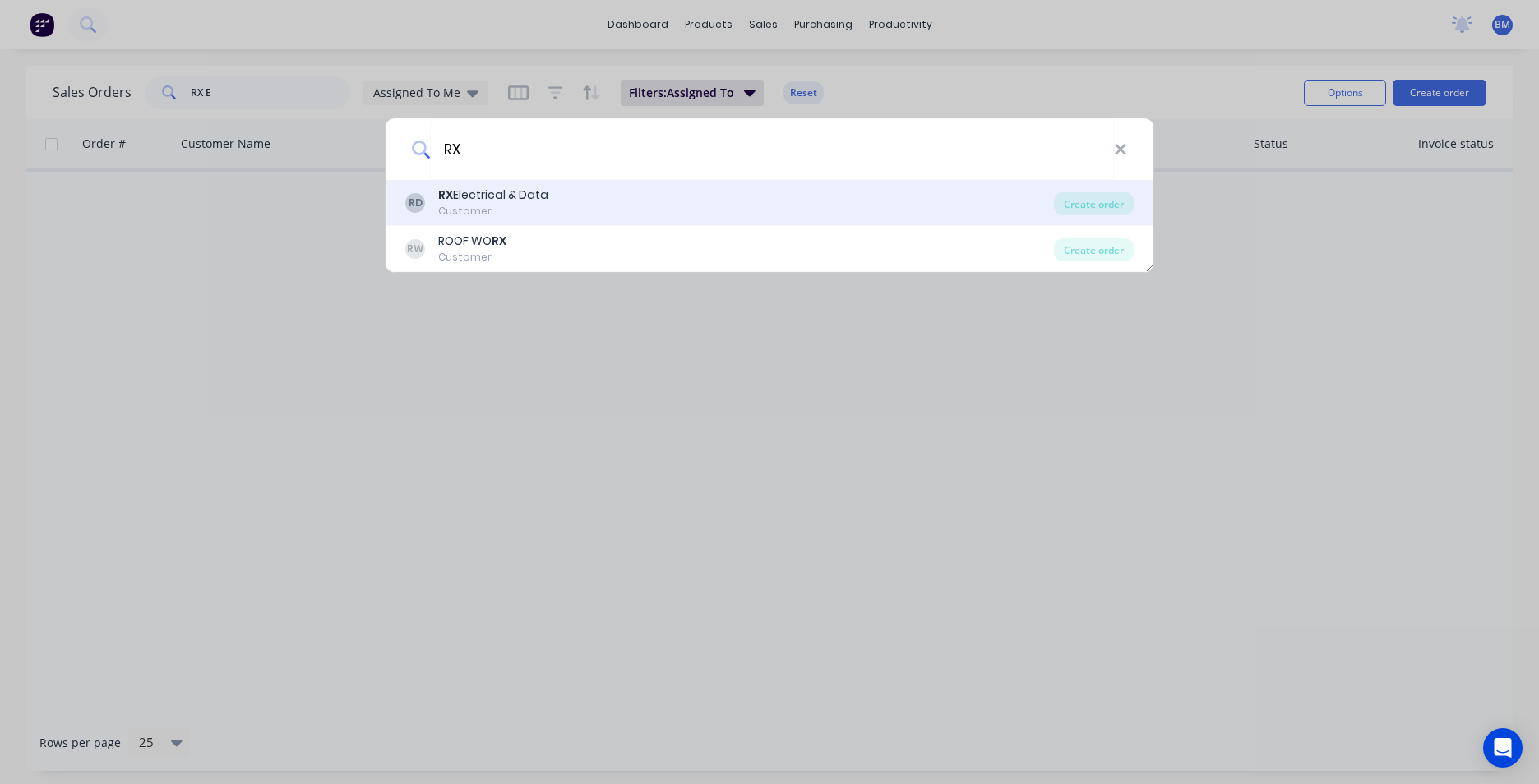
type input "RX"
click at [580, 216] on div "RD RX Electrical & Data Customer" at bounding box center [730, 202] width 648 height 32
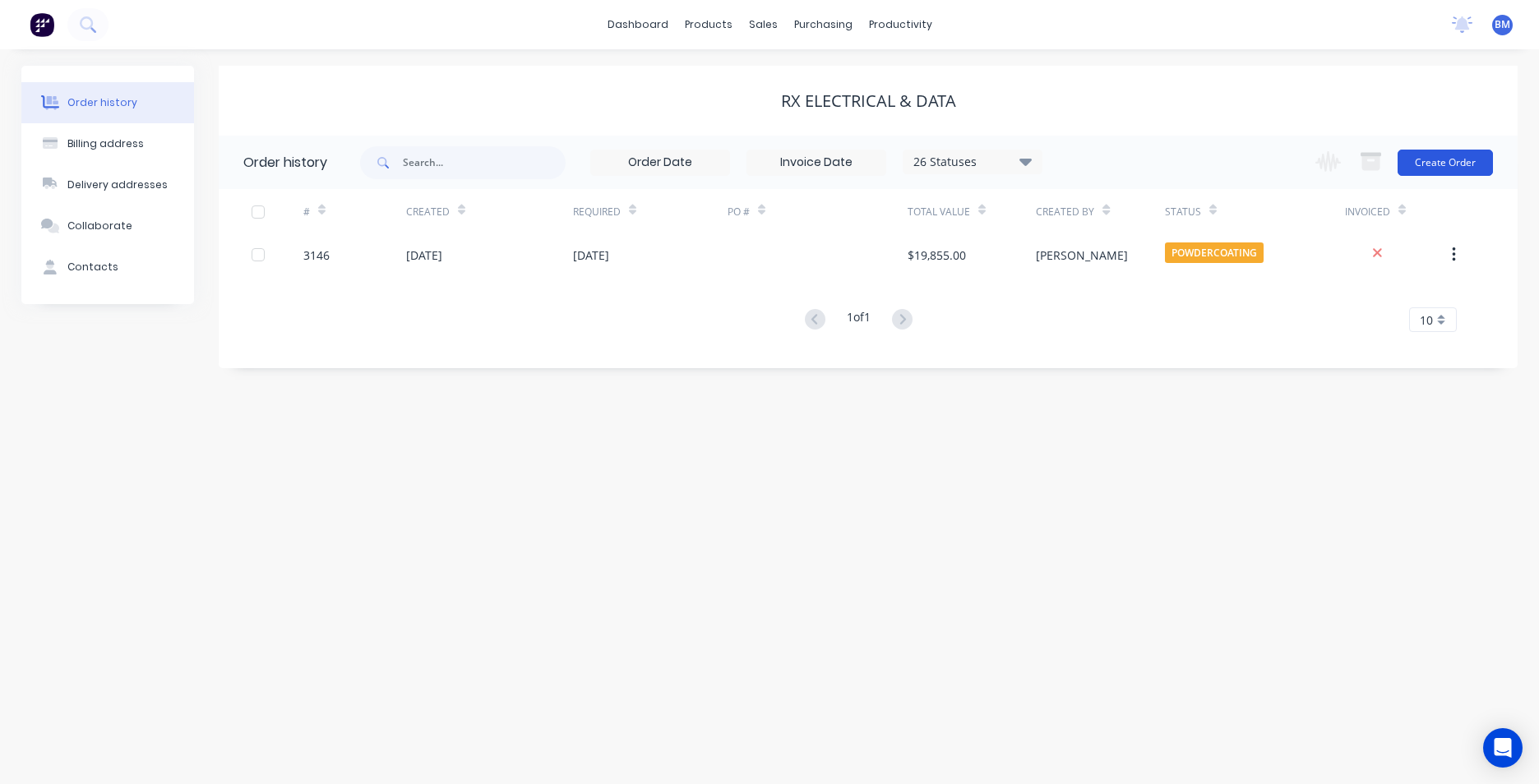
click at [1442, 156] on button "Create Order" at bounding box center [1444, 162] width 95 height 26
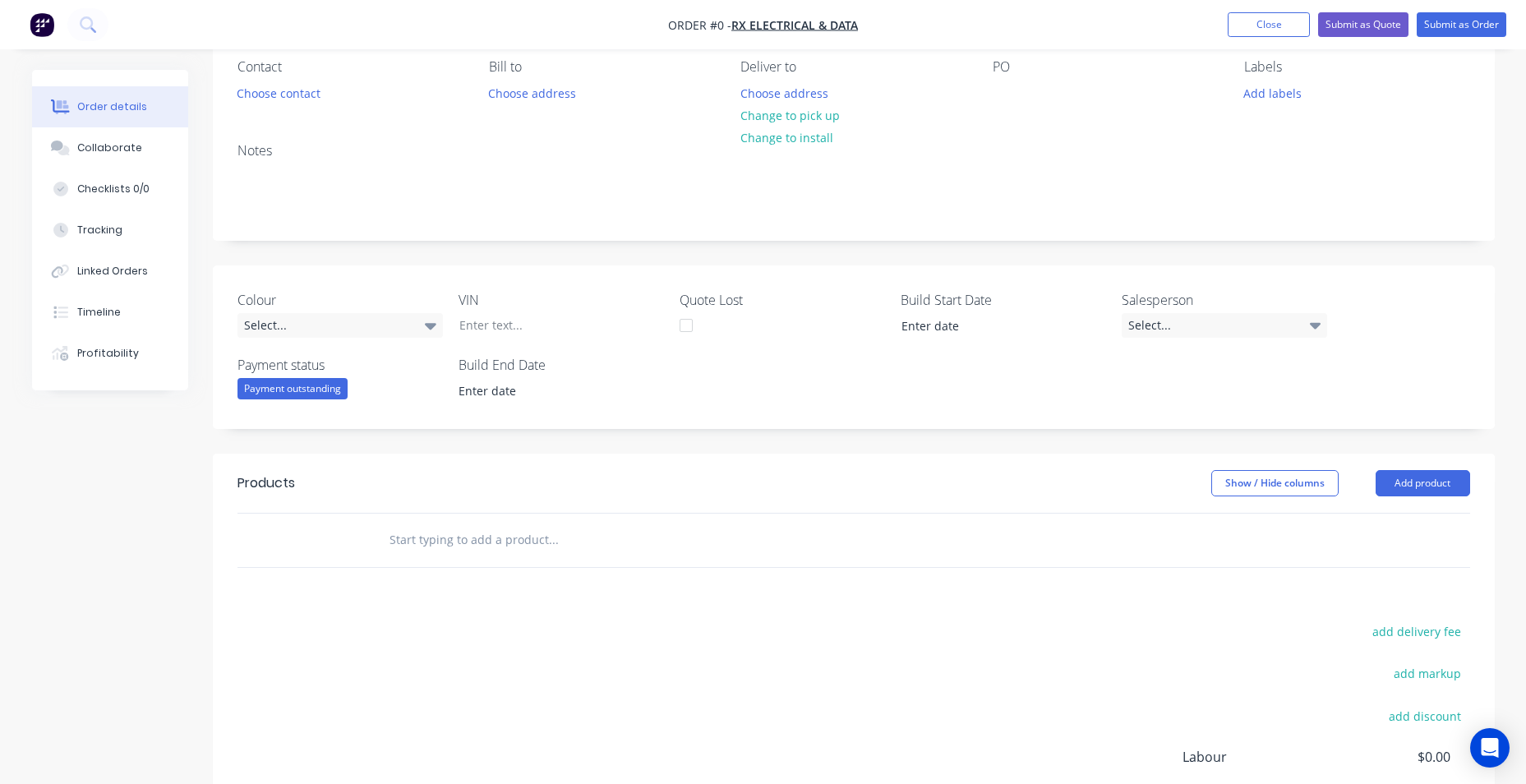
scroll to position [351, 0]
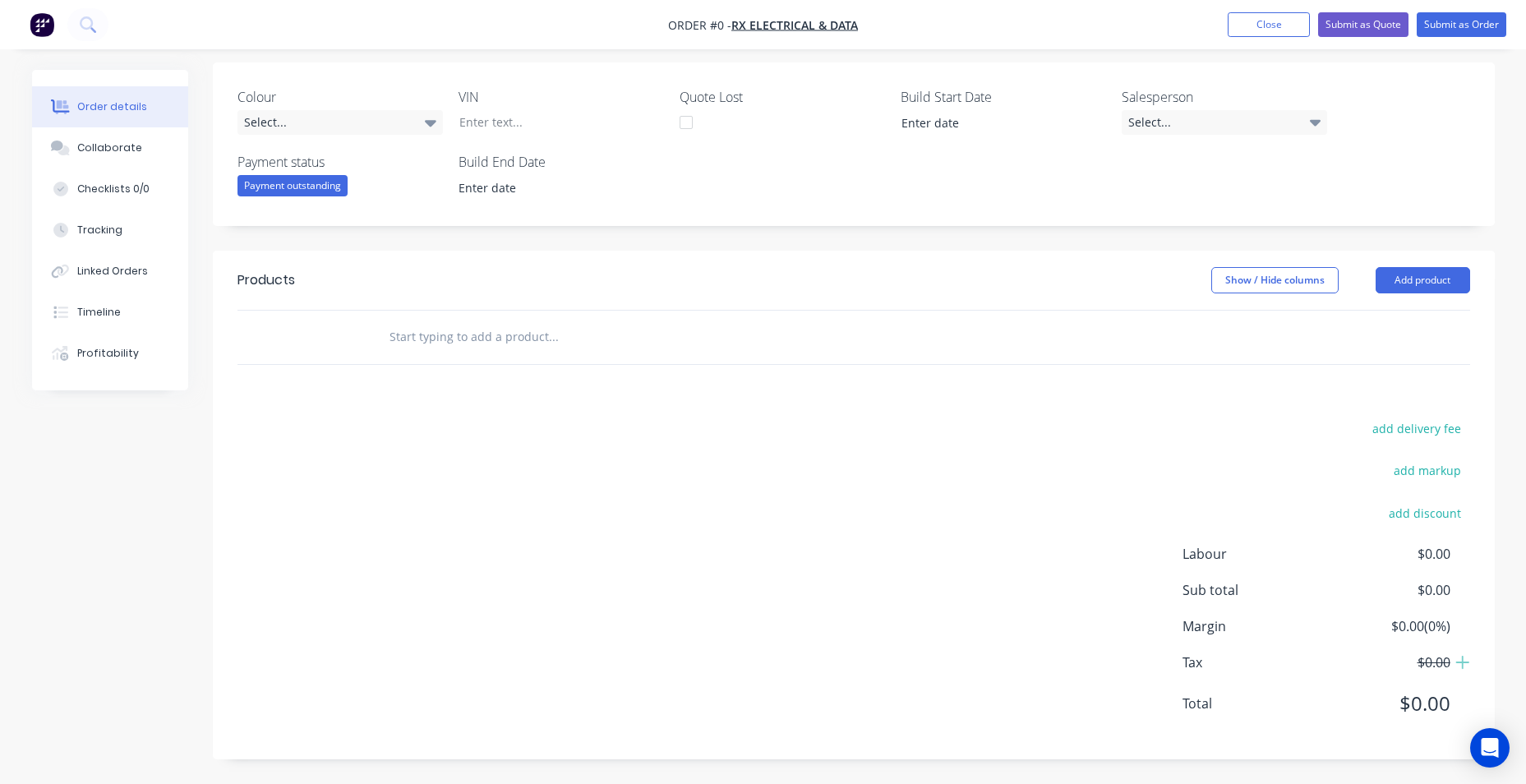
click at [497, 347] on input "text" at bounding box center [552, 336] width 329 height 33
click at [1448, 273] on button "Add product" at bounding box center [1422, 280] width 95 height 26
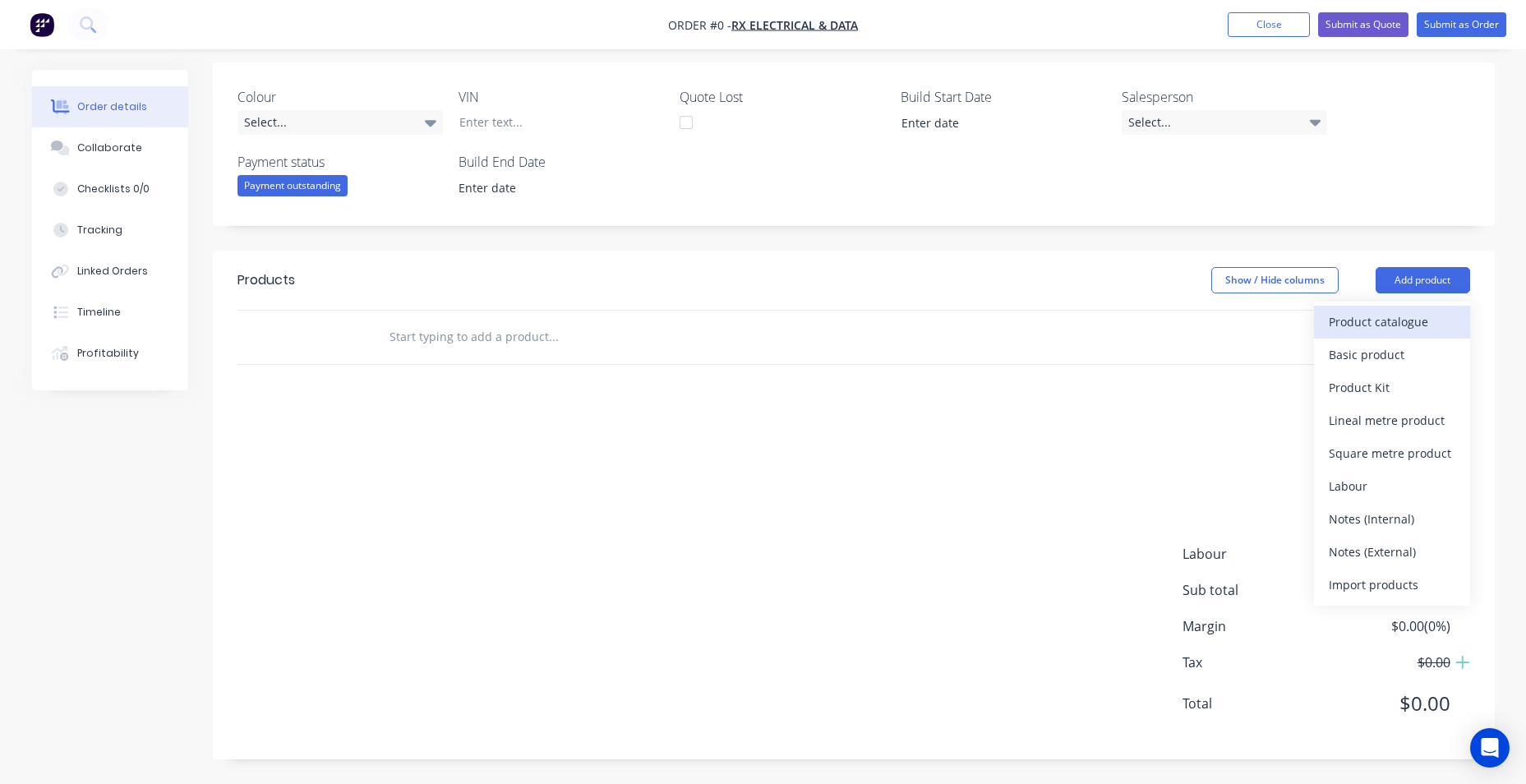
click at [1448, 325] on div "Product catalogue" at bounding box center [1392, 321] width 127 height 24
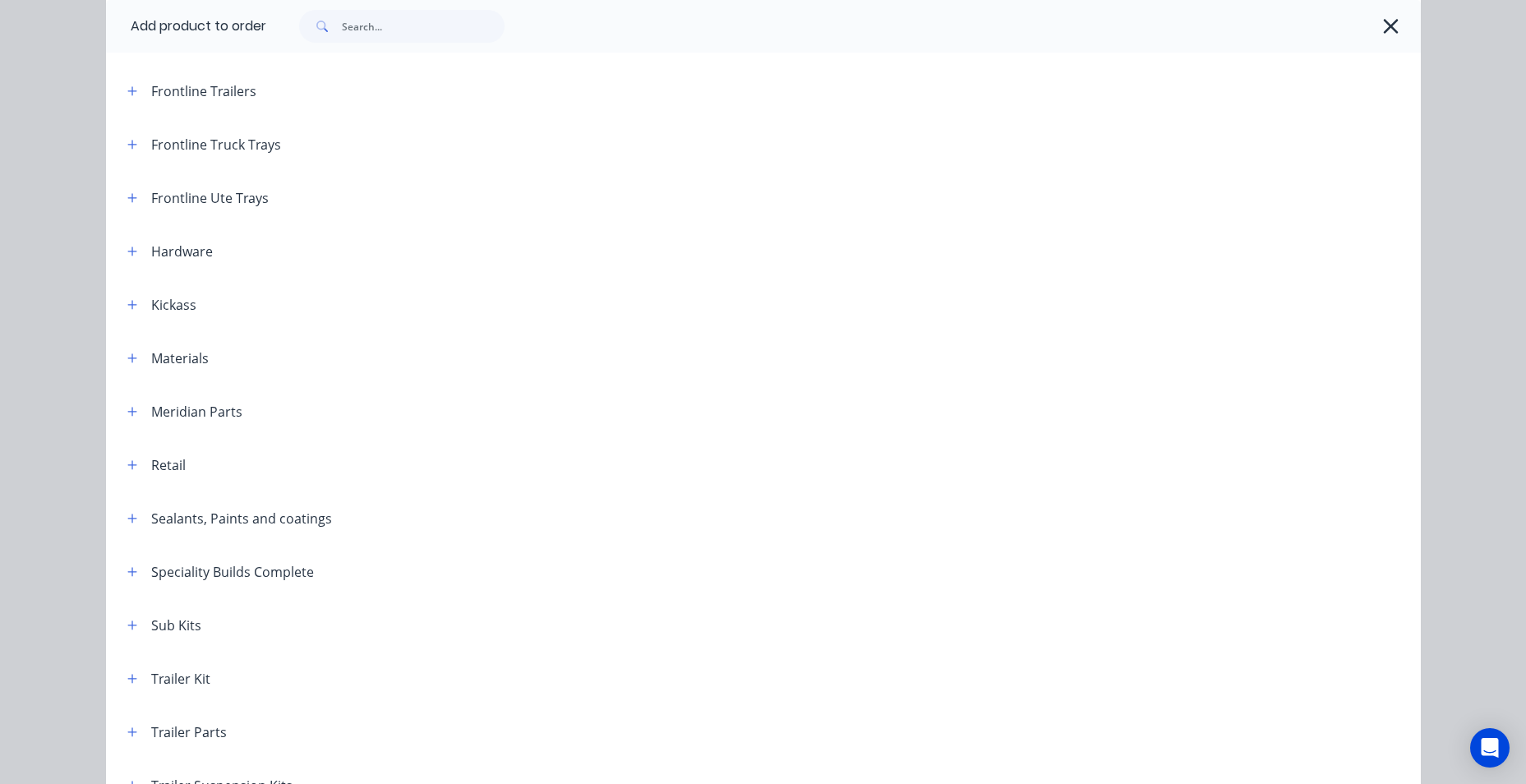
scroll to position [290, 0]
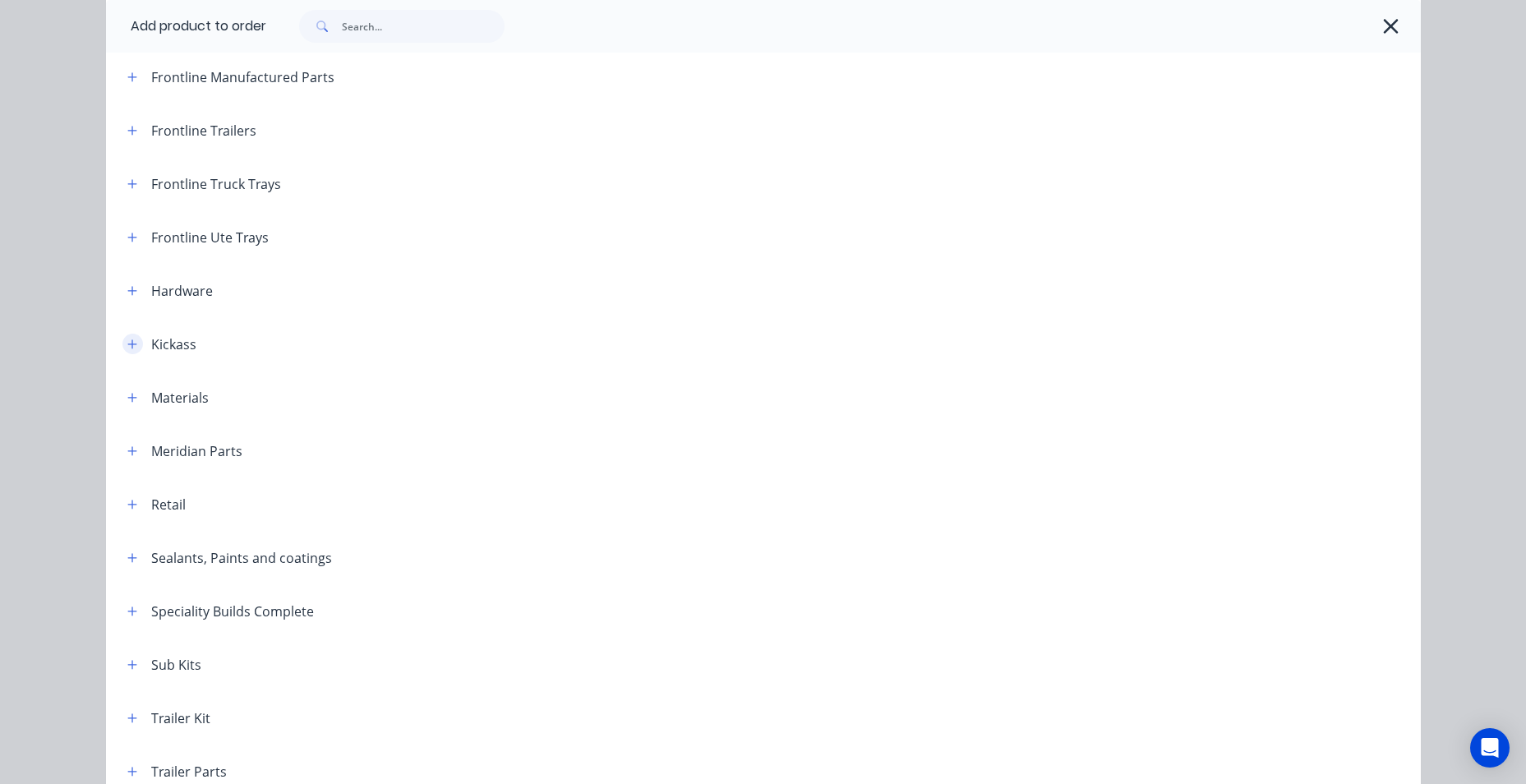
click at [129, 348] on icon "button" at bounding box center [132, 344] width 10 height 12
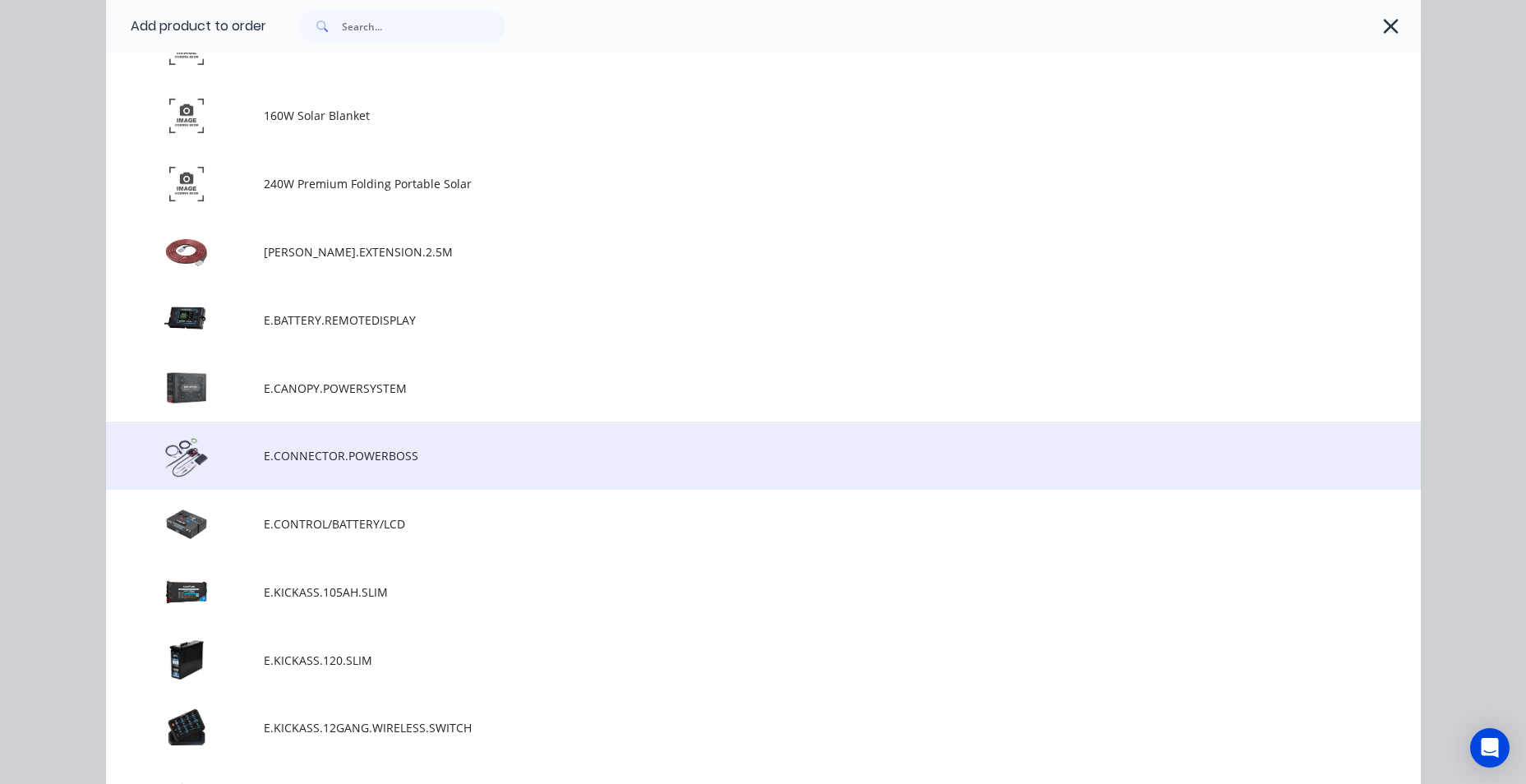
scroll to position [783, 0]
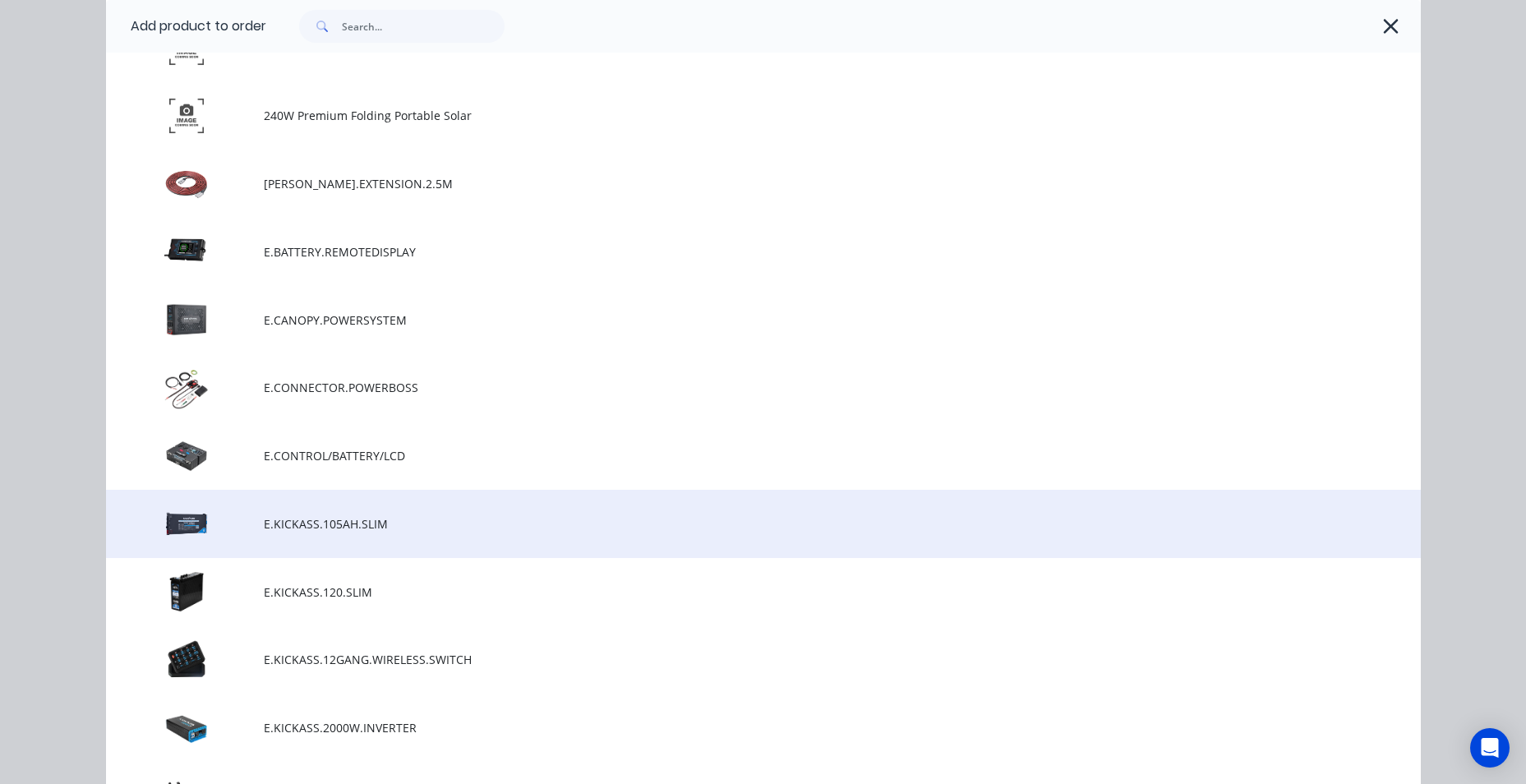
click at [264, 527] on span "E.KICKASS.105AH.SLIM" at bounding box center [726, 524] width 925 height 17
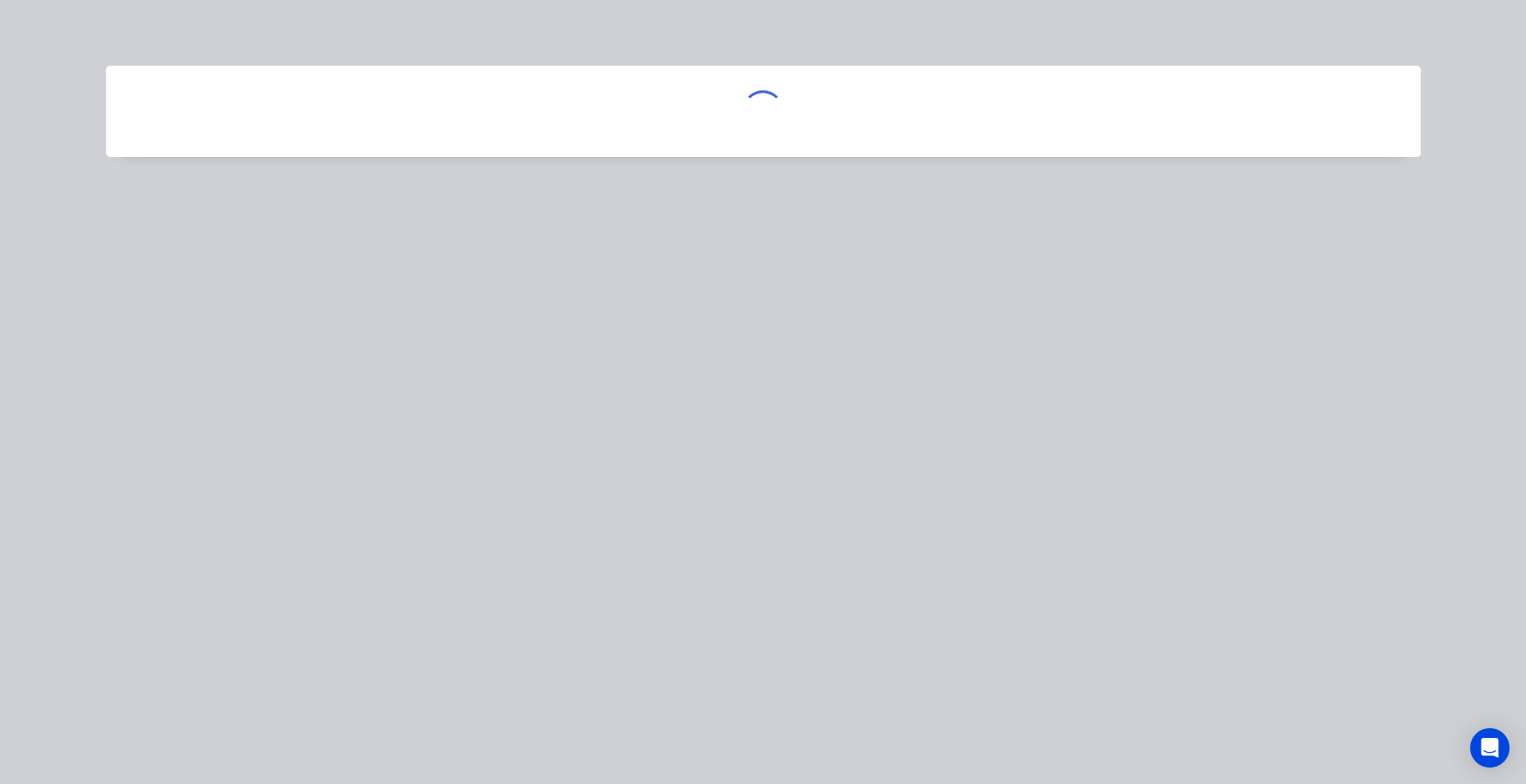
scroll to position [0, 0]
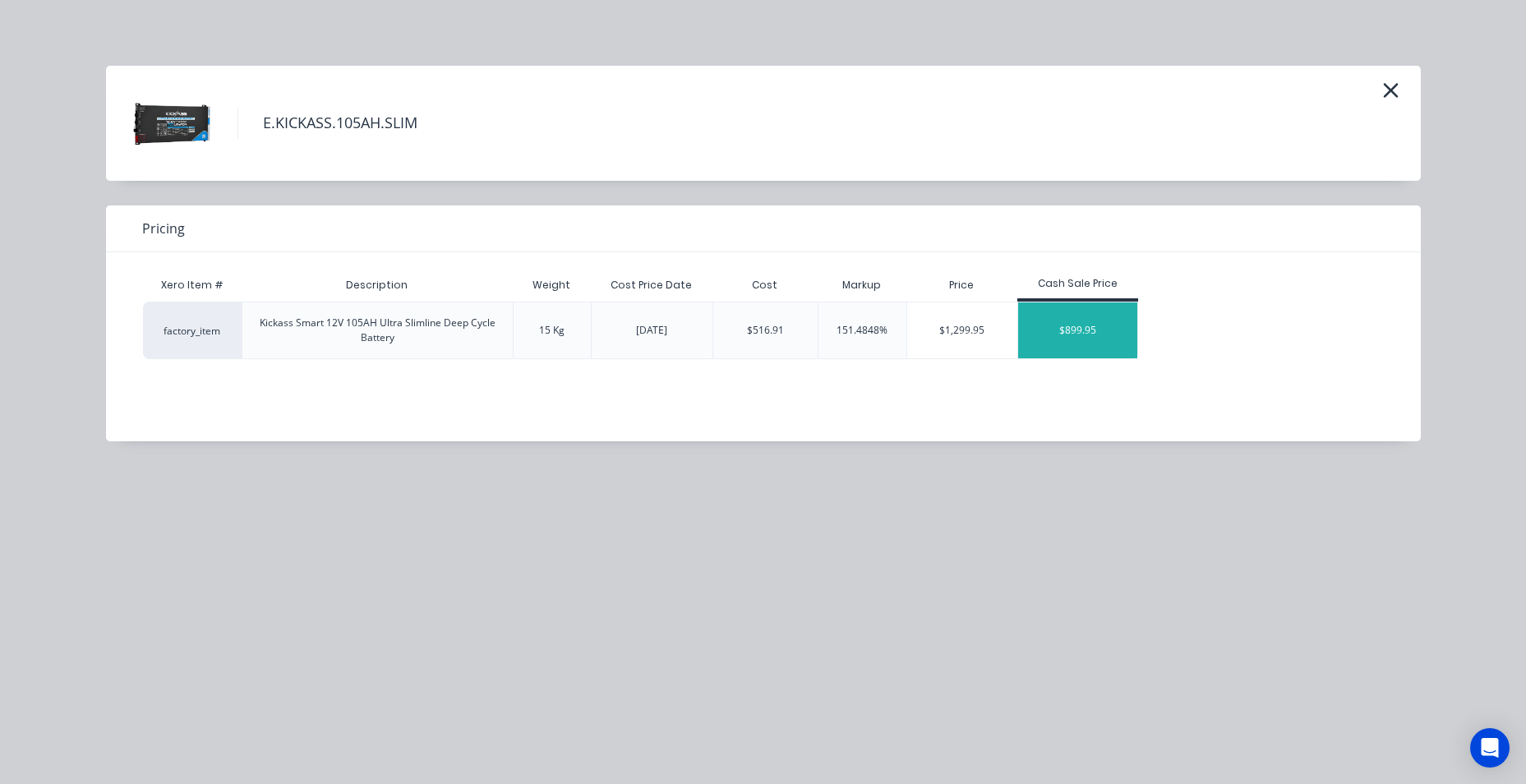
click at [1114, 344] on div "$899.95" at bounding box center [1077, 330] width 120 height 56
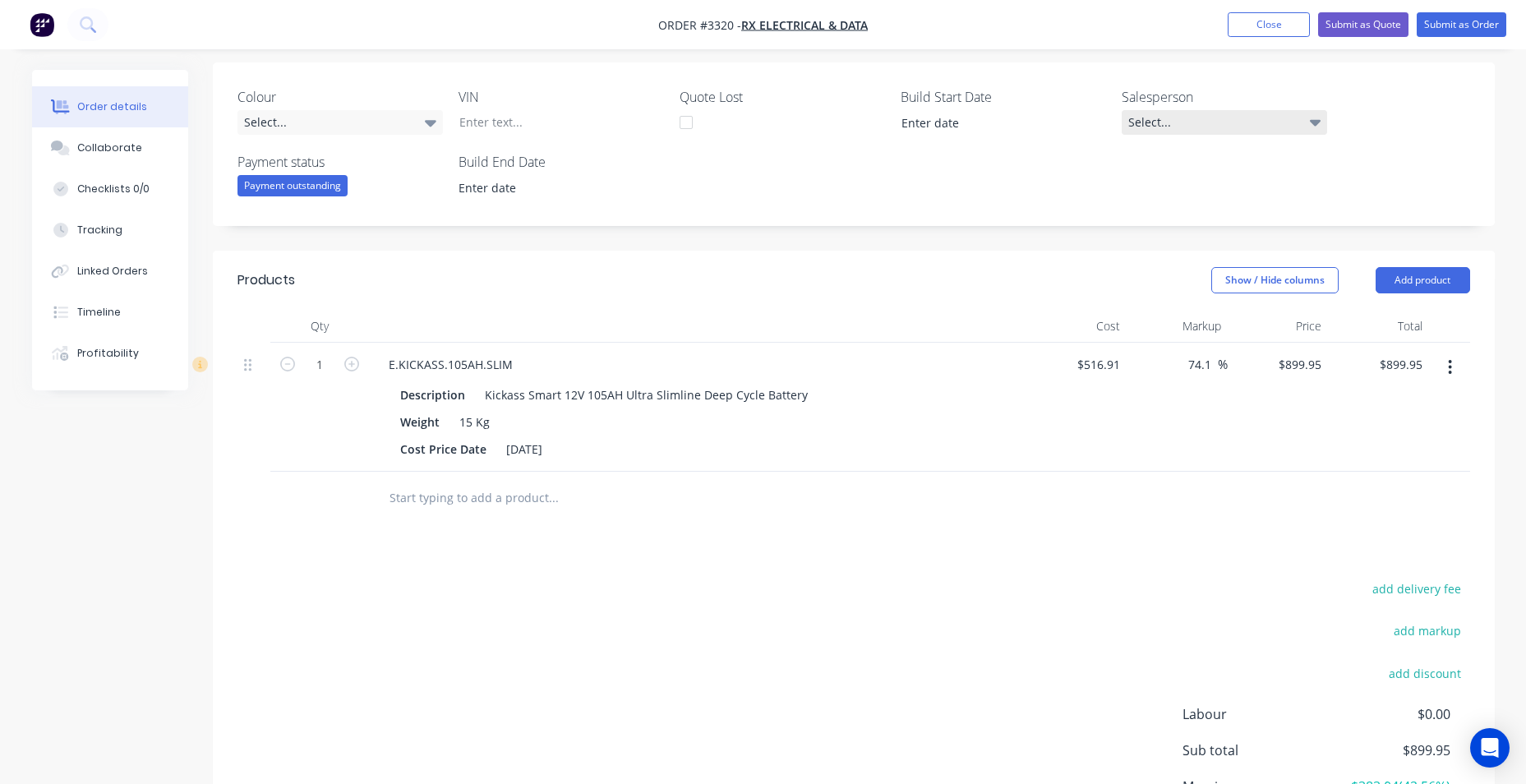
click at [1220, 117] on div "Select..." at bounding box center [1224, 123] width 205 height 25
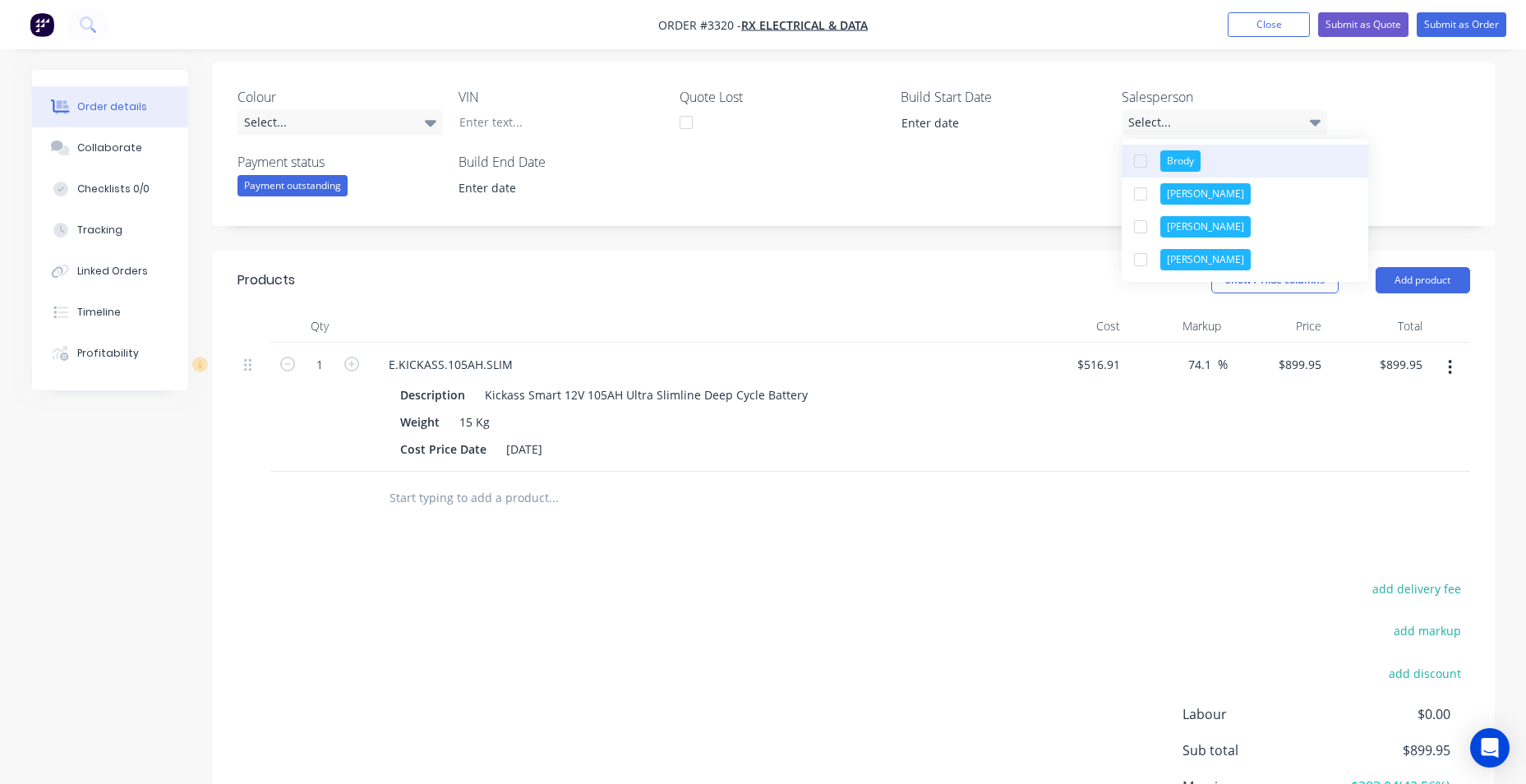
click at [1212, 158] on button "Brody" at bounding box center [1244, 161] width 246 height 33
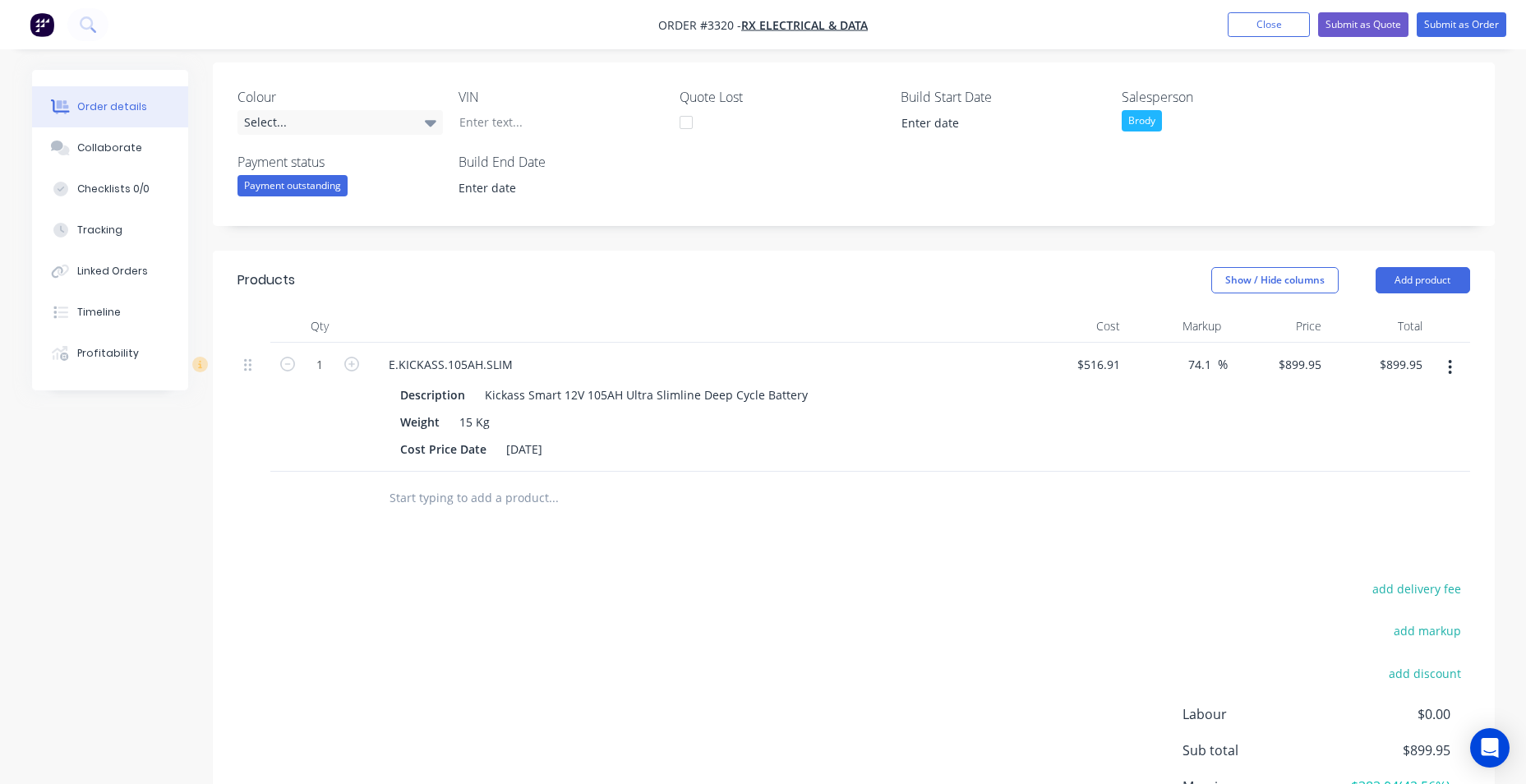
click at [1369, 82] on div "Colour Select... VIN Quote Lost Build Start Date Salesperson Brody Payment stat…" at bounding box center [853, 144] width 1282 height 164
click at [1374, 273] on div "Show / Hide columns" at bounding box center [1293, 280] width 164 height 26
click at [1379, 274] on button "Add product" at bounding box center [1422, 280] width 95 height 26
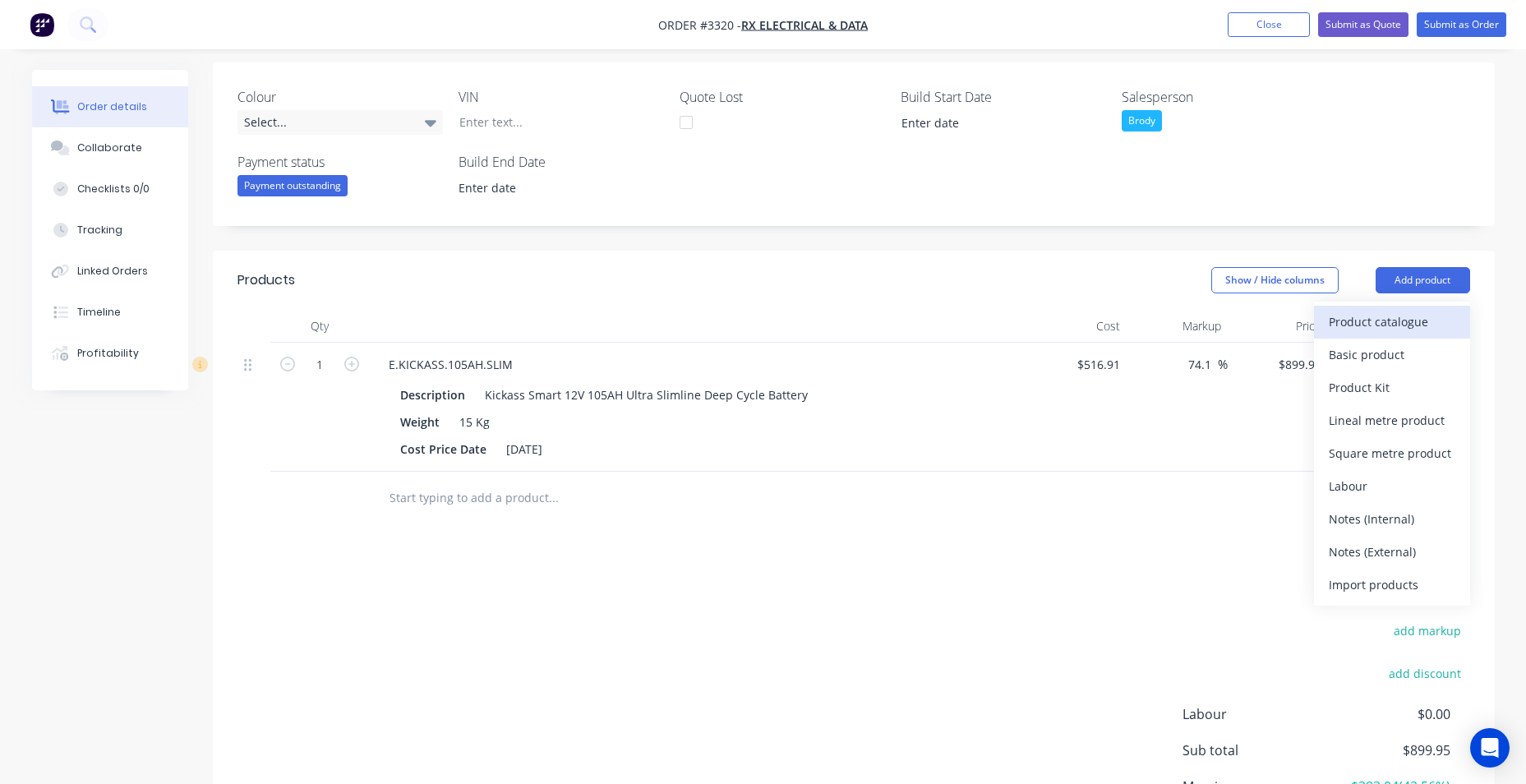
click at [1357, 321] on div "Product catalogue" at bounding box center [1392, 321] width 127 height 24
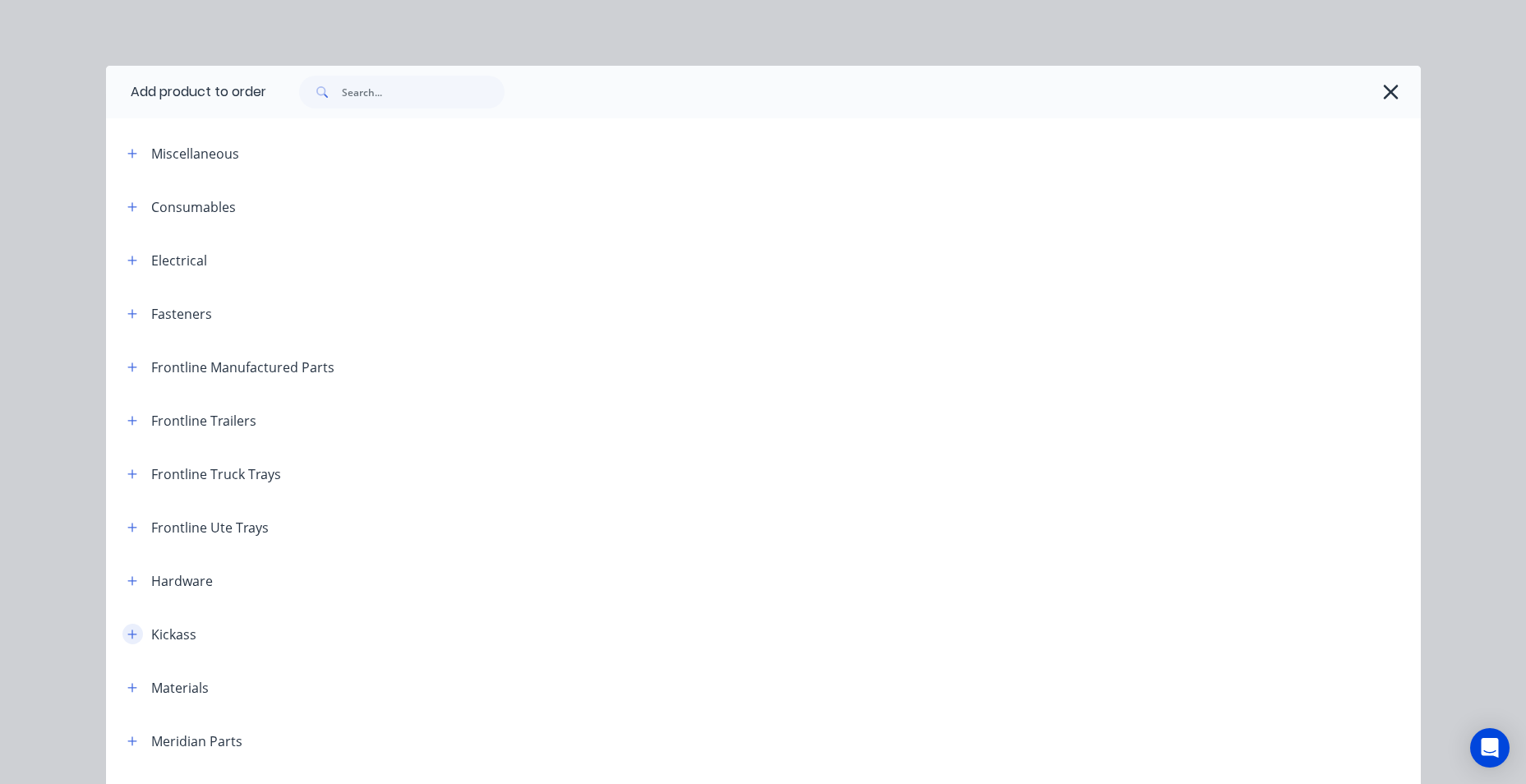
click at [127, 634] on icon "button" at bounding box center [131, 634] width 9 height 9
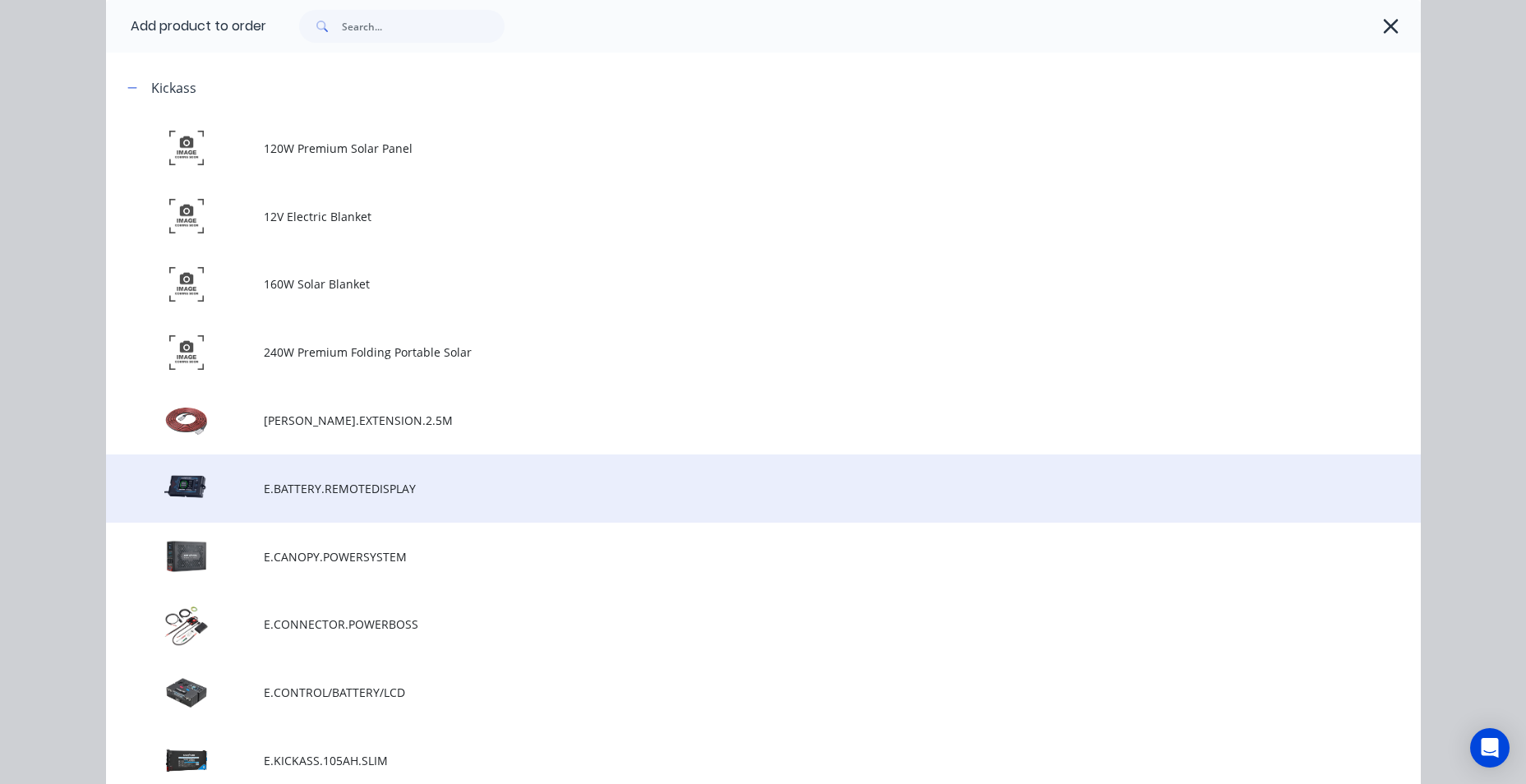
scroll to position [821, 0]
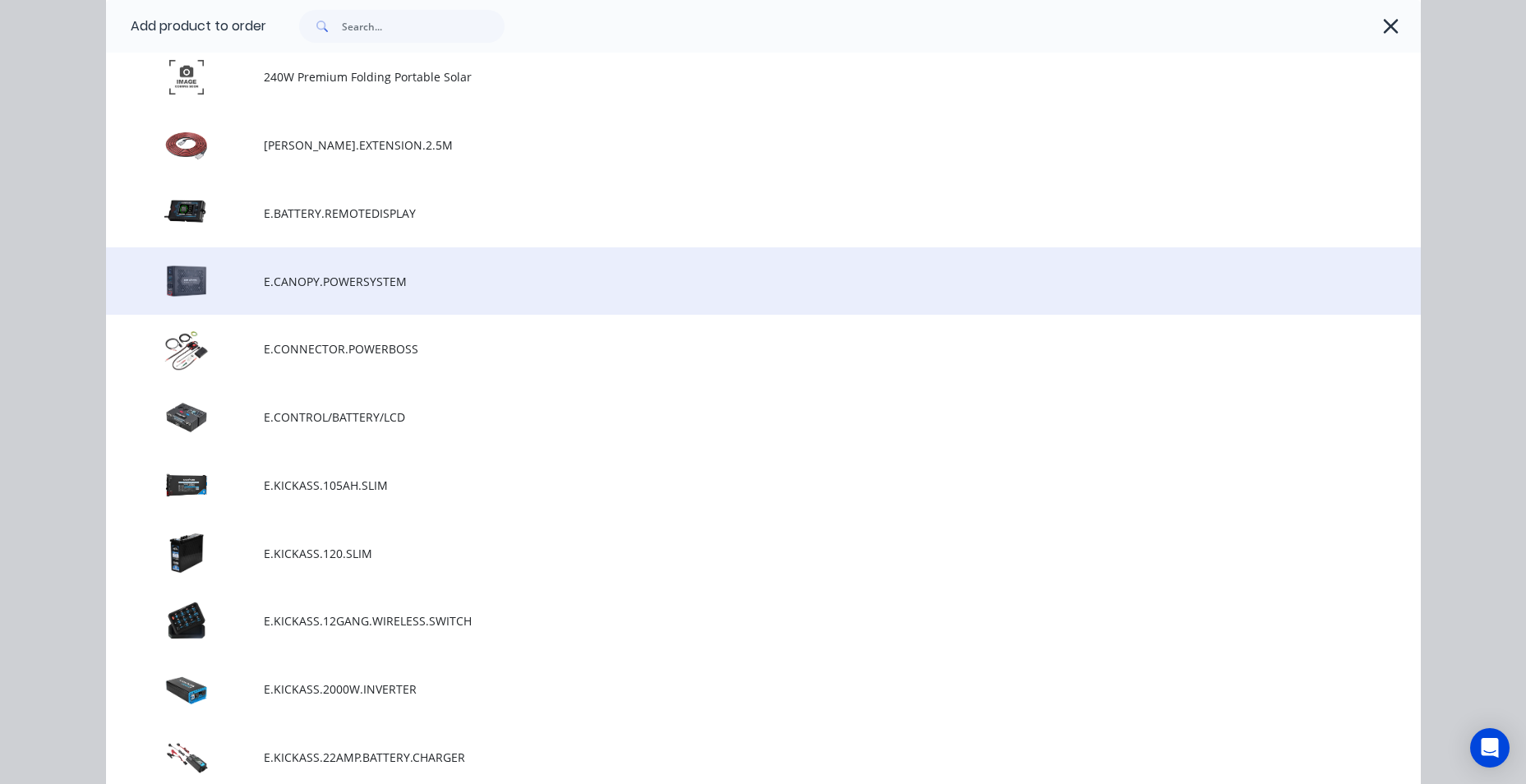
click at [233, 297] on td at bounding box center [185, 281] width 158 height 68
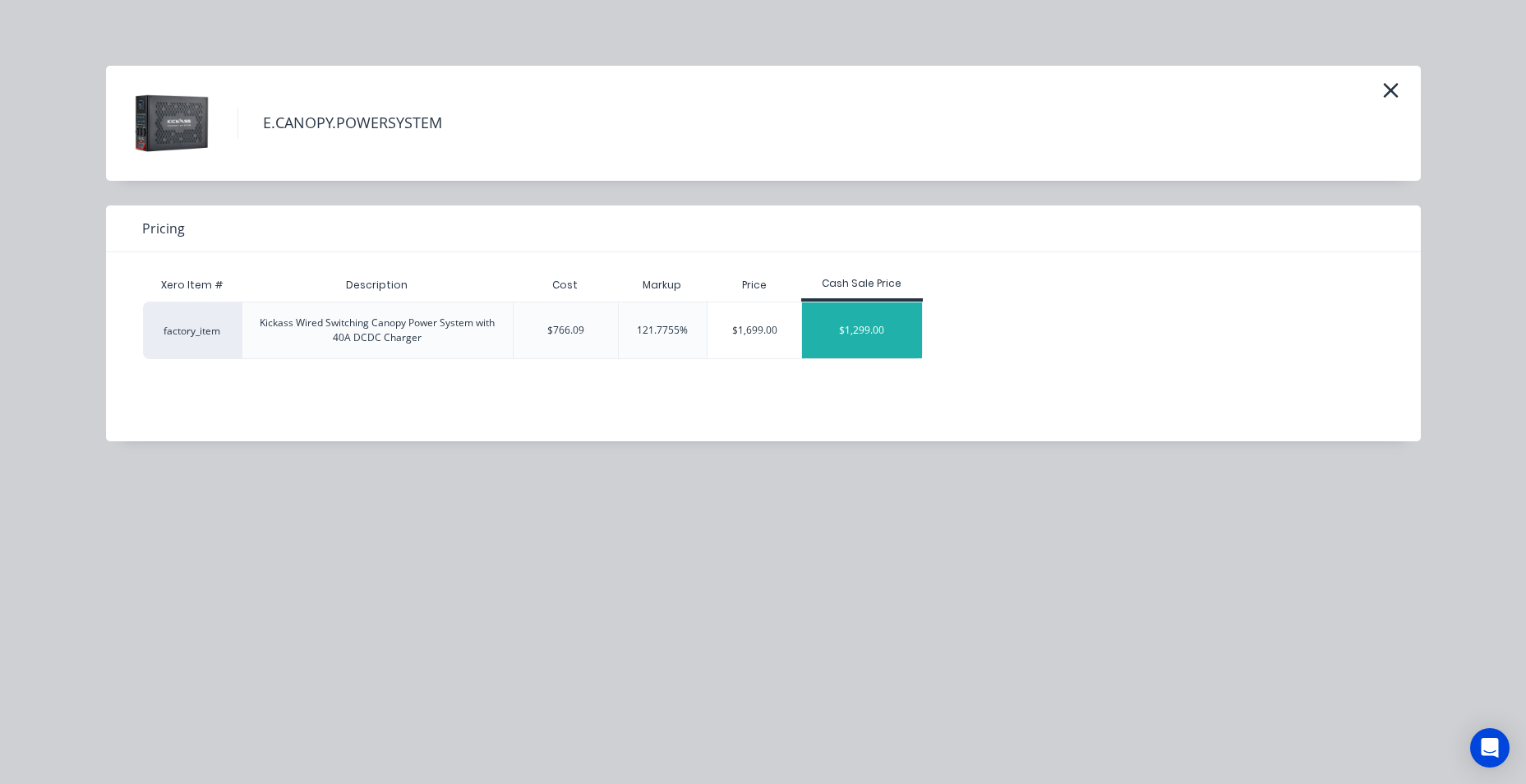
click at [913, 340] on div "$1,299.00" at bounding box center [862, 330] width 120 height 56
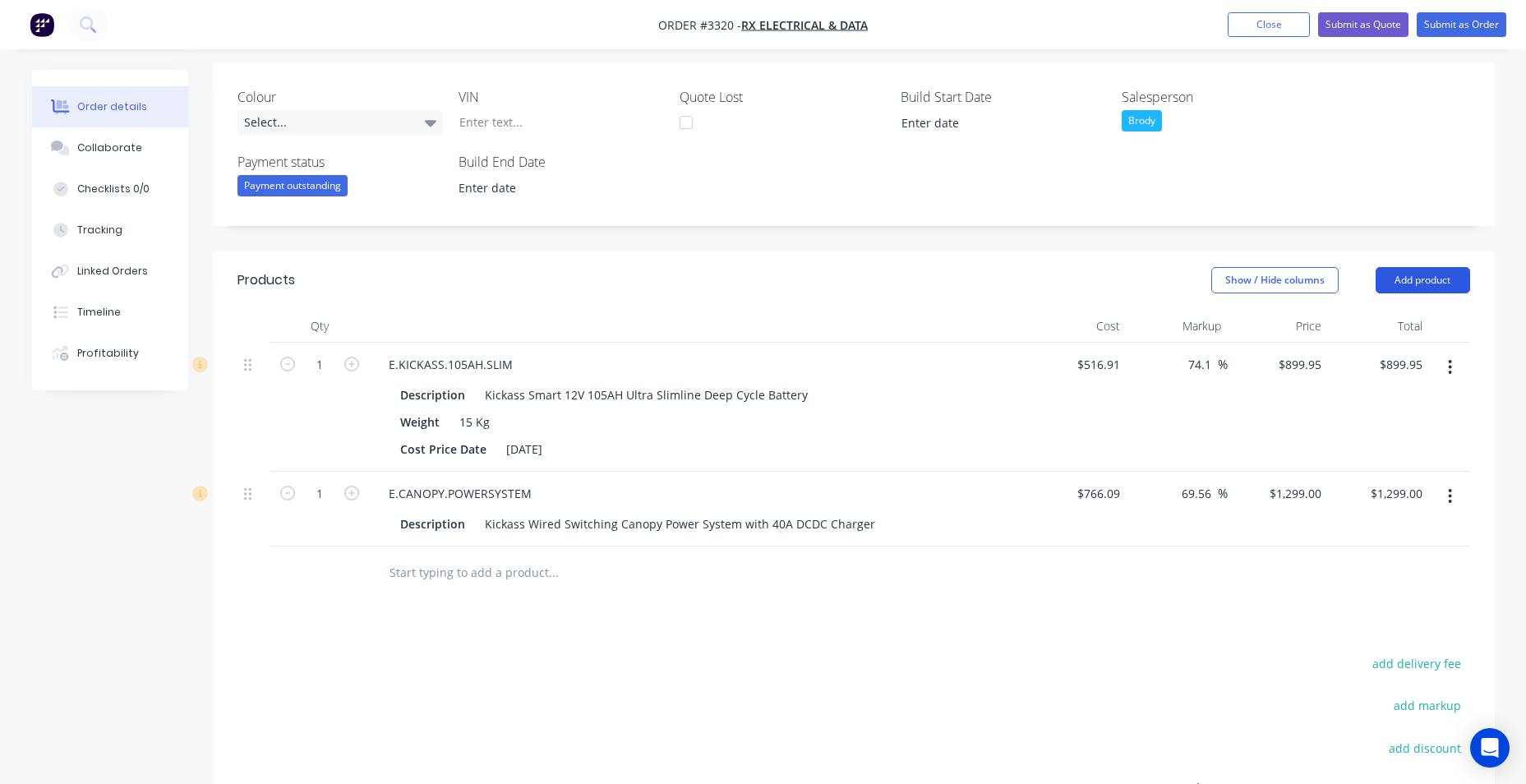
click at [1431, 285] on button "Add product" at bounding box center [1422, 280] width 95 height 26
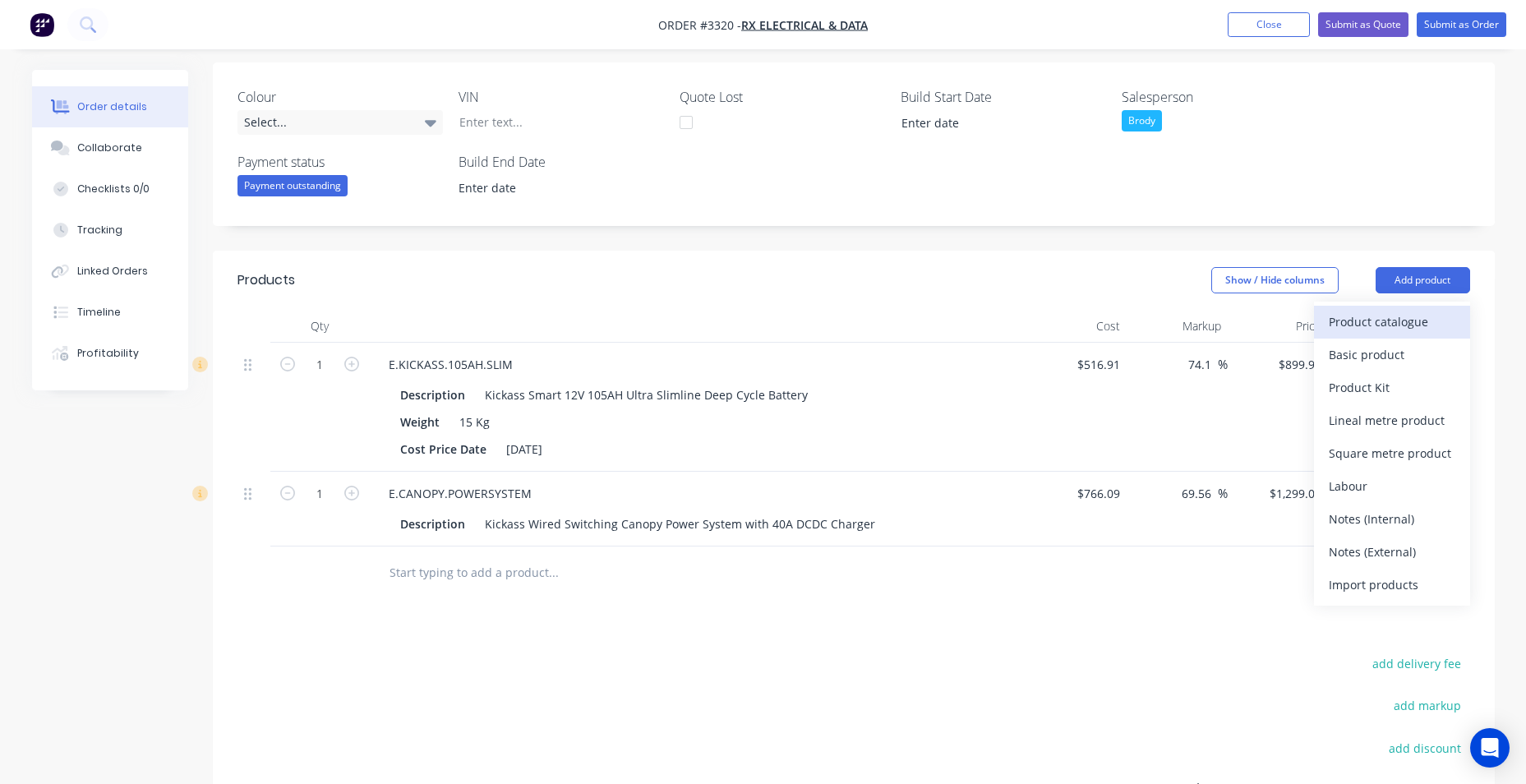
click at [1397, 336] on button "Product catalogue" at bounding box center [1392, 322] width 156 height 33
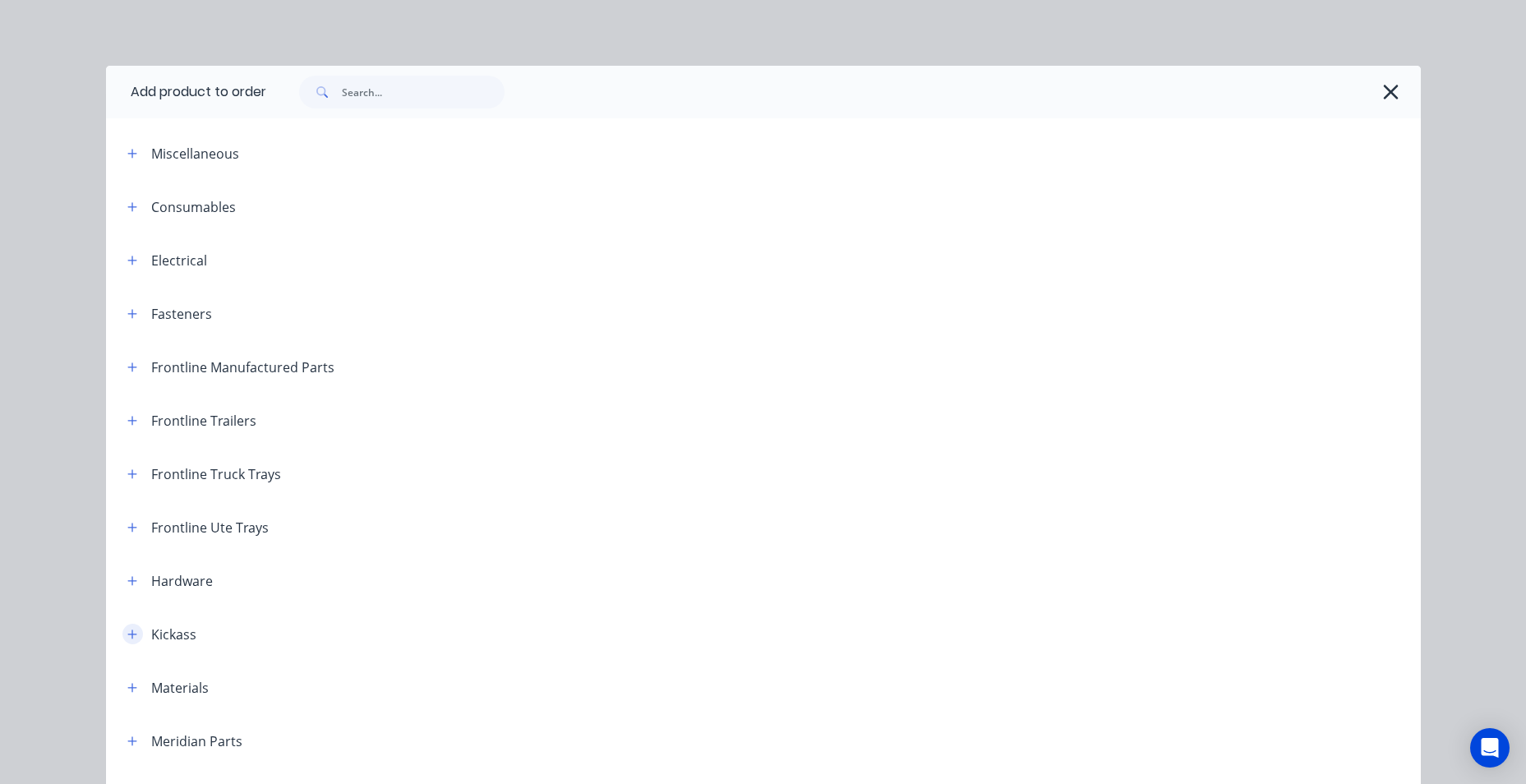
click at [123, 637] on button "button" at bounding box center [132, 634] width 20 height 20
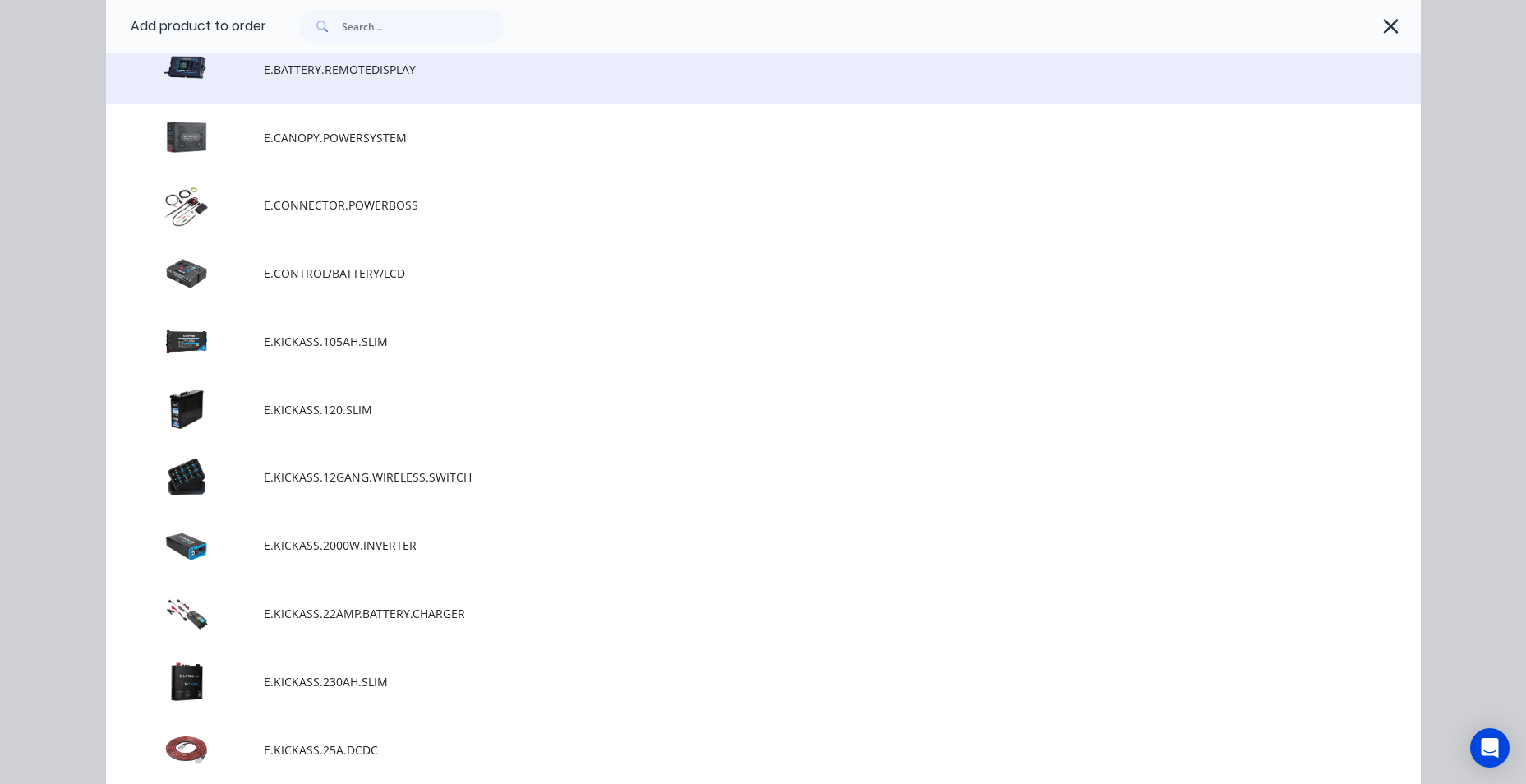
scroll to position [986, 0]
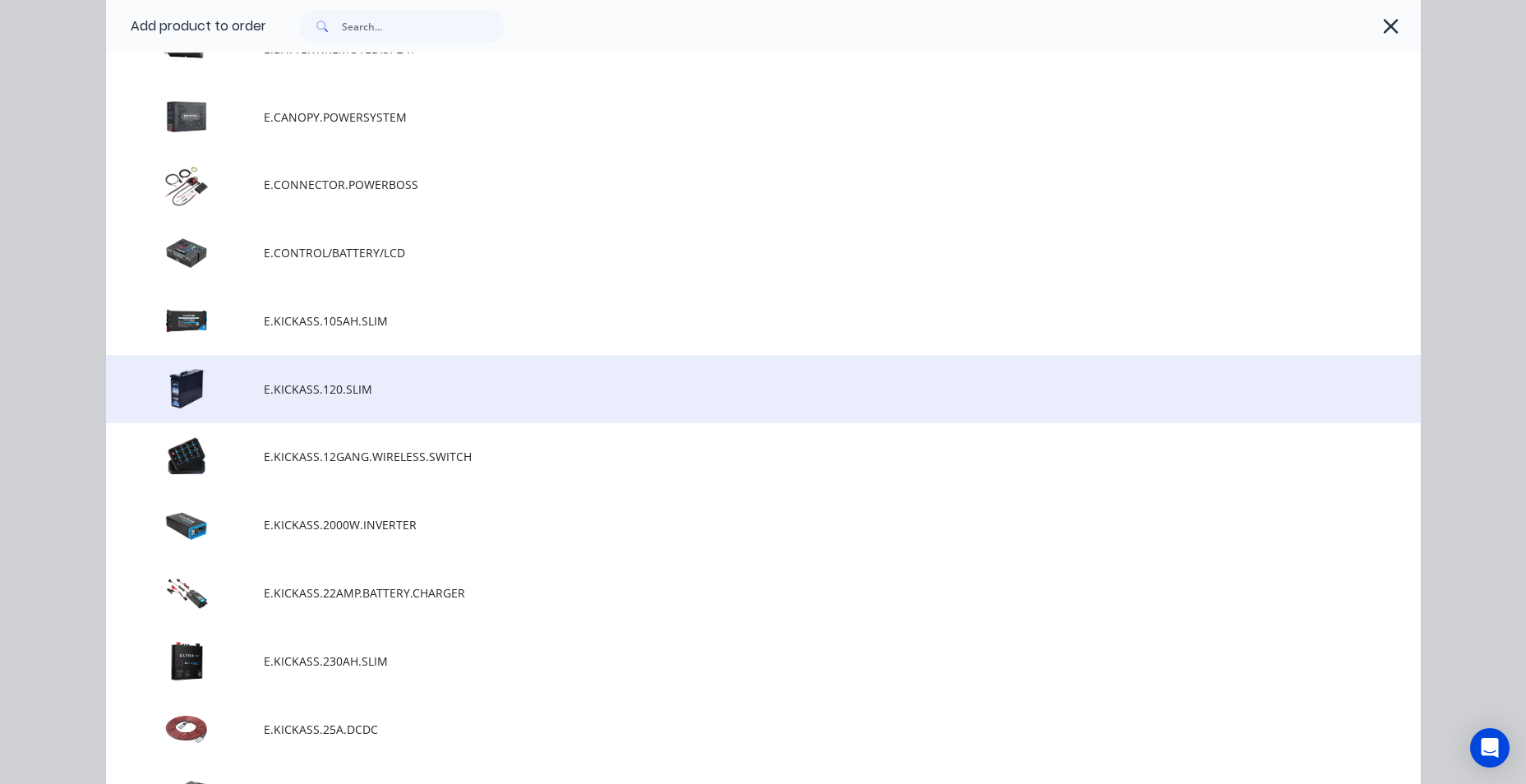
click at [308, 385] on span "E.KICKASS.120.SLIM" at bounding box center [726, 389] width 925 height 17
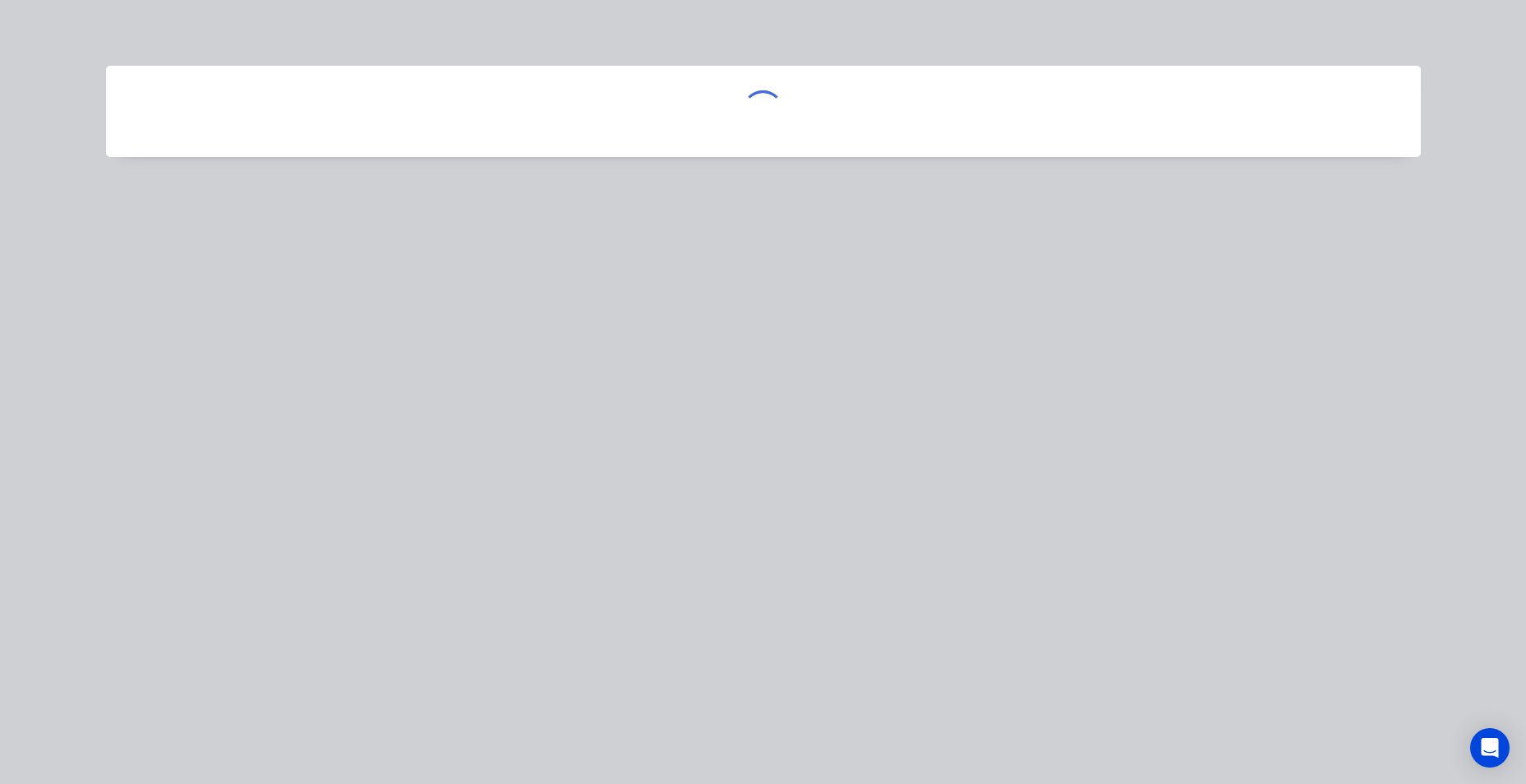
scroll to position [0, 0]
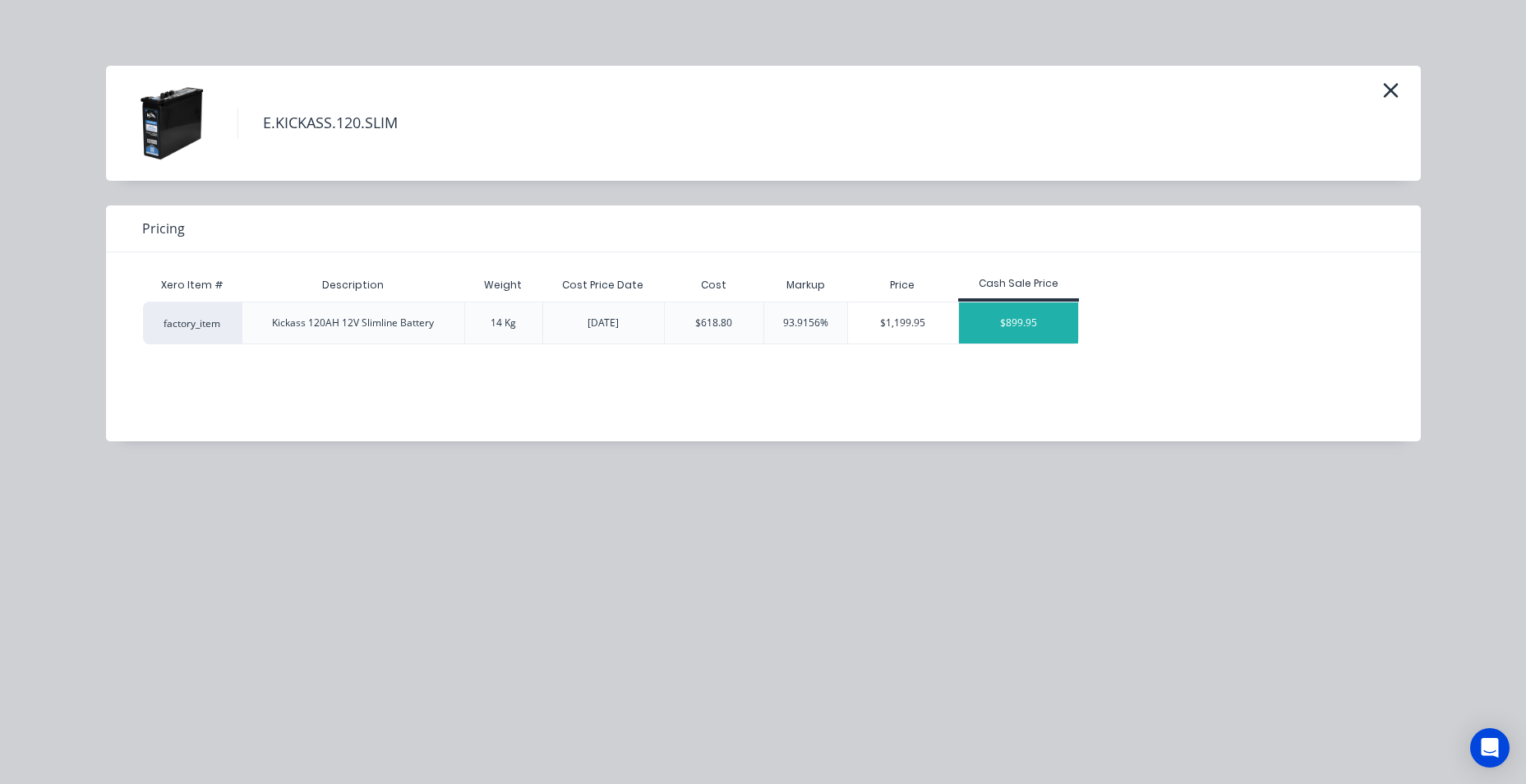
click at [1045, 328] on div "$899.95" at bounding box center [1018, 322] width 120 height 41
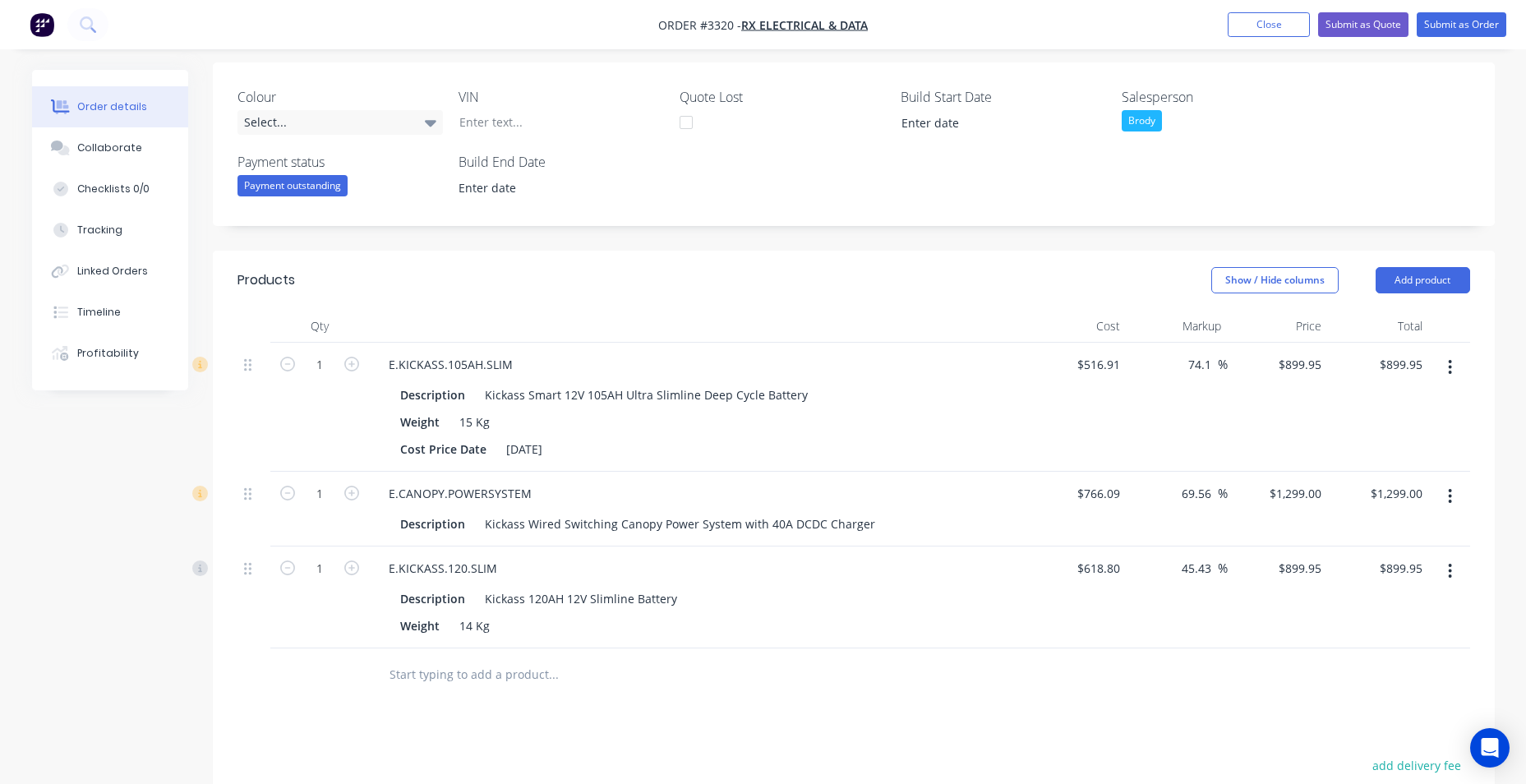
click at [1451, 577] on icon "button" at bounding box center [1449, 570] width 3 height 14
click at [1349, 721] on div "Delete" at bounding box center [1392, 712] width 127 height 24
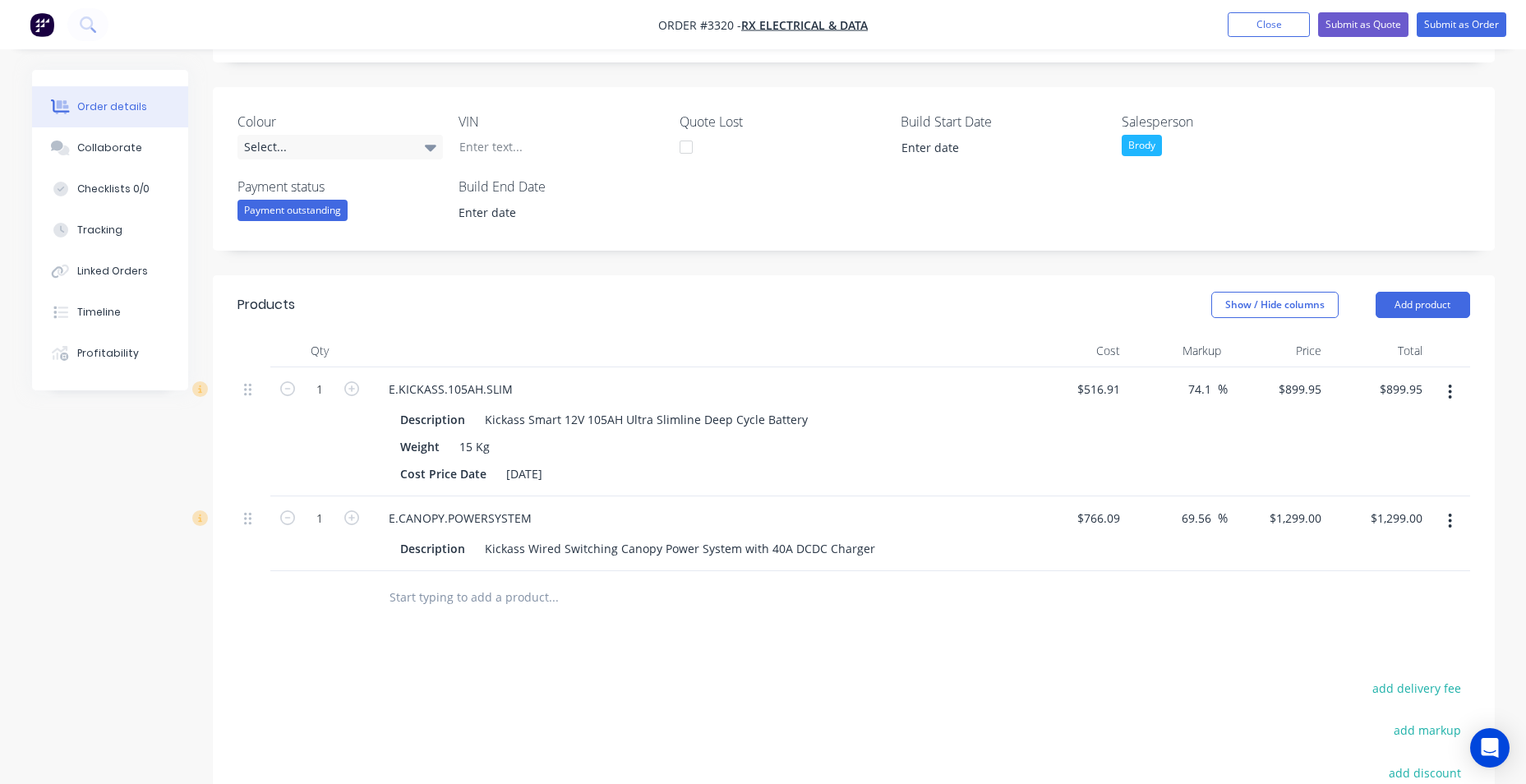
scroll to position [93, 0]
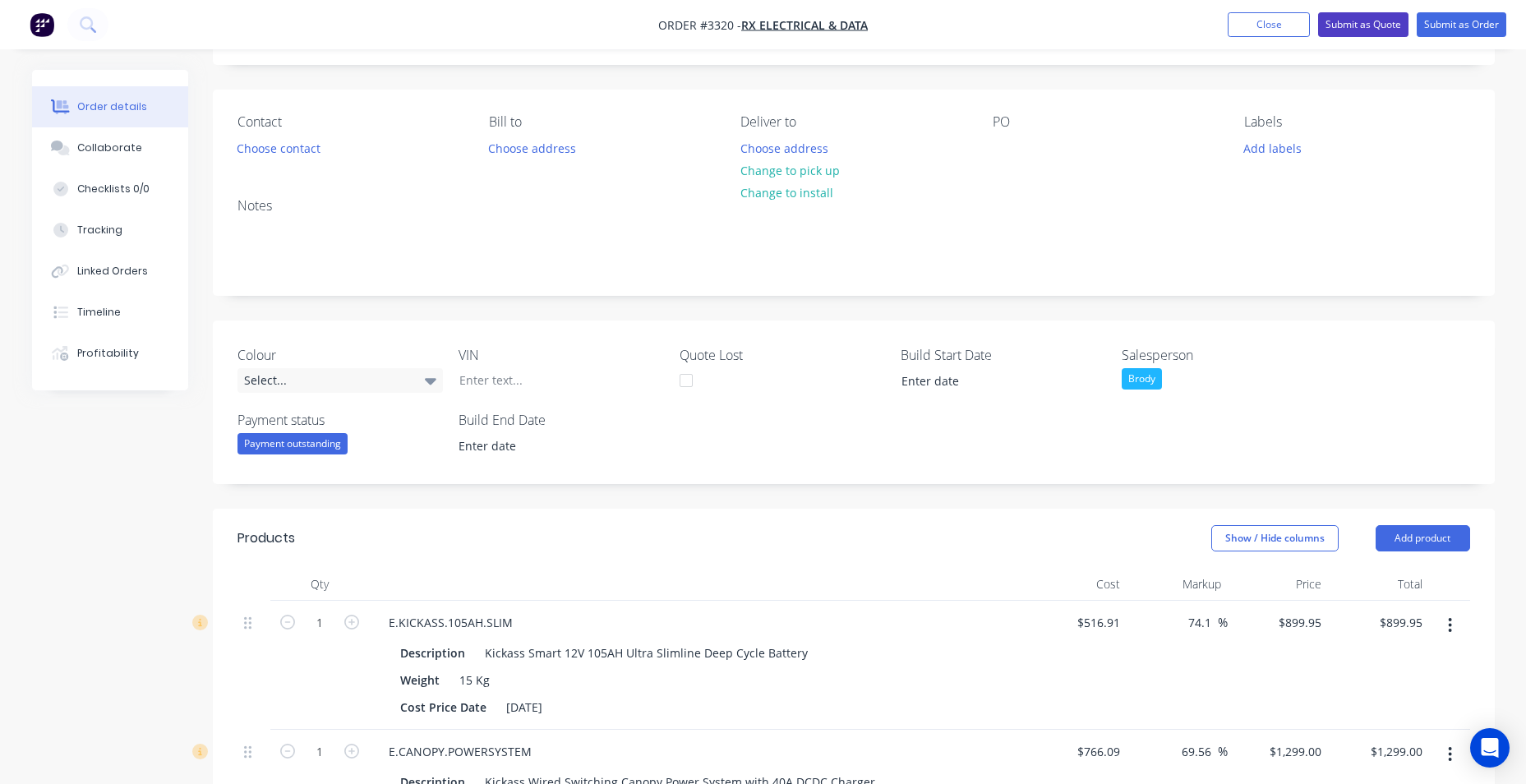
click at [1375, 20] on button "Submit as Quote" at bounding box center [1363, 25] width 90 height 25
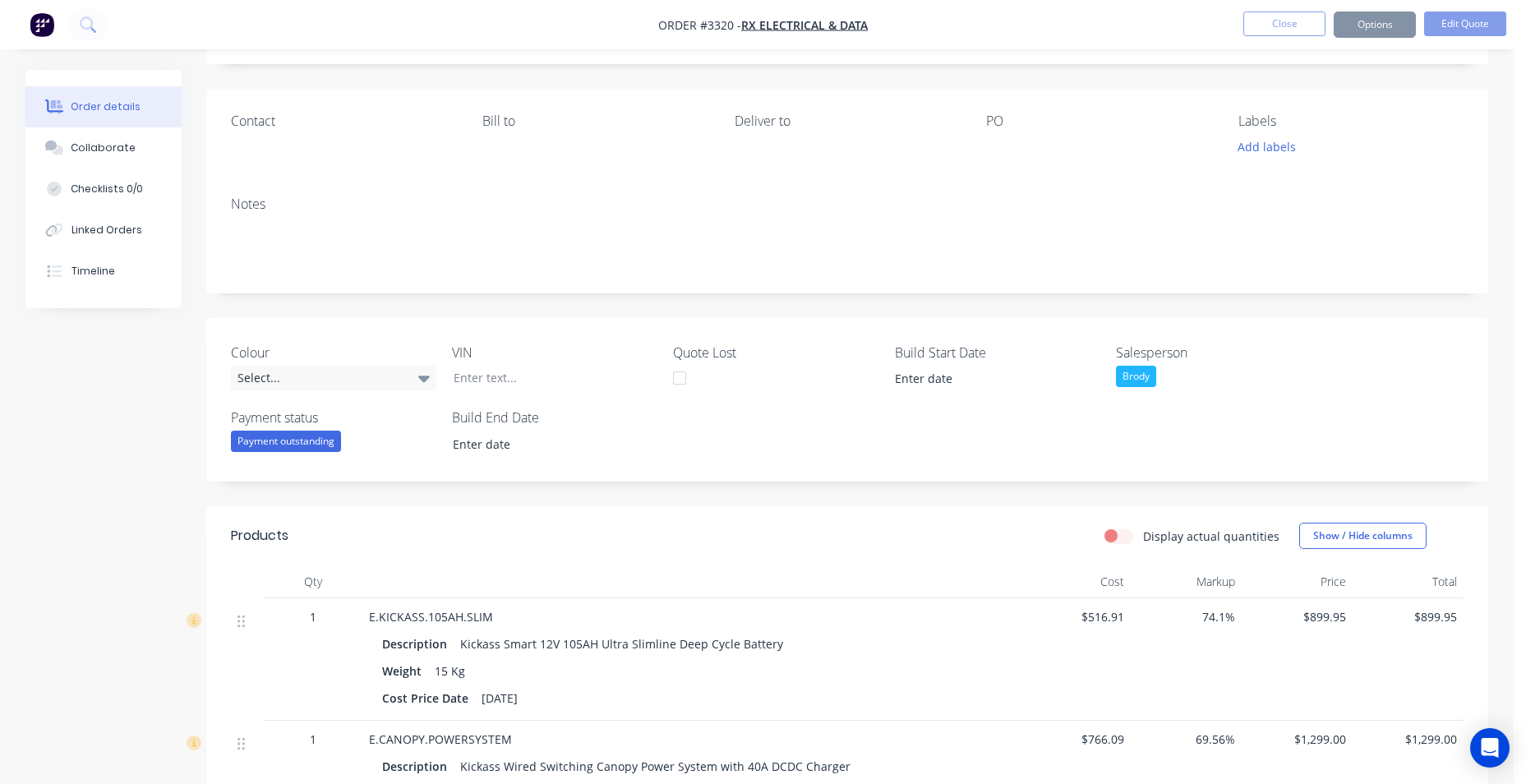
scroll to position [0, 0]
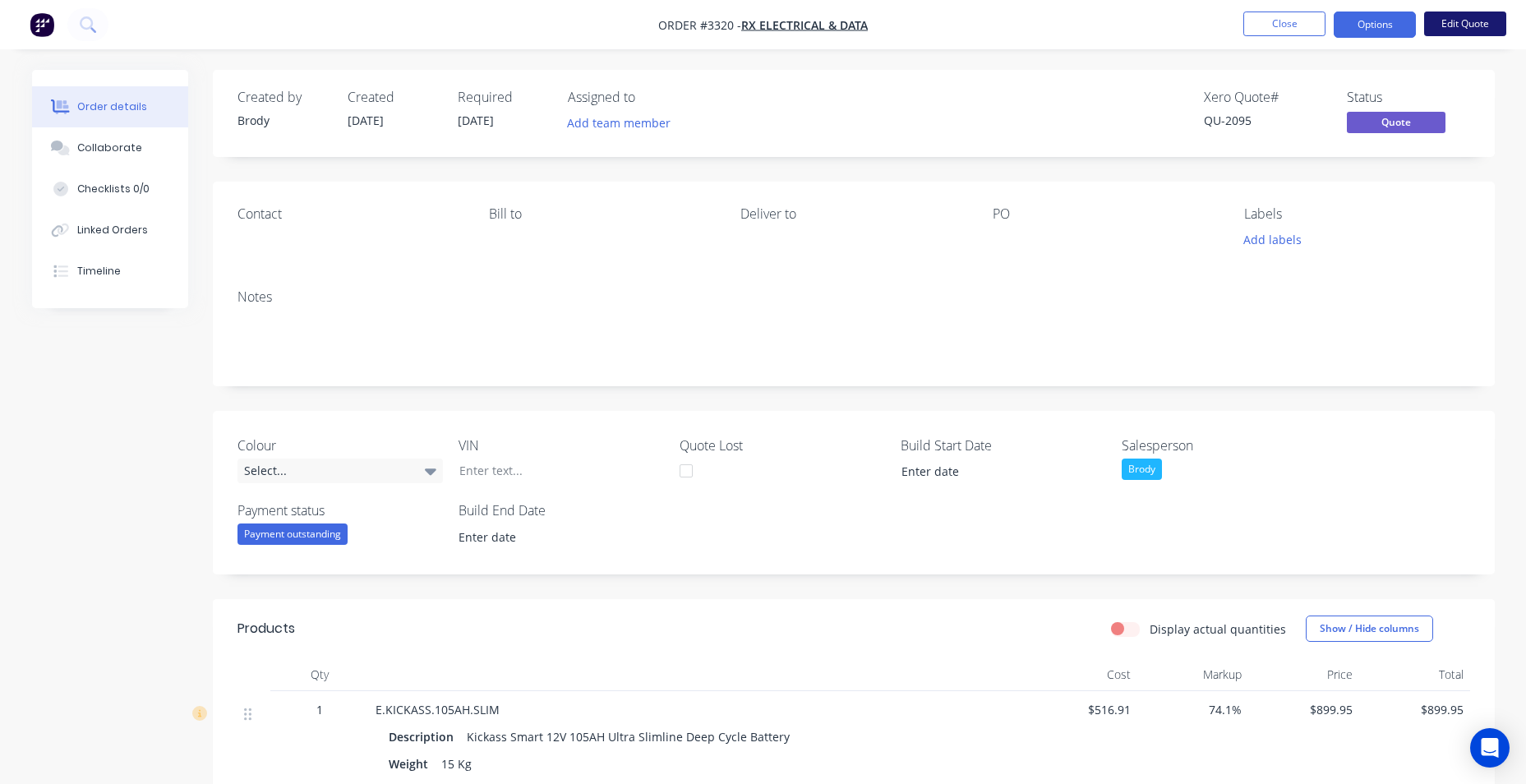
click at [1478, 29] on button "Edit Quote" at bounding box center [1466, 24] width 82 height 25
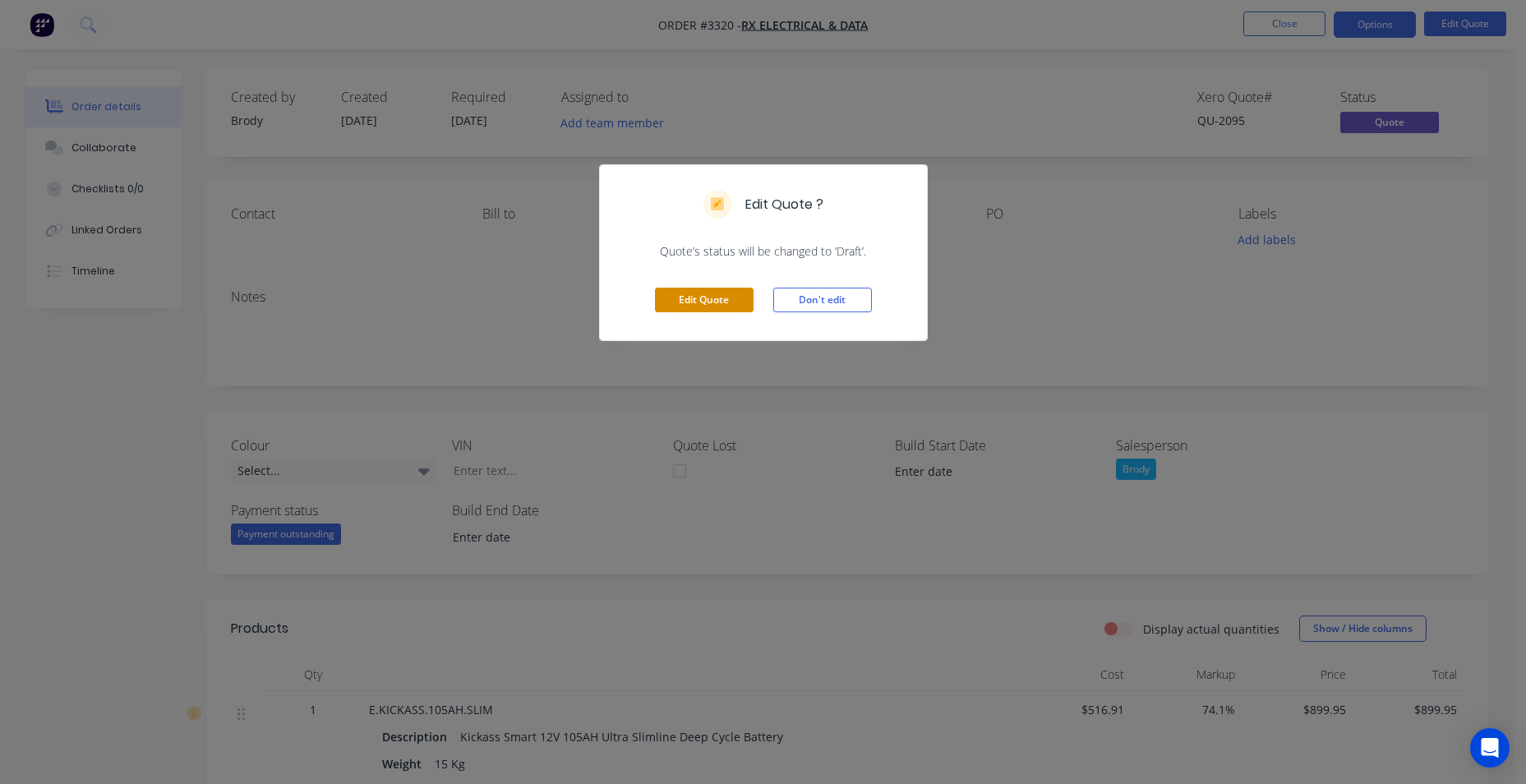
click at [720, 311] on button "Edit Quote" at bounding box center [704, 300] width 99 height 25
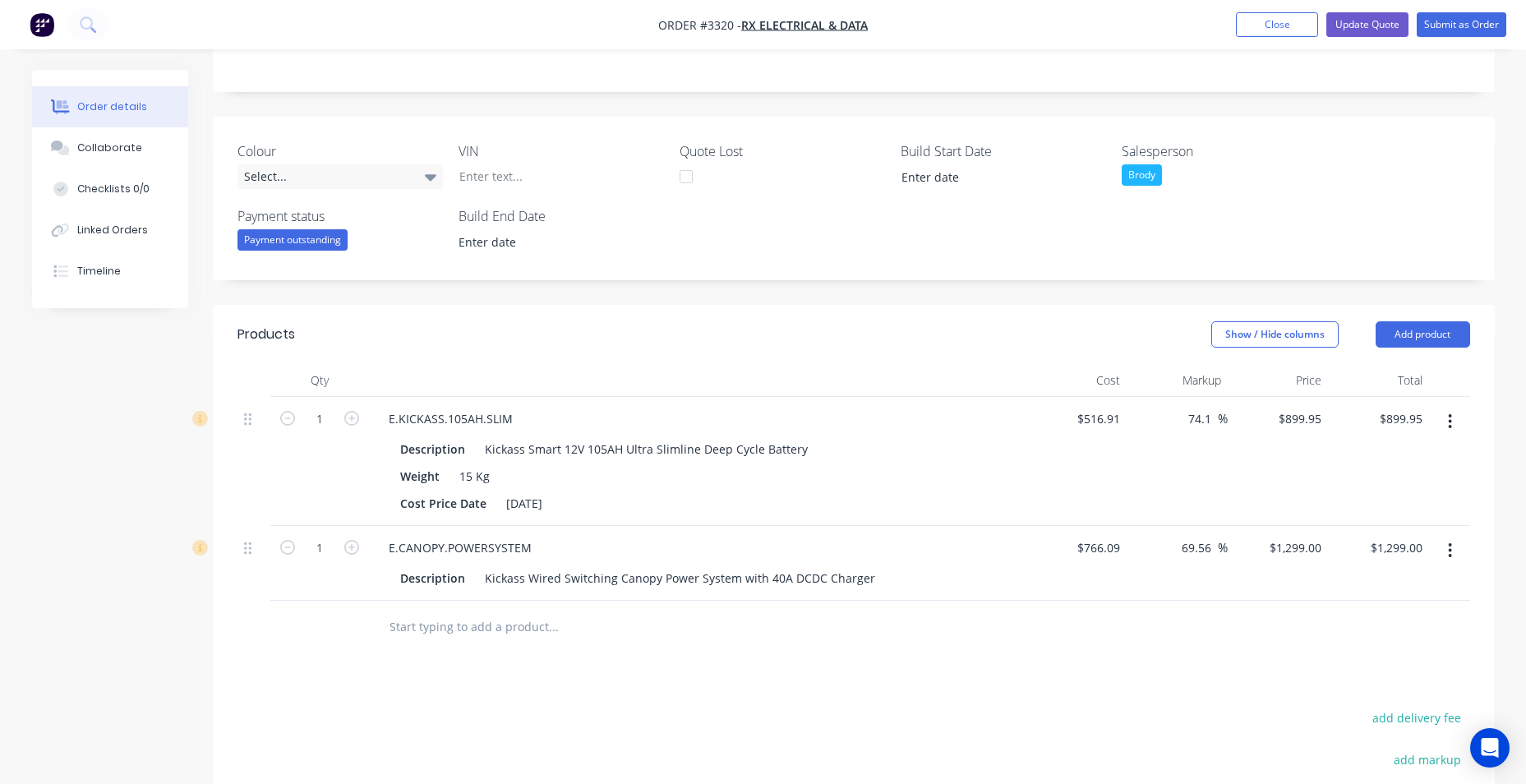
scroll to position [411, 0]
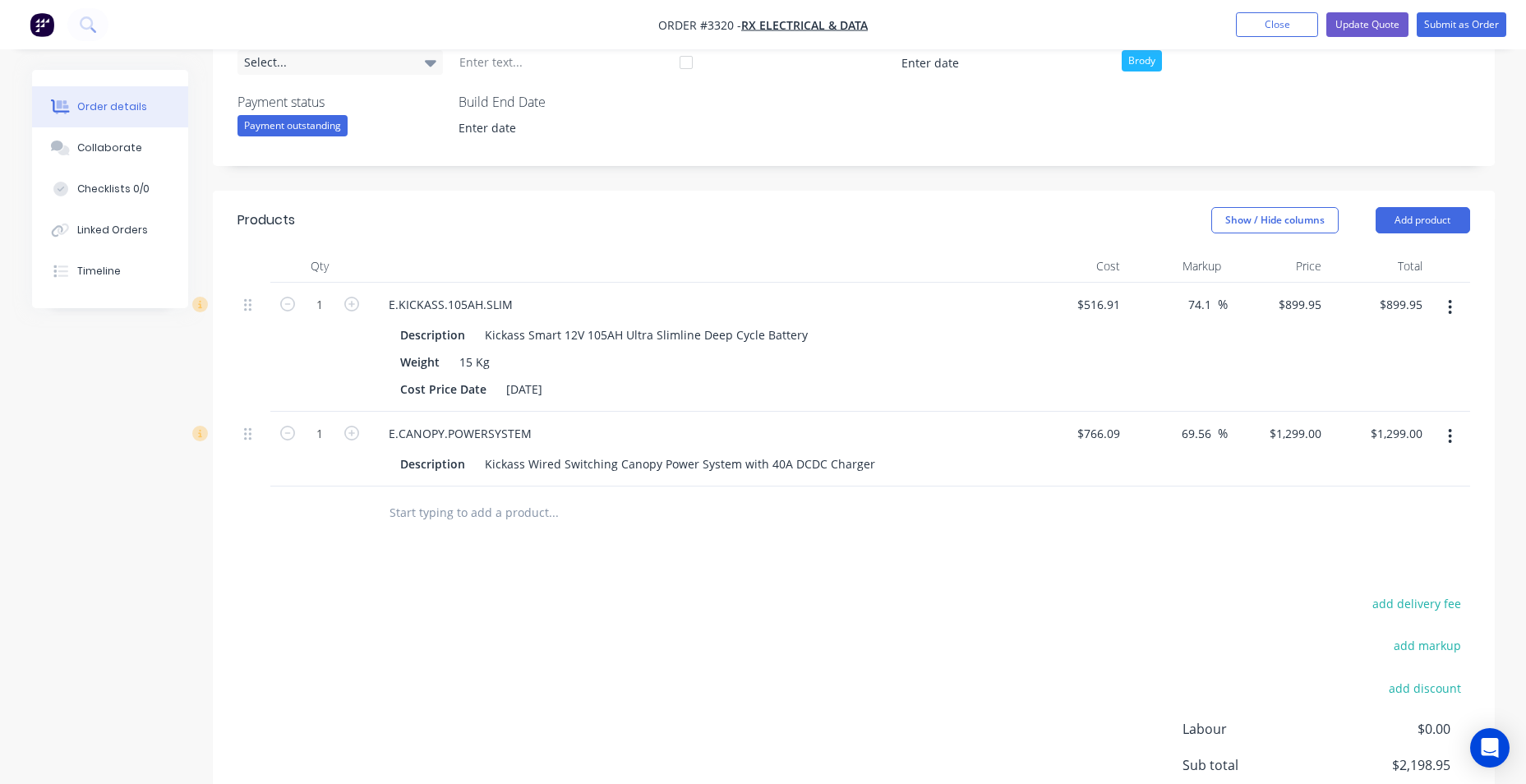
click at [453, 517] on input "text" at bounding box center [552, 513] width 329 height 33
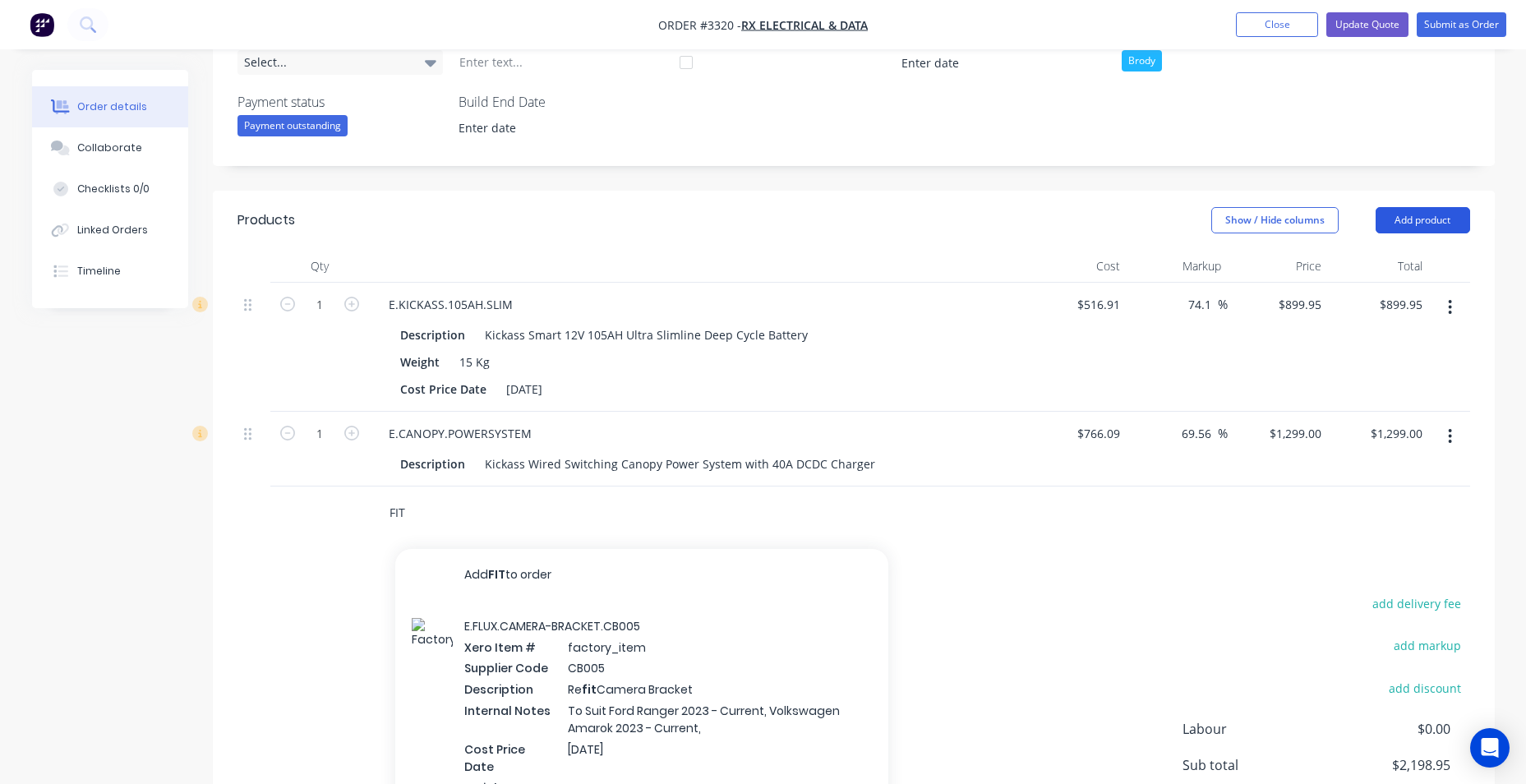
type input "FIT"
click at [1440, 224] on button "Add product" at bounding box center [1422, 219] width 95 height 26
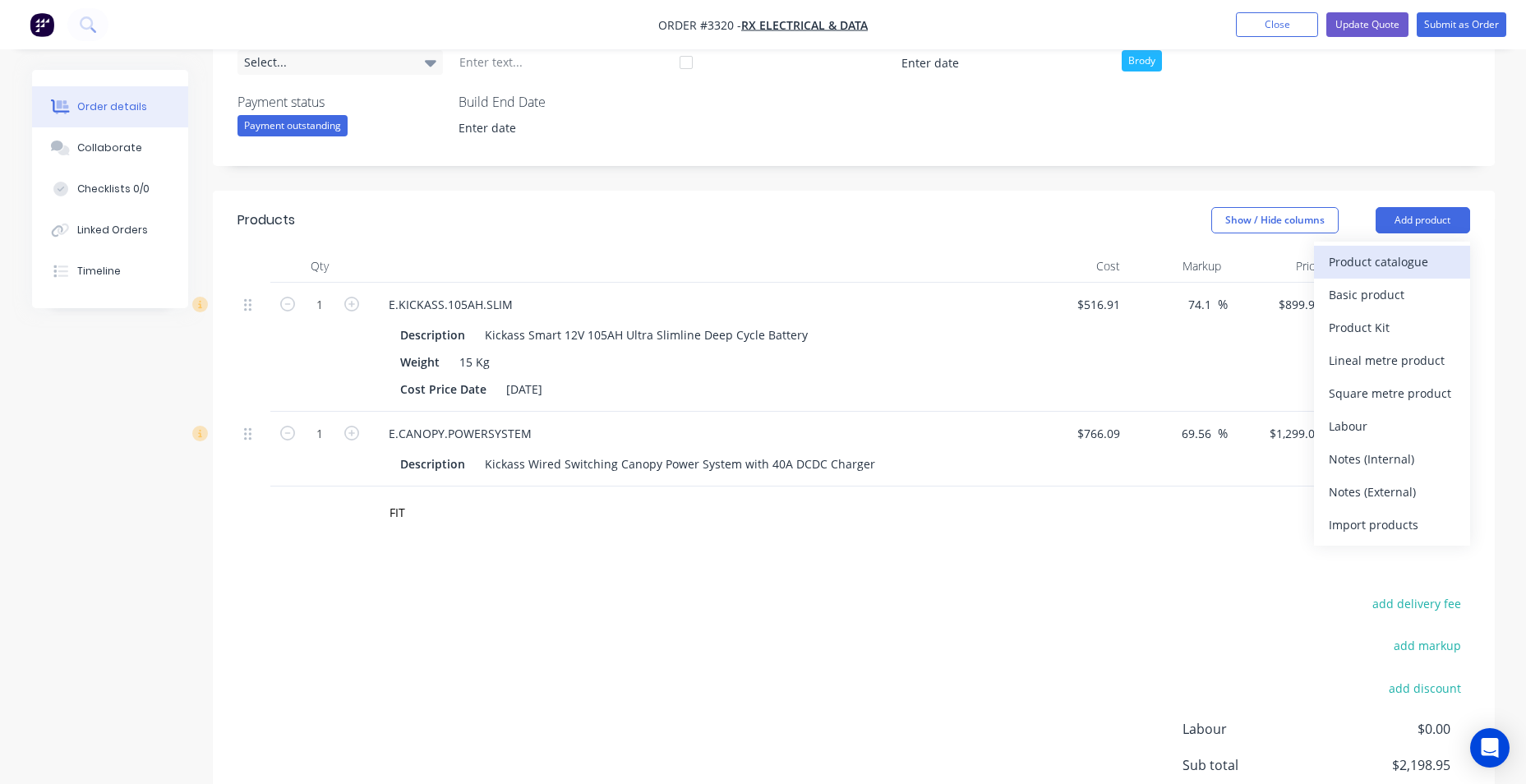
click at [1417, 252] on div "Product catalogue" at bounding box center [1392, 262] width 127 height 24
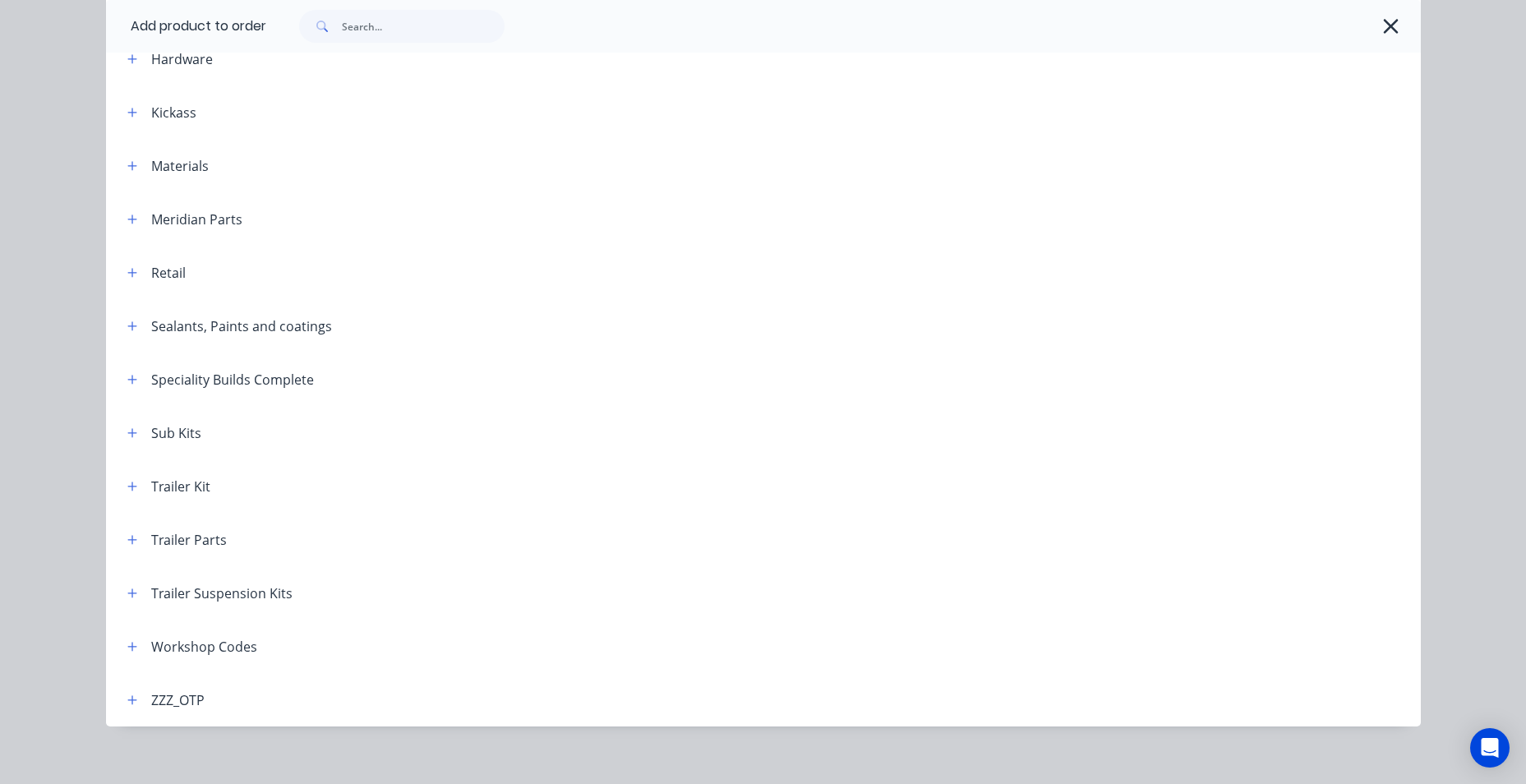
scroll to position [537, 0]
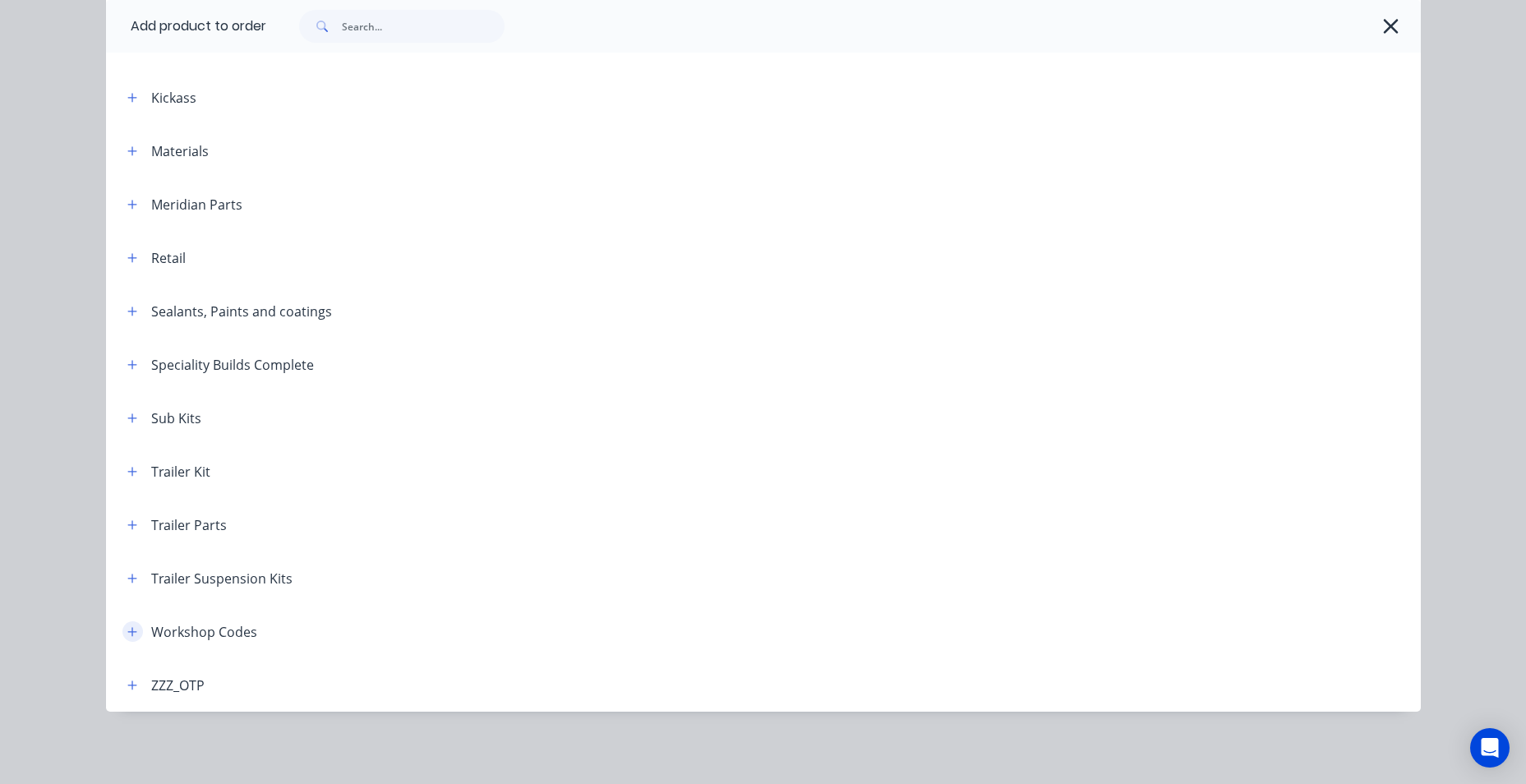
click at [127, 634] on icon "button" at bounding box center [132, 632] width 10 height 12
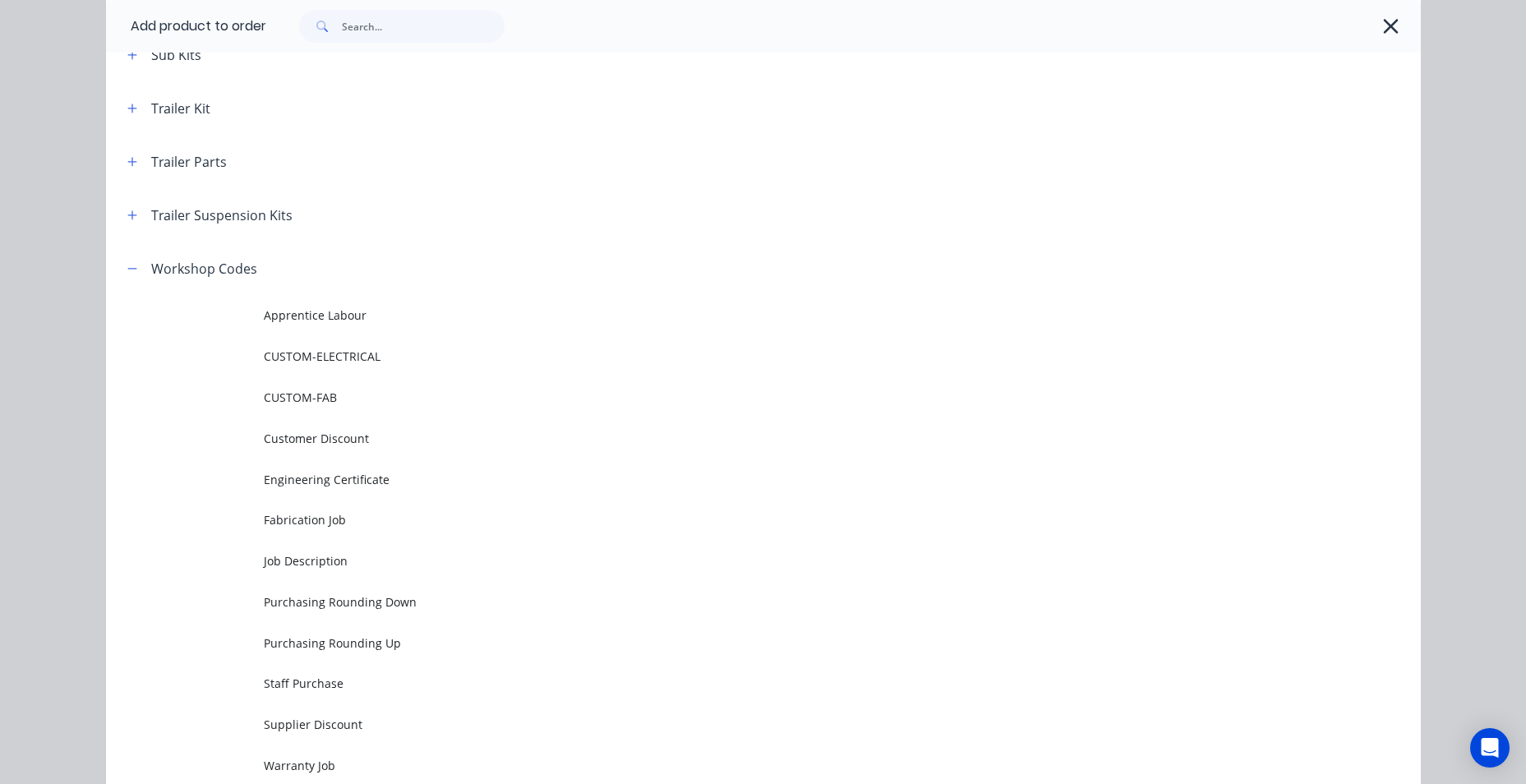
scroll to position [863, 0]
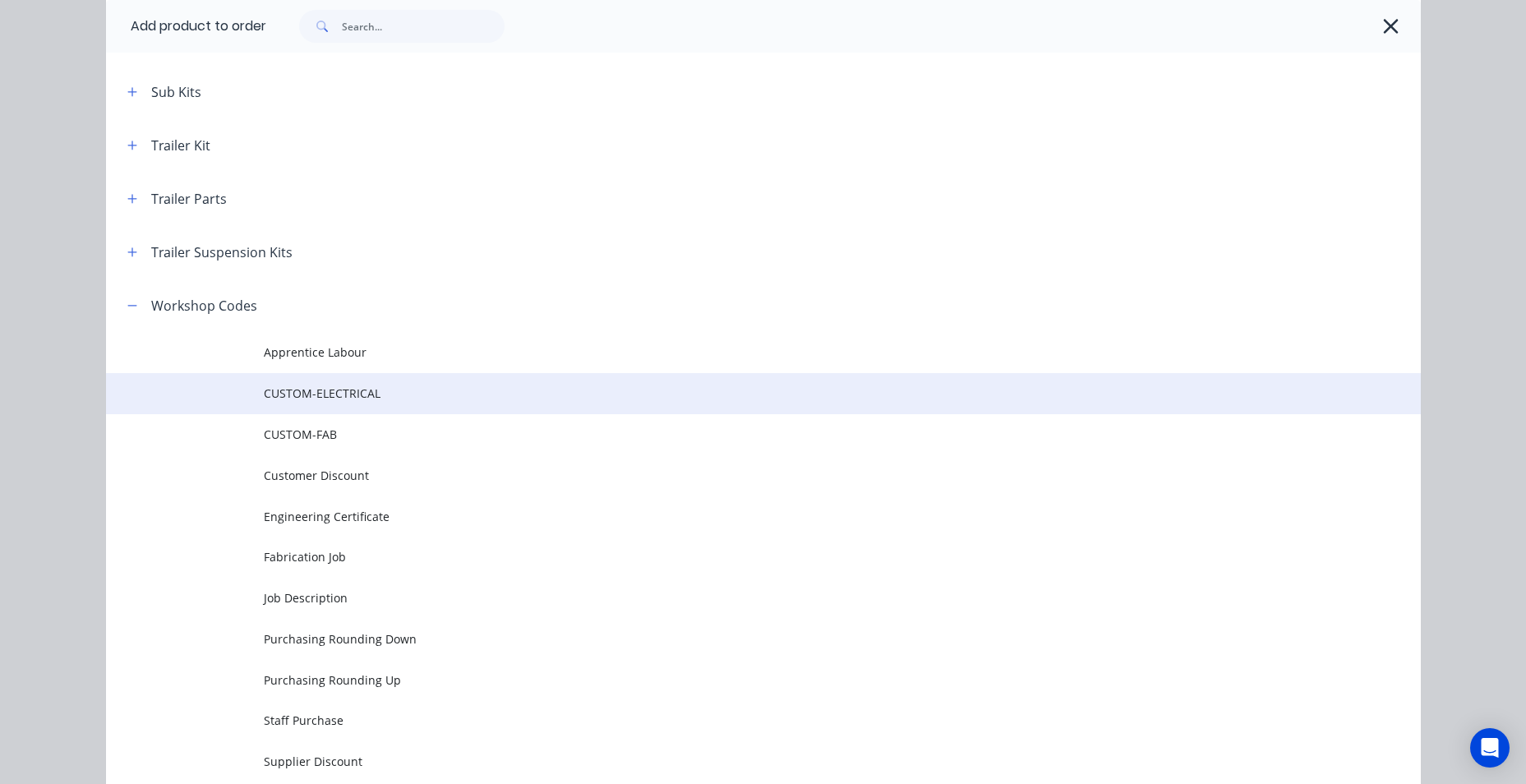
click at [392, 401] on span "CUSTOM-ELECTRICAL" at bounding box center [726, 393] width 925 height 17
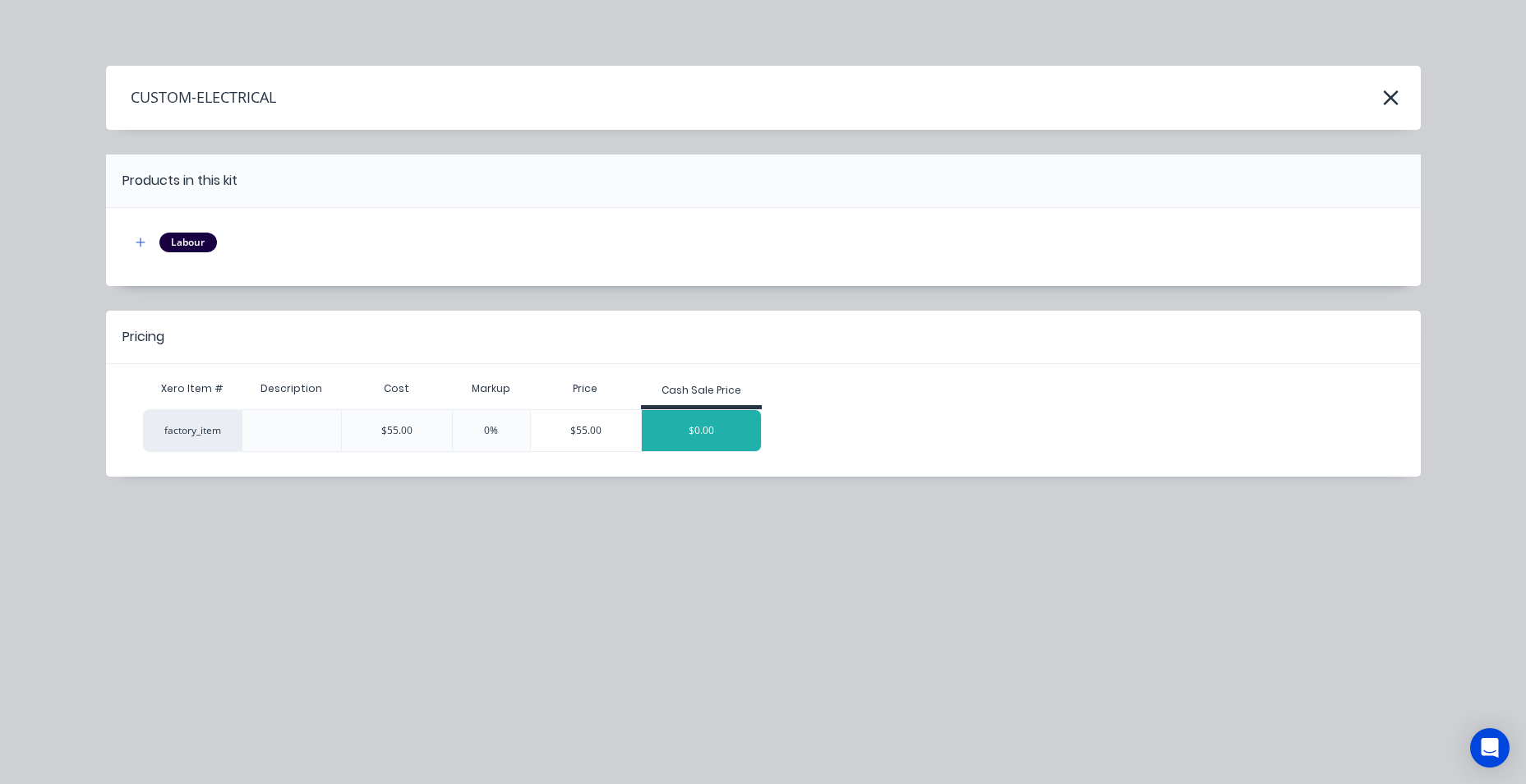
click at [680, 431] on div "$0.00" at bounding box center [702, 430] width 120 height 41
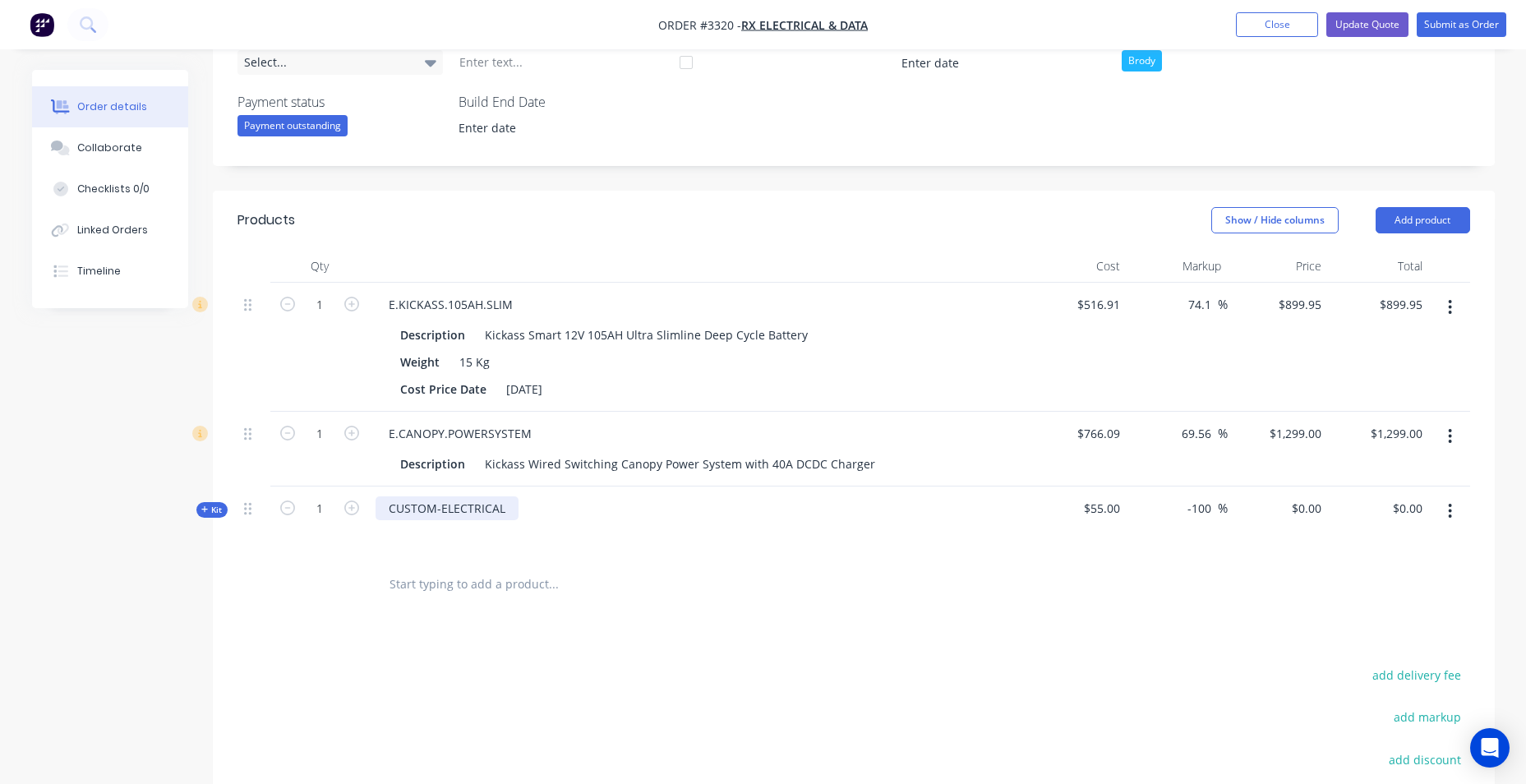
click at [503, 518] on div "CUSTOM-ELECTRICAL" at bounding box center [447, 508] width 143 height 24
type input "0.00"
click at [1406, 504] on input "0.00" at bounding box center [1409, 508] width 37 height 24
type input "0"
type input "$0.00"
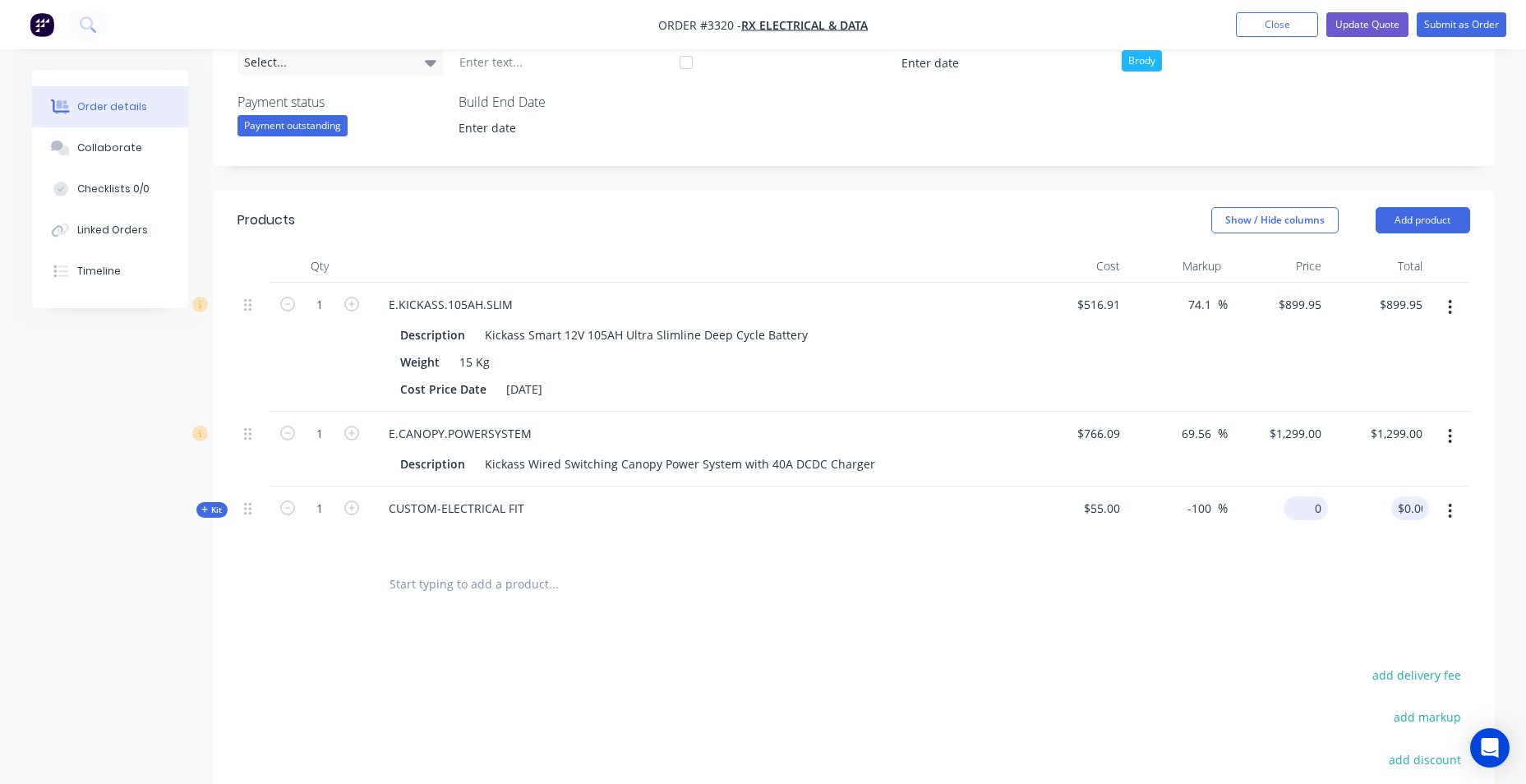
click at [1307, 510] on div "0 $0.00" at bounding box center [1306, 508] width 44 height 24
type input "2"
type input "120"
type input "118.18"
type input "$120.00"
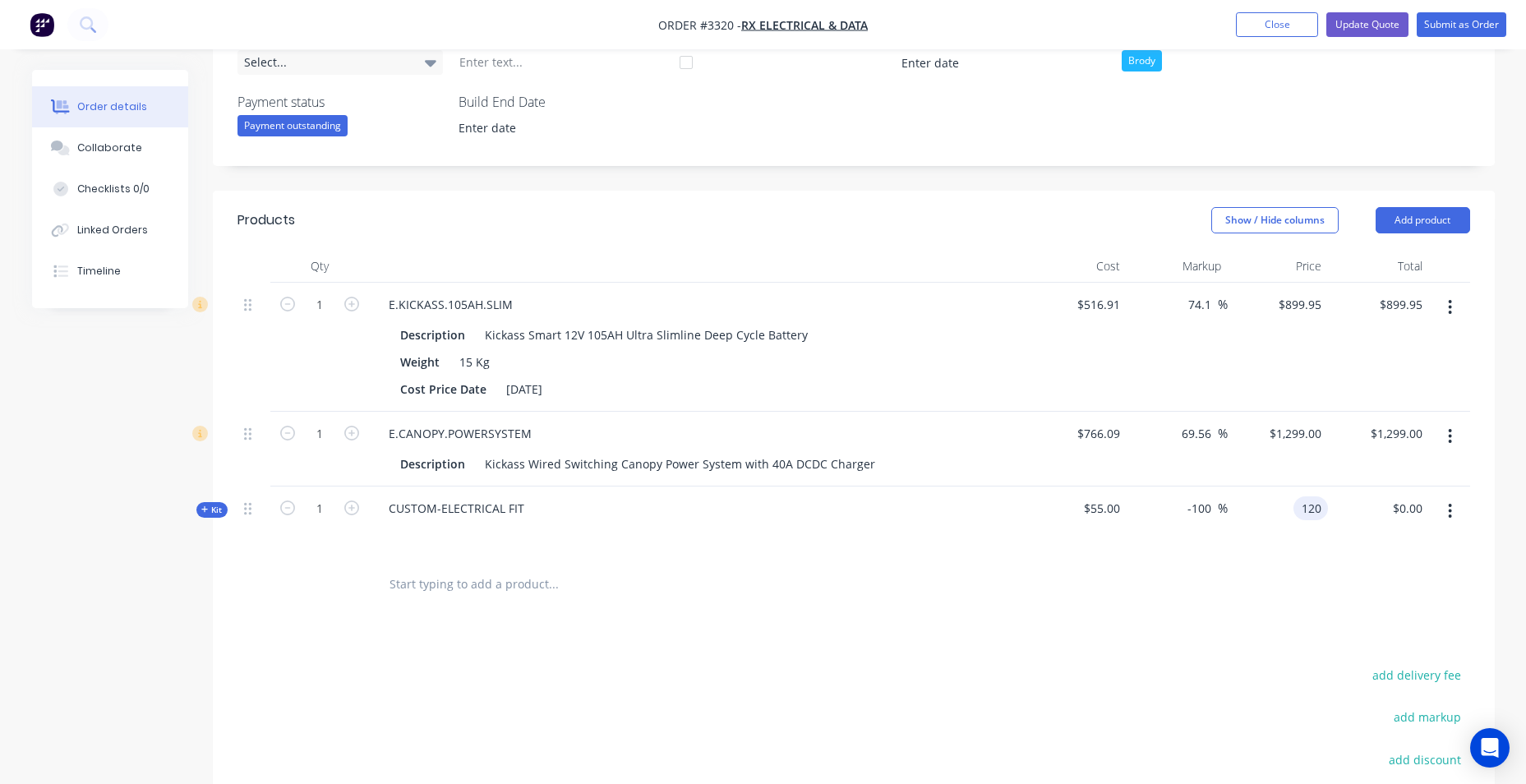
type input "$120.00"
click at [1299, 533] on div "$120.00 120" at bounding box center [1278, 522] width 101 height 72
click at [348, 509] on icon "button" at bounding box center [351, 507] width 14 height 14
type input "2"
type input "$240.00"
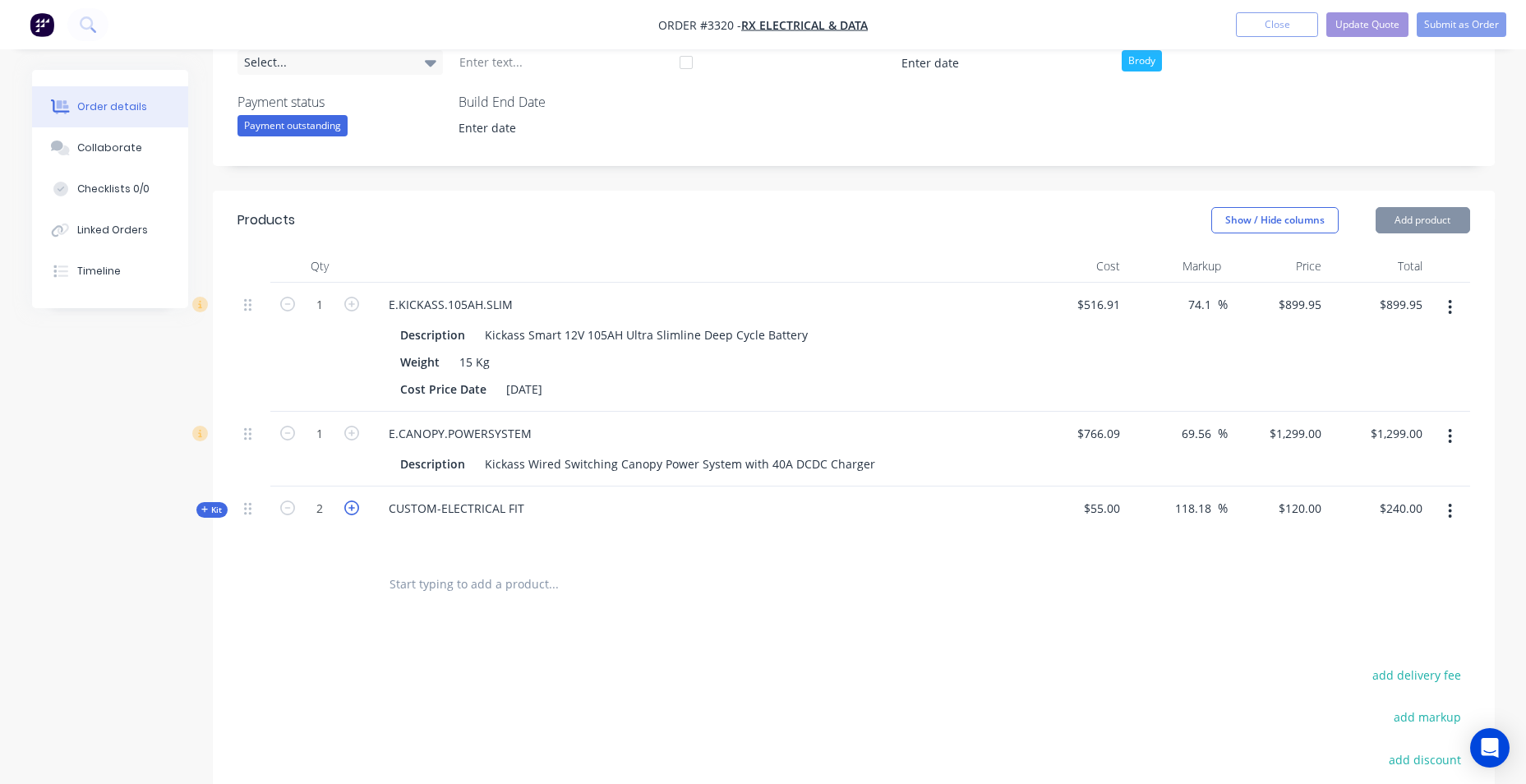
click at [348, 509] on icon "button" at bounding box center [351, 507] width 14 height 14
type input "3"
type input "$360.00"
click at [348, 509] on icon "button" at bounding box center [351, 507] width 14 height 14
type input "4"
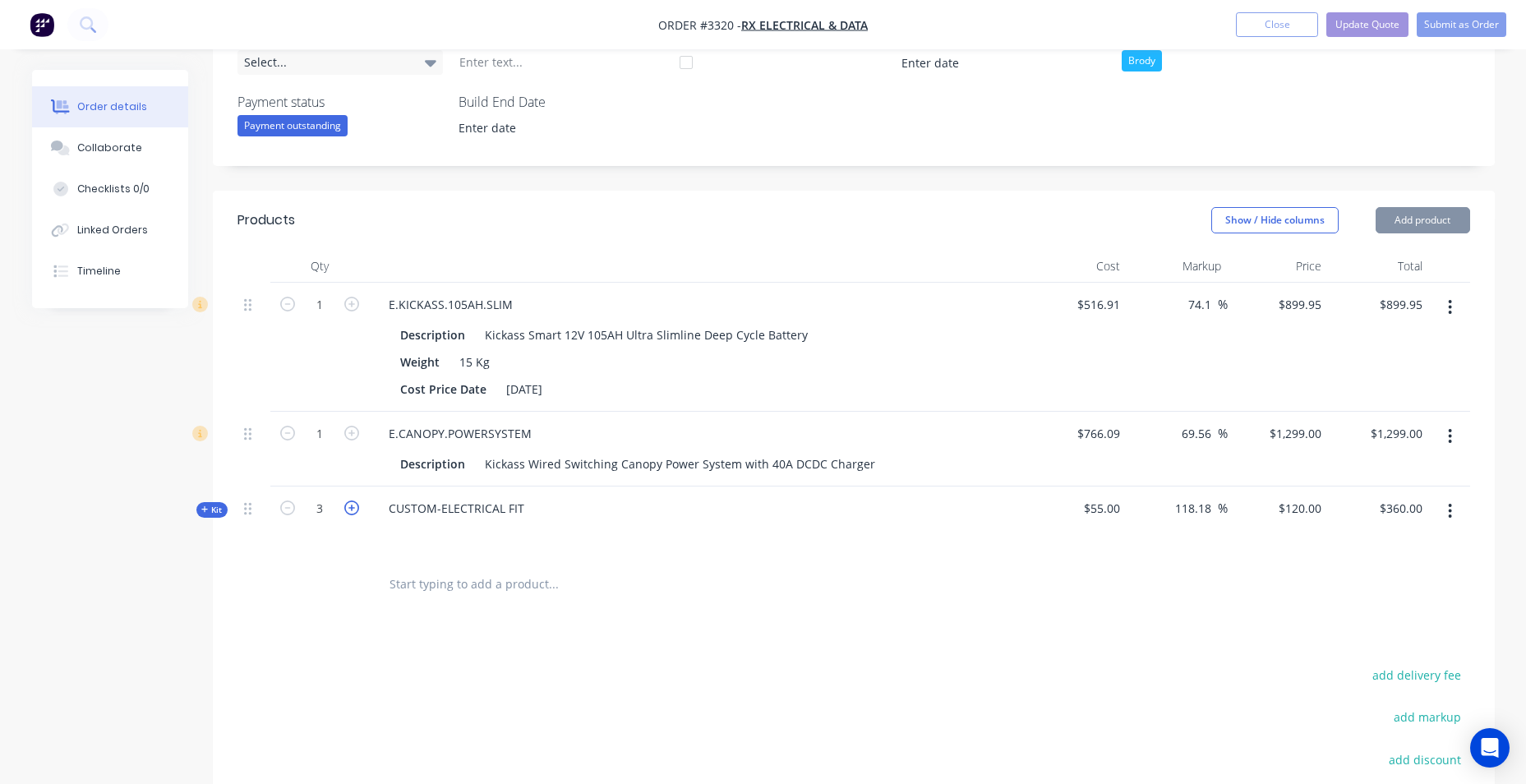
type input "$480.00"
click at [712, 622] on div "Products Show / Hide columns Add product Qty Cost Markup Price Total 1 E.KICKAS…" at bounding box center [853, 598] width 1282 height 815
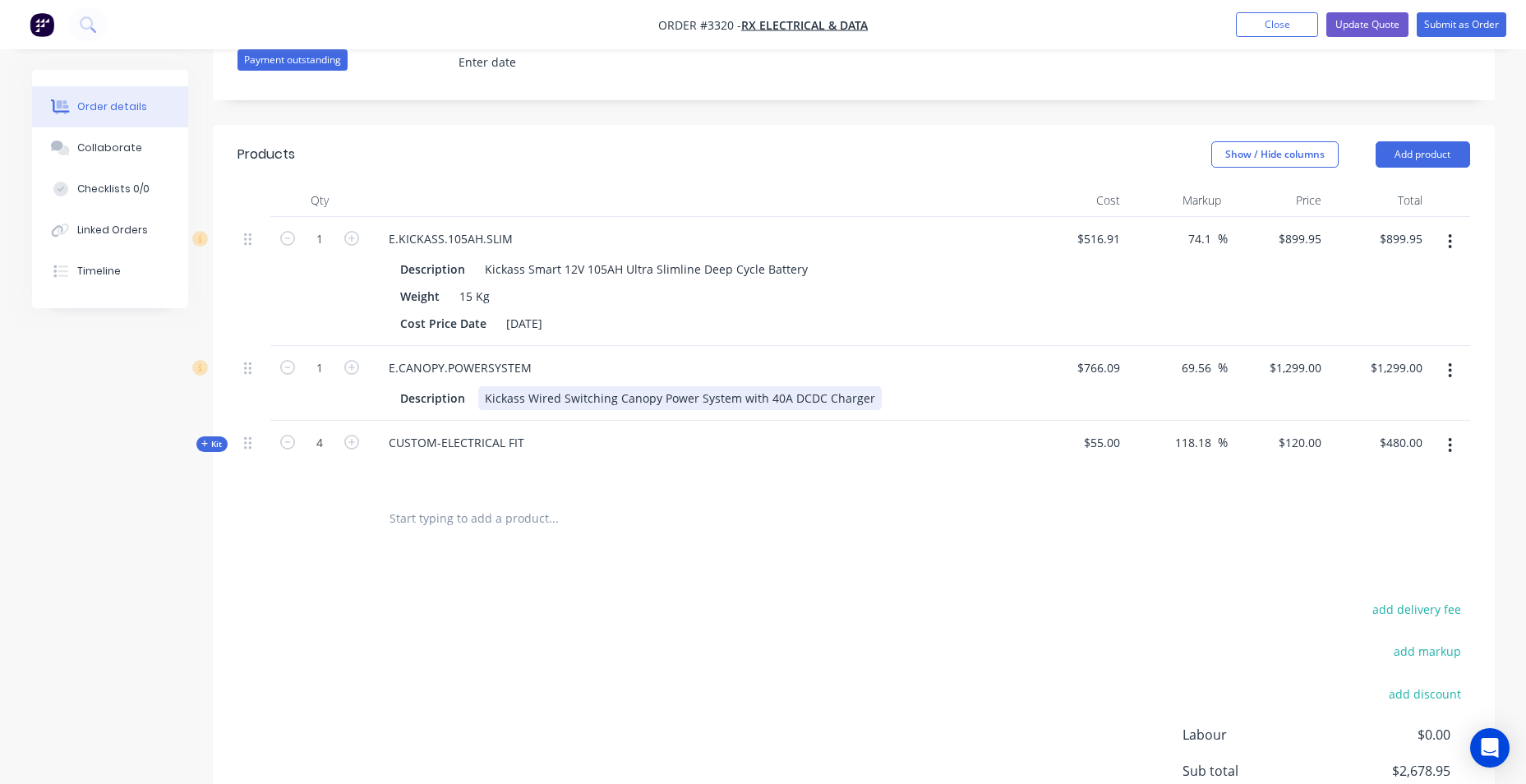
scroll to position [246, 0]
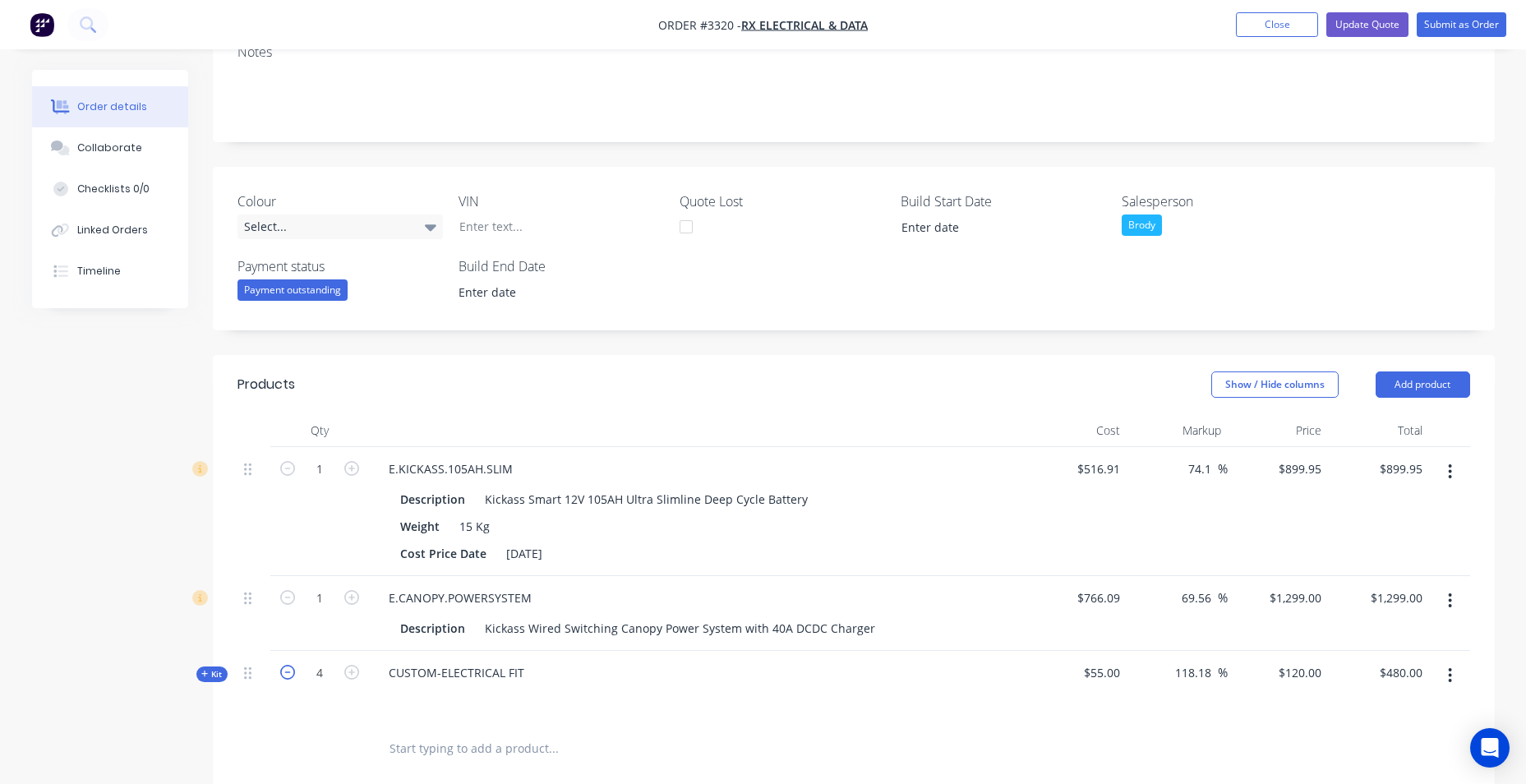
click at [285, 671] on icon "button" at bounding box center [287, 672] width 14 height 14
type input "3"
type input "$360.00"
click at [354, 668] on icon "button" at bounding box center [351, 672] width 14 height 14
type input "4"
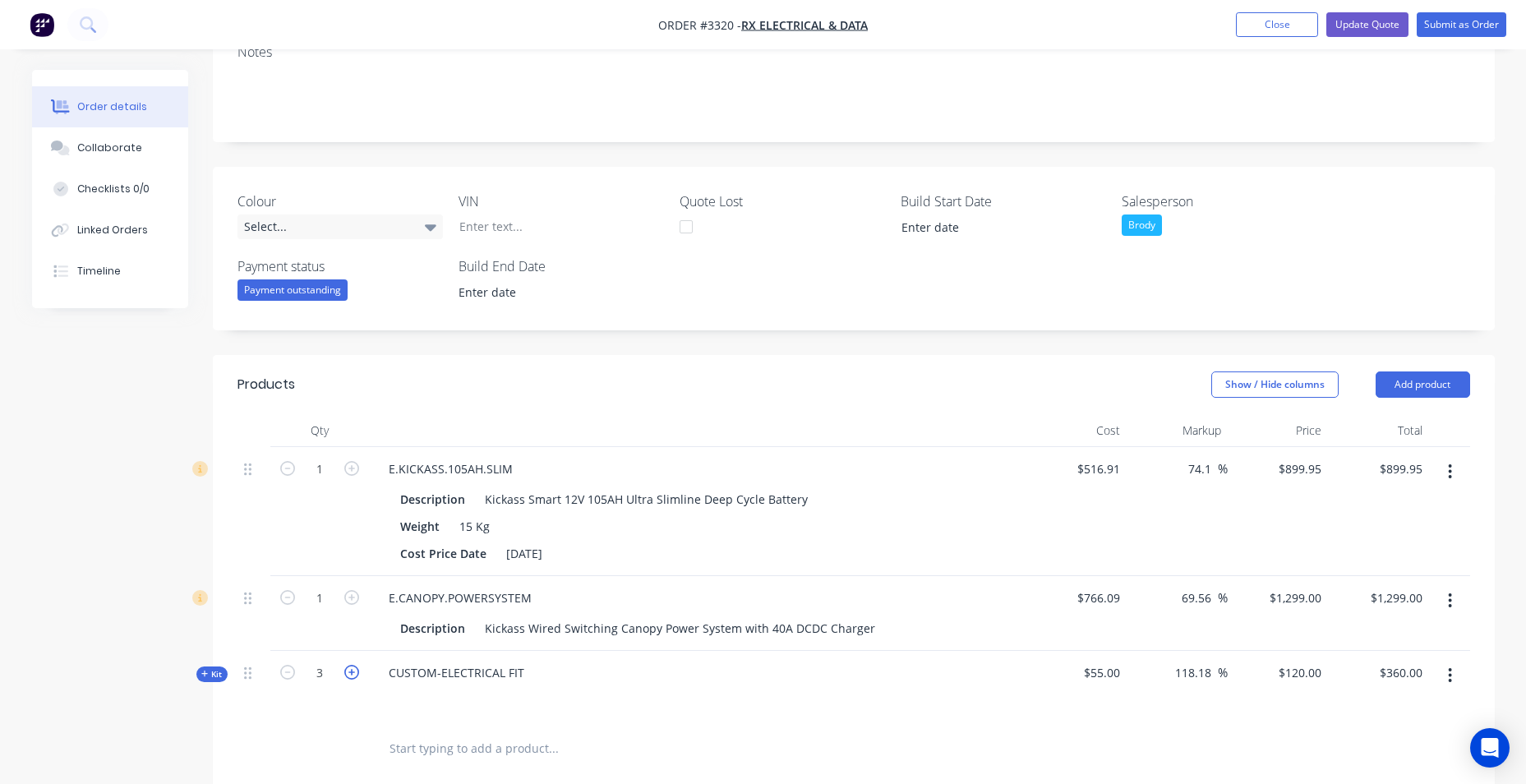
type input "$480.00"
drag, startPoint x: 482, startPoint y: 627, endPoint x: 689, endPoint y: 631, distance: 207.0
click at [689, 631] on div "Kickass Wired Switching Canopy Power System with 40A DCDC Charger" at bounding box center [680, 628] width 404 height 24
copy div "Kickass Wired Switching Canopy Power"
click at [957, 465] on div "E.KICKASS.105AH.SLIM" at bounding box center [698, 469] width 644 height 24
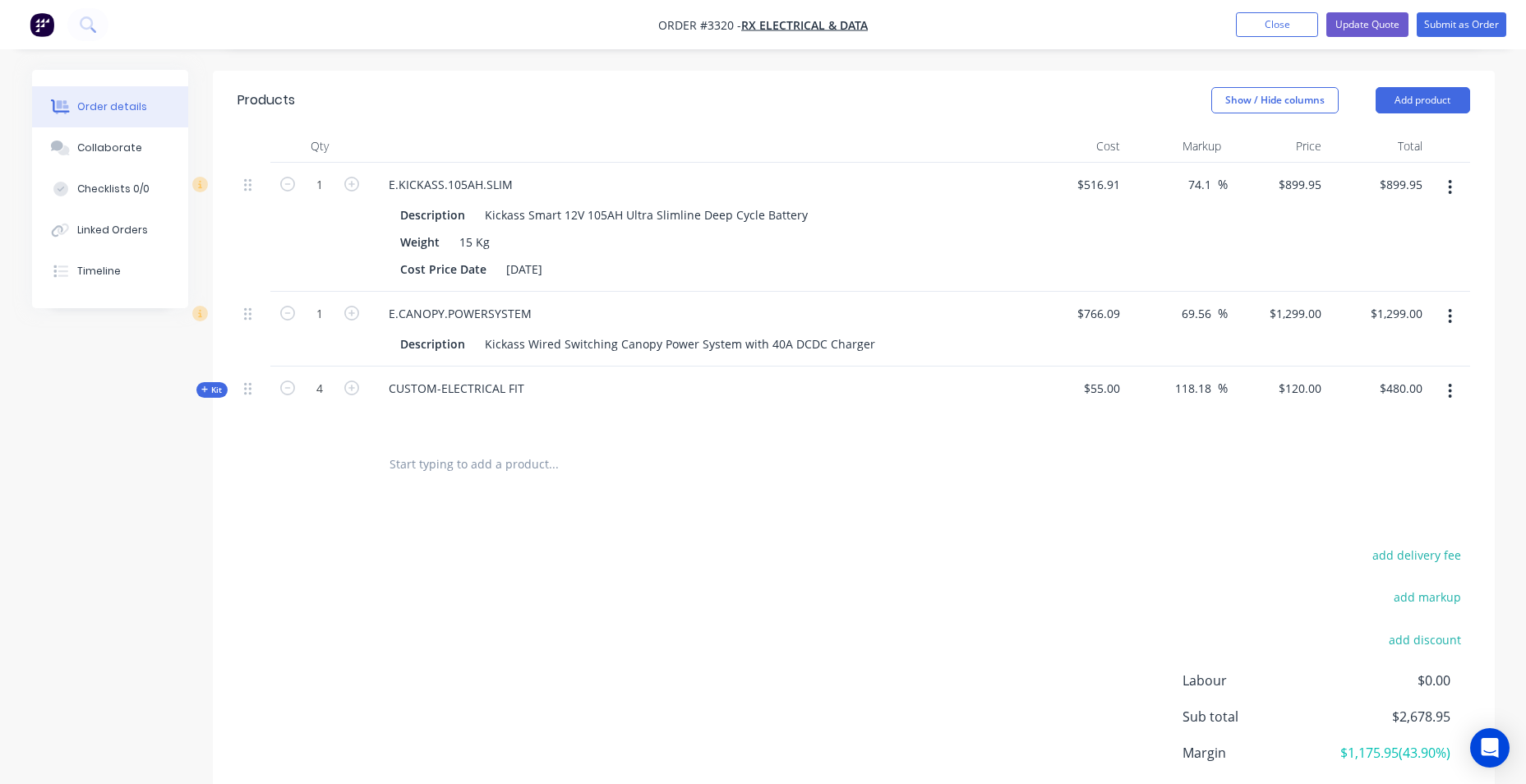
scroll to position [657, 0]
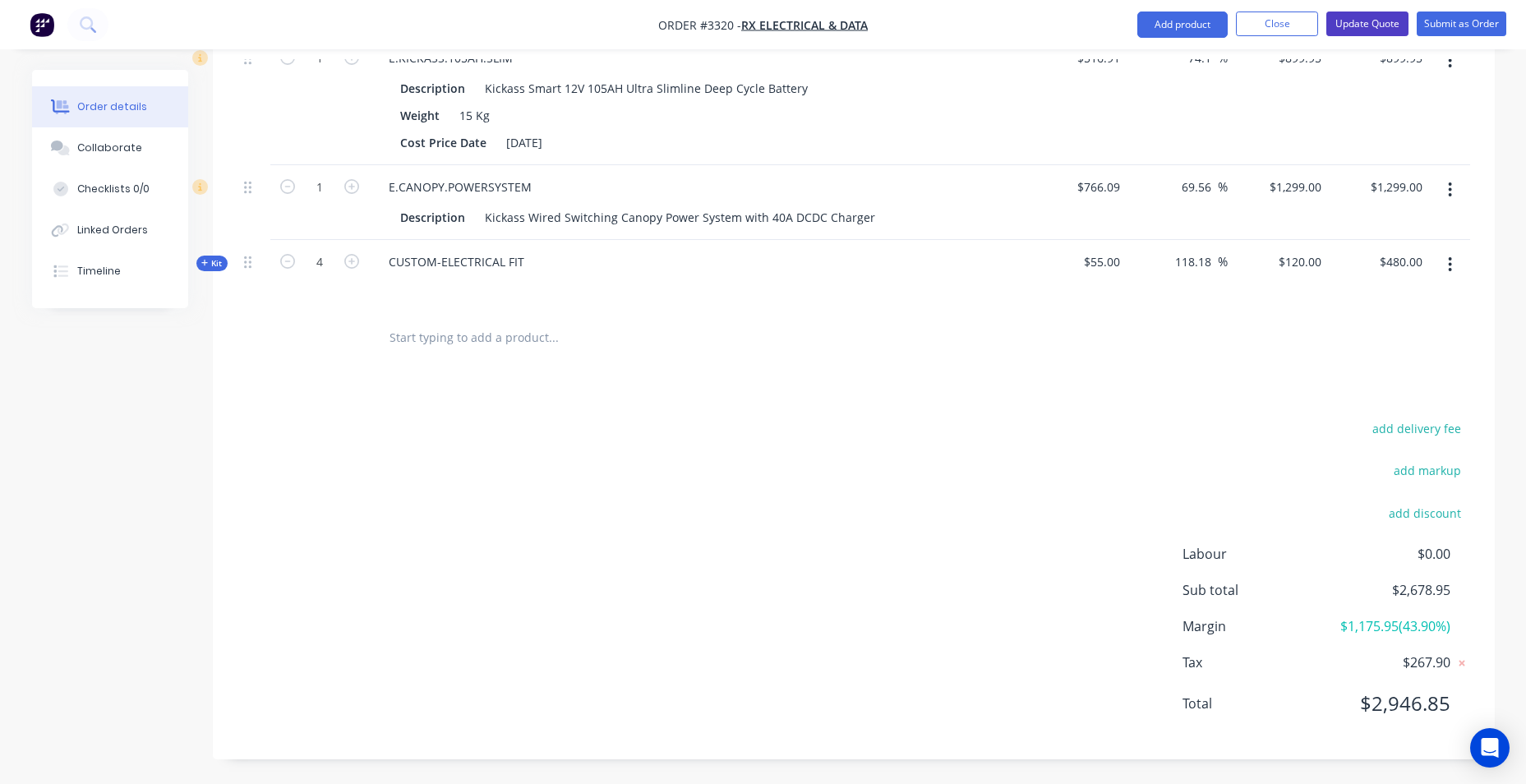
click at [1371, 20] on button "Update Quote" at bounding box center [1368, 24] width 82 height 25
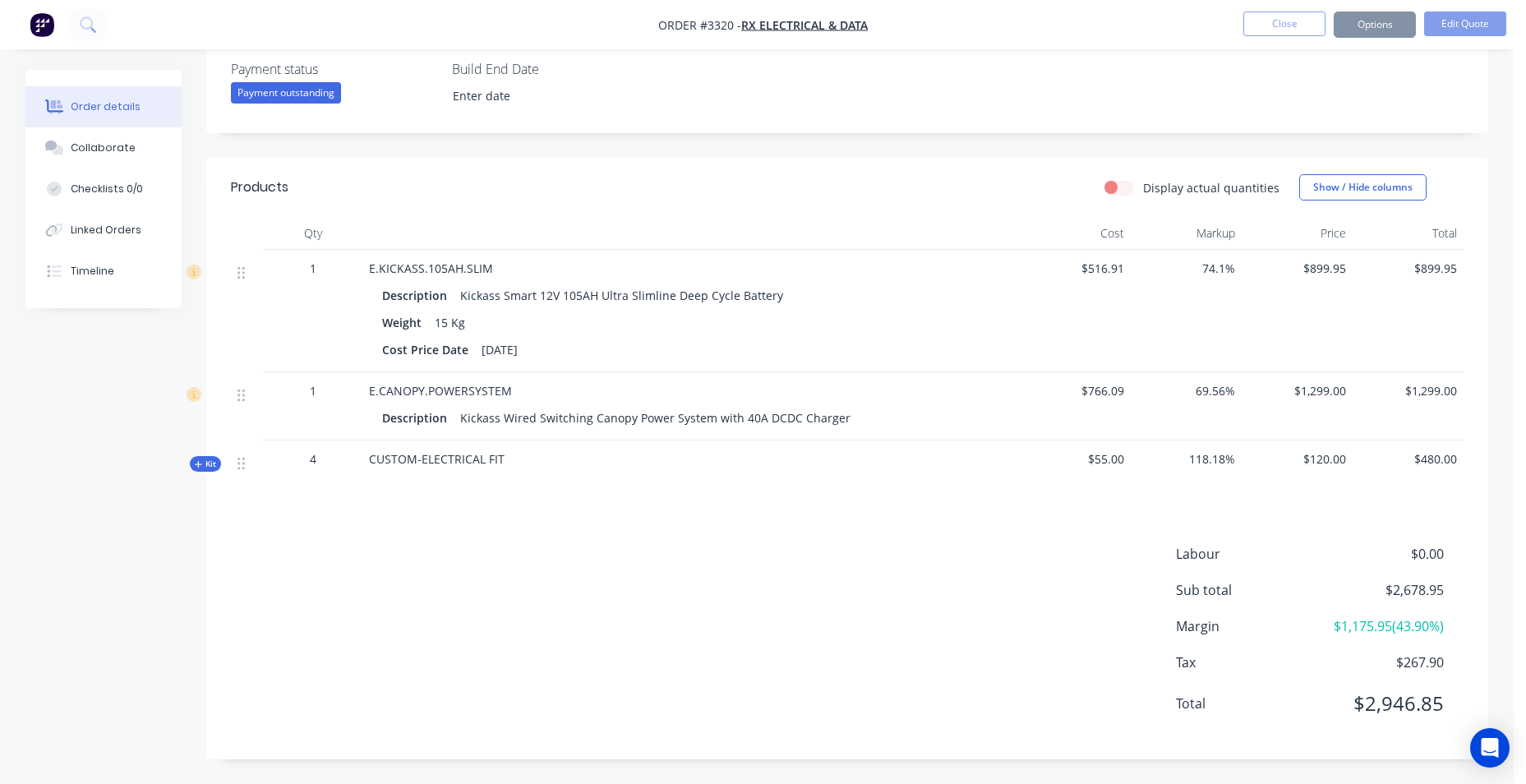
scroll to position [0, 0]
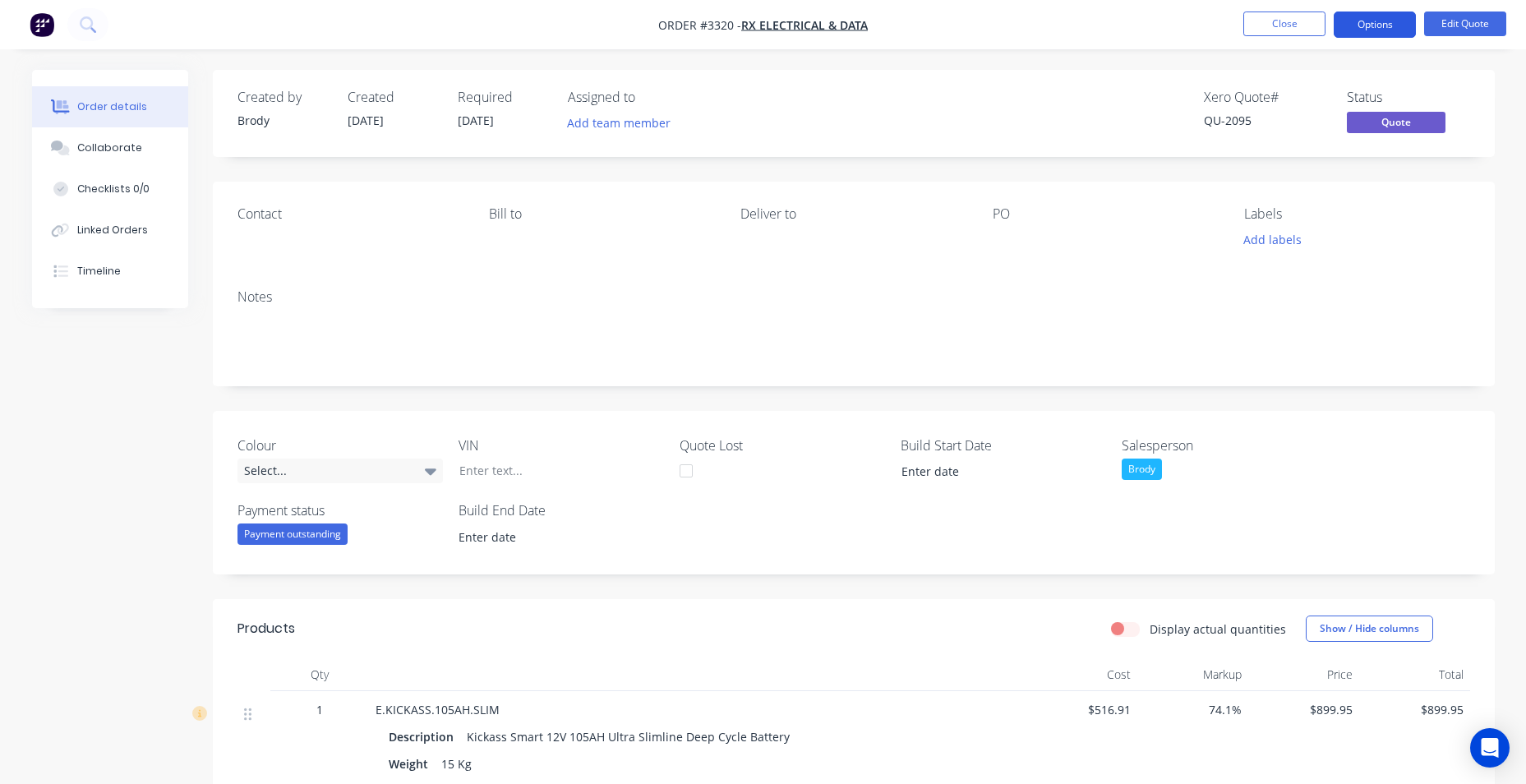
click at [1374, 16] on button "Options" at bounding box center [1375, 24] width 82 height 26
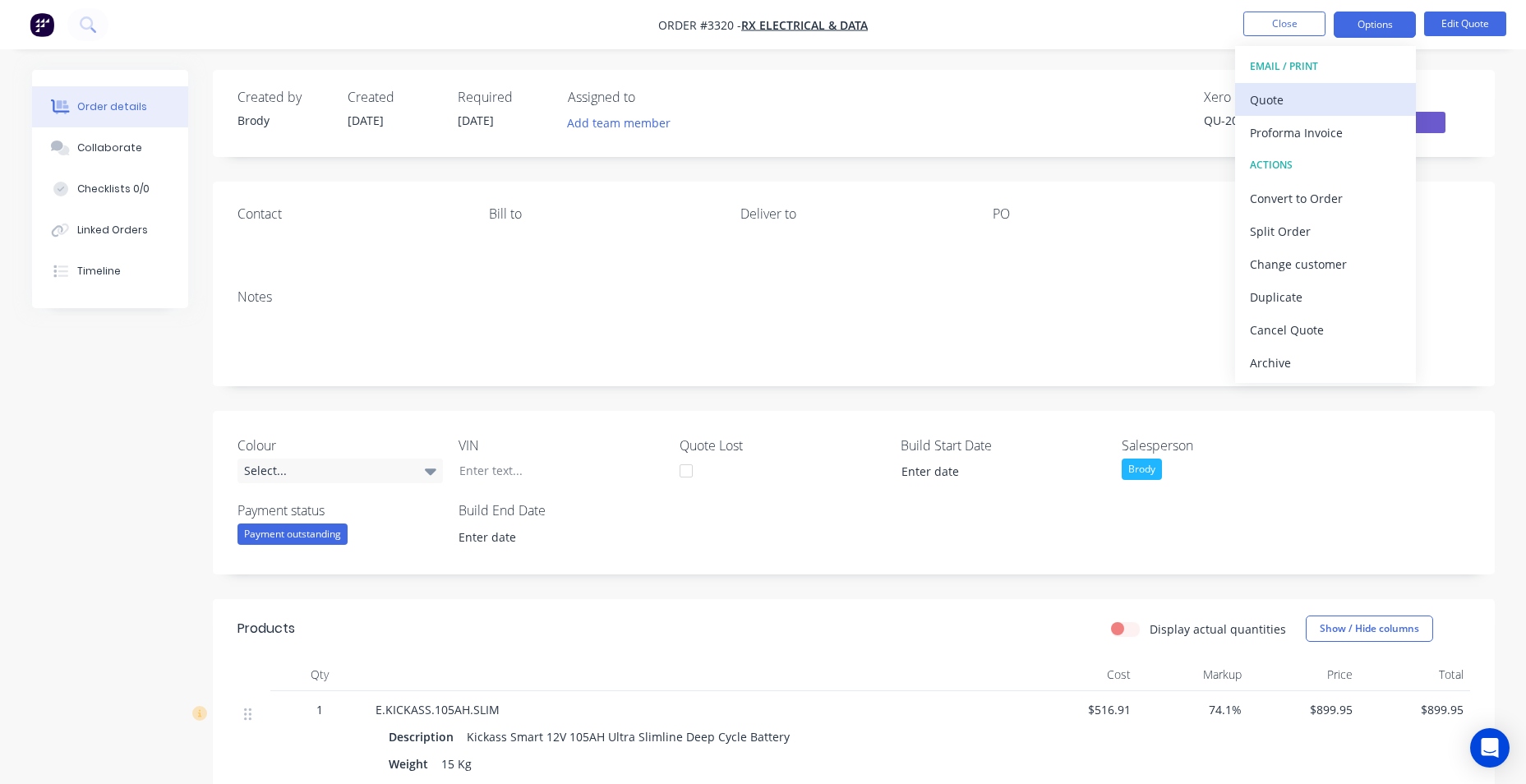
click at [1353, 89] on div "Quote" at bounding box center [1326, 100] width 151 height 24
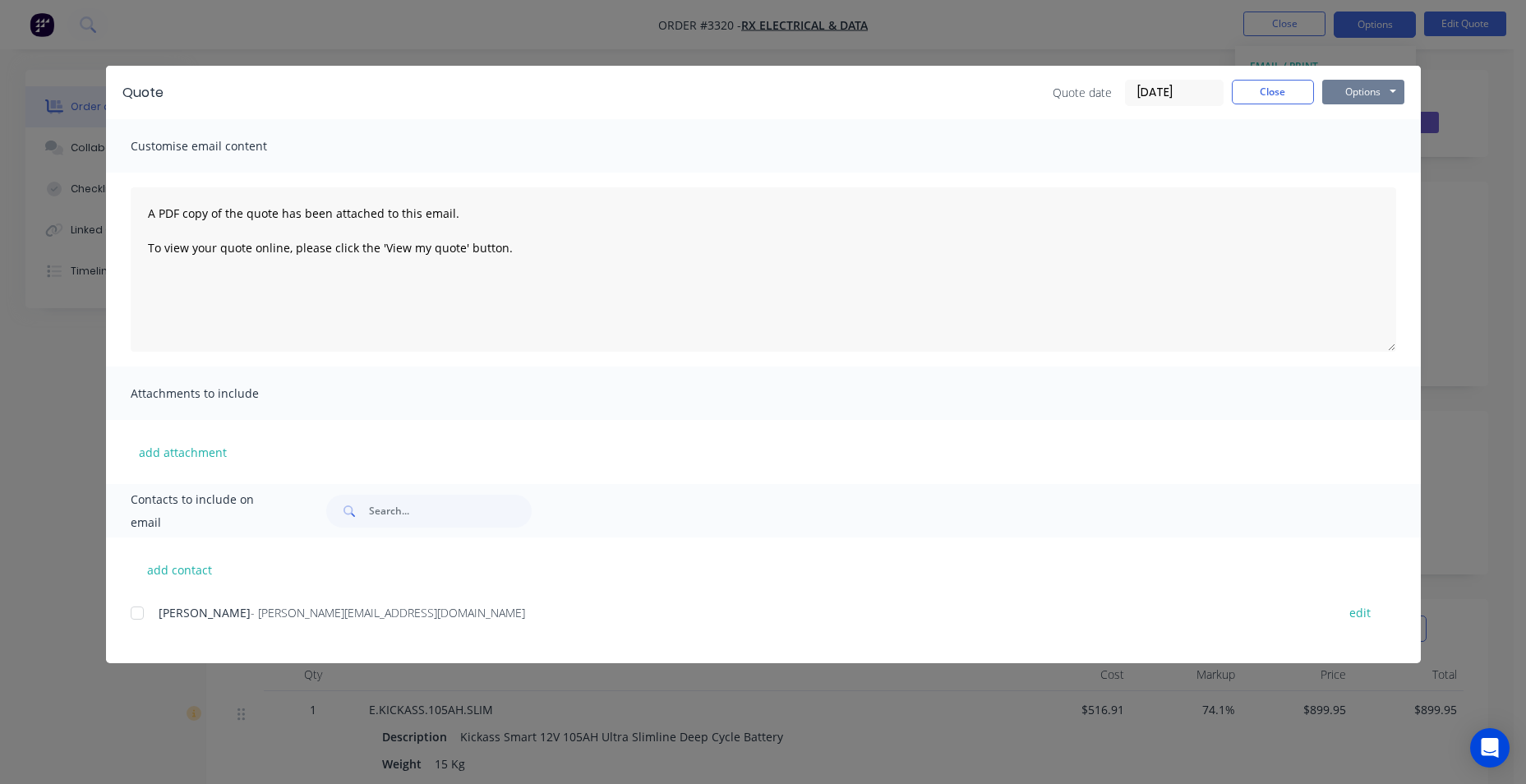
click at [1391, 81] on button "Options" at bounding box center [1363, 92] width 82 height 25
click at [136, 611] on div at bounding box center [137, 612] width 33 height 33
click at [1371, 93] on button "Options" at bounding box center [1363, 92] width 82 height 25
click at [1356, 180] on button "Email" at bounding box center [1375, 175] width 105 height 27
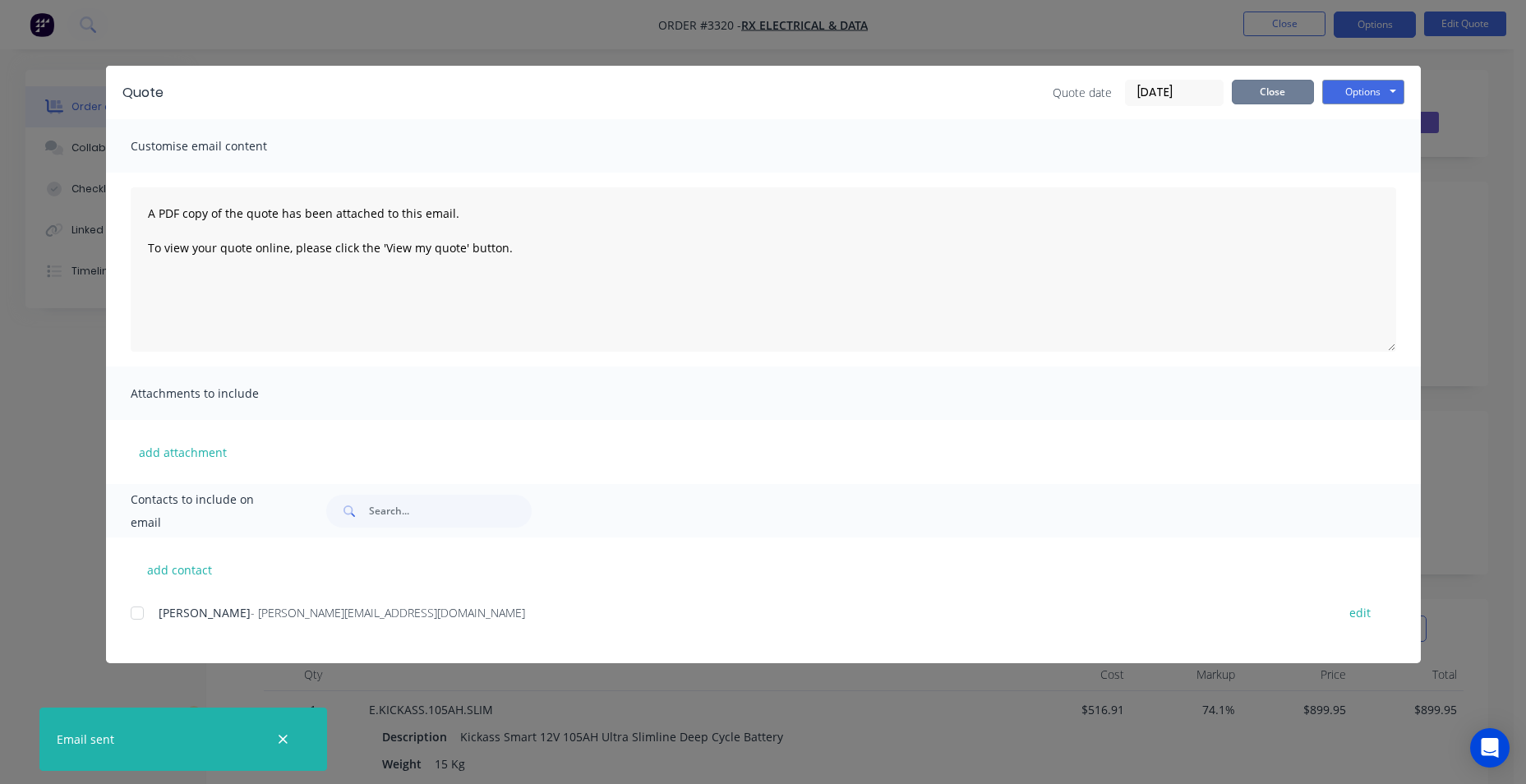
drag, startPoint x: 1249, startPoint y: 100, endPoint x: 1381, endPoint y: 68, distance: 135.8
click at [1253, 98] on button "Close" at bounding box center [1273, 92] width 82 height 25
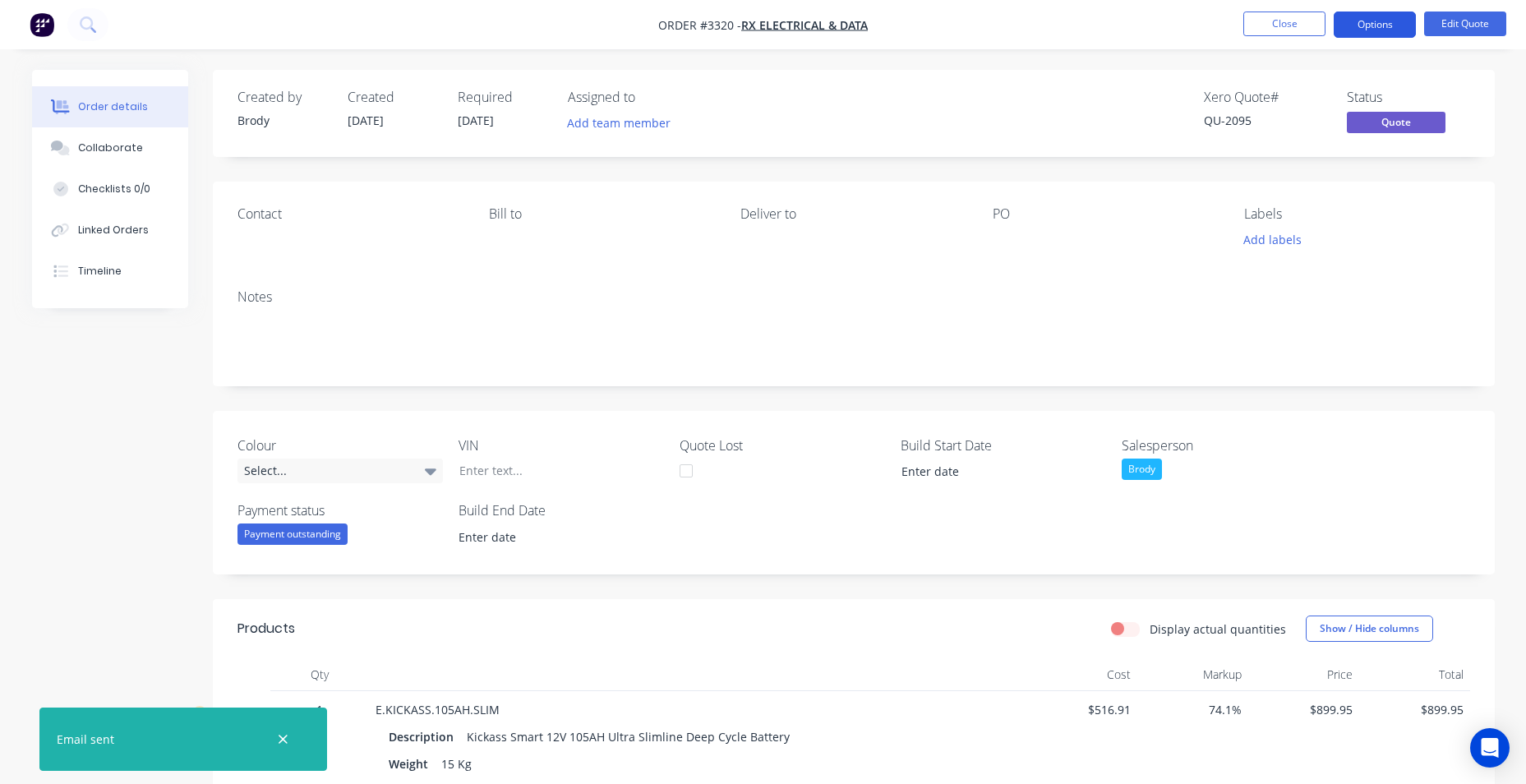
click at [1385, 16] on button "Options" at bounding box center [1375, 24] width 82 height 26
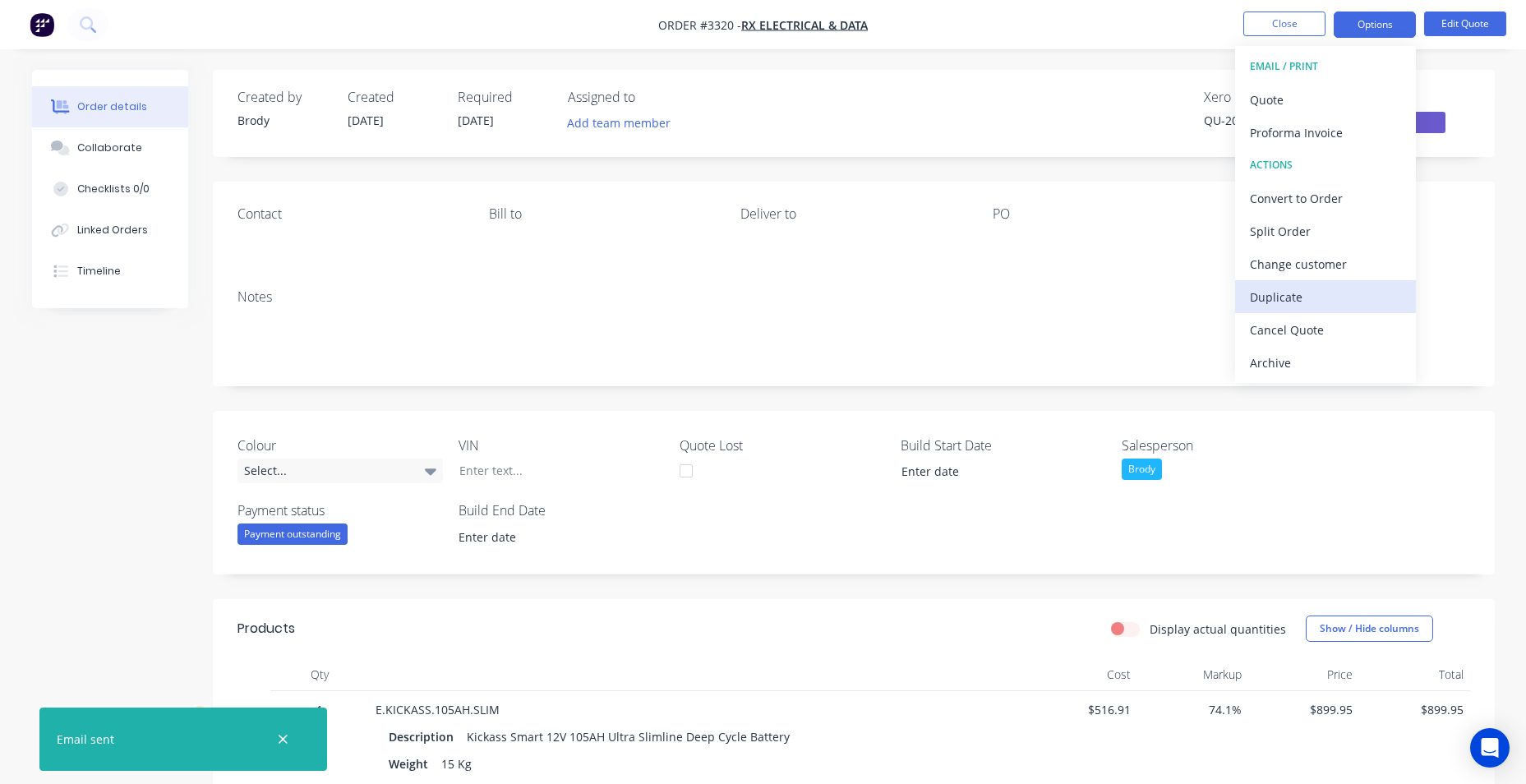
click at [1318, 290] on div "Duplicate" at bounding box center [1326, 296] width 151 height 24
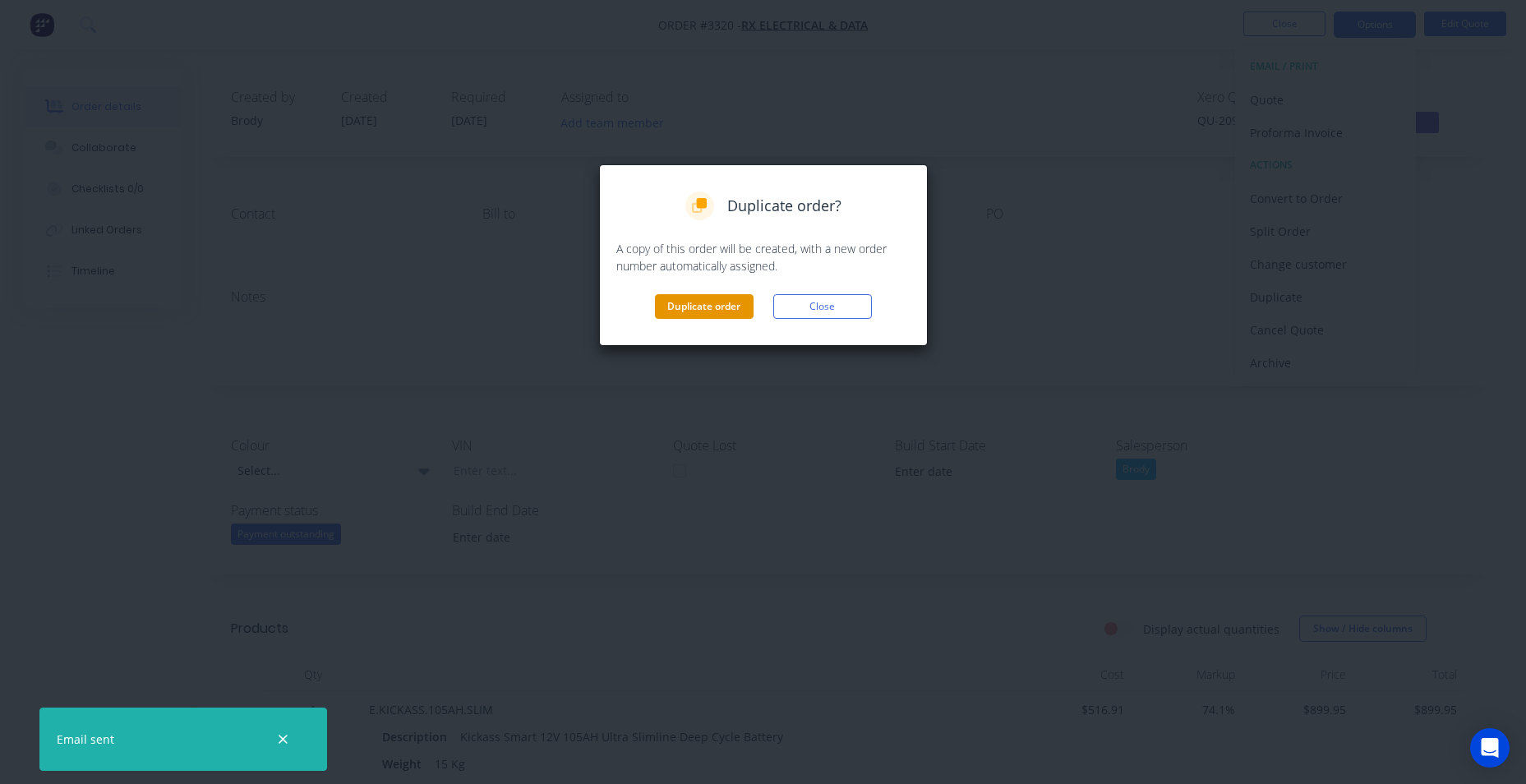
click at [723, 308] on button "Duplicate order" at bounding box center [704, 307] width 99 height 25
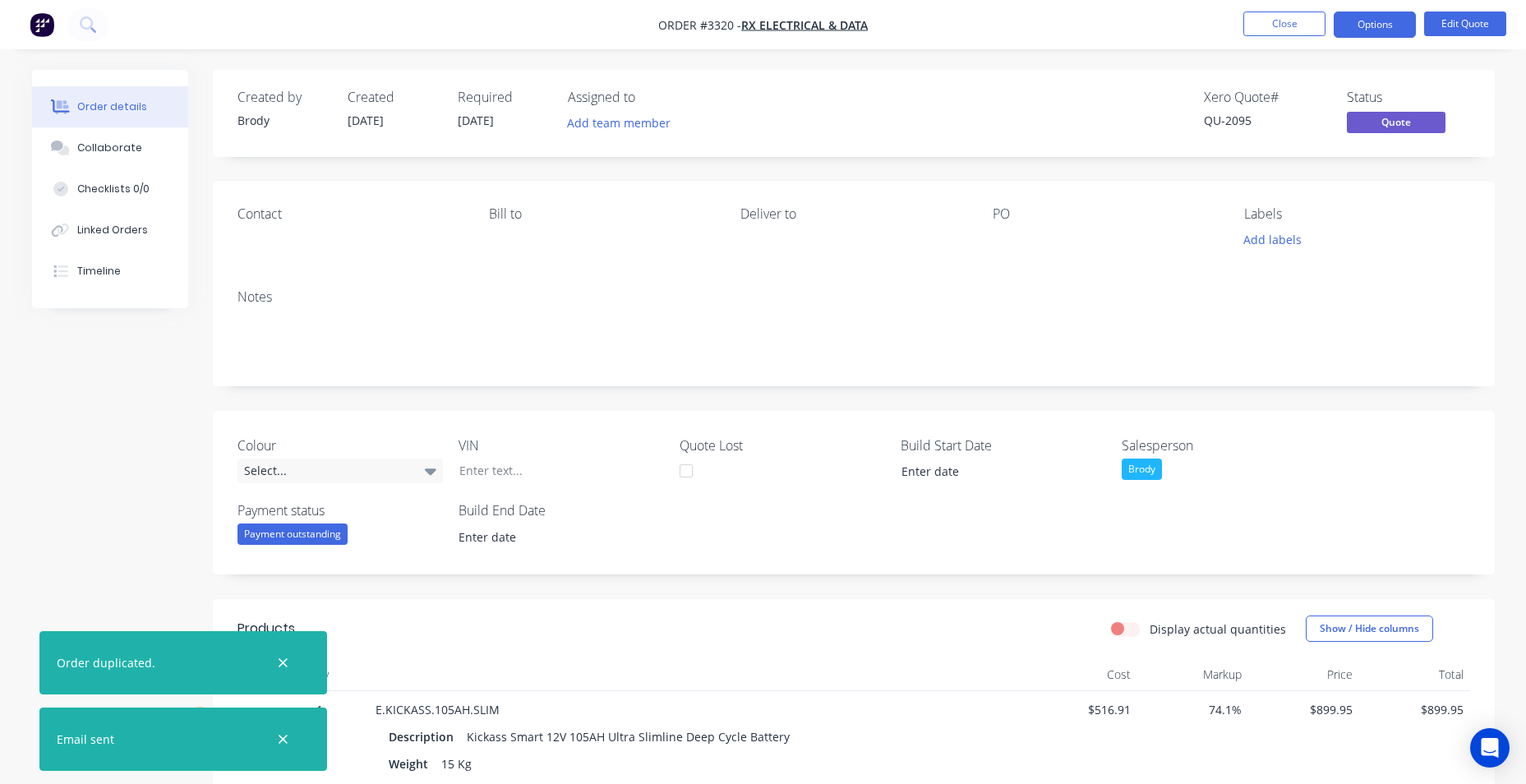
click at [198, 665] on div "Order duplicated." at bounding box center [183, 662] width 288 height 63
click at [283, 659] on icon "button" at bounding box center [283, 662] width 11 height 14
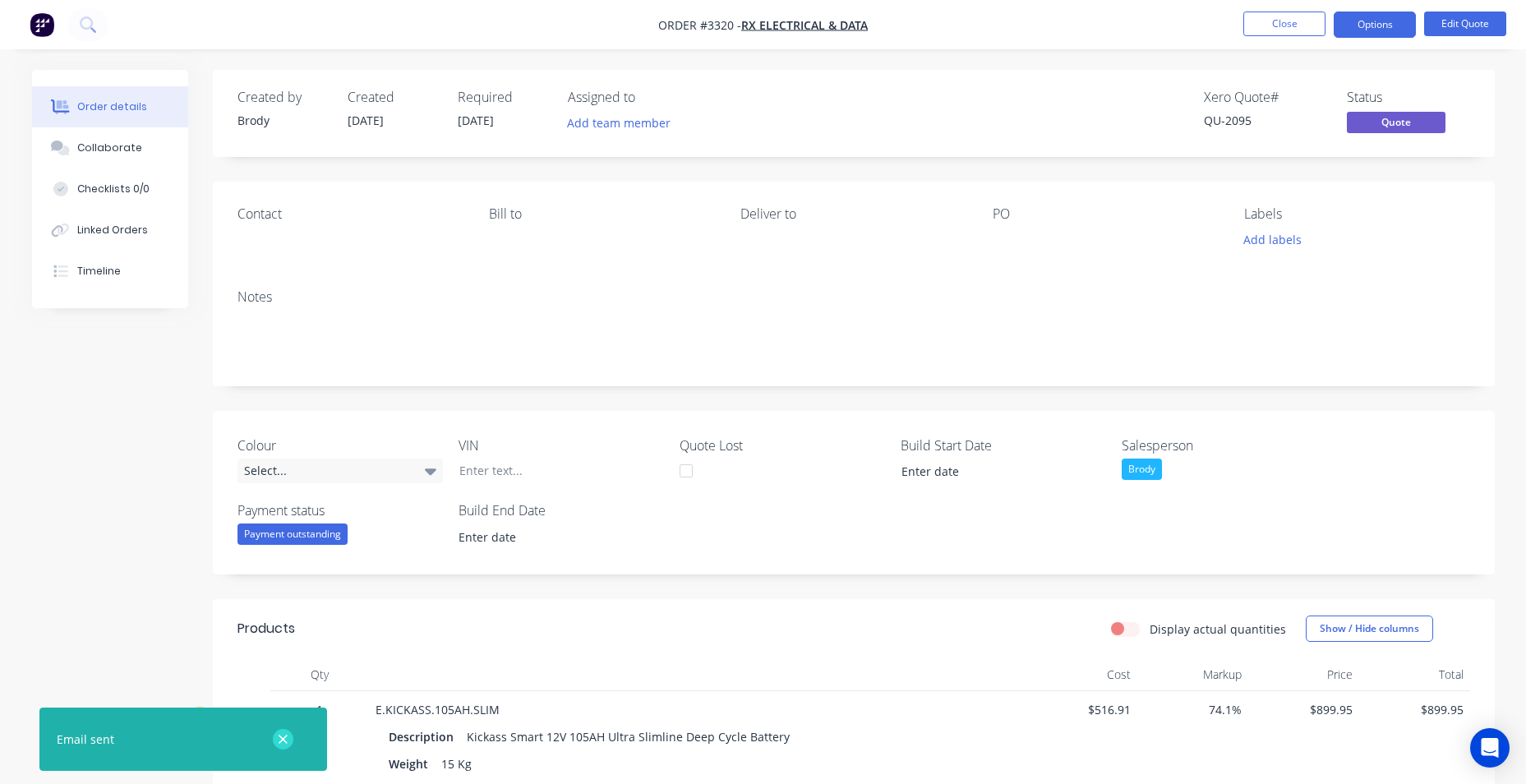
click at [284, 742] on icon "button" at bounding box center [283, 739] width 11 height 14
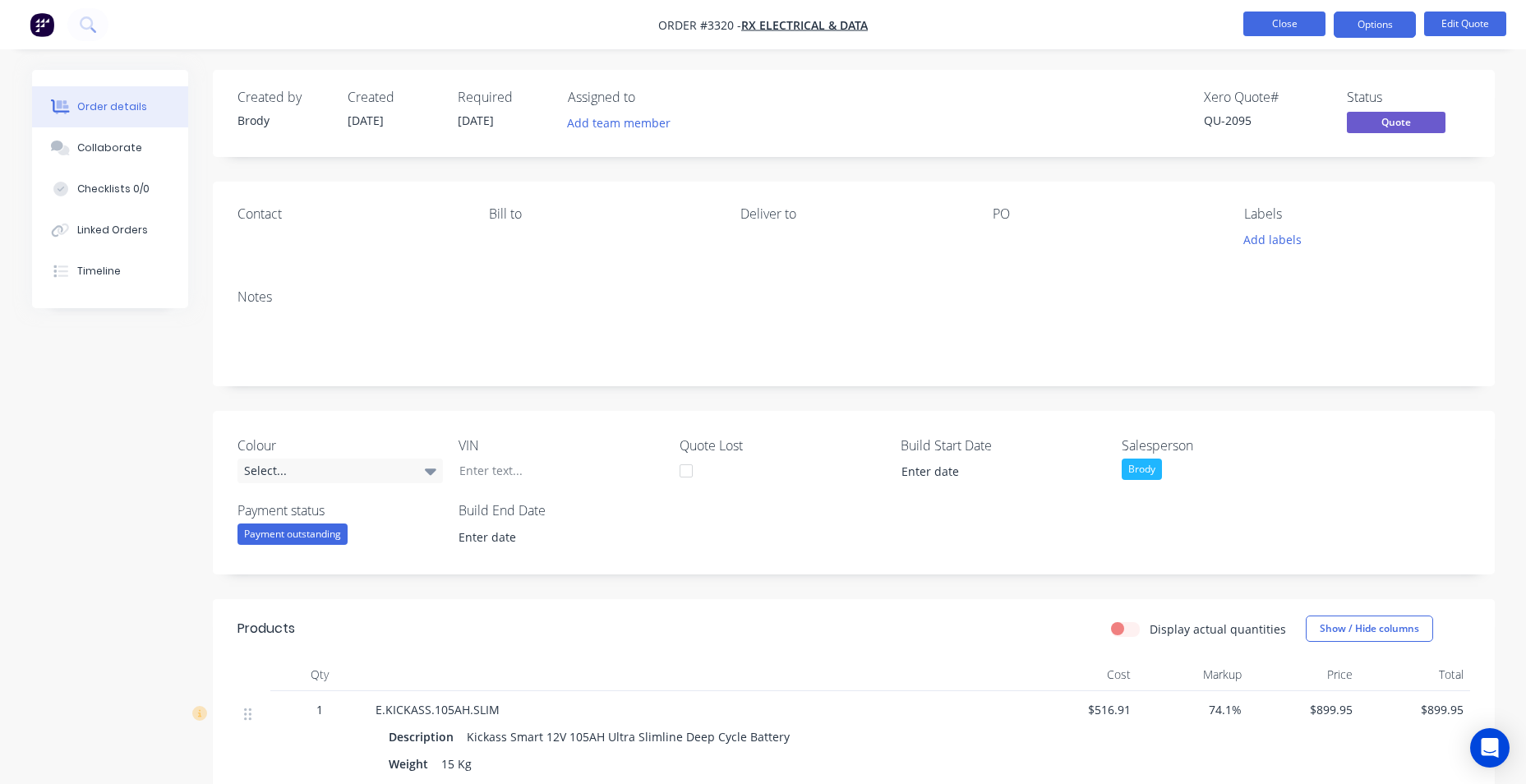
click at [1278, 14] on button "Close" at bounding box center [1284, 24] width 82 height 25
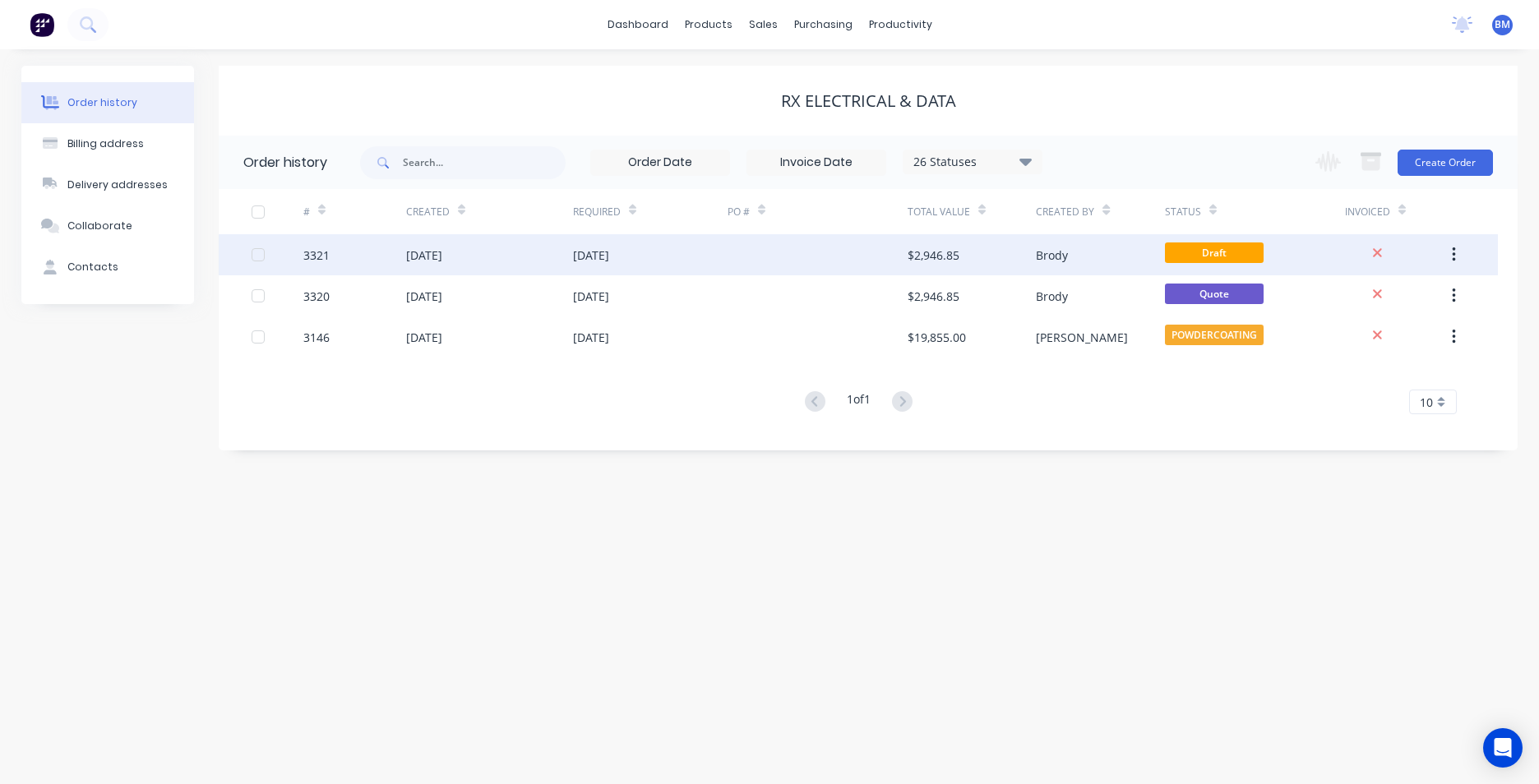
click at [817, 255] on div at bounding box center [818, 254] width 180 height 41
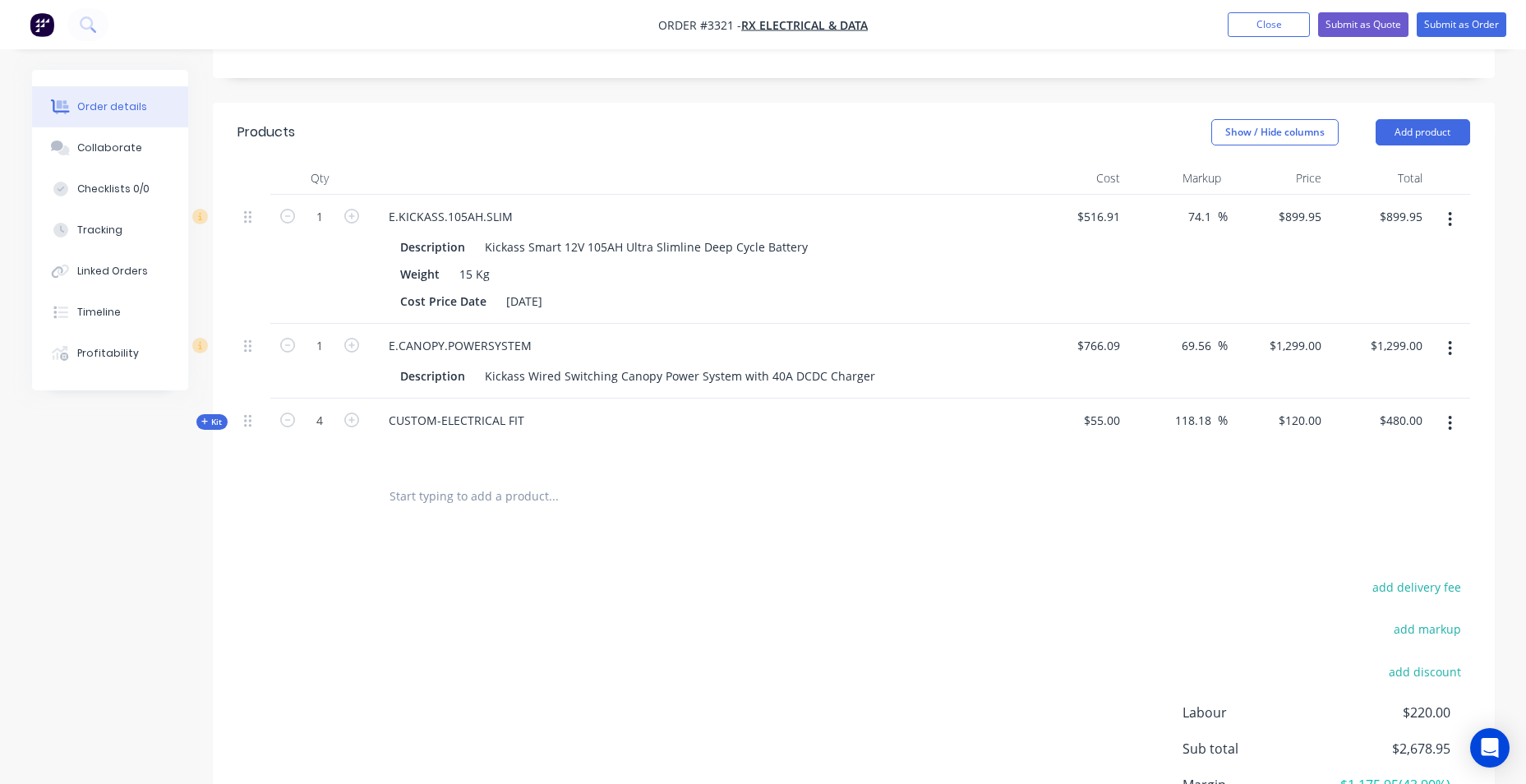
scroll to position [575, 0]
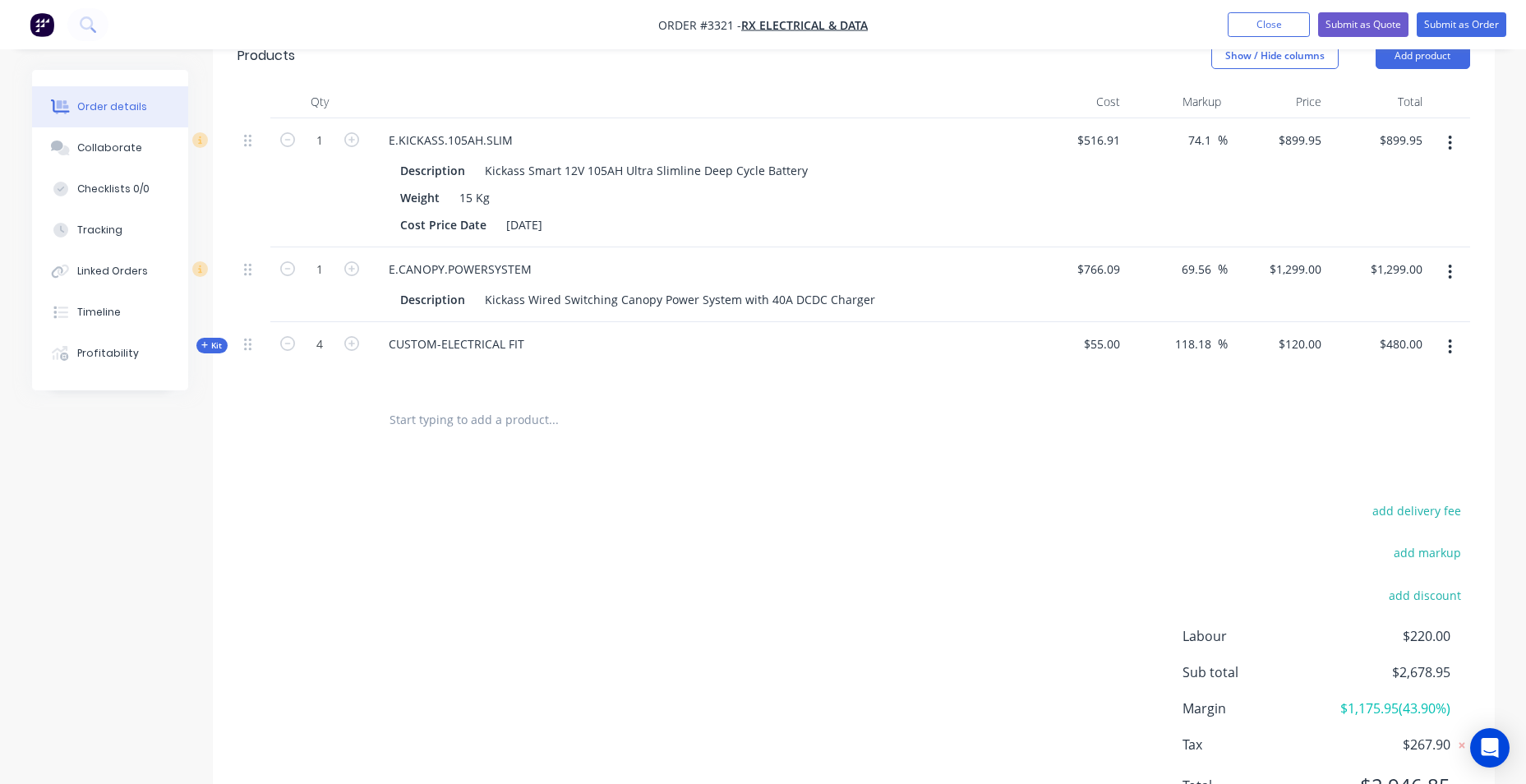
click at [1454, 273] on button "button" at bounding box center [1450, 271] width 38 height 30
click at [1390, 409] on div "Delete" at bounding box center [1392, 413] width 127 height 24
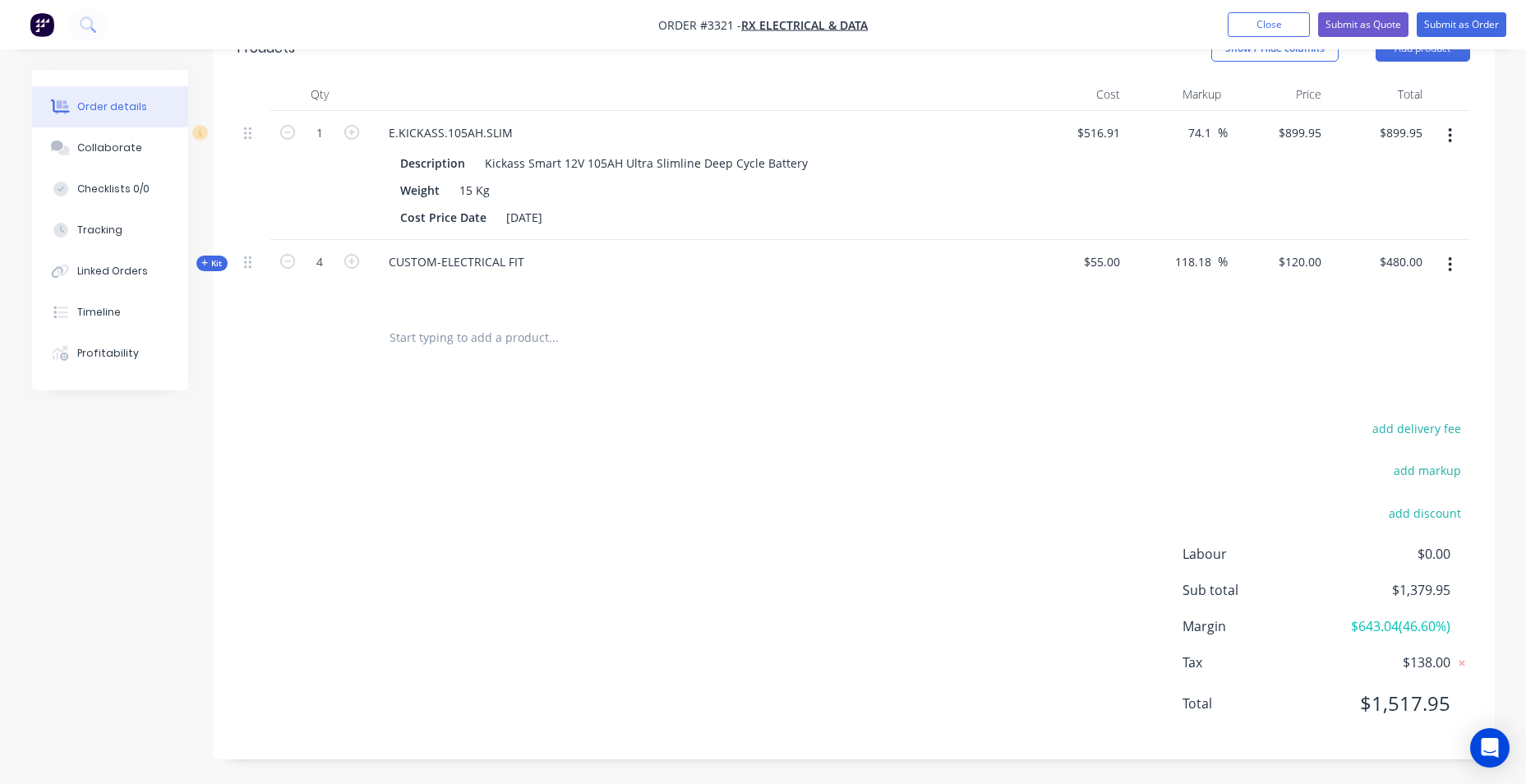
scroll to position [172, 0]
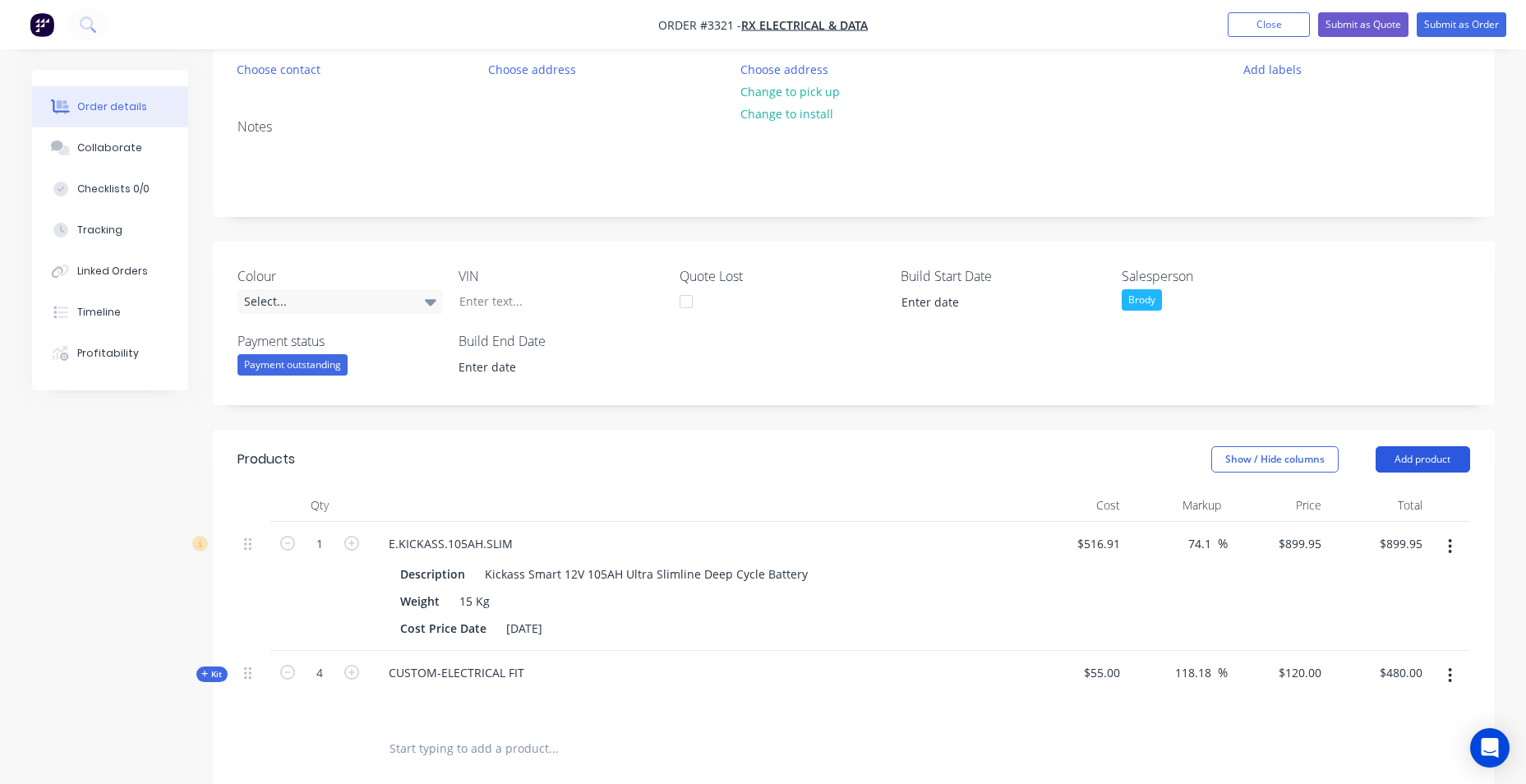
click at [1394, 471] on button "Add product" at bounding box center [1422, 459] width 95 height 26
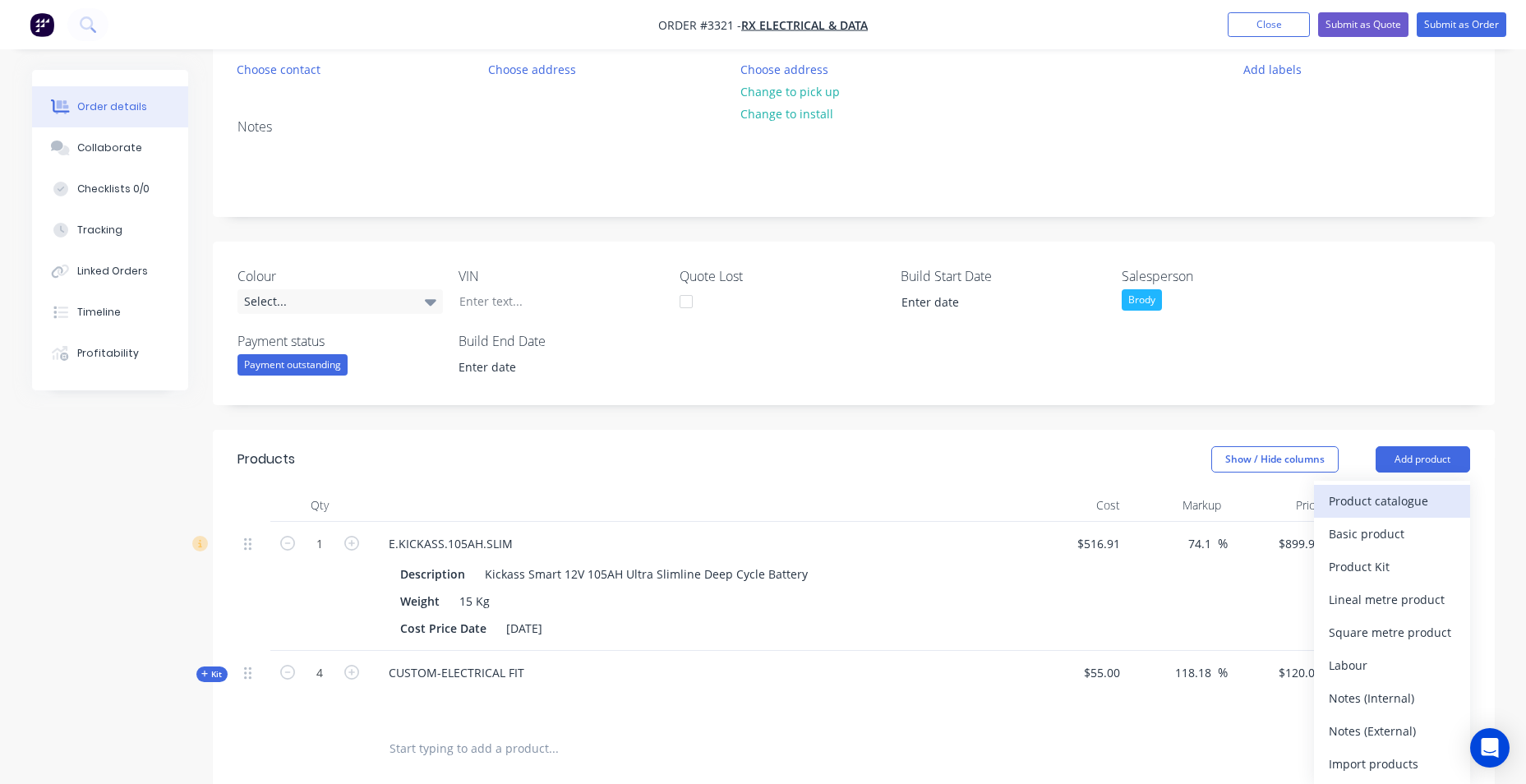
click at [1395, 499] on div "Product catalogue" at bounding box center [1392, 500] width 127 height 24
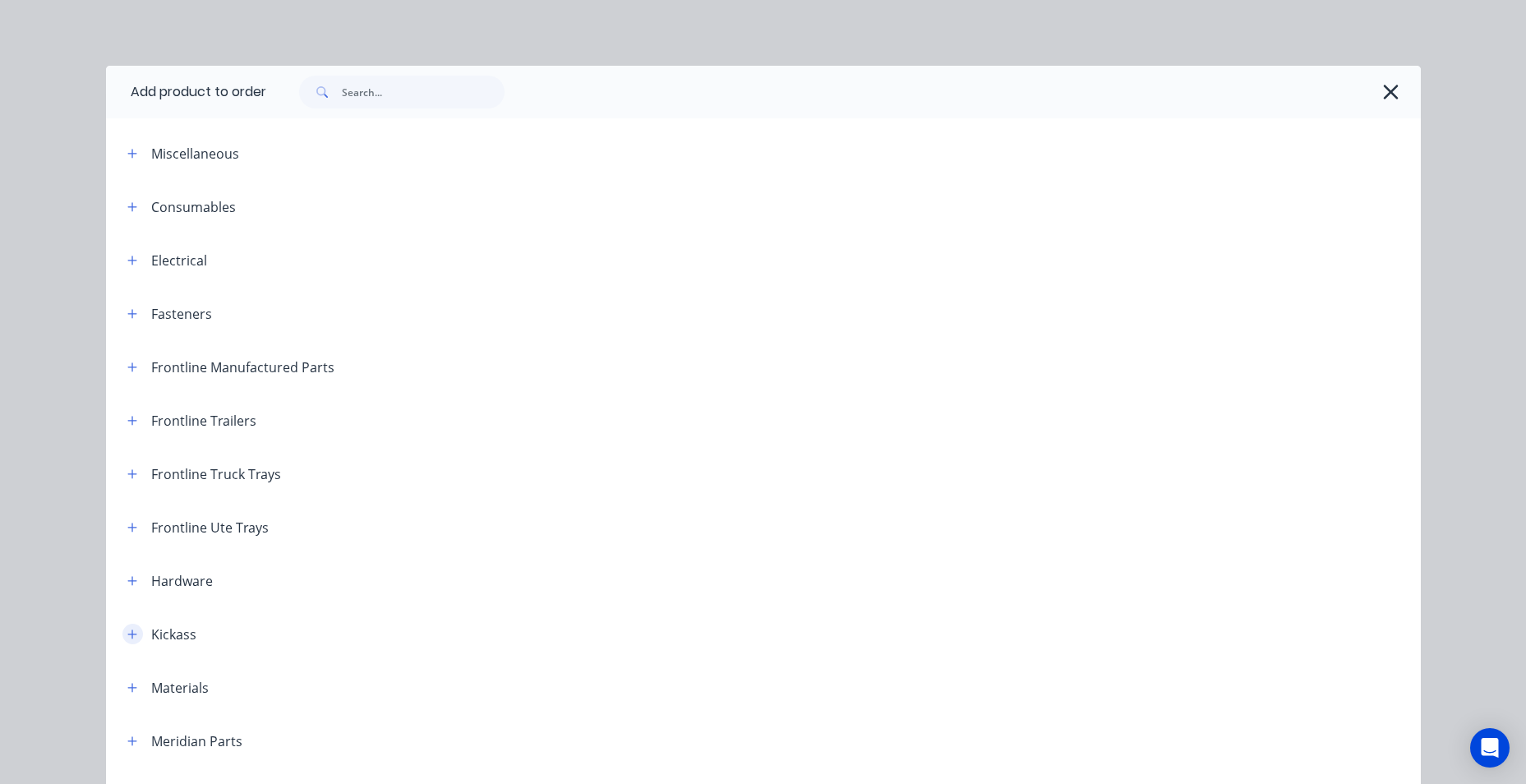
click at [127, 635] on icon "button" at bounding box center [132, 634] width 10 height 12
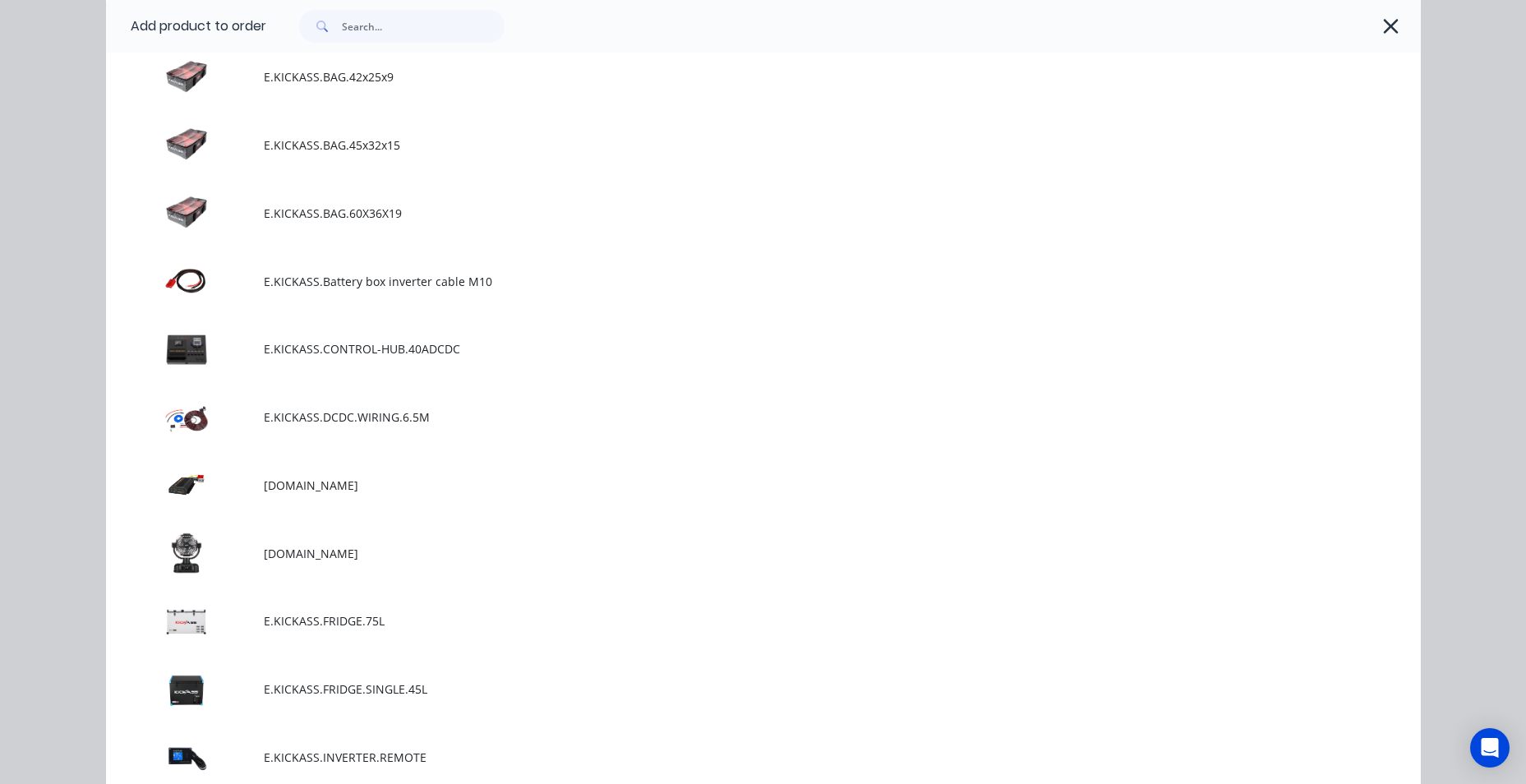
scroll to position [1890, 0]
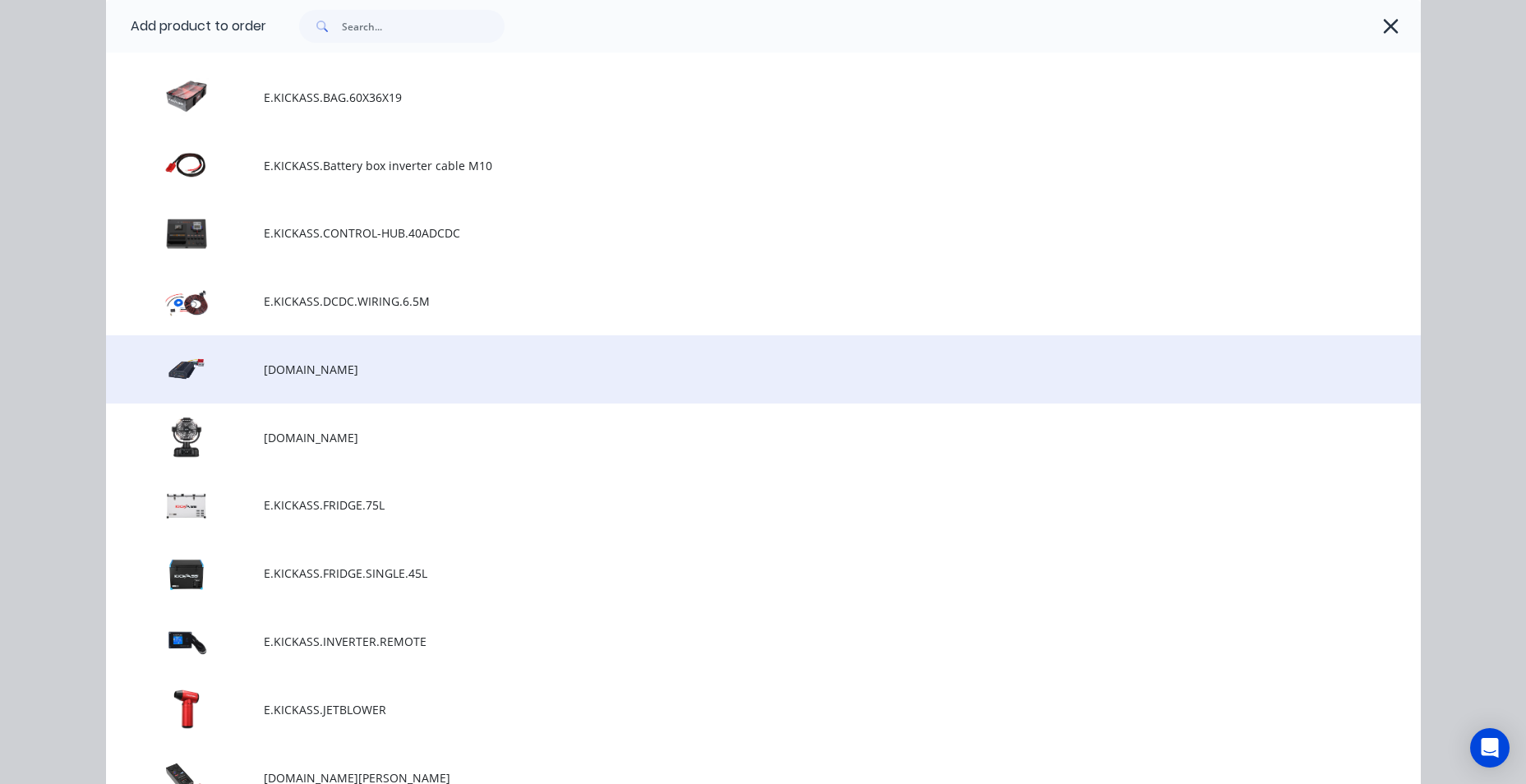
click at [387, 369] on span "[DOMAIN_NAME]" at bounding box center [726, 369] width 925 height 17
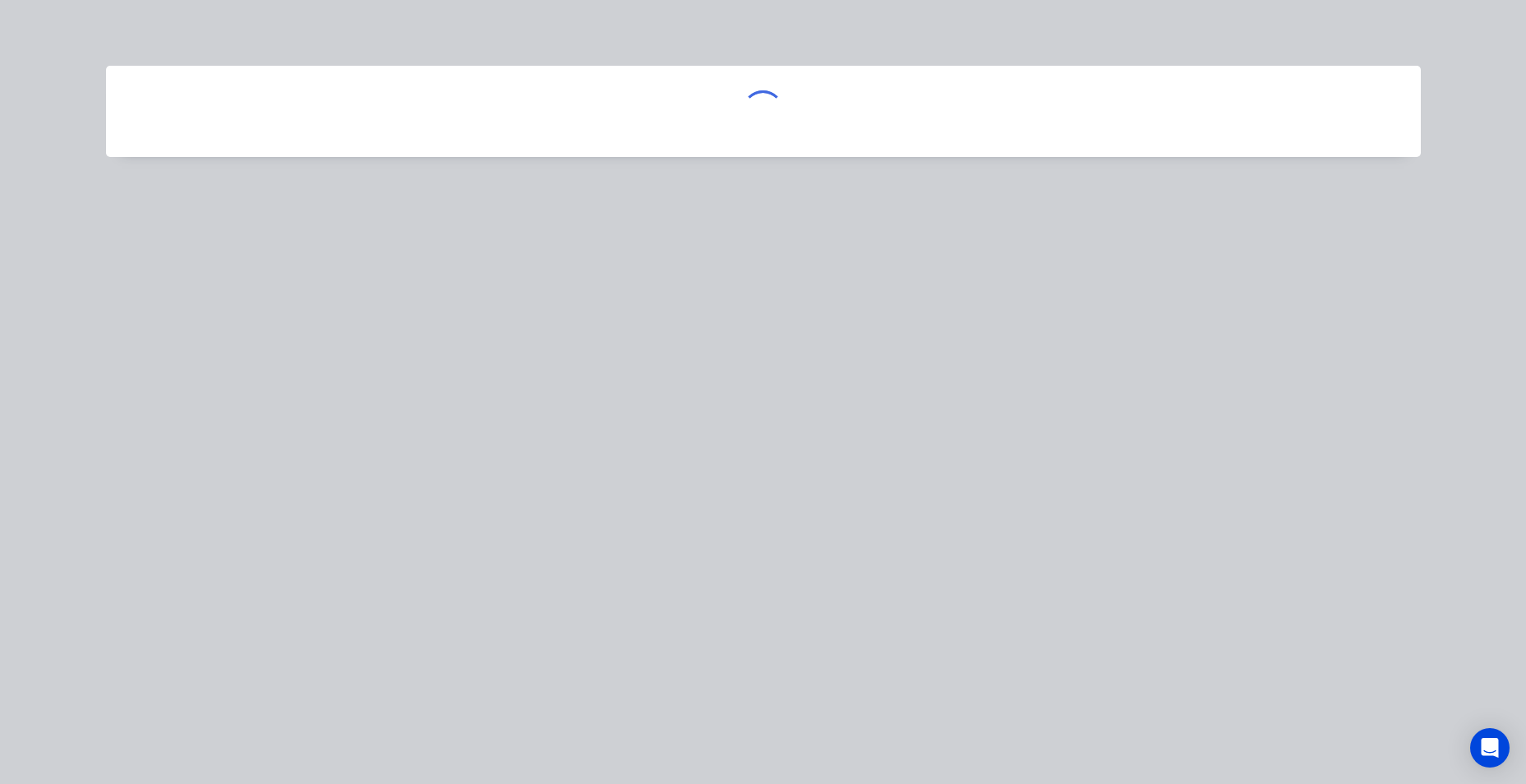
scroll to position [0, 0]
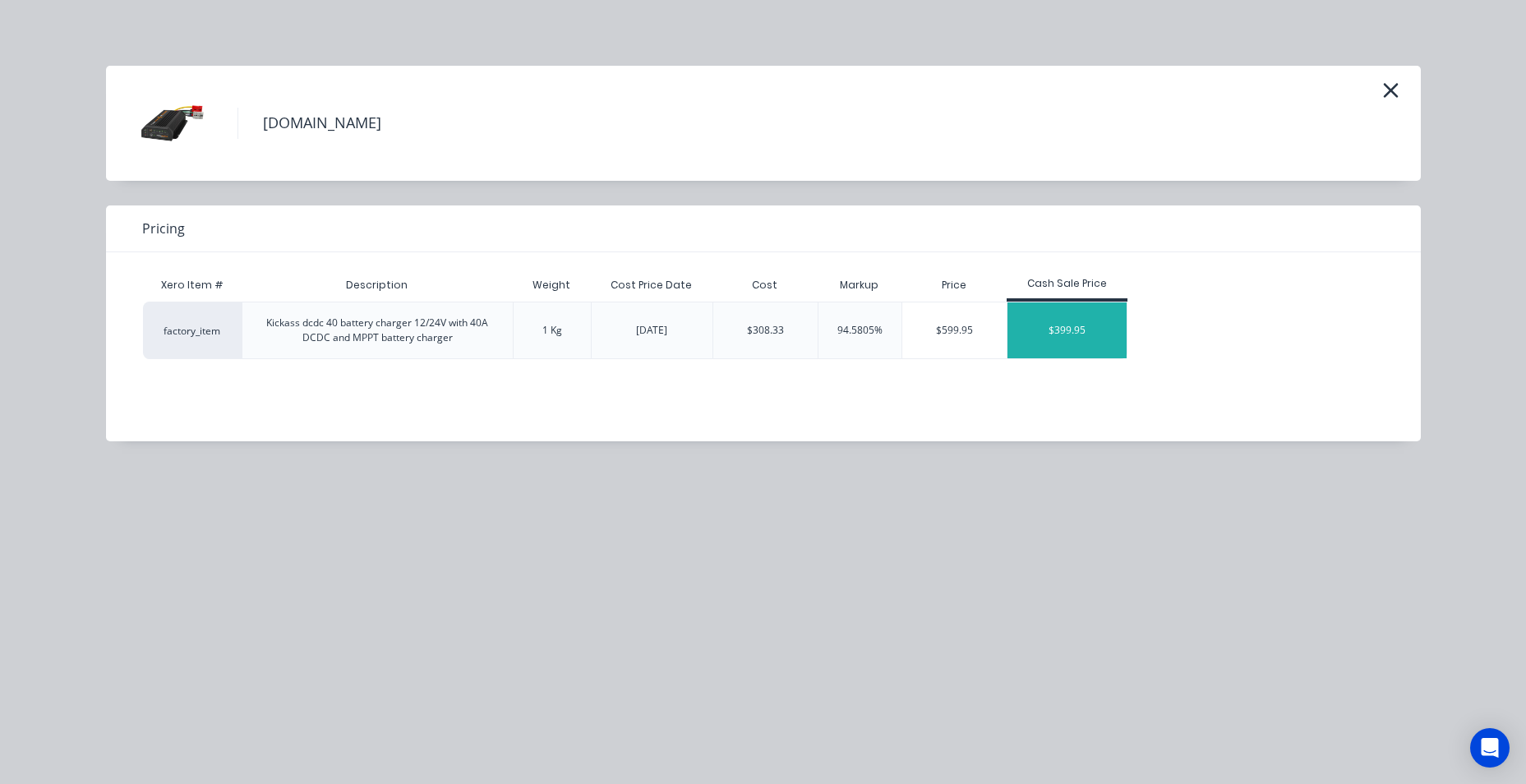
click at [1017, 319] on div "$399.95" at bounding box center [1067, 330] width 120 height 56
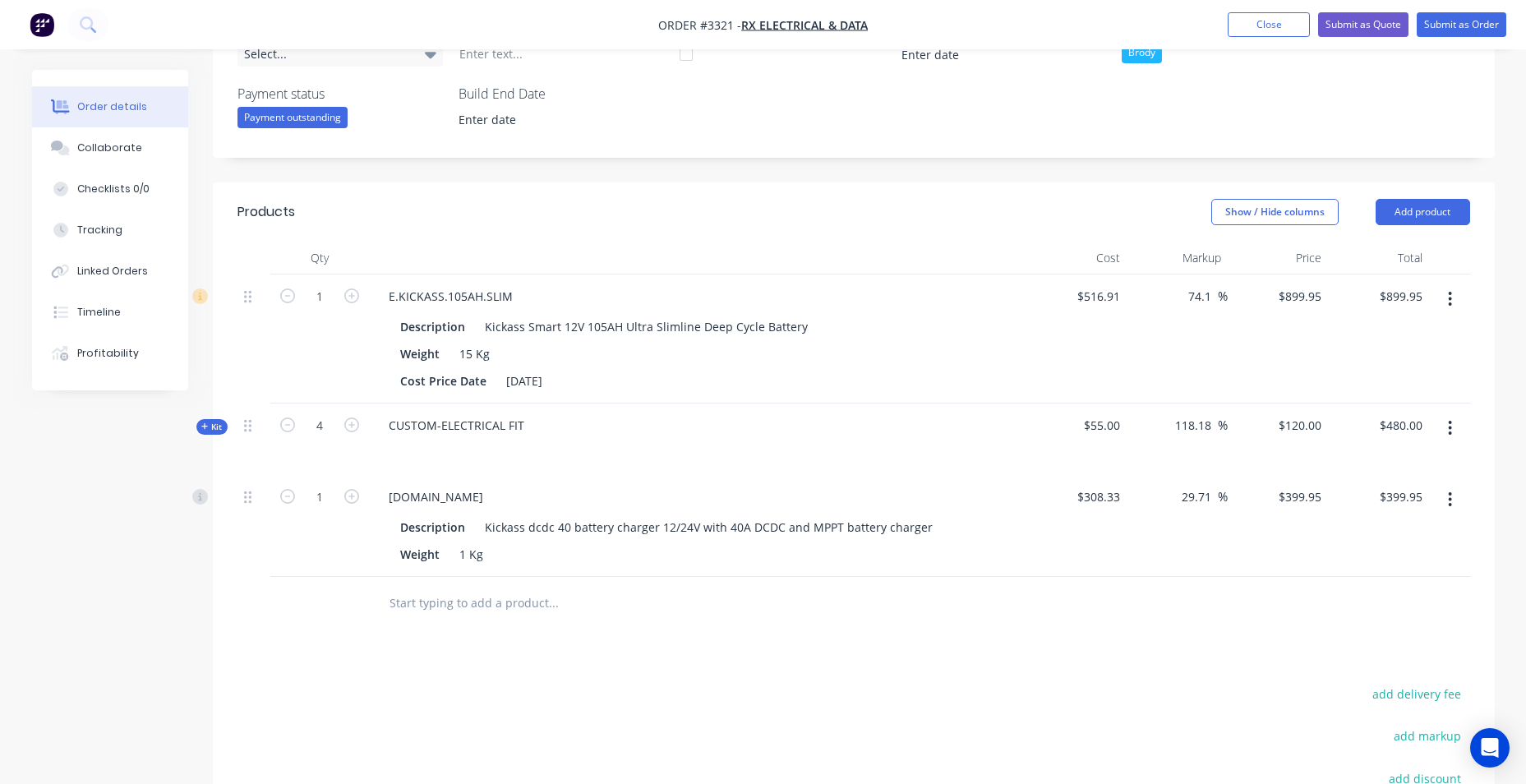
scroll to position [418, 0]
click at [1403, 218] on button "Add product" at bounding box center [1422, 212] width 95 height 26
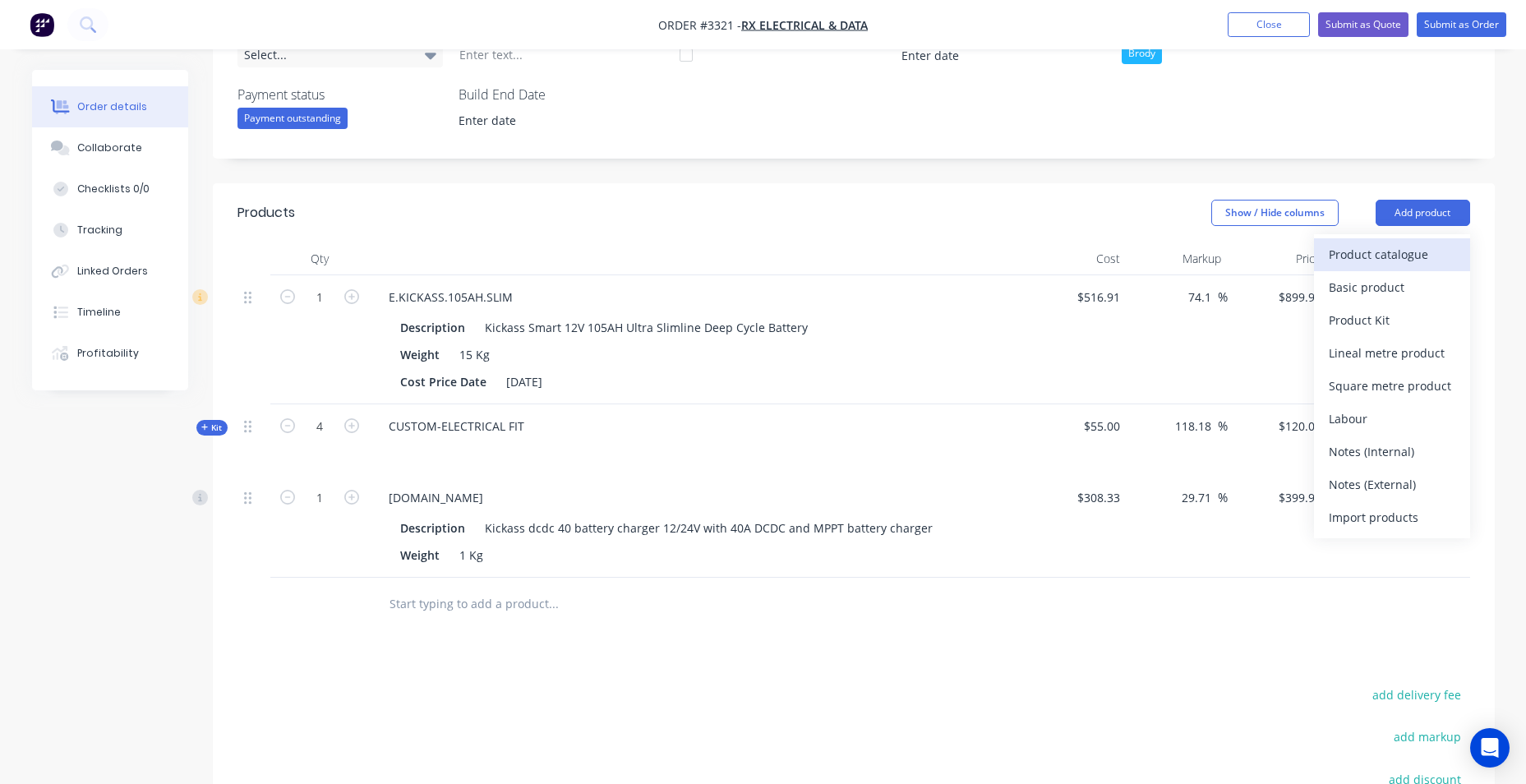
click at [1428, 252] on div "Product catalogue" at bounding box center [1392, 254] width 127 height 24
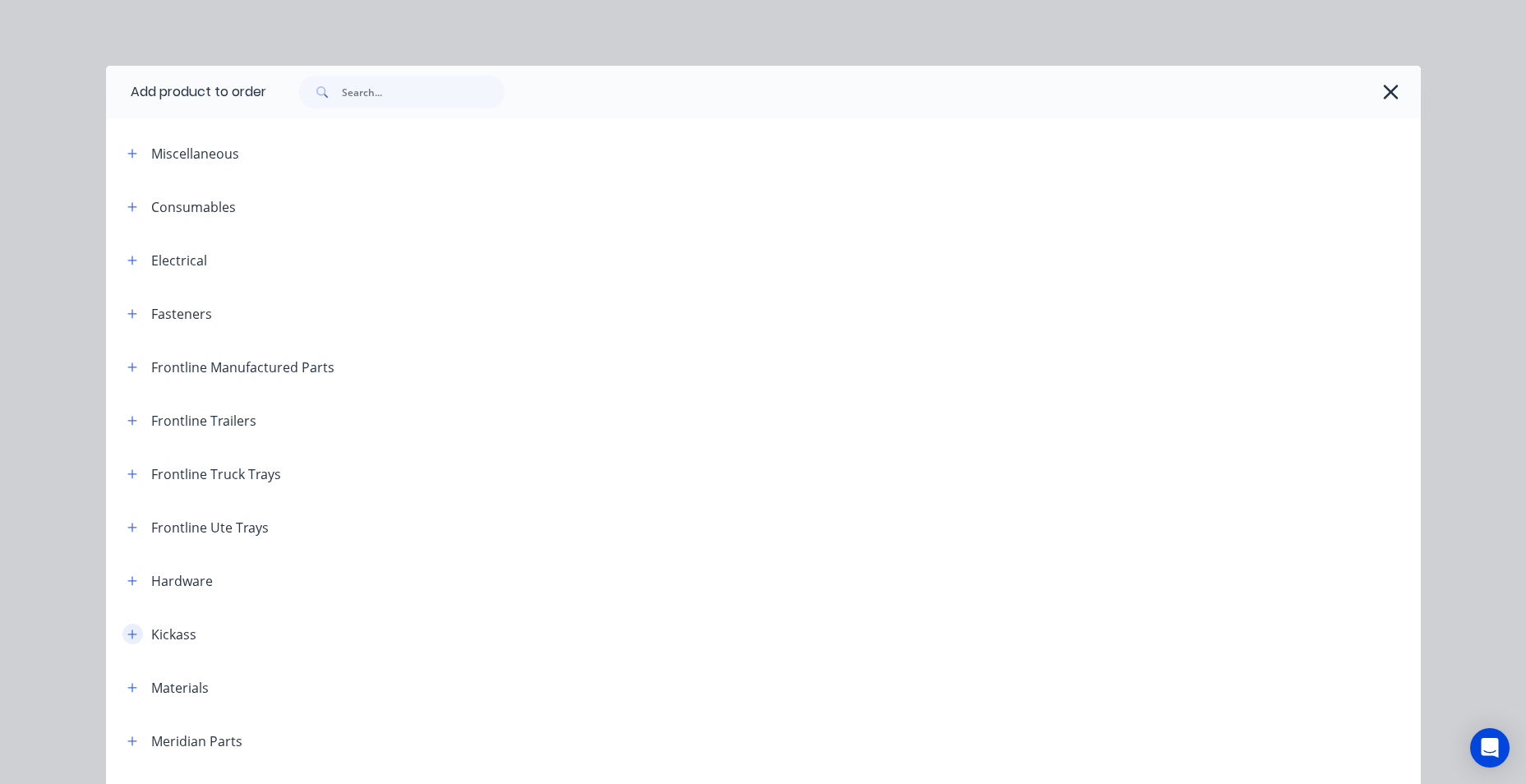
click at [127, 633] on icon "button" at bounding box center [131, 634] width 9 height 9
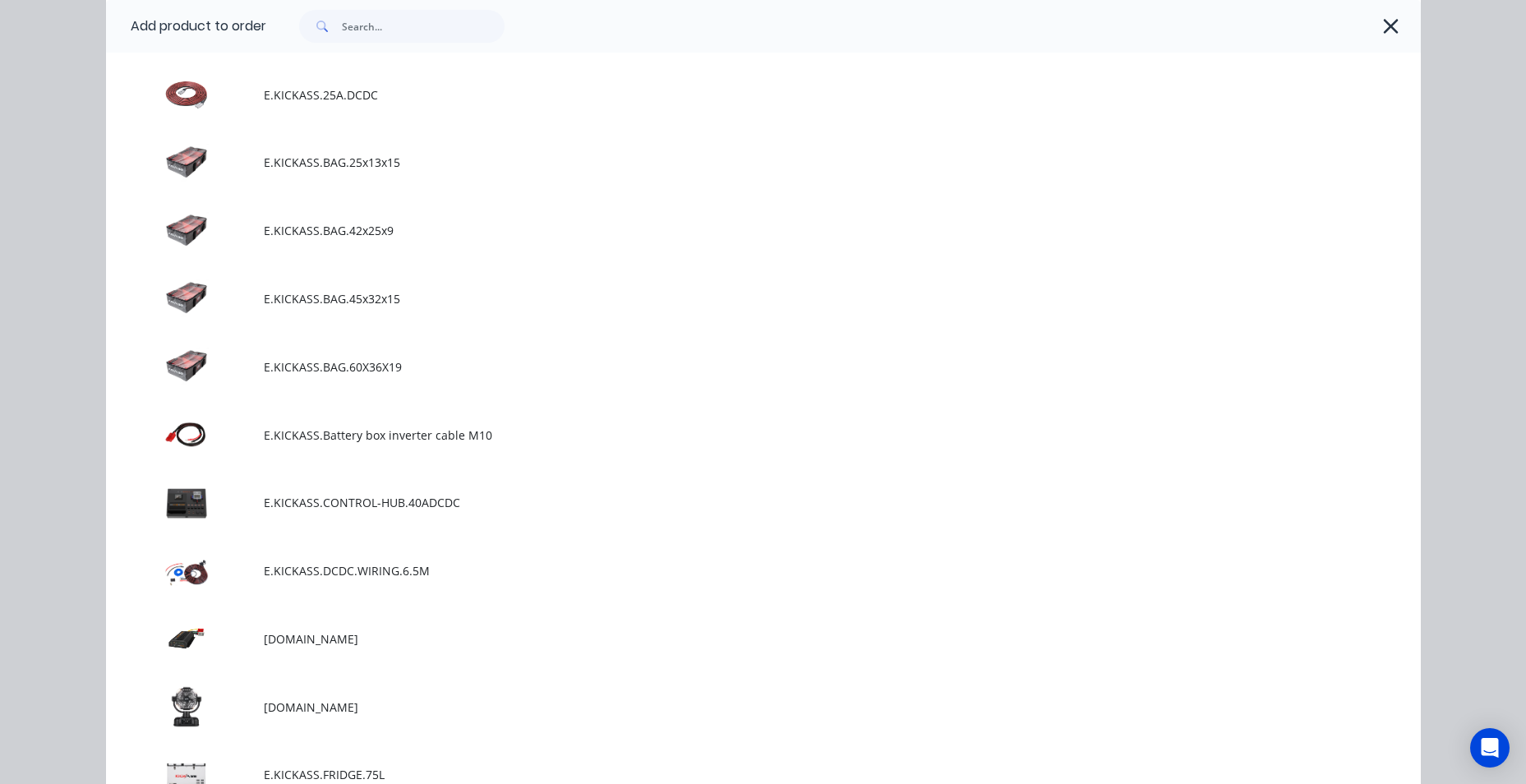
scroll to position [1644, 0]
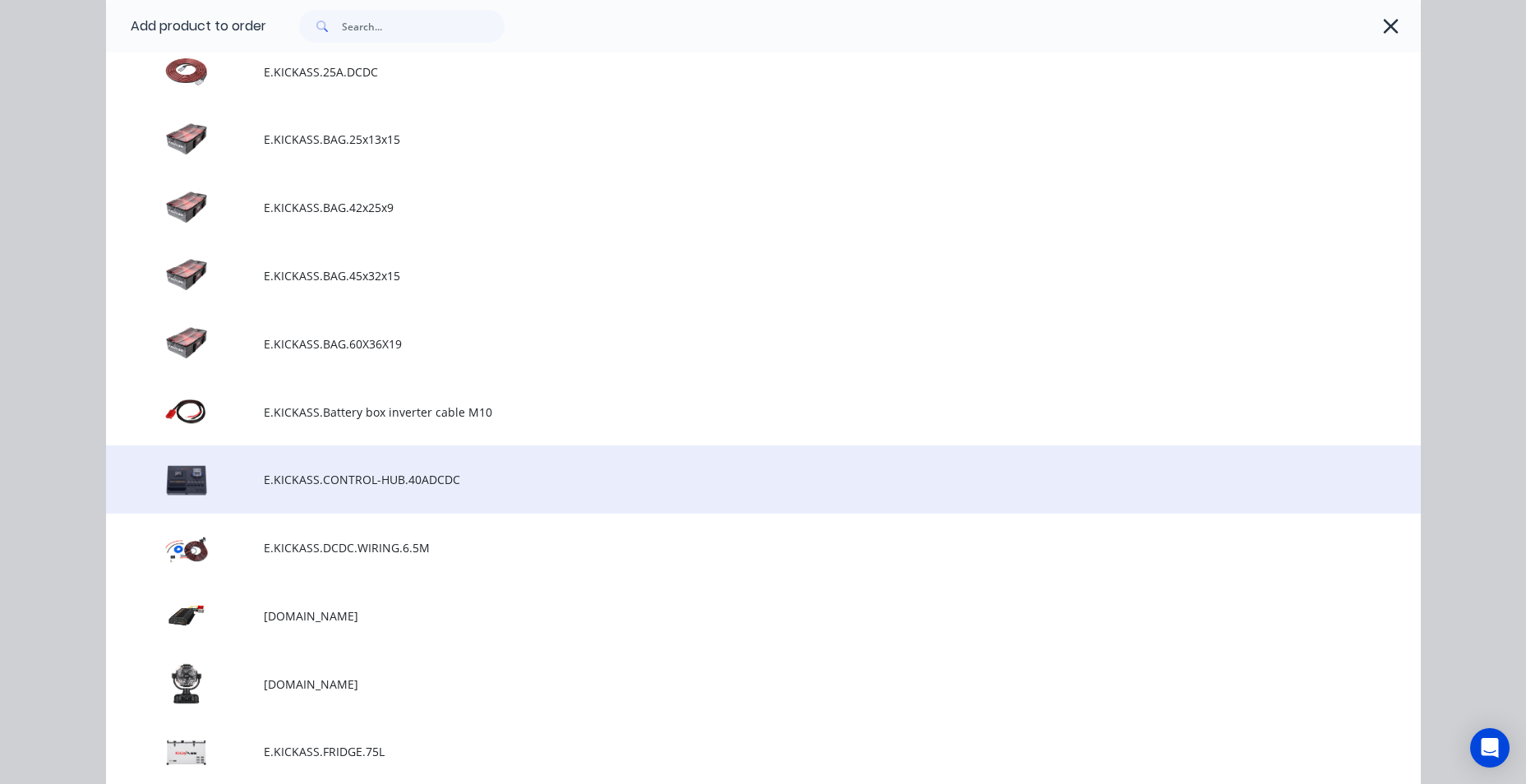
click at [244, 481] on td at bounding box center [185, 479] width 158 height 68
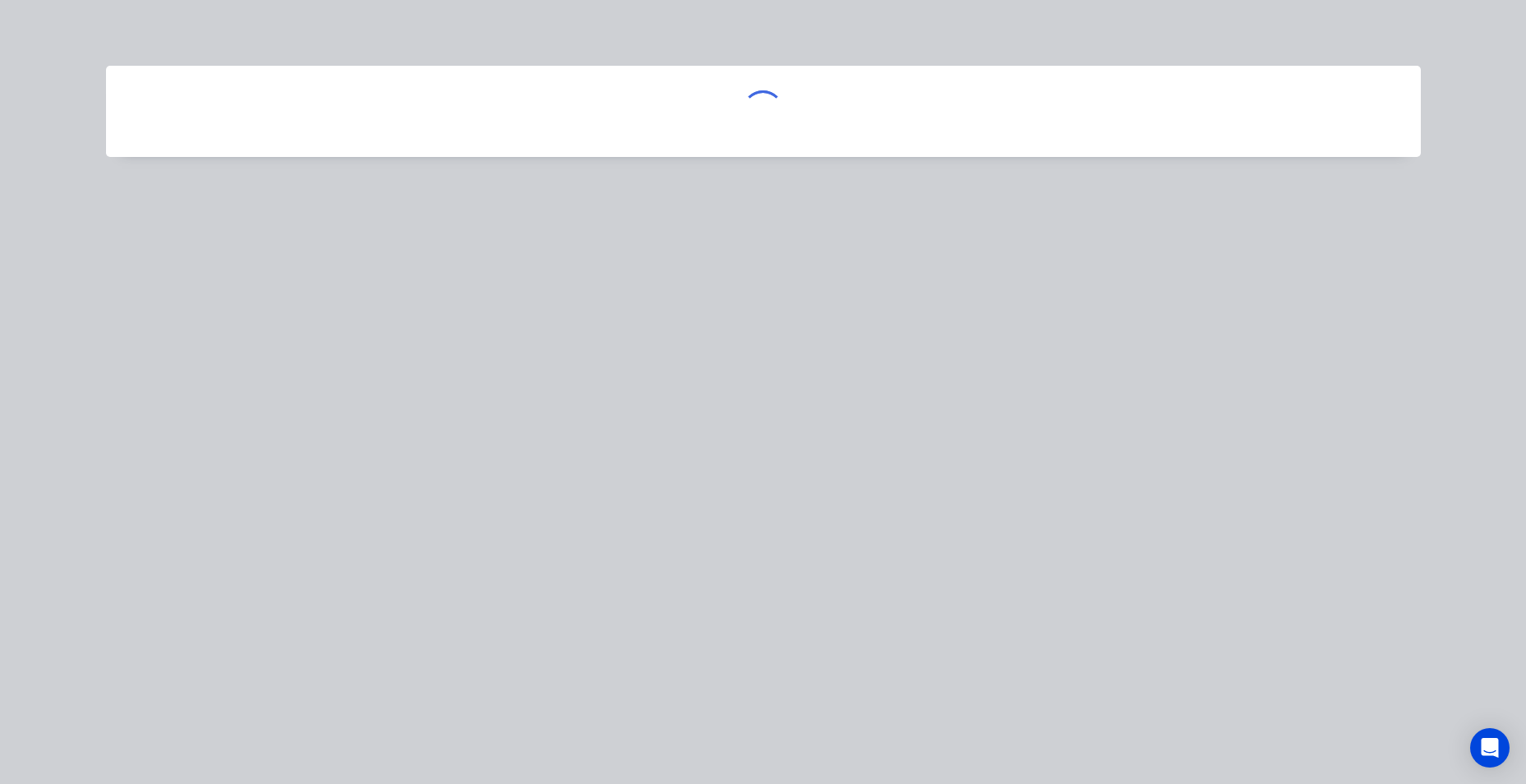
scroll to position [0, 0]
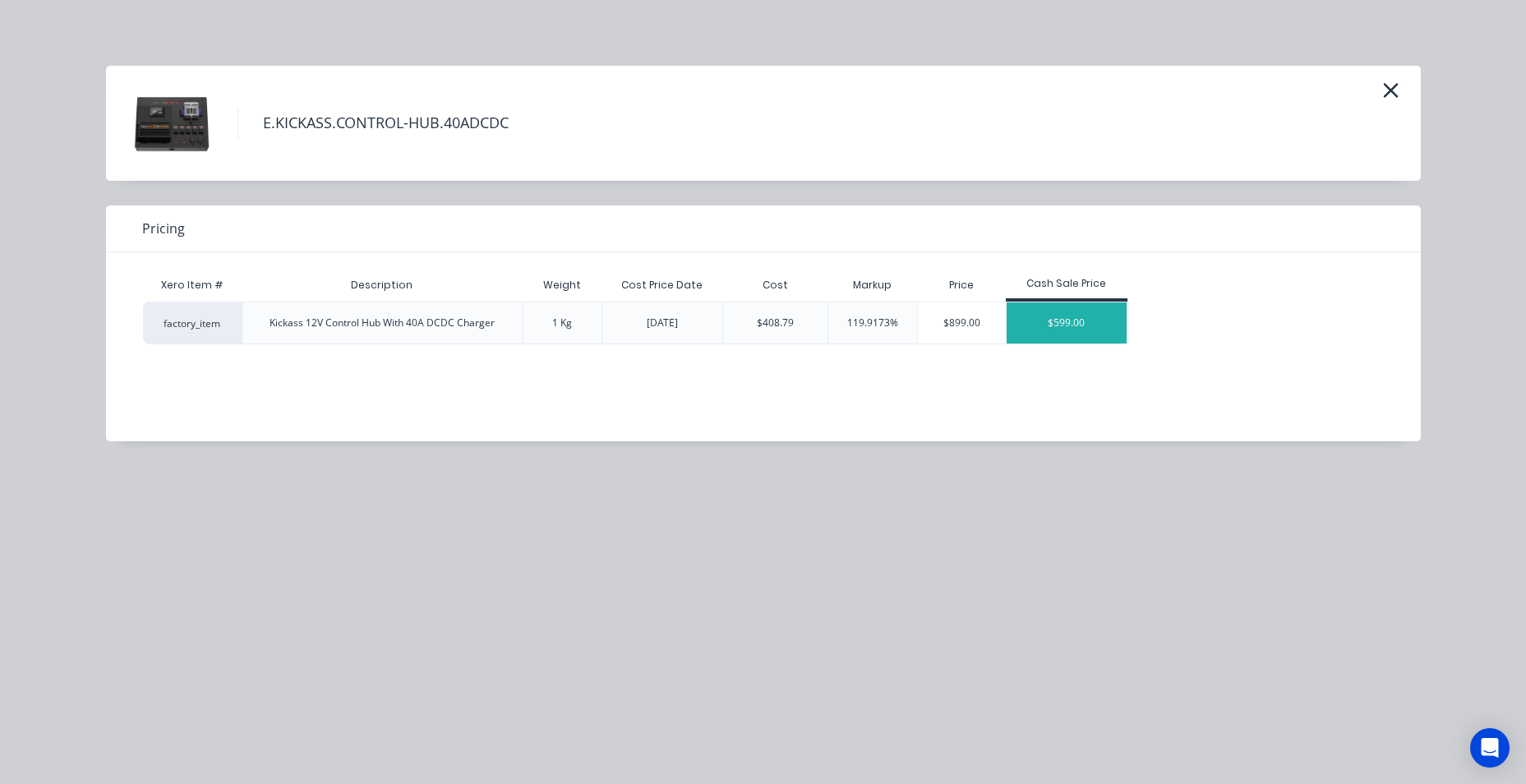
click at [1049, 314] on div "$599.00" at bounding box center [1066, 322] width 120 height 41
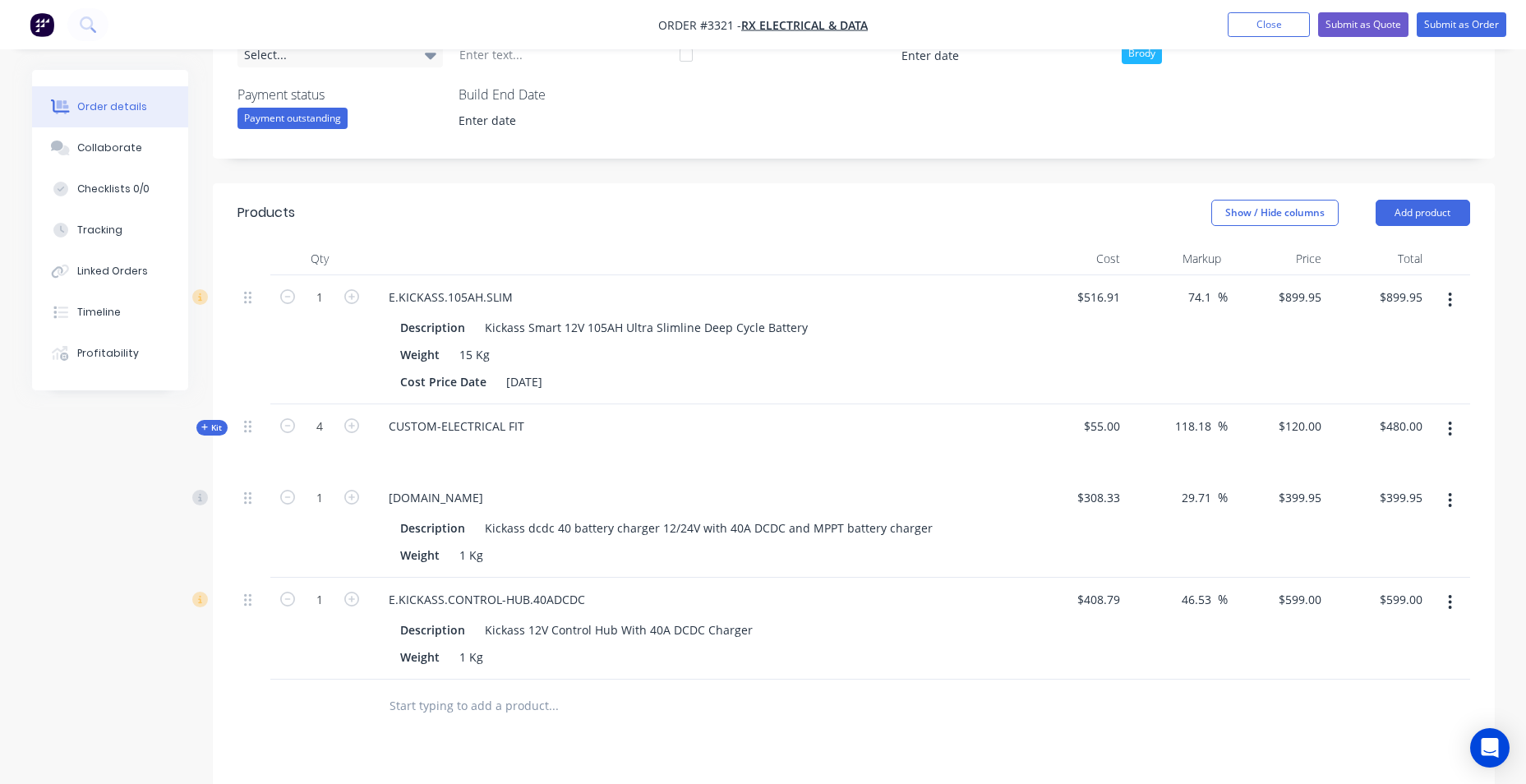
click at [1453, 501] on button "button" at bounding box center [1450, 500] width 38 height 30
click at [1391, 634] on div "Delete" at bounding box center [1392, 642] width 127 height 24
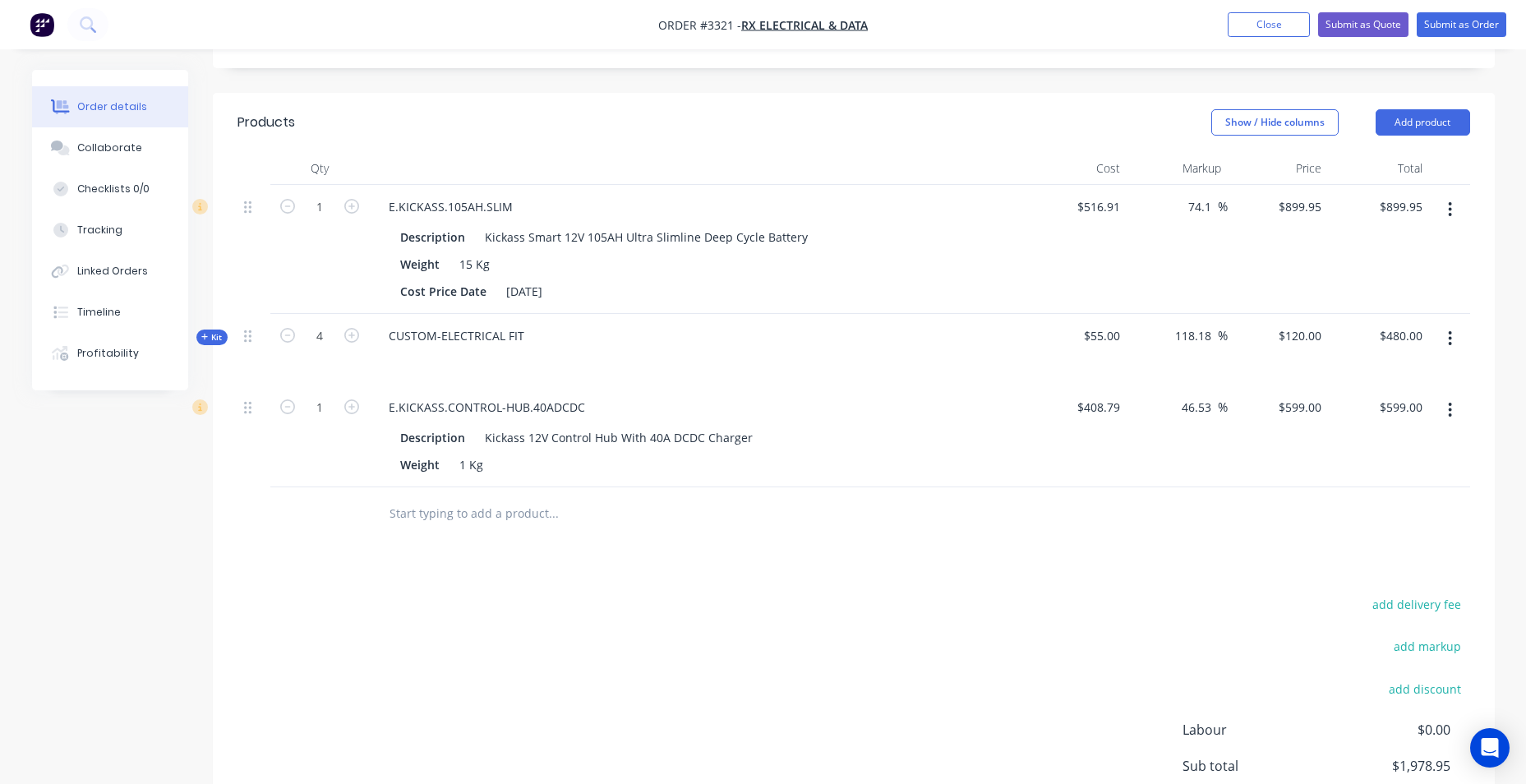
scroll to position [356, 0]
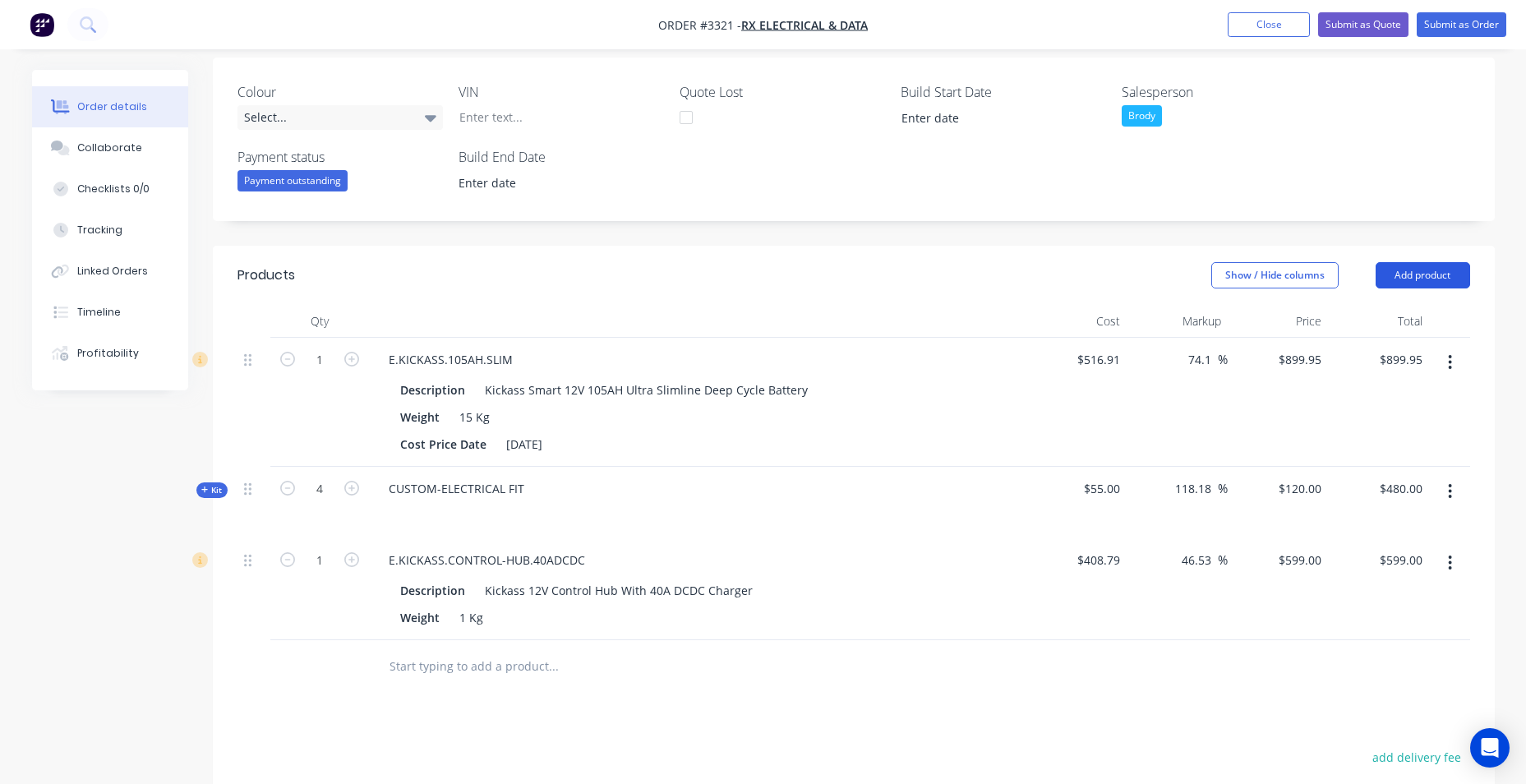
click at [1437, 270] on button "Add product" at bounding box center [1422, 274] width 95 height 26
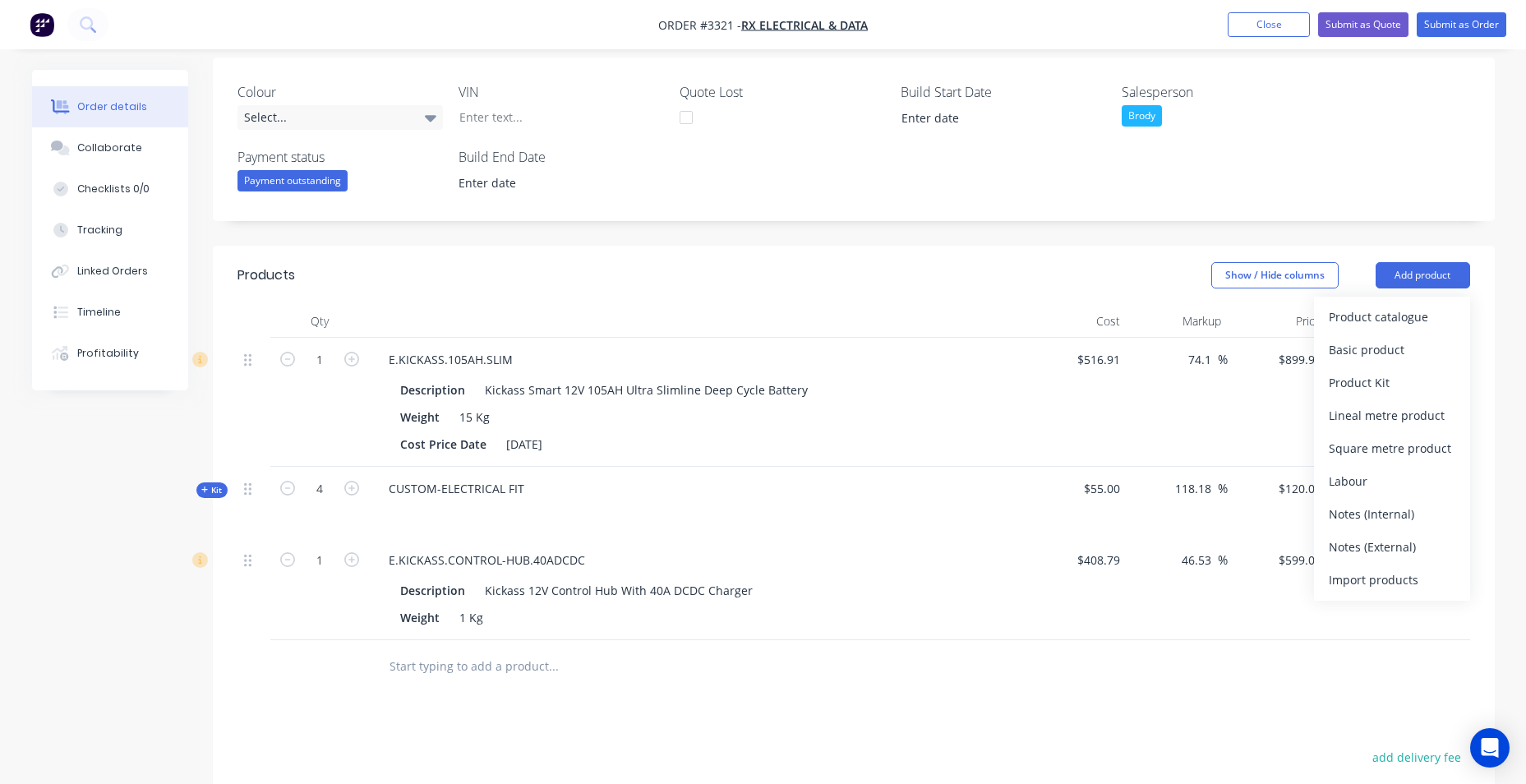
click at [903, 307] on div at bounding box center [698, 321] width 658 height 33
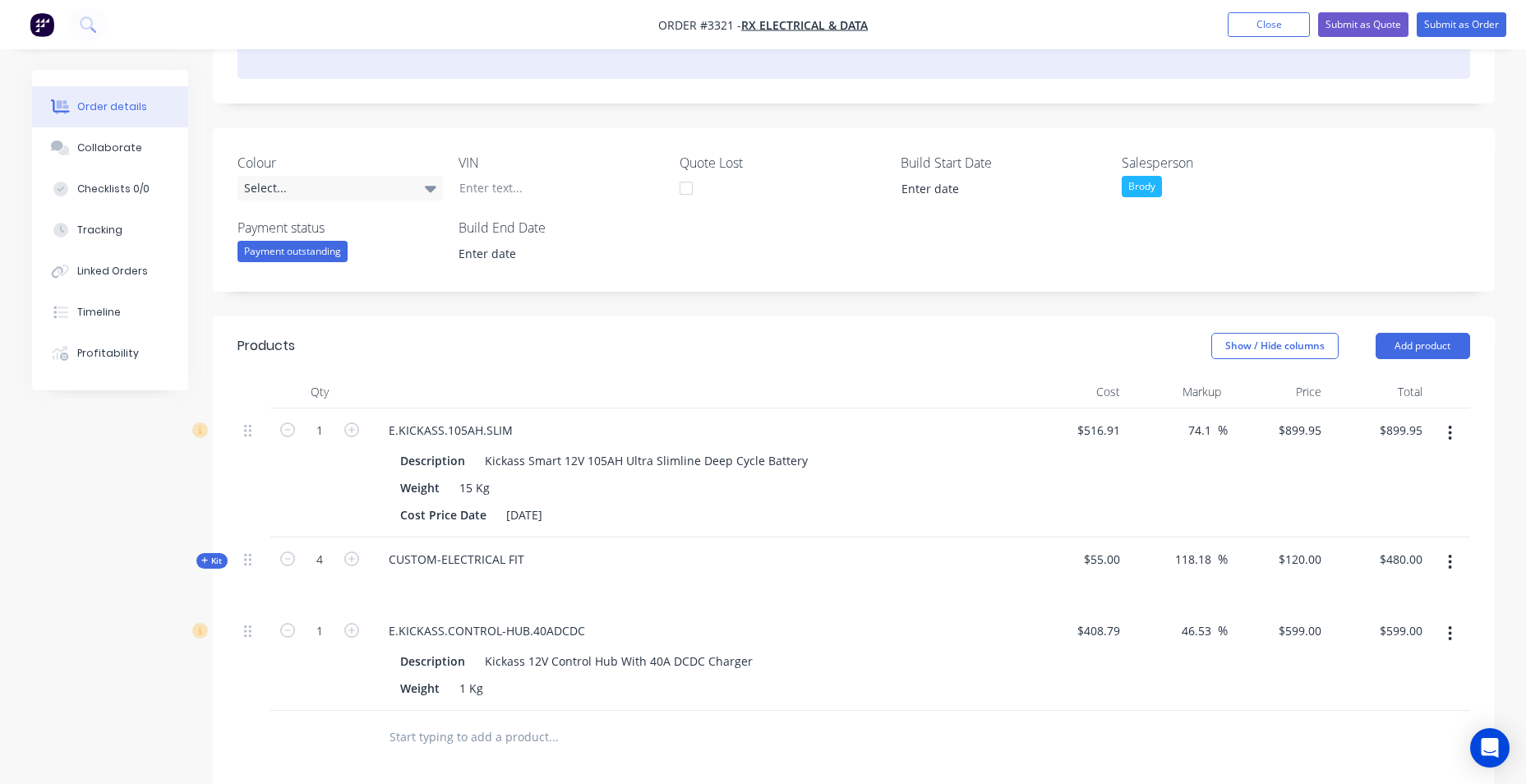
scroll to position [27, 0]
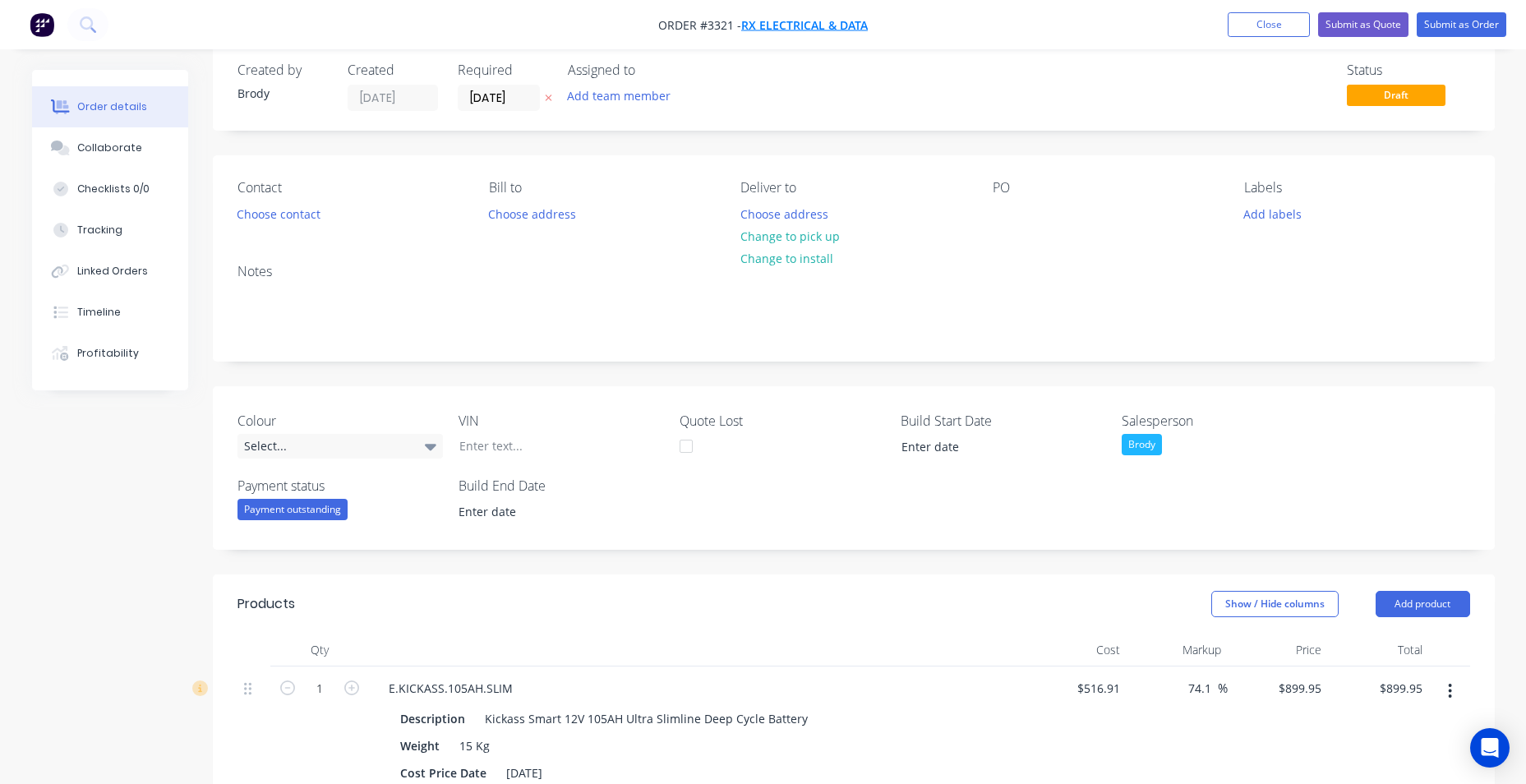
click at [809, 31] on span "RX Electrical & Data" at bounding box center [804, 25] width 127 height 15
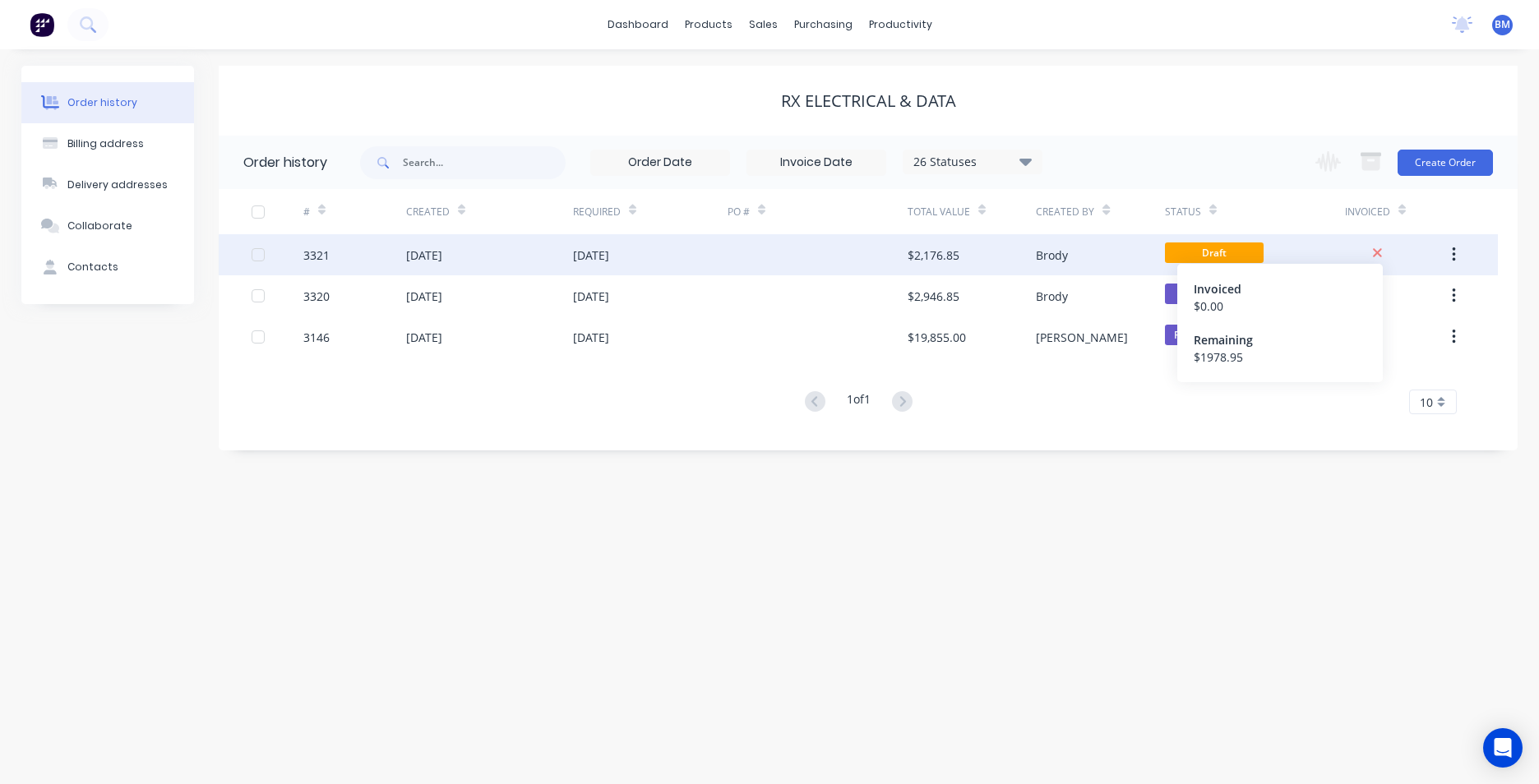
click at [1375, 250] on icon at bounding box center [1377, 252] width 9 height 9
click at [1456, 255] on button "button" at bounding box center [1454, 254] width 38 height 30
click at [1445, 285] on button "Archive" at bounding box center [1394, 298] width 156 height 33
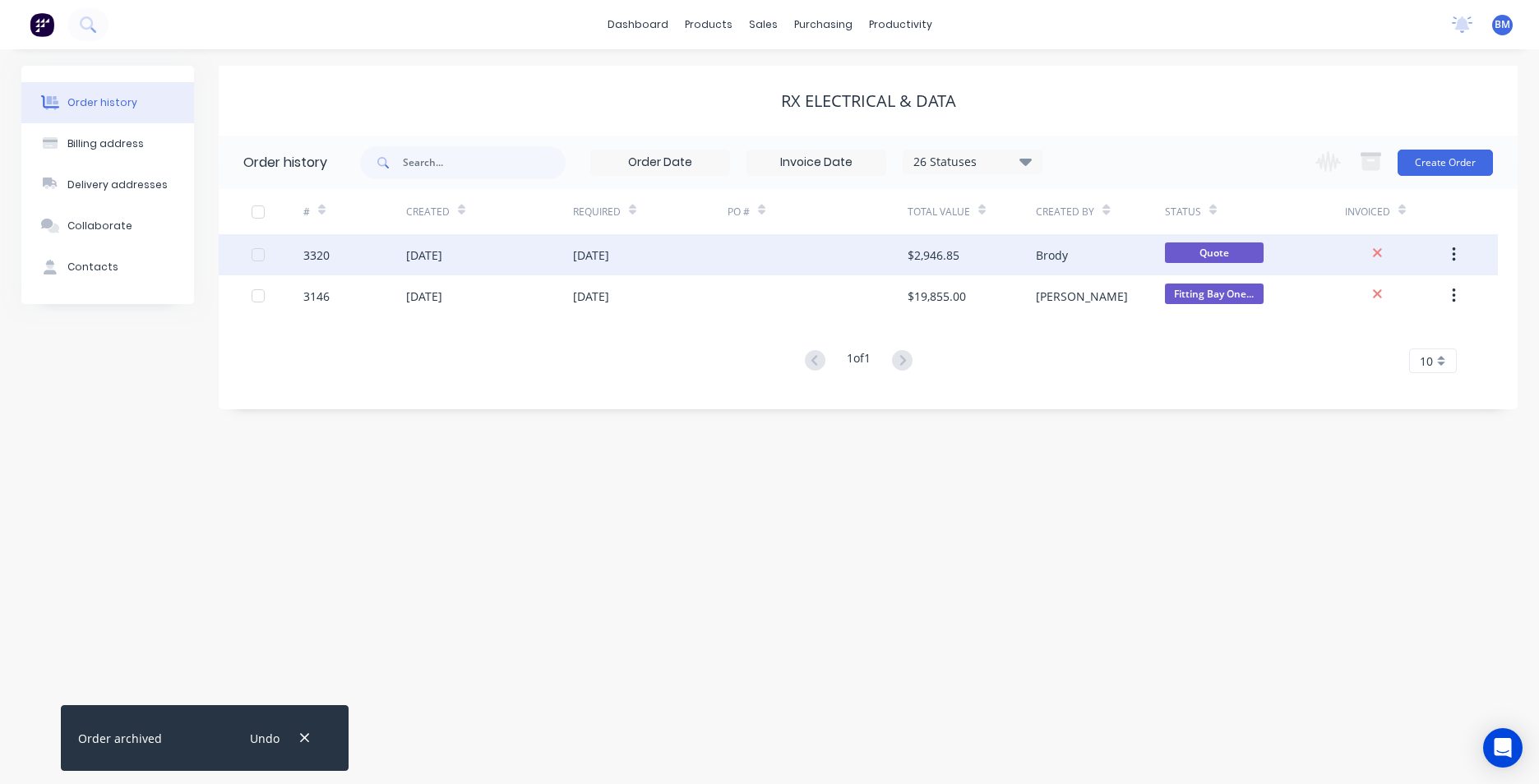
click at [878, 251] on div at bounding box center [818, 254] width 180 height 41
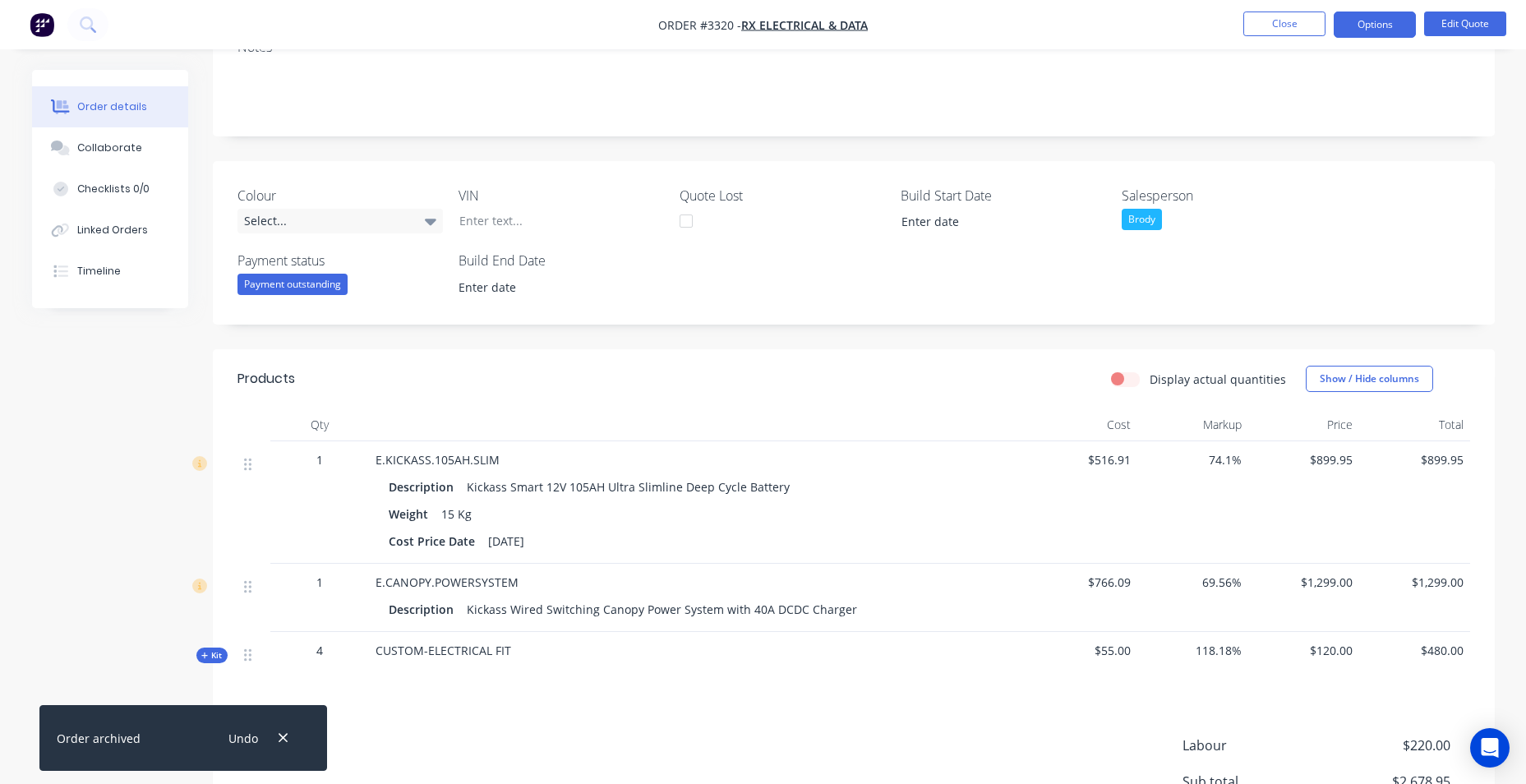
scroll to position [411, 0]
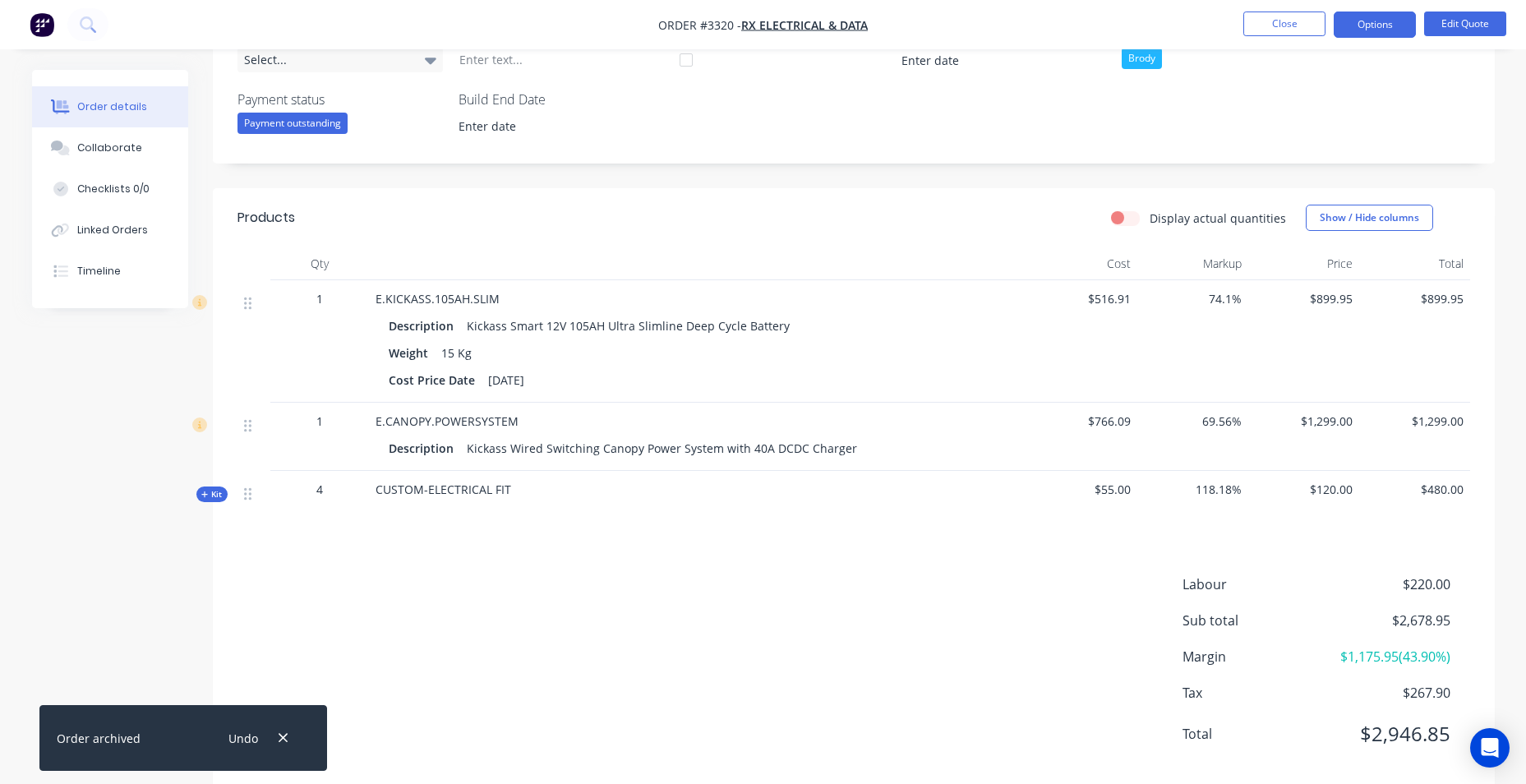
click at [954, 222] on div "Display actual quantities Show / Hide columns" at bounding box center [983, 217] width 970 height 26
